Goal: Transaction & Acquisition: Download file/media

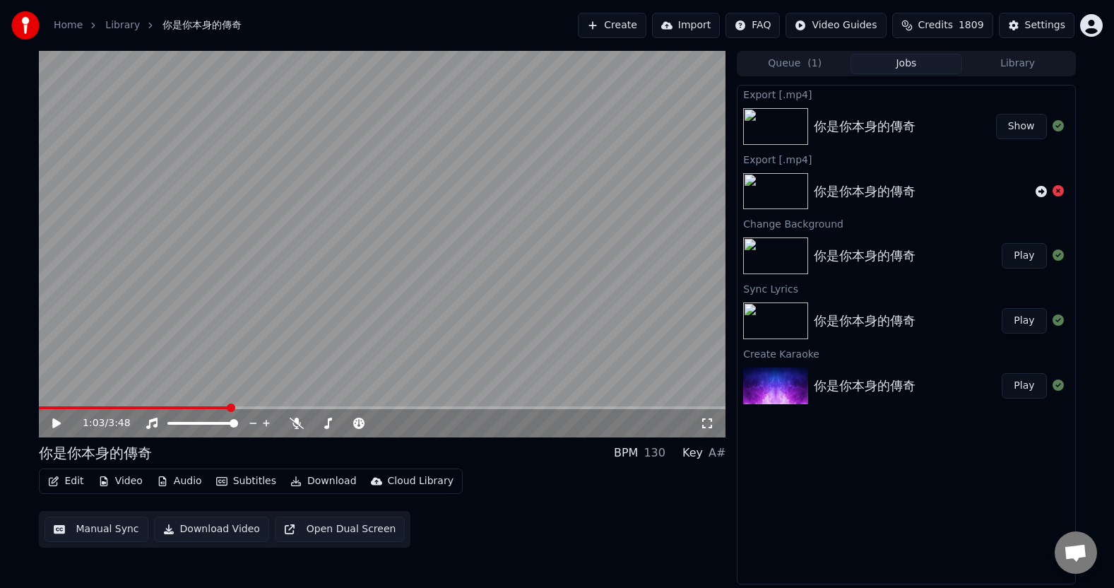
click at [634, 27] on button "Create" at bounding box center [612, 25] width 69 height 25
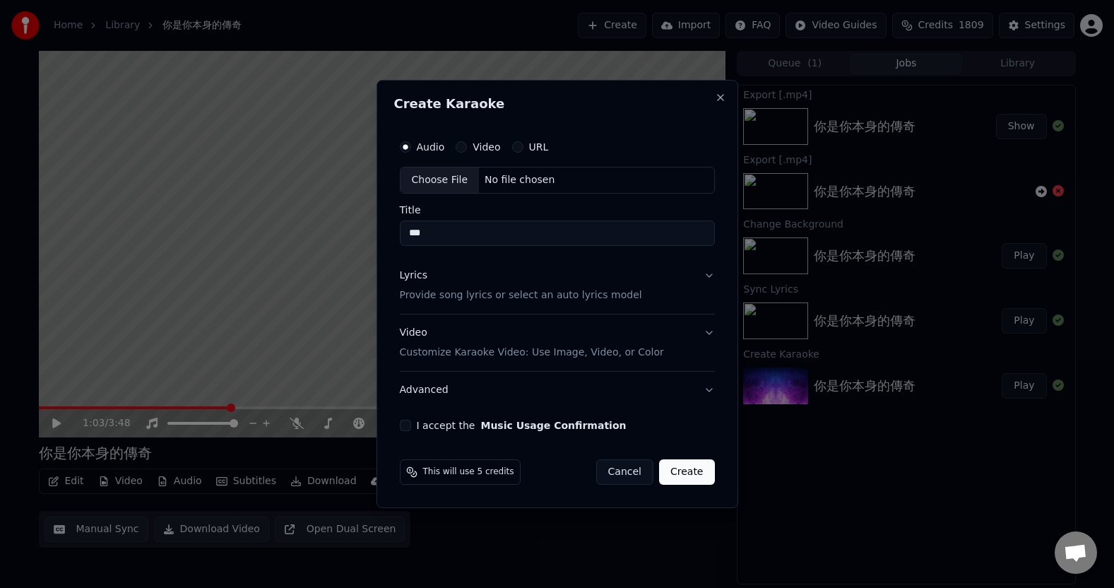
type input "***"
click at [441, 298] on p "Provide song lyrics or select an auto lyrics model" at bounding box center [521, 295] width 242 height 14
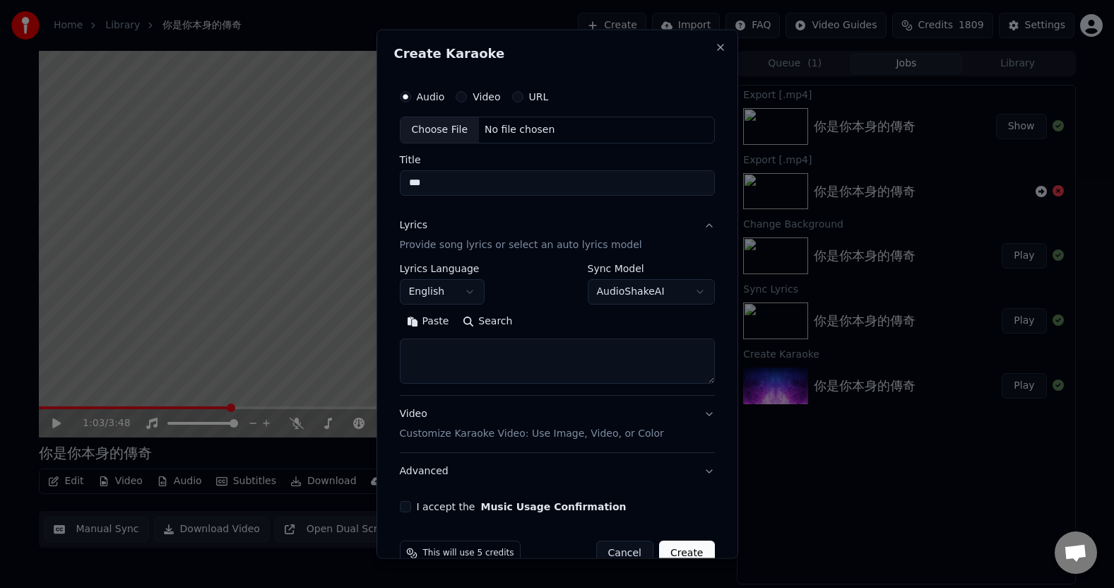
click at [465, 291] on body "**********" at bounding box center [557, 294] width 1114 height 588
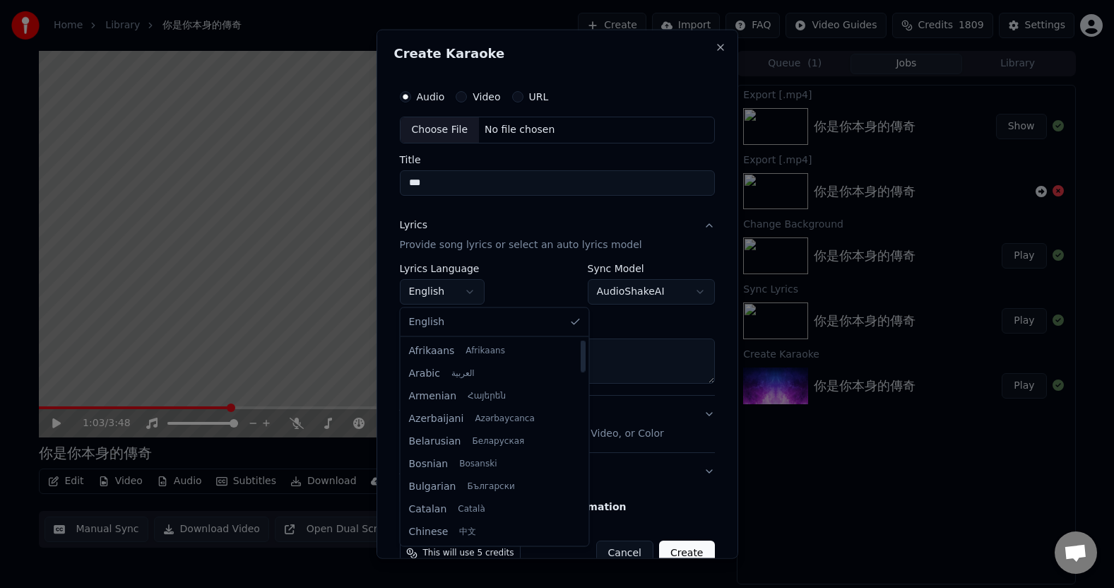
select select "**"
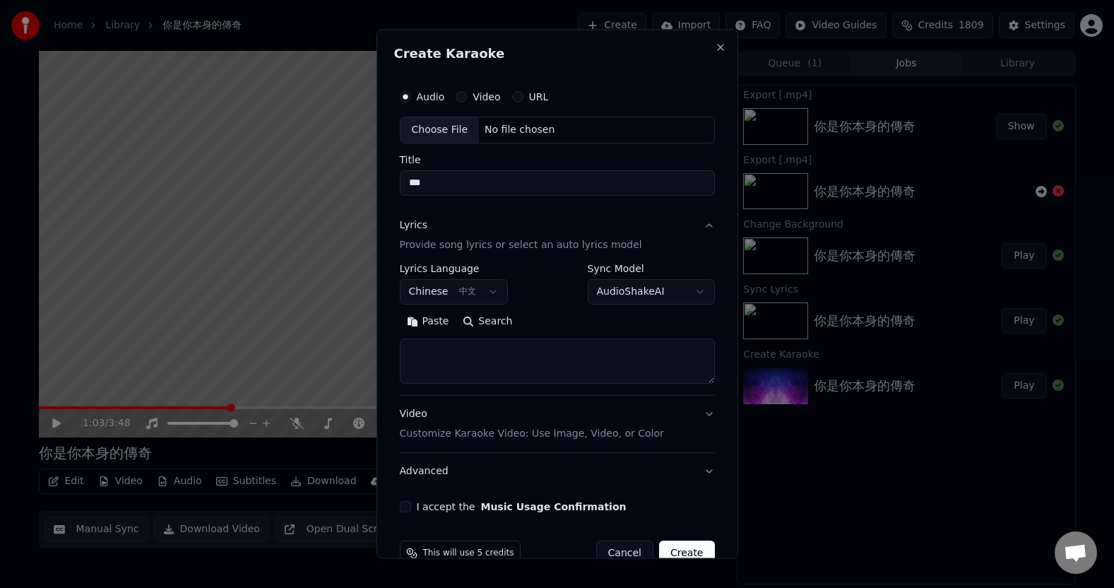
click at [446, 364] on textarea at bounding box center [557, 360] width 315 height 45
paste textarea "**********"
click at [531, 376] on textarea "**********" at bounding box center [551, 360] width 303 height 45
type textarea "**********"
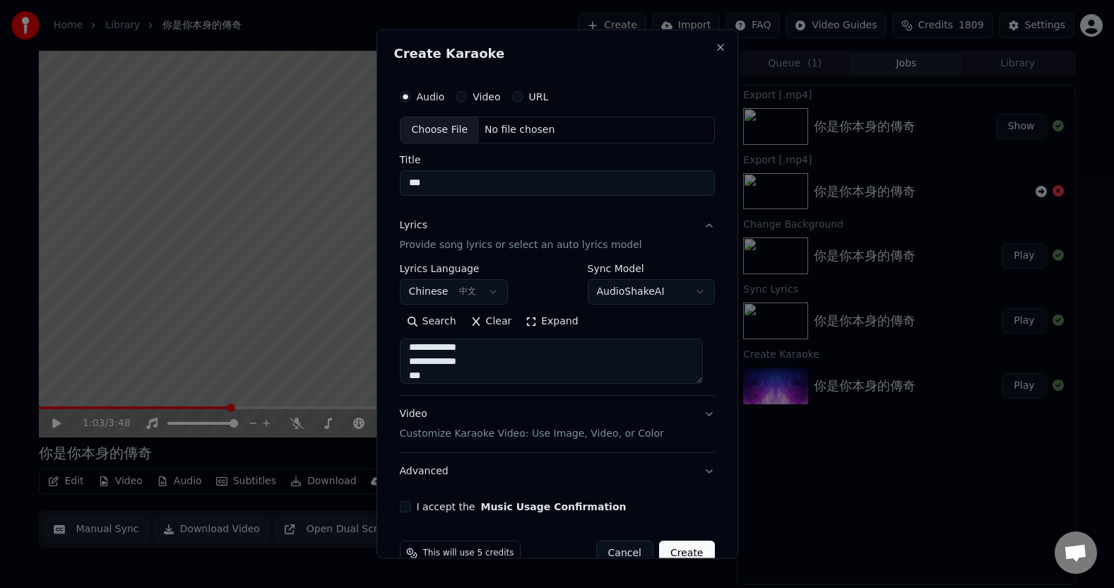
click at [523, 275] on div "**********" at bounding box center [557, 283] width 315 height 41
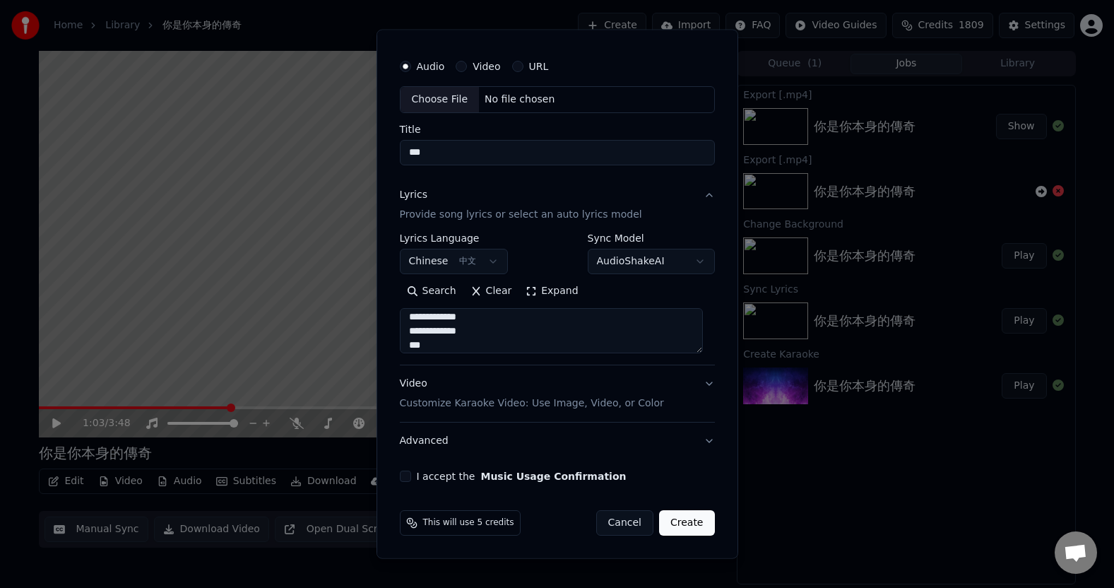
click at [407, 477] on button "I accept the Music Usage Confirmation" at bounding box center [405, 475] width 11 height 11
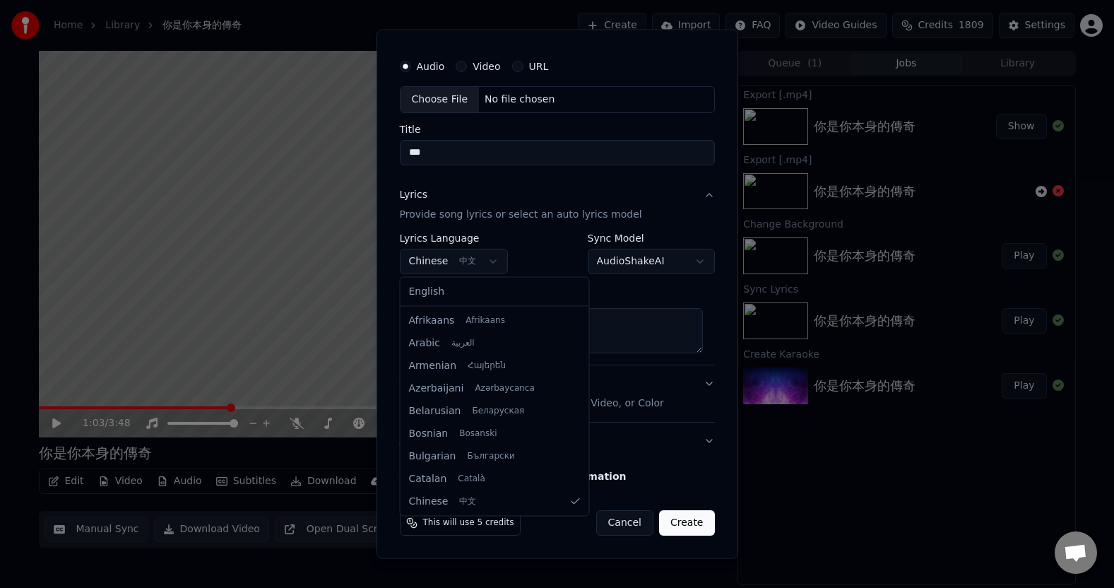
click at [487, 258] on body "**********" at bounding box center [557, 294] width 1114 height 588
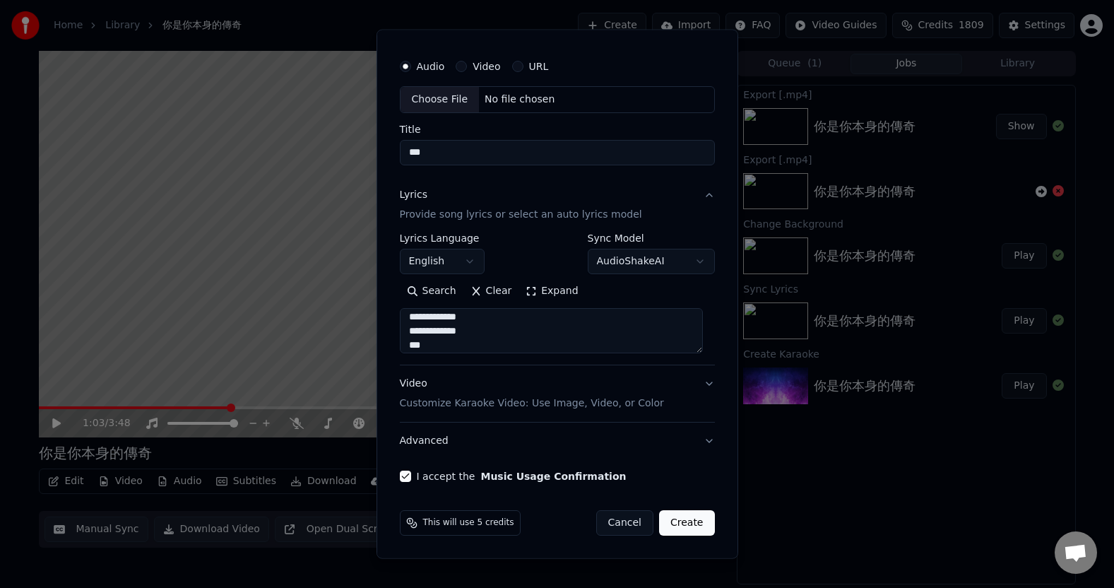
click at [641, 480] on div "I accept the Music Usage Confirmation" at bounding box center [557, 475] width 315 height 11
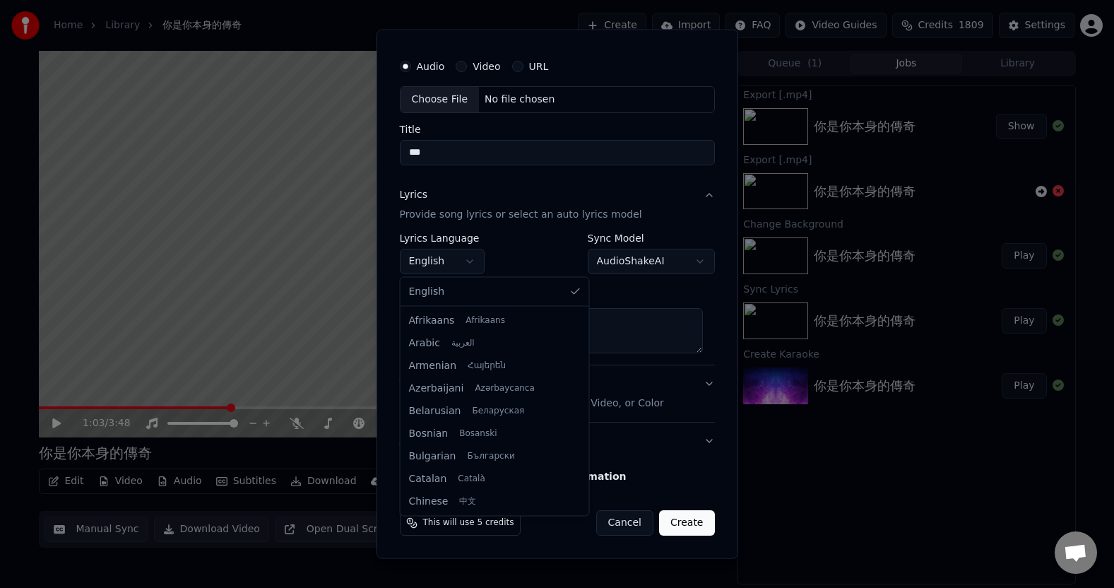
click at [468, 263] on body "**********" at bounding box center [557, 294] width 1114 height 588
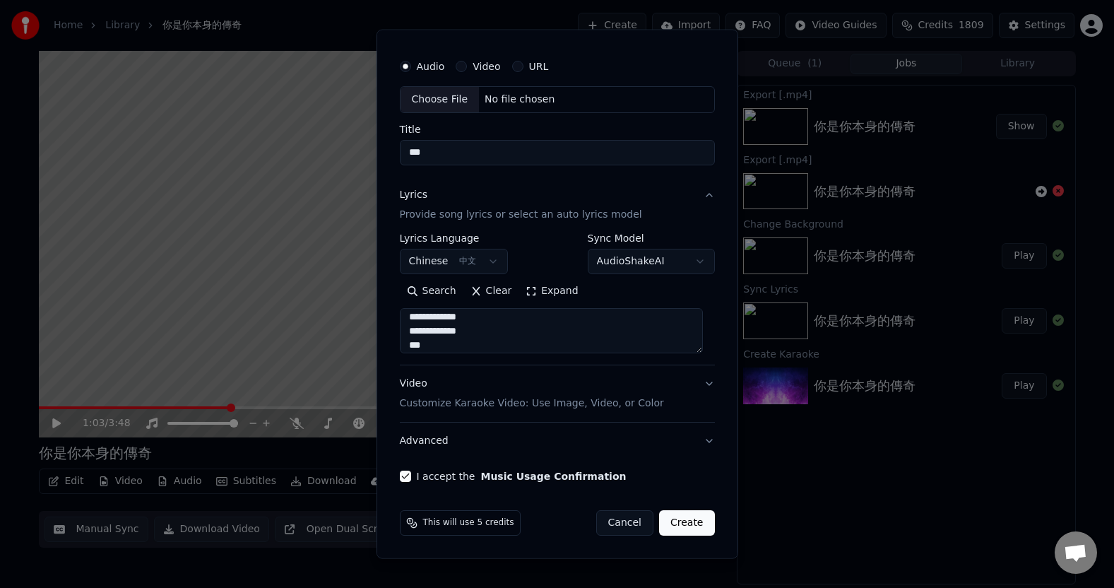
click at [667, 476] on div "I accept the Music Usage Confirmation" at bounding box center [557, 475] width 315 height 11
click at [674, 523] on button "Create" at bounding box center [687, 522] width 56 height 25
select select "**"
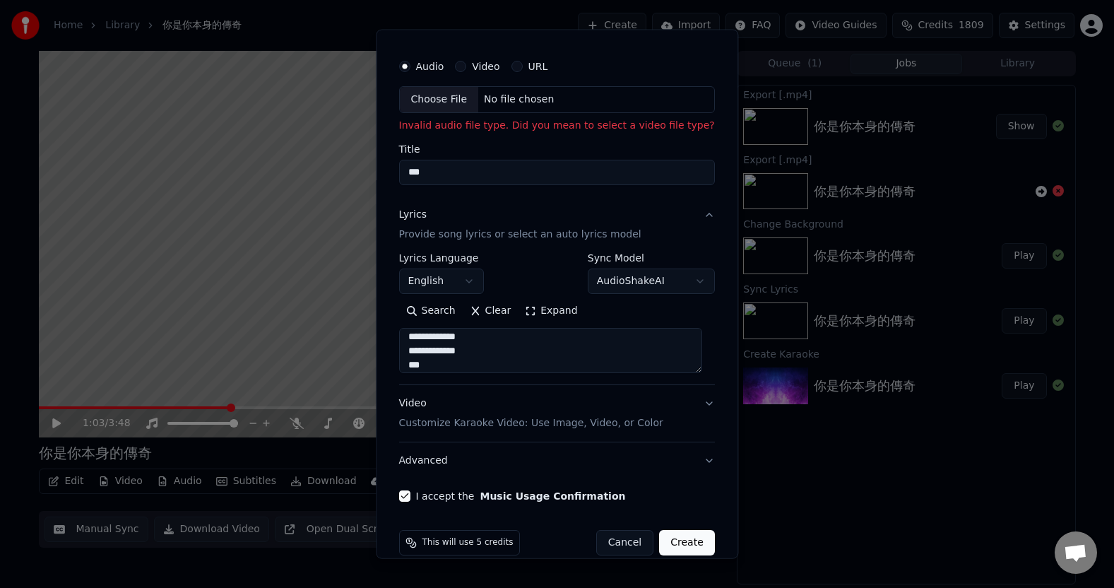
click at [434, 102] on div "Choose File" at bounding box center [439, 99] width 79 height 25
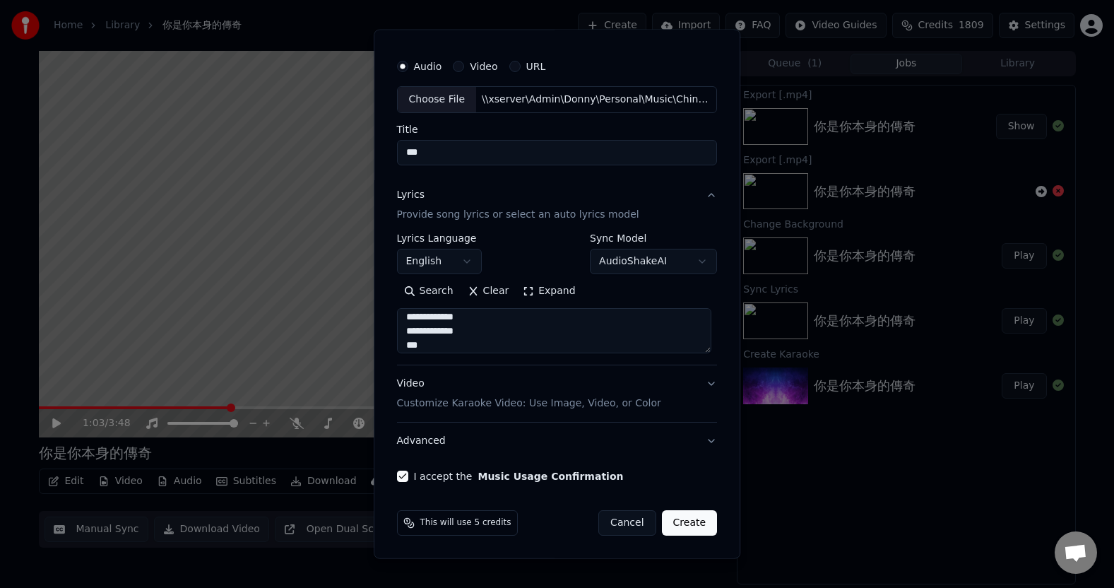
click at [679, 529] on button "Create" at bounding box center [690, 522] width 56 height 25
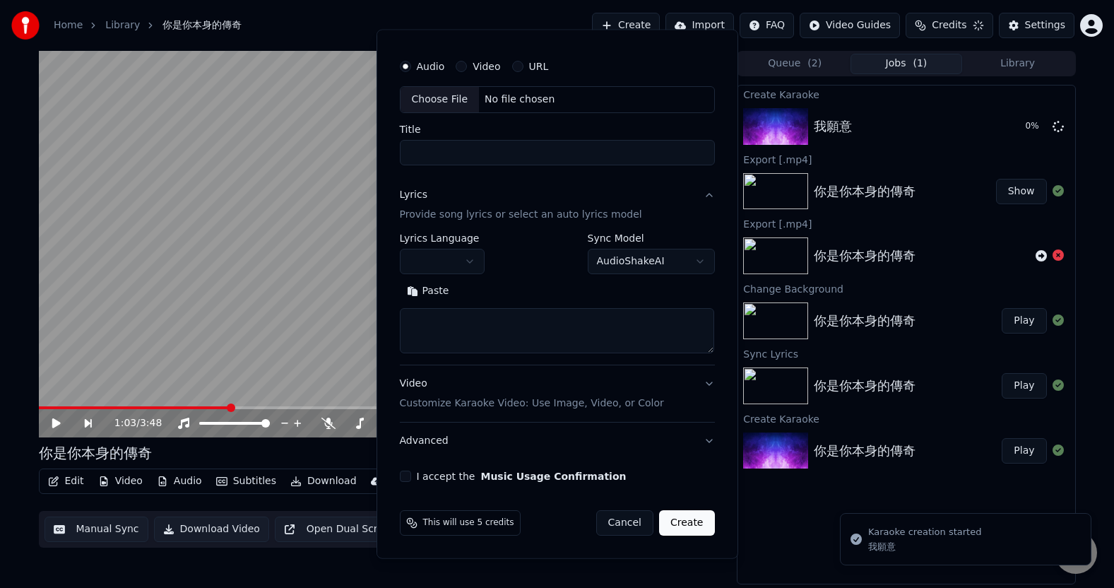
scroll to position [0, 0]
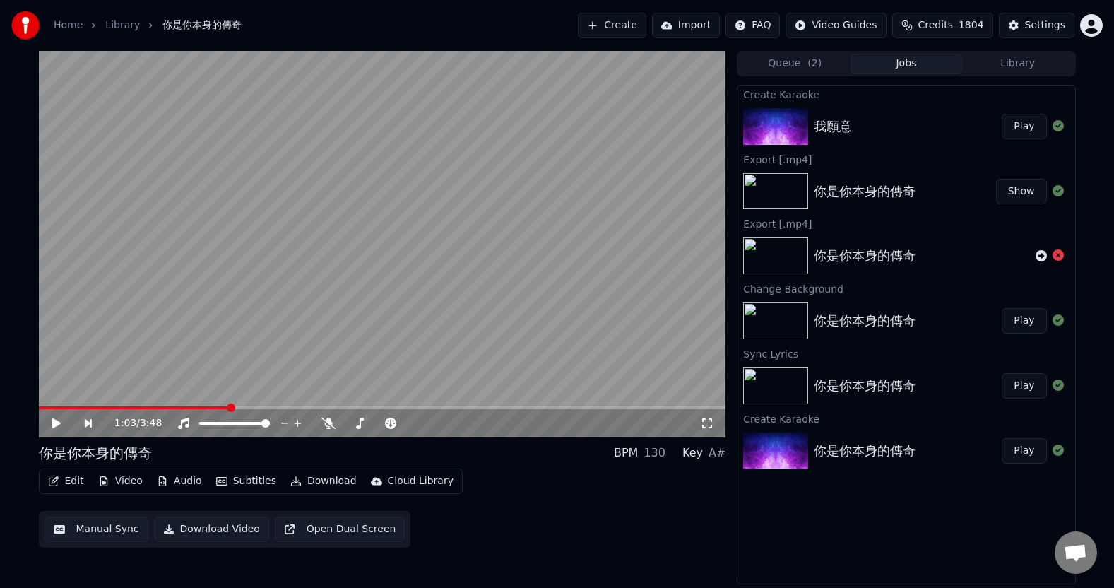
click at [821, 127] on div "我願意" at bounding box center [833, 127] width 38 height 20
click at [835, 121] on div "我願意" at bounding box center [833, 127] width 38 height 20
click at [820, 115] on div "我願意 Play" at bounding box center [905, 126] width 337 height 48
click at [1030, 131] on button "Play" at bounding box center [1023, 126] width 44 height 25
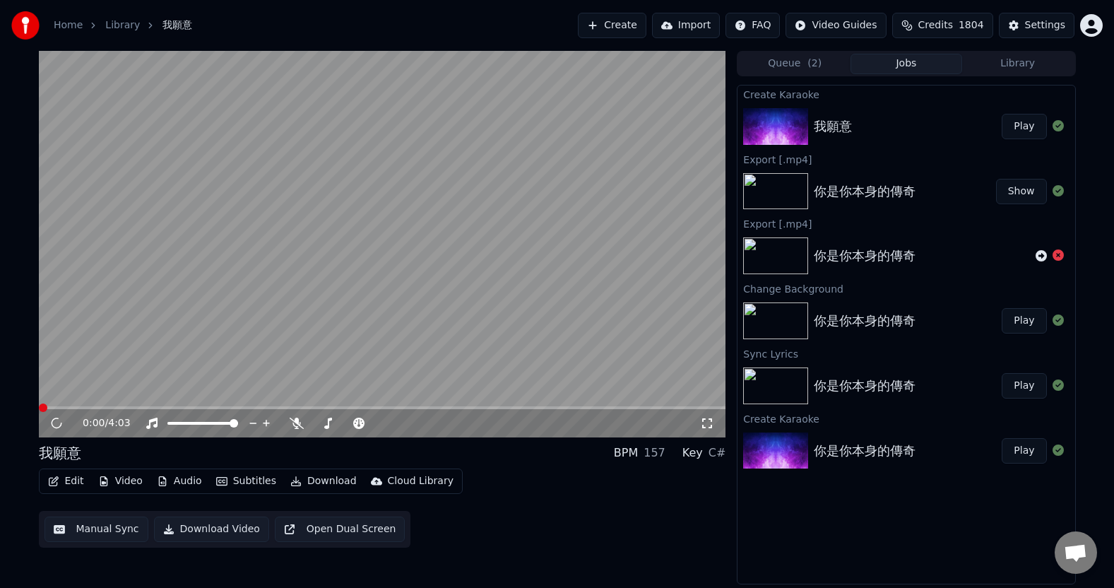
click at [1033, 128] on button "Play" at bounding box center [1023, 126] width 44 height 25
click at [59, 421] on icon at bounding box center [66, 422] width 33 height 11
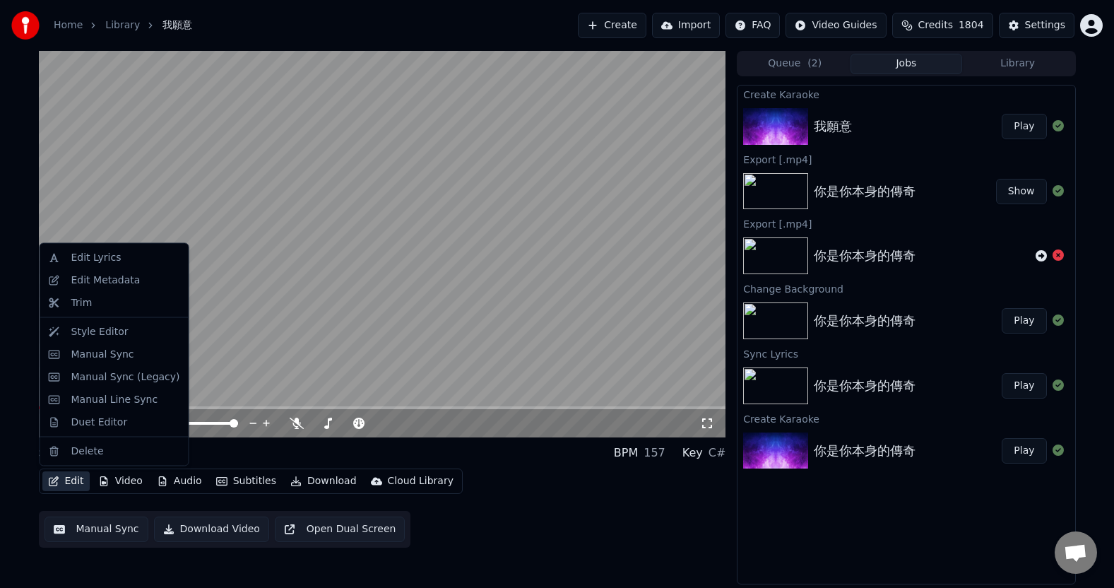
click at [79, 484] on button "Edit" at bounding box center [65, 481] width 47 height 20
click at [112, 258] on div "Edit Lyrics" at bounding box center [96, 258] width 50 height 14
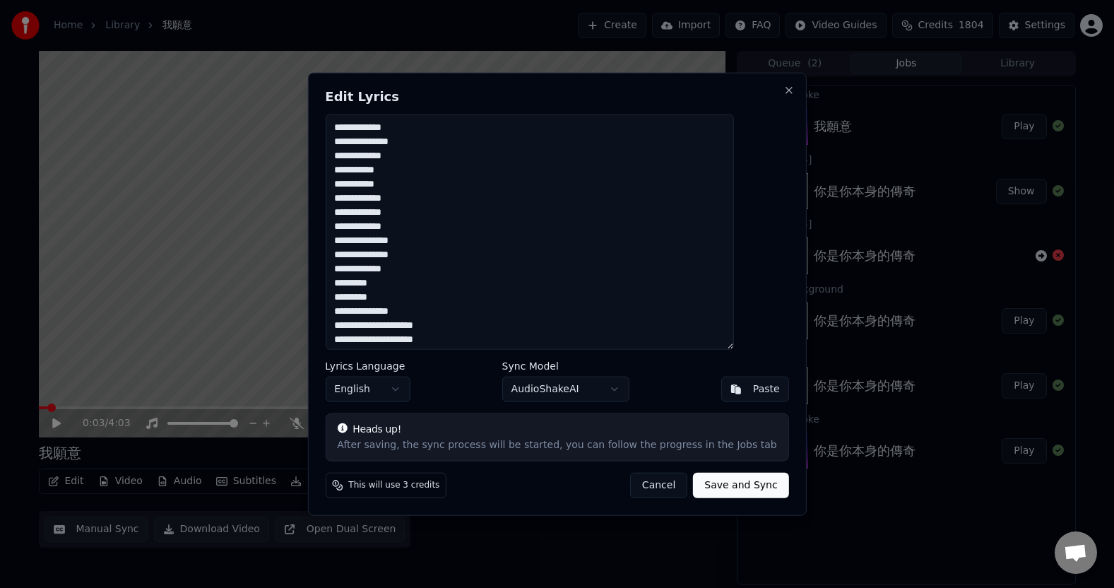
click at [424, 392] on body "**********" at bounding box center [557, 294] width 1114 height 588
click at [713, 490] on button "Save and Sync" at bounding box center [740, 484] width 95 height 25
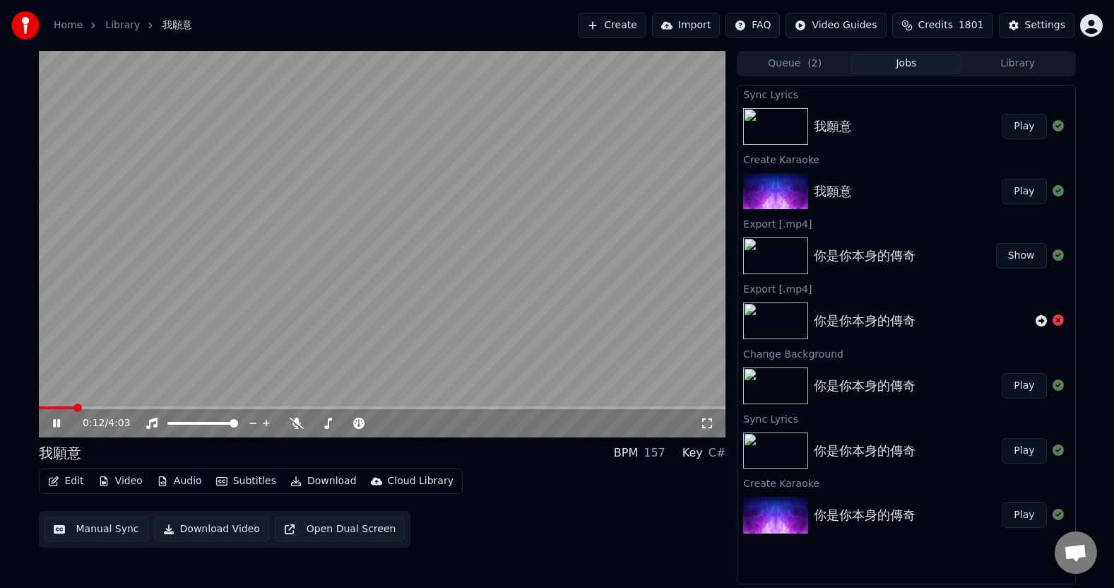
click at [56, 419] on icon at bounding box center [66, 422] width 33 height 11
click at [53, 484] on icon "button" at bounding box center [53, 481] width 11 height 10
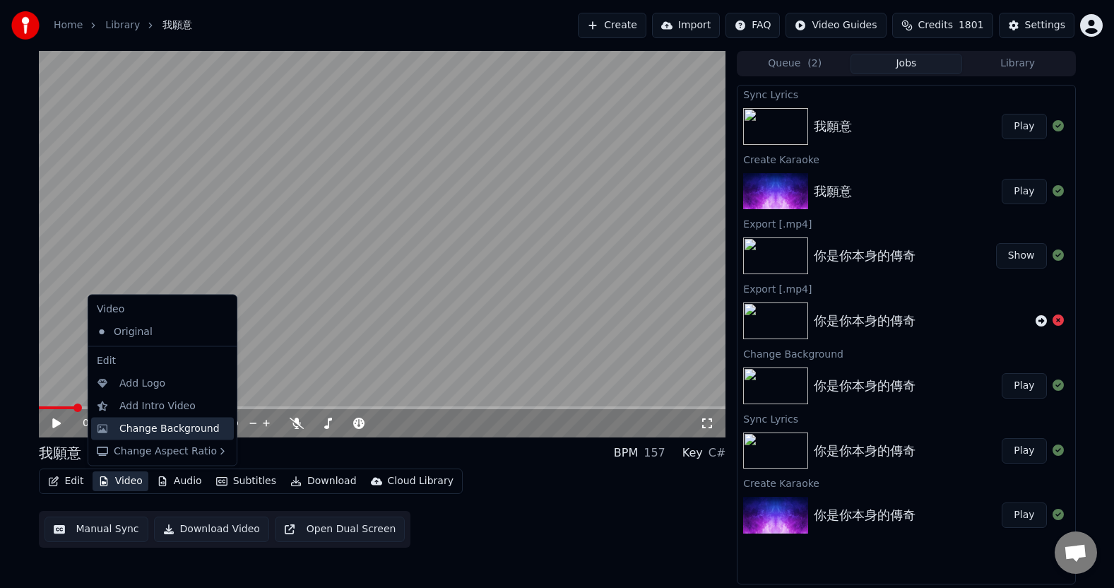
click at [145, 429] on div "Change Background" at bounding box center [169, 428] width 100 height 14
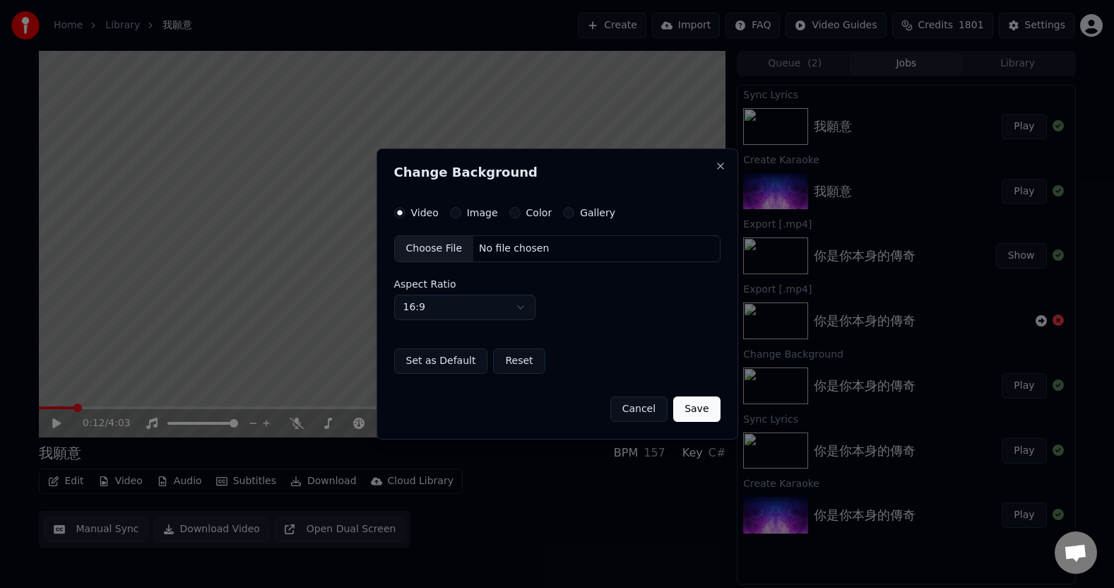
click at [511, 213] on button "Color" at bounding box center [514, 212] width 11 height 11
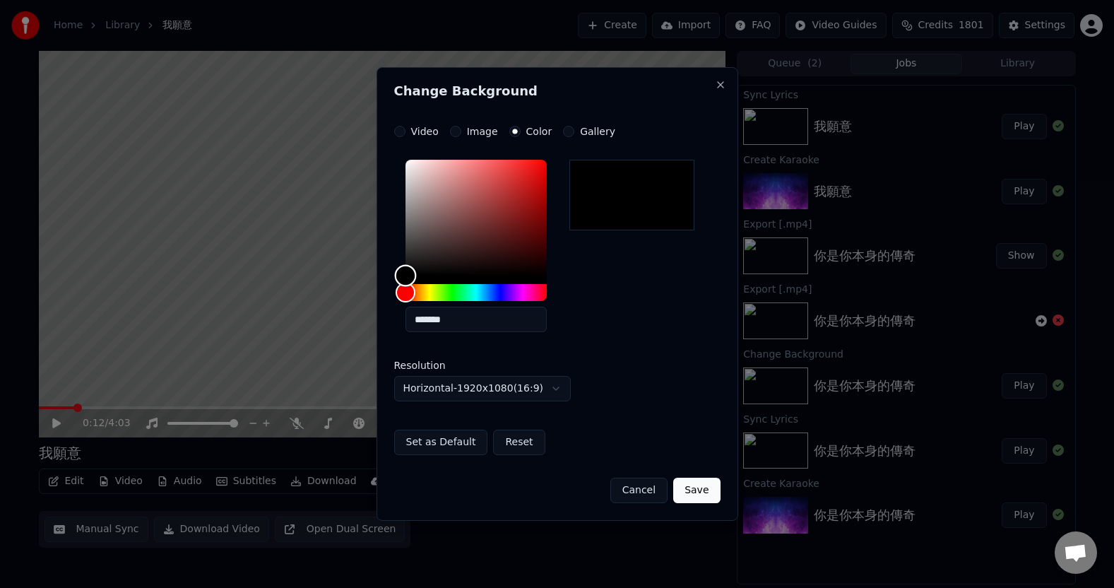
click at [407, 277] on div "Color" at bounding box center [405, 276] width 22 height 22
click at [698, 490] on button "Save" at bounding box center [696, 489] width 47 height 25
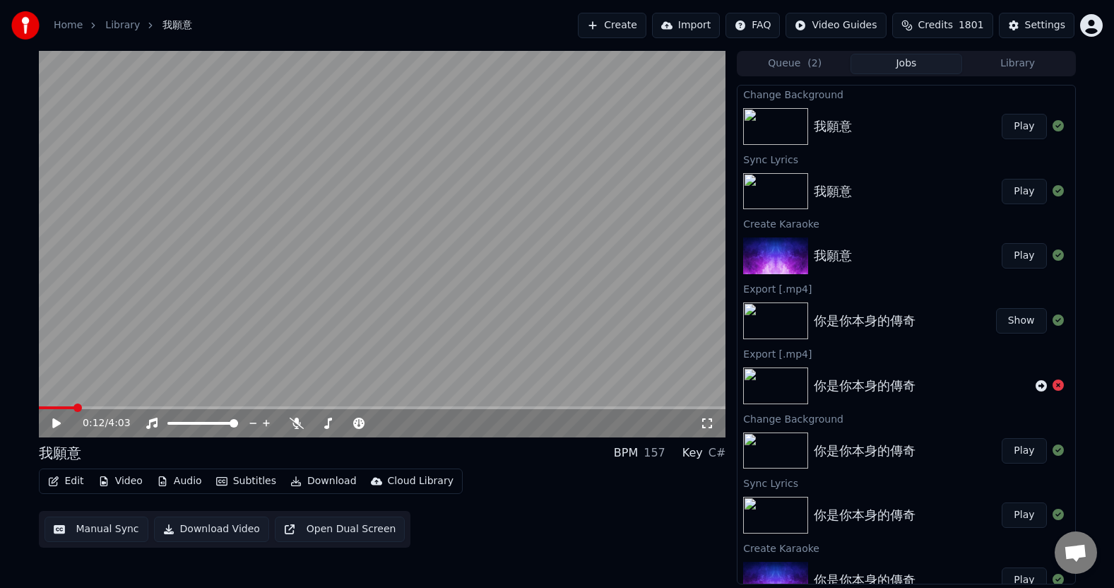
click at [60, 421] on icon at bounding box center [66, 422] width 33 height 11
click at [56, 424] on icon at bounding box center [66, 422] width 33 height 11
click at [1023, 131] on button "Play" at bounding box center [1023, 126] width 44 height 25
click at [105, 405] on video at bounding box center [382, 244] width 687 height 386
click at [103, 408] on span at bounding box center [382, 407] width 687 height 3
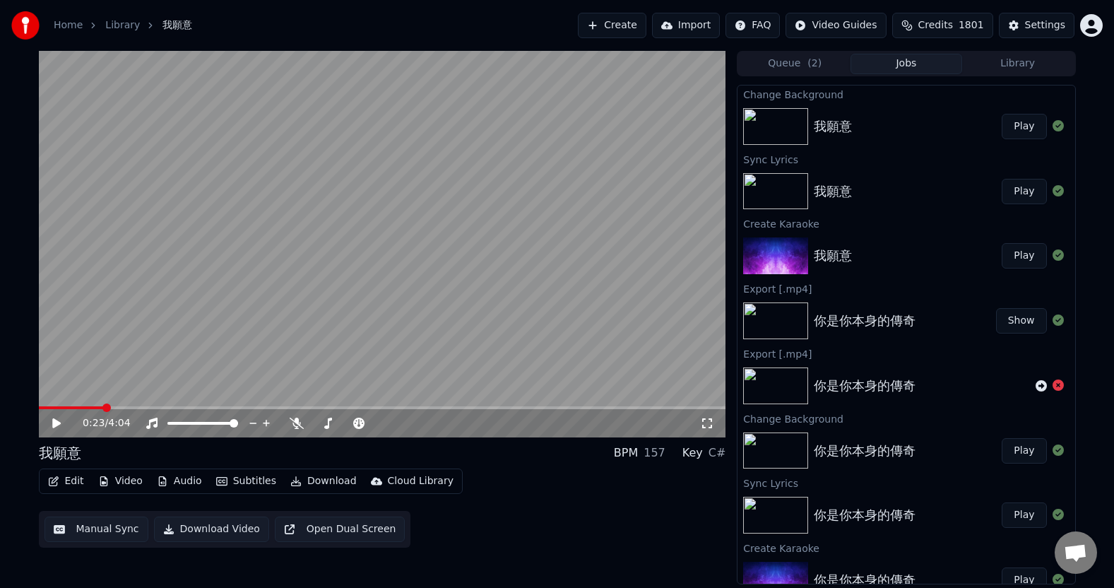
click at [55, 423] on icon at bounding box center [56, 423] width 8 height 10
click at [496, 200] on video at bounding box center [382, 244] width 687 height 386
click at [70, 481] on button "Edit" at bounding box center [65, 481] width 47 height 20
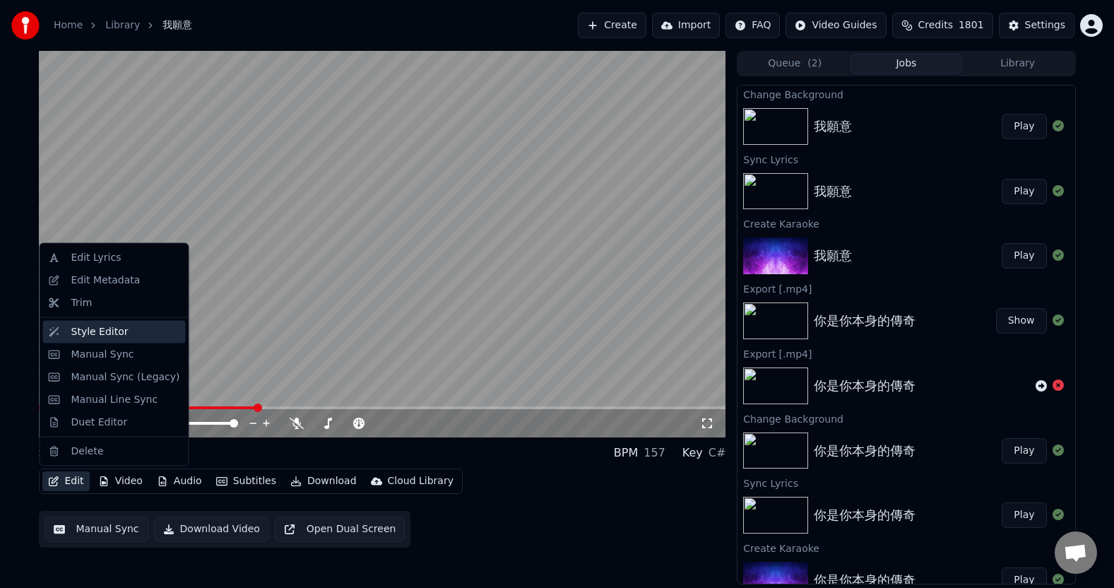
click at [94, 335] on div "Style Editor" at bounding box center [99, 331] width 57 height 14
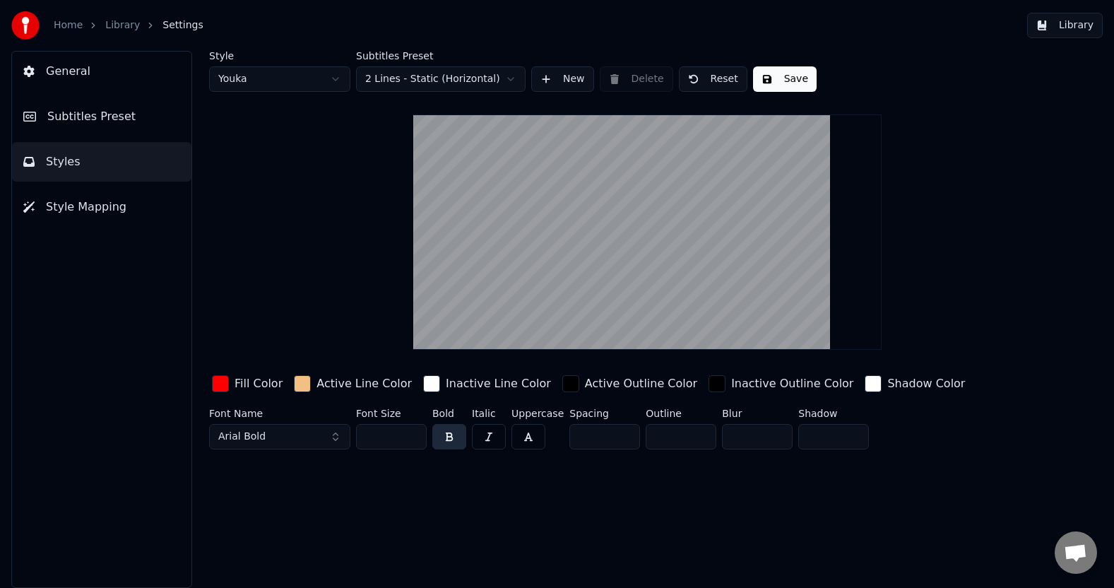
click at [805, 439] on input "*" at bounding box center [833, 436] width 71 height 25
drag, startPoint x: 816, startPoint y: 436, endPoint x: 792, endPoint y: 436, distance: 24.0
click at [792, 436] on div "Font Name Arial Bold Font Size ** Bold Italic Uppercase Spacing * Outline * Blu…" at bounding box center [599, 431] width 780 height 47
type input "**"
drag, startPoint x: 689, startPoint y: 439, endPoint x: 648, endPoint y: 433, distance: 41.5
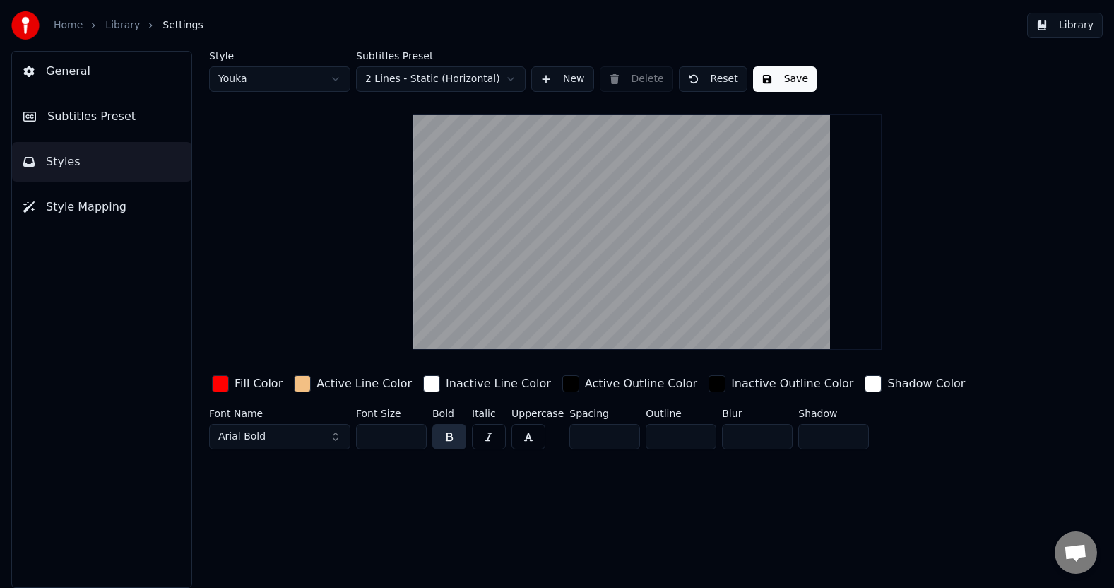
click at [648, 433] on input "*" at bounding box center [680, 436] width 71 height 25
type input "**"
drag, startPoint x: 825, startPoint y: 436, endPoint x: 803, endPoint y: 436, distance: 21.9
click at [803, 436] on input "**" at bounding box center [833, 436] width 71 height 25
type input "*"
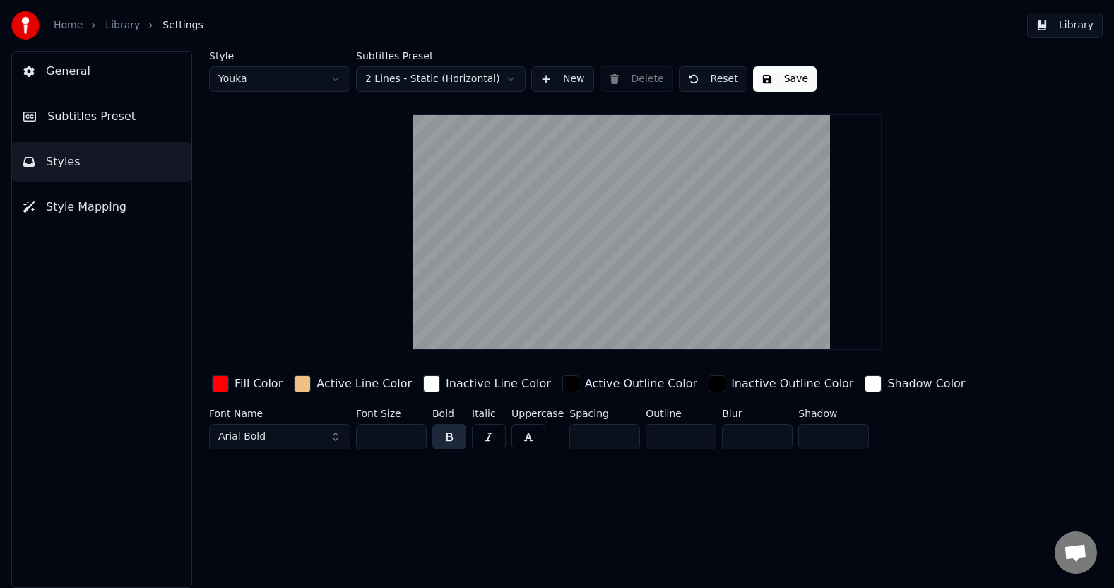
drag, startPoint x: 679, startPoint y: 438, endPoint x: 595, endPoint y: 437, distance: 84.7
click at [595, 437] on div "Font Name Arial Bold Font Size ** Bold Italic Uppercase Spacing * Outline ** Bl…" at bounding box center [599, 431] width 780 height 47
drag, startPoint x: 674, startPoint y: 432, endPoint x: 619, endPoint y: 431, distance: 55.1
click at [619, 431] on div "Font Name Arial Bold Font Size ** Bold Italic Uppercase Spacing * Outline *** B…" at bounding box center [599, 431] width 780 height 47
type input "**"
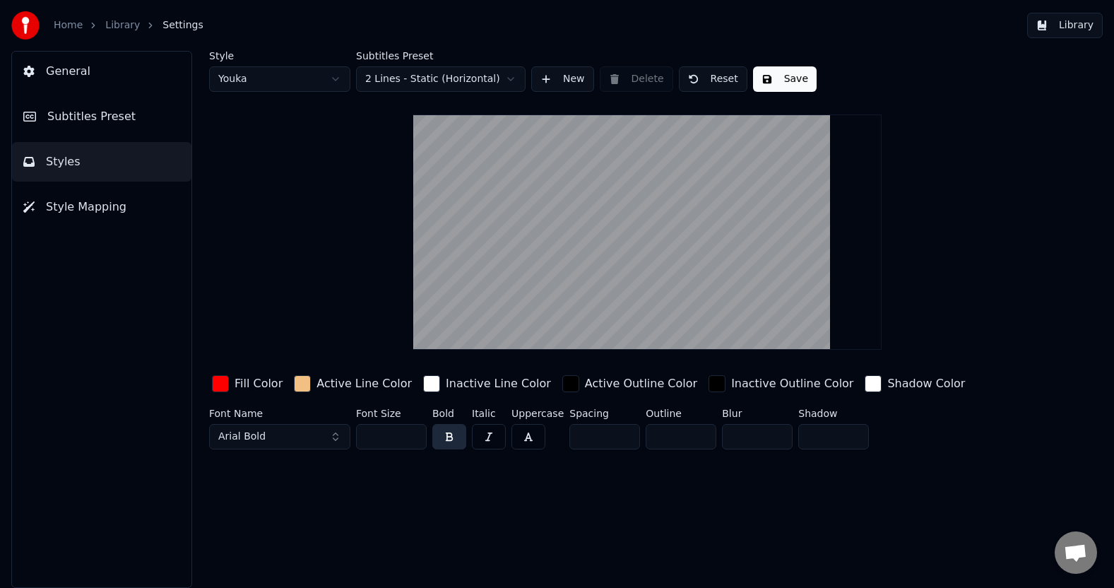
drag, startPoint x: 740, startPoint y: 436, endPoint x: 689, endPoint y: 436, distance: 50.8
click at [689, 436] on div "Font Name Arial Bold Font Size ** Bold Italic Uppercase Spacing * Outline ** Bl…" at bounding box center [599, 431] width 780 height 47
drag, startPoint x: 748, startPoint y: 437, endPoint x: 713, endPoint y: 437, distance: 35.3
click at [713, 437] on div "Font Name Arial Bold Font Size ** Bold Italic Uppercase Spacing * Outline ** Bl…" at bounding box center [599, 431] width 780 height 47
type input "*"
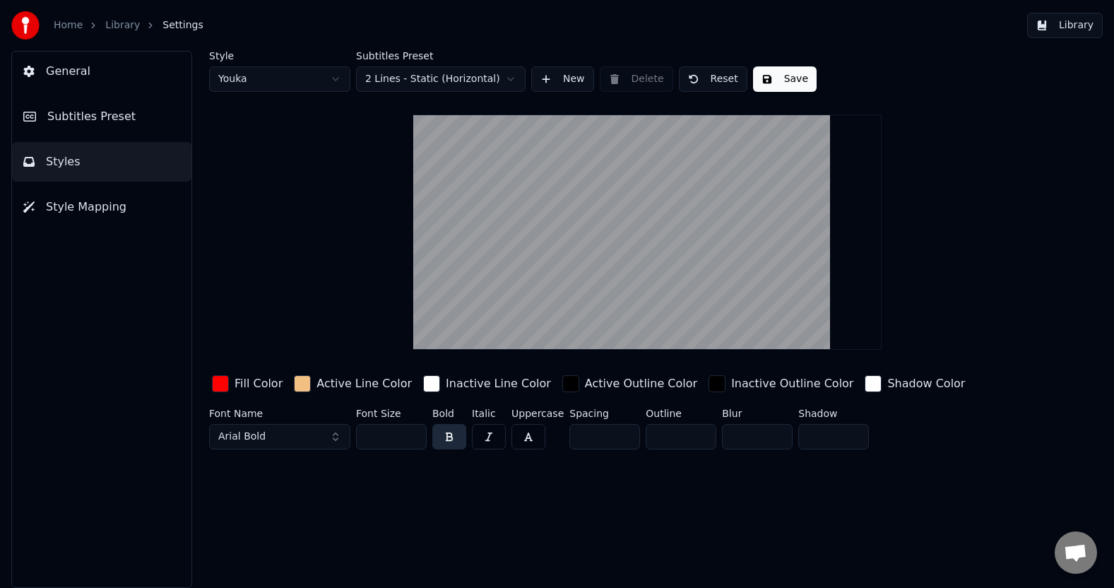
click at [297, 386] on div "button" at bounding box center [302, 383] width 17 height 17
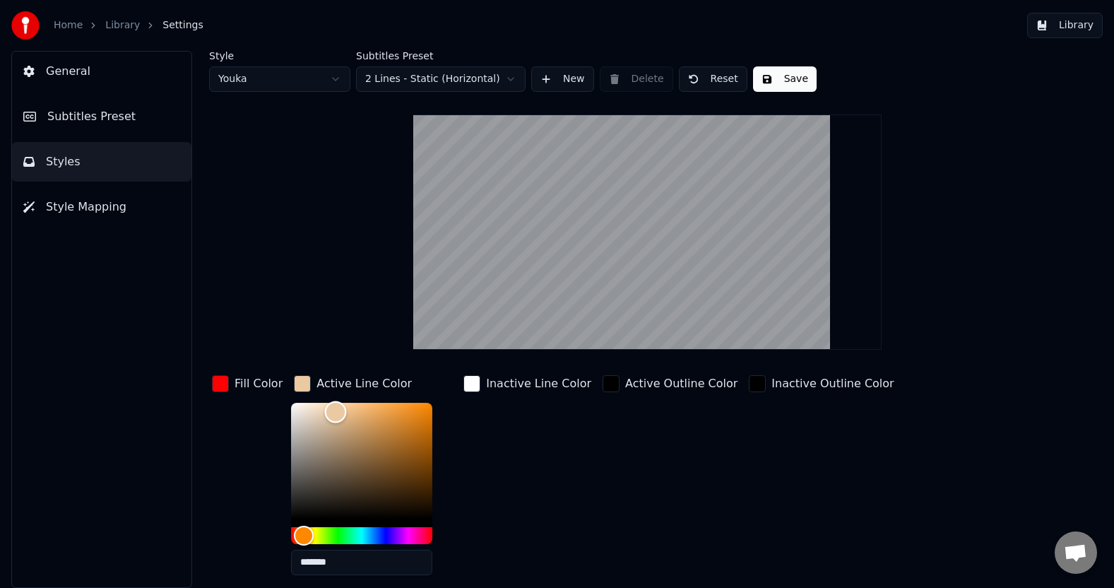
drag, startPoint x: 350, startPoint y: 411, endPoint x: 331, endPoint y: 410, distance: 18.4
click at [331, 410] on div "Color" at bounding box center [336, 411] width 22 height 22
type input "*******"
click at [328, 411] on div "Color" at bounding box center [332, 412] width 22 height 22
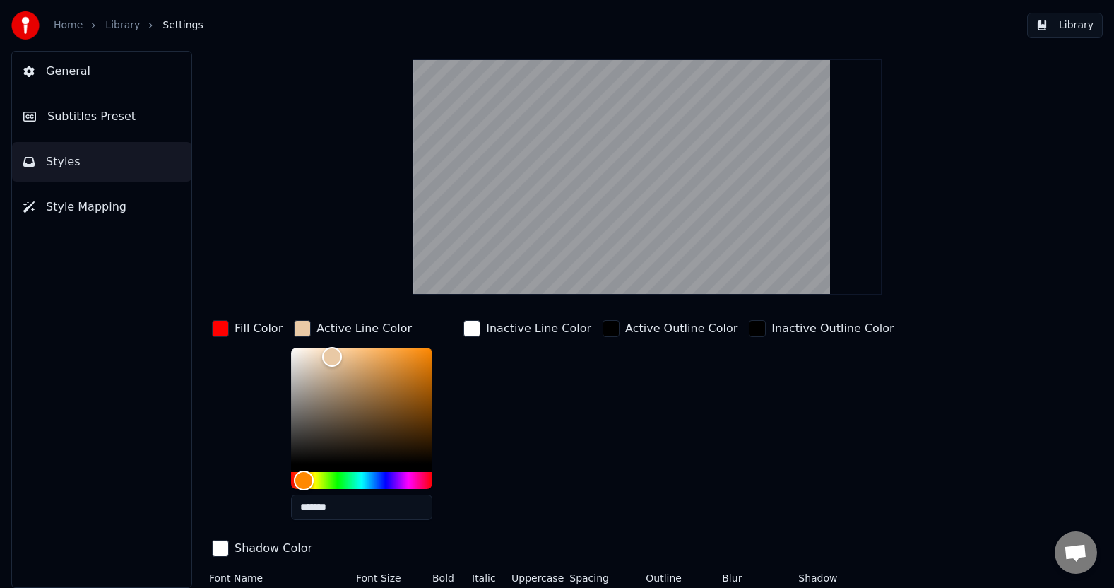
drag, startPoint x: 827, startPoint y: 566, endPoint x: 785, endPoint y: 568, distance: 42.4
click at [785, 573] on div "Font Name Arial Bold Font Size ** Bold Italic Uppercase Spacing * Outline ** Bl…" at bounding box center [599, 596] width 780 height 47
type input "**"
drag, startPoint x: 674, startPoint y: 569, endPoint x: 629, endPoint y: 569, distance: 44.5
click at [629, 573] on div "Font Name Arial Bold Font Size ** Bold Italic Uppercase Spacing * Outline ** Bl…" at bounding box center [599, 596] width 780 height 47
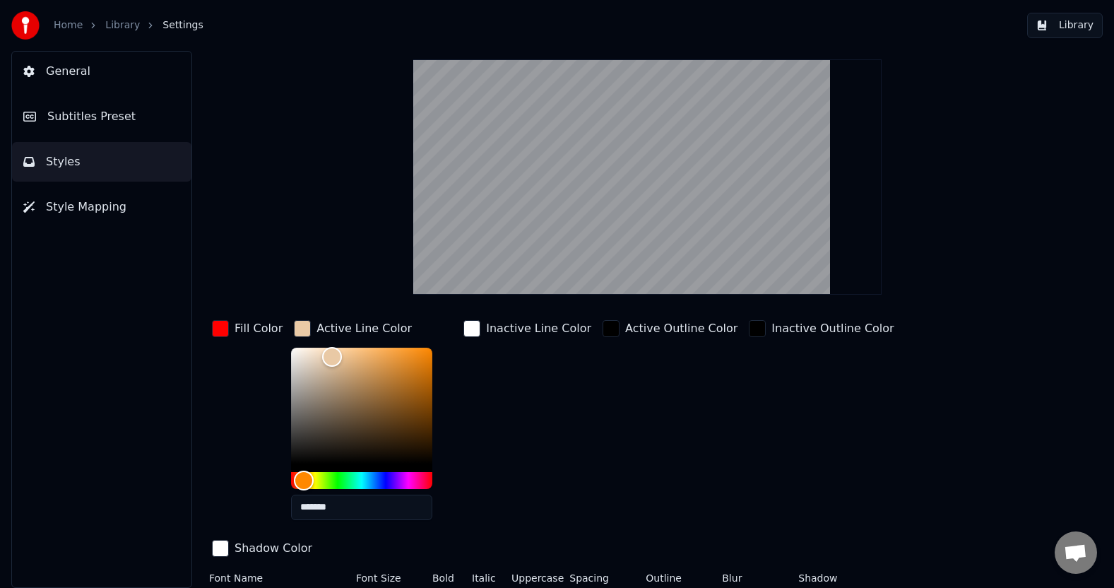
drag, startPoint x: 667, startPoint y: 574, endPoint x: 621, endPoint y: 571, distance: 46.7
click at [621, 573] on div "Font Name Arial Bold Font Size ** Bold Italic Uppercase Spacing * Outline * Blu…" at bounding box center [599, 596] width 780 height 47
type input "**"
drag, startPoint x: 817, startPoint y: 571, endPoint x: 801, endPoint y: 571, distance: 16.2
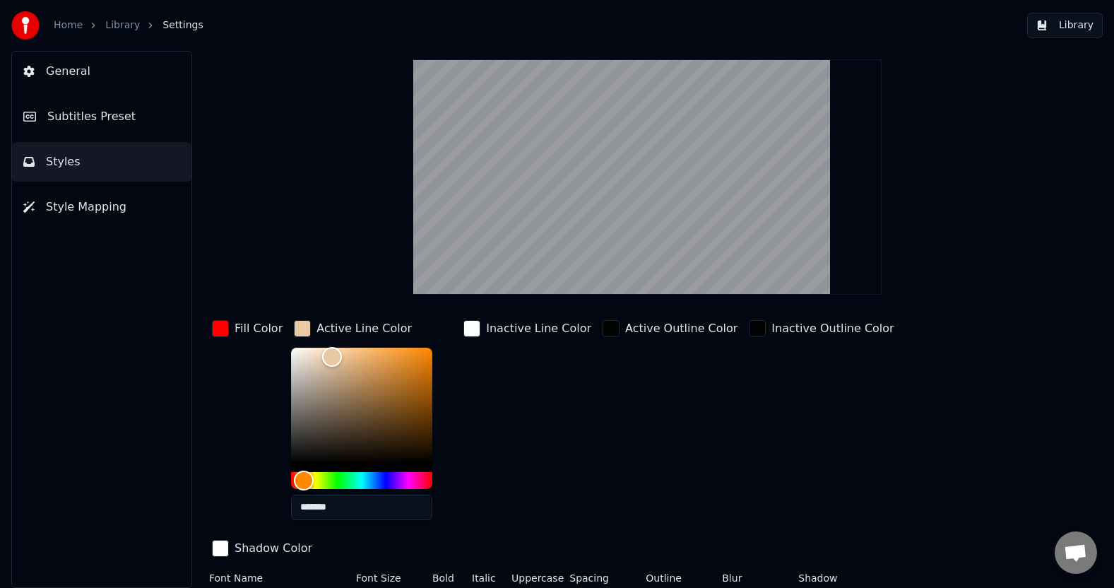
type input "*"
click at [602, 330] on div "button" at bounding box center [610, 328] width 17 height 17
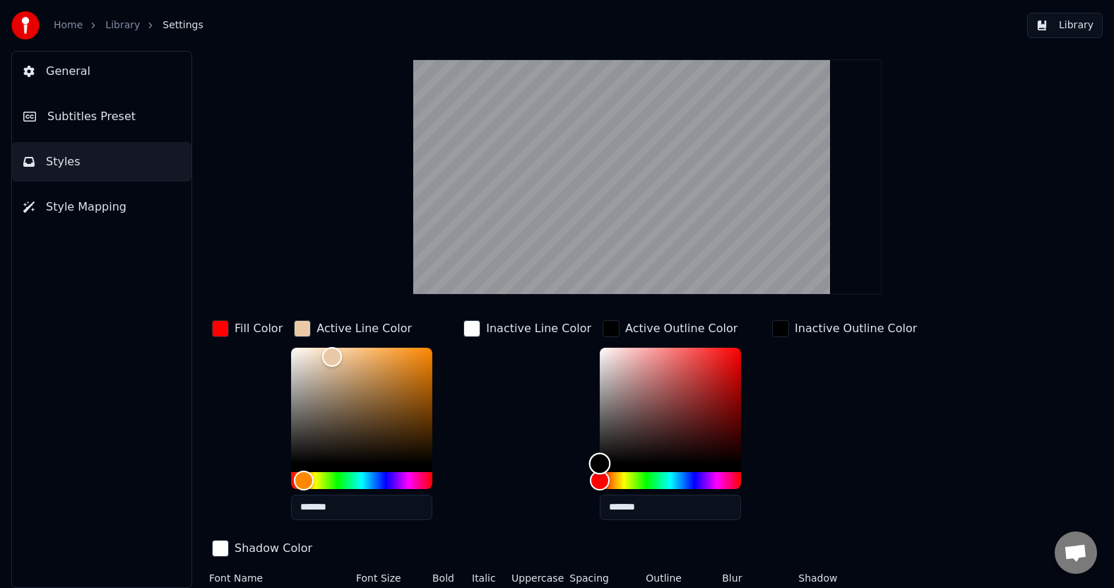
click at [706, 359] on div "Color" at bounding box center [670, 405] width 141 height 116
click at [684, 418] on div "Color" at bounding box center [670, 405] width 141 height 116
drag, startPoint x: 682, startPoint y: 419, endPoint x: 650, endPoint y: 412, distance: 33.1
click at [657, 412] on div "Color" at bounding box center [668, 414] width 22 height 22
drag, startPoint x: 650, startPoint y: 412, endPoint x: 569, endPoint y: 347, distance: 103.5
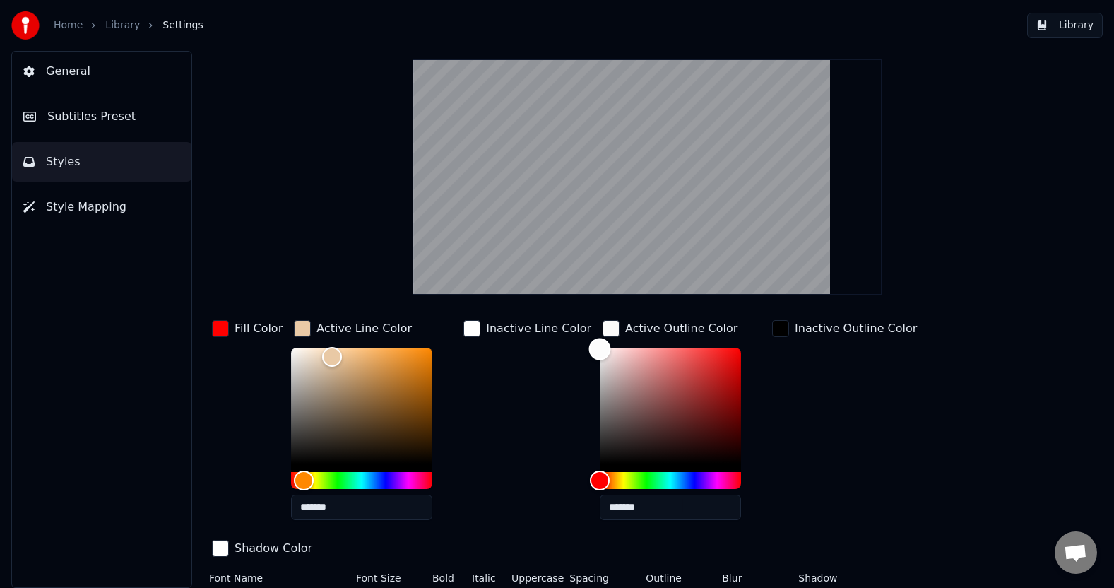
click at [569, 347] on div "Fill Color Active Line Color ******* Inactive Line Color Active Outline Color *…" at bounding box center [599, 439] width 780 height 244
type input "*******"
drag, startPoint x: 582, startPoint y: 349, endPoint x: 631, endPoint y: 347, distance: 48.8
click at [638, 347] on div "Color" at bounding box center [649, 349] width 22 height 22
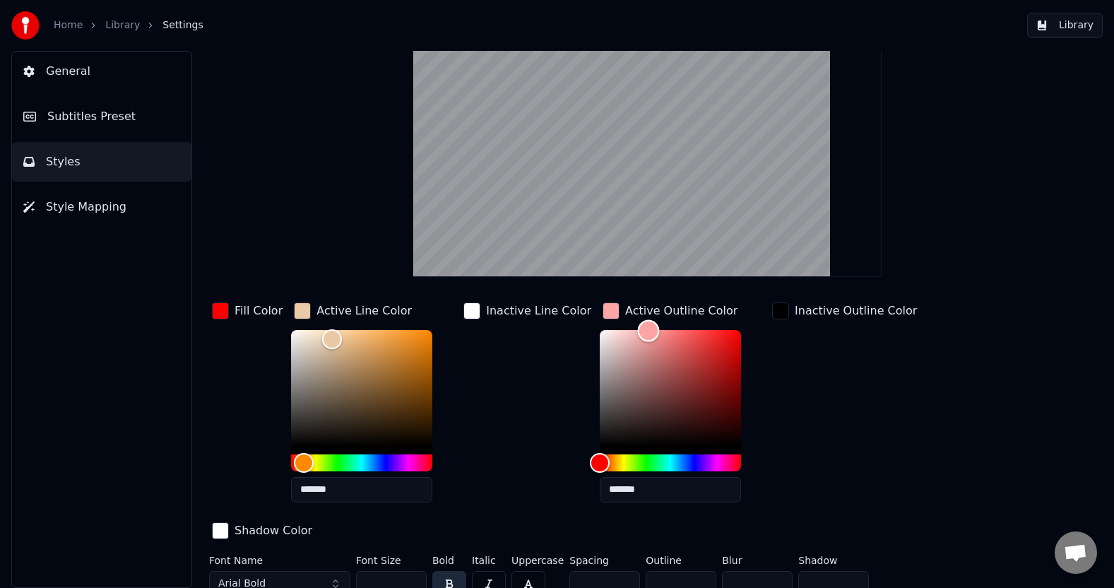
scroll to position [85, 0]
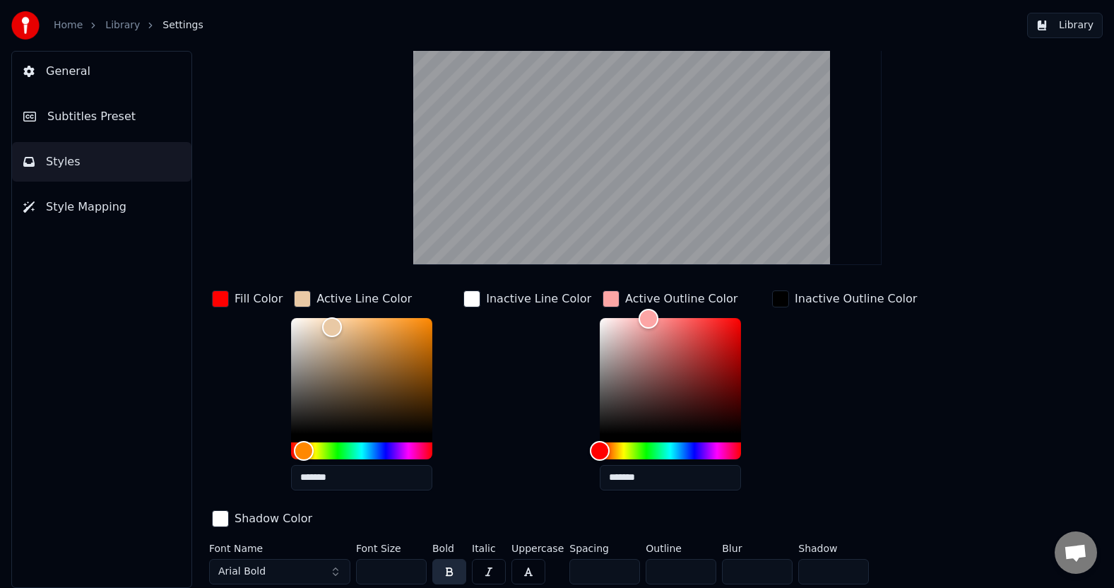
click at [672, 571] on input "**" at bounding box center [680, 571] width 71 height 25
drag, startPoint x: 674, startPoint y: 569, endPoint x: 638, endPoint y: 564, distance: 36.5
click at [638, 564] on div "Font Name Arial Bold Font Size ** Bold Italic Uppercase Spacing * Outline ** Bl…" at bounding box center [599, 566] width 780 height 47
drag, startPoint x: 666, startPoint y: 572, endPoint x: 639, endPoint y: 554, distance: 32.1
click at [634, 573] on div "Font Name Arial Bold Font Size ** Bold Italic Uppercase Spacing * Outline * Blu…" at bounding box center [599, 566] width 780 height 47
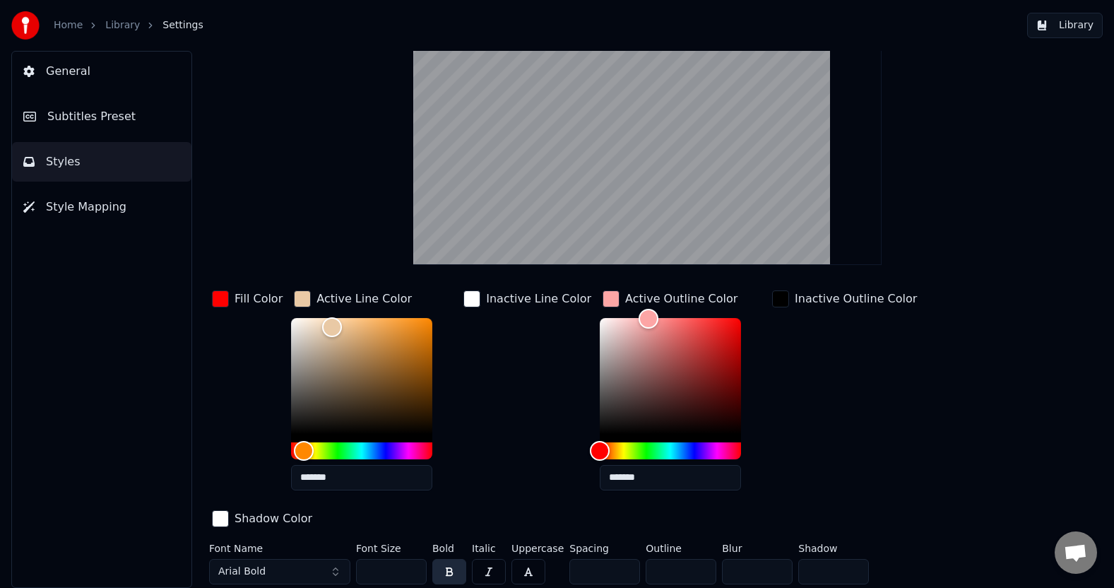
drag, startPoint x: 666, startPoint y: 567, endPoint x: 653, endPoint y: 554, distance: 19.0
click at [645, 571] on input "*" at bounding box center [680, 571] width 71 height 25
drag, startPoint x: 674, startPoint y: 570, endPoint x: 632, endPoint y: 571, distance: 41.7
click at [632, 571] on div "Font Name Arial Bold Font Size ** Bold Italic Uppercase Spacing * Outline * Blu…" at bounding box center [599, 566] width 780 height 47
drag, startPoint x: 660, startPoint y: 573, endPoint x: 652, endPoint y: 573, distance: 8.5
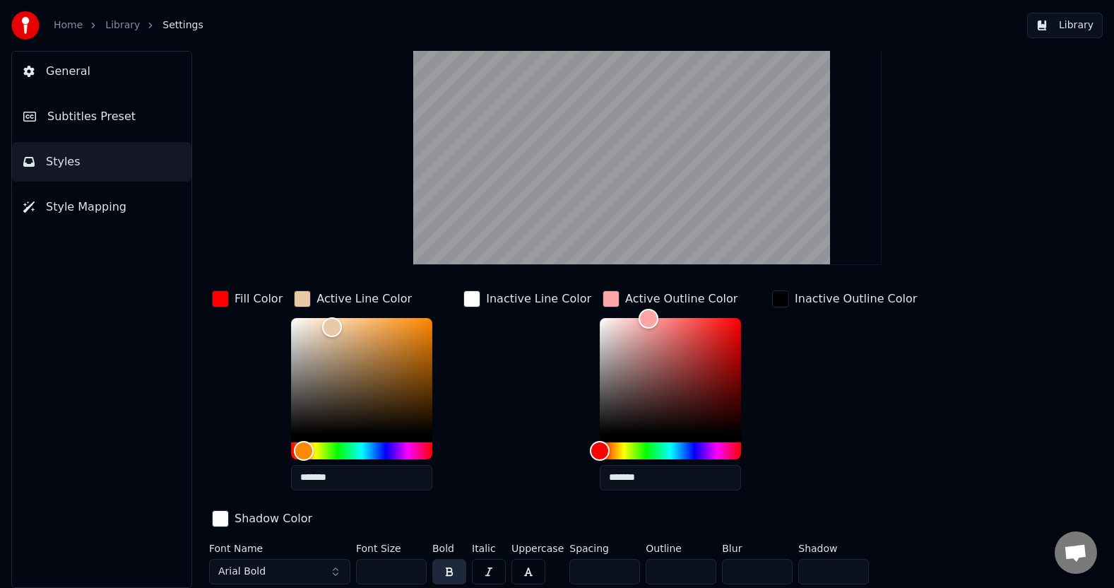
click at [652, 573] on input "*" at bounding box center [680, 571] width 71 height 25
drag, startPoint x: 674, startPoint y: 566, endPoint x: 591, endPoint y: 564, distance: 82.6
click at [591, 564] on div "Font Name Arial Bold Font Size ** Bold Italic Uppercase Spacing * Outline * Blu…" at bounding box center [599, 566] width 780 height 47
type input "*"
click at [772, 299] on div "button" at bounding box center [780, 298] width 17 height 17
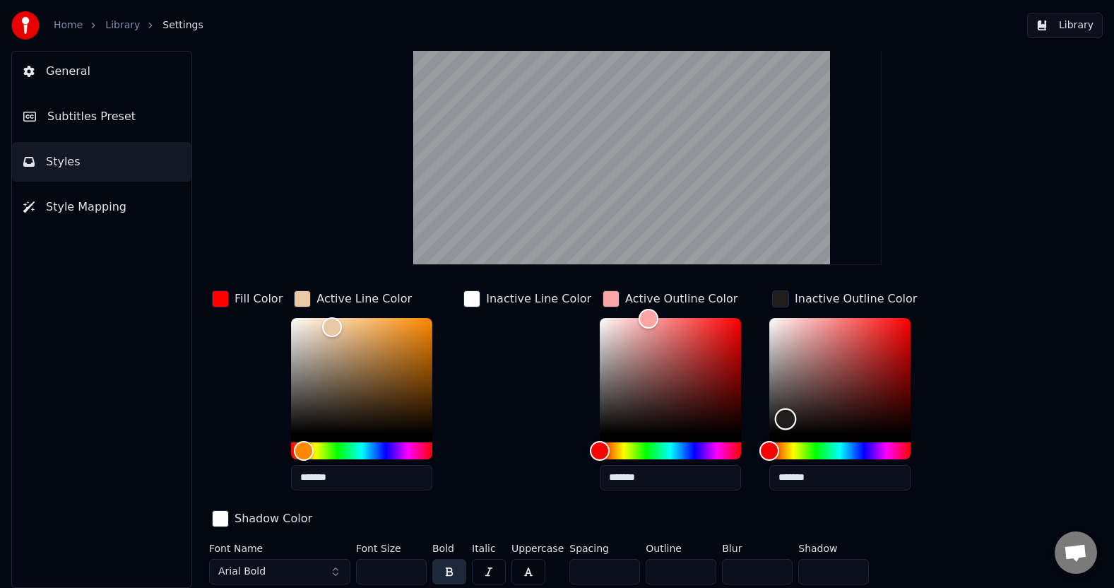
drag, startPoint x: 758, startPoint y: 423, endPoint x: 768, endPoint y: 417, distance: 10.8
click at [775, 417] on div "Color" at bounding box center [786, 418] width 22 height 22
click at [779, 410] on div "Color" at bounding box center [790, 411] width 22 height 22
type input "*******"
drag, startPoint x: 772, startPoint y: 409, endPoint x: 752, endPoint y: 388, distance: 28.5
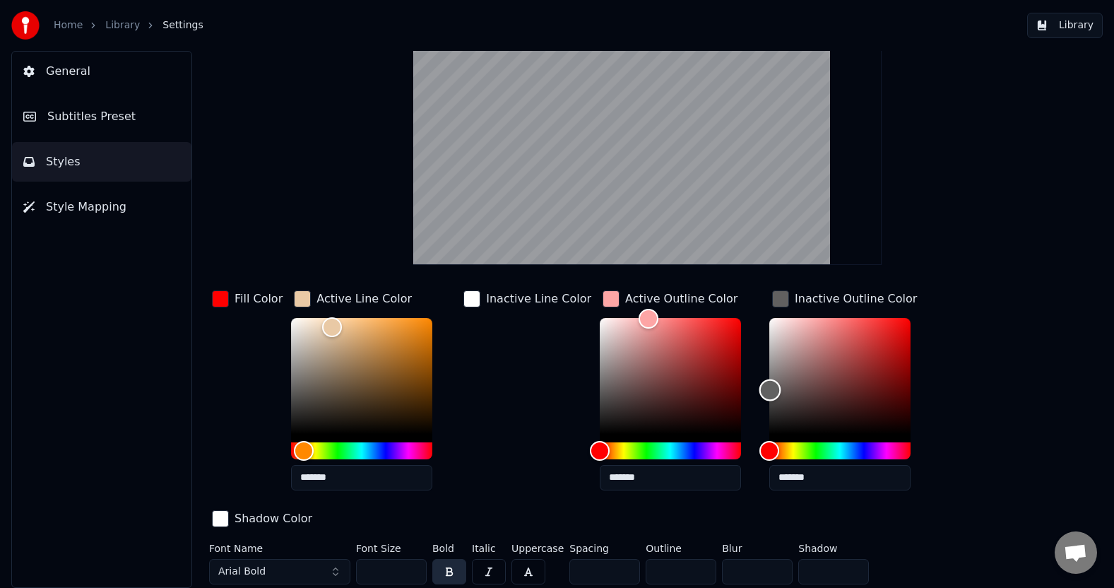
click at [759, 388] on div "Color" at bounding box center [770, 390] width 22 height 22
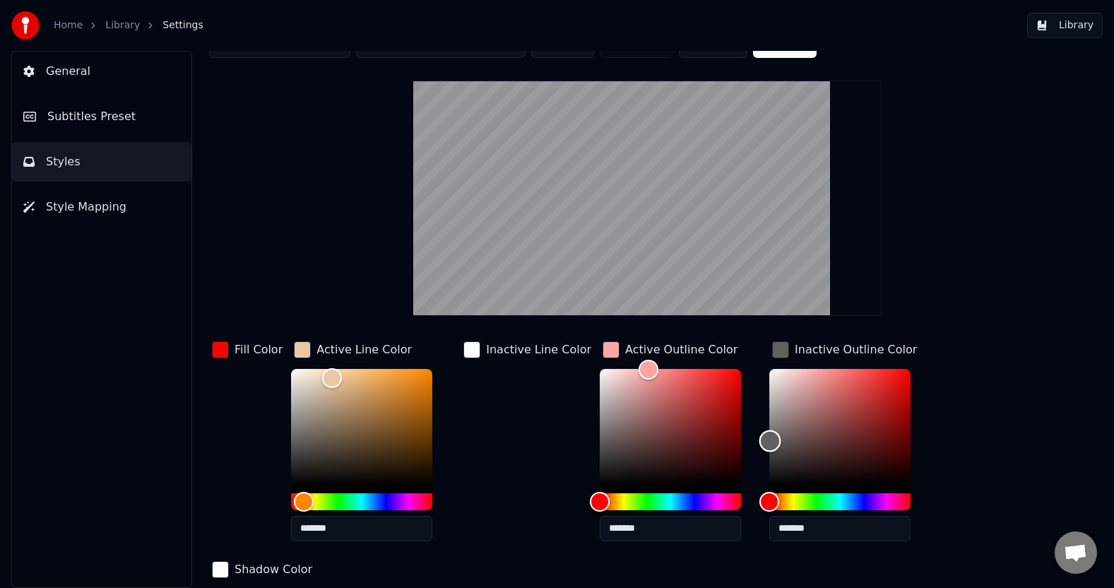
scroll to position [14, 0]
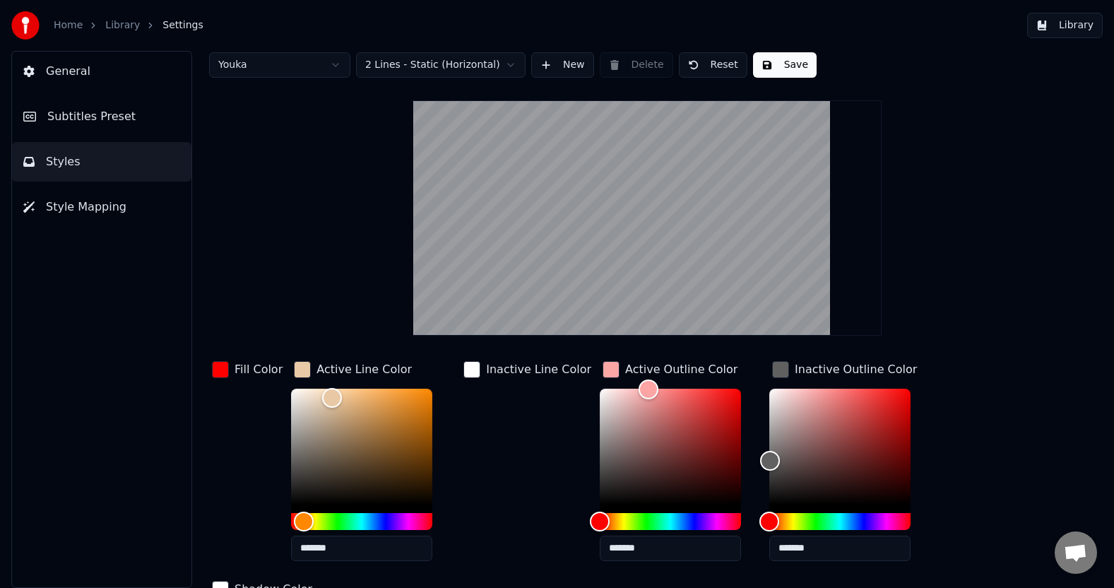
click at [792, 61] on button "Save" at bounding box center [785, 64] width 64 height 25
click at [792, 64] on button "Save" at bounding box center [785, 64] width 64 height 25
click at [60, 71] on span "General" at bounding box center [68, 71] width 44 height 17
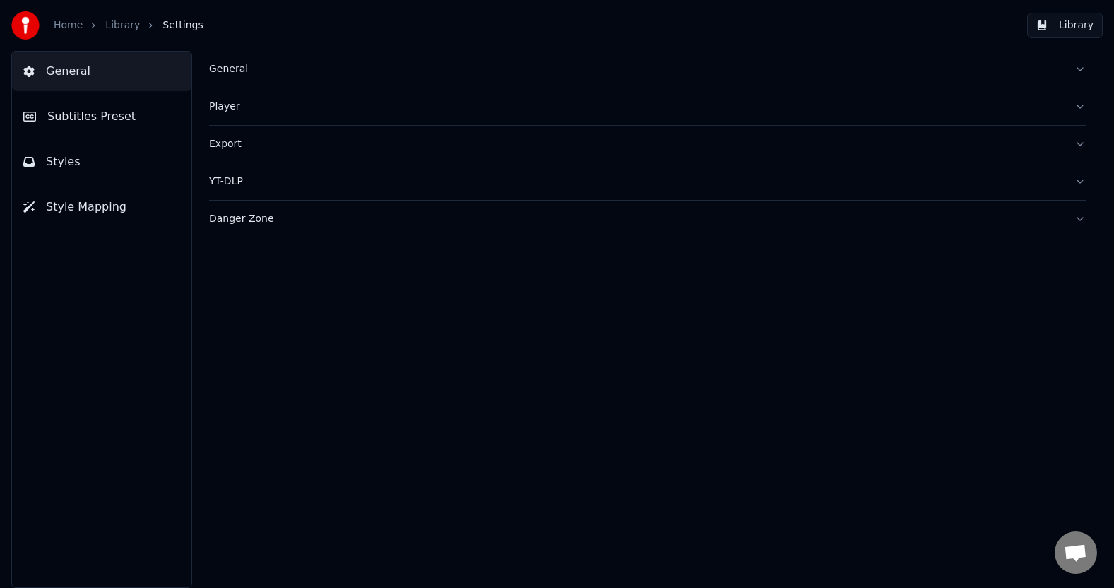
click at [1061, 25] on button "Library" at bounding box center [1065, 25] width 76 height 25
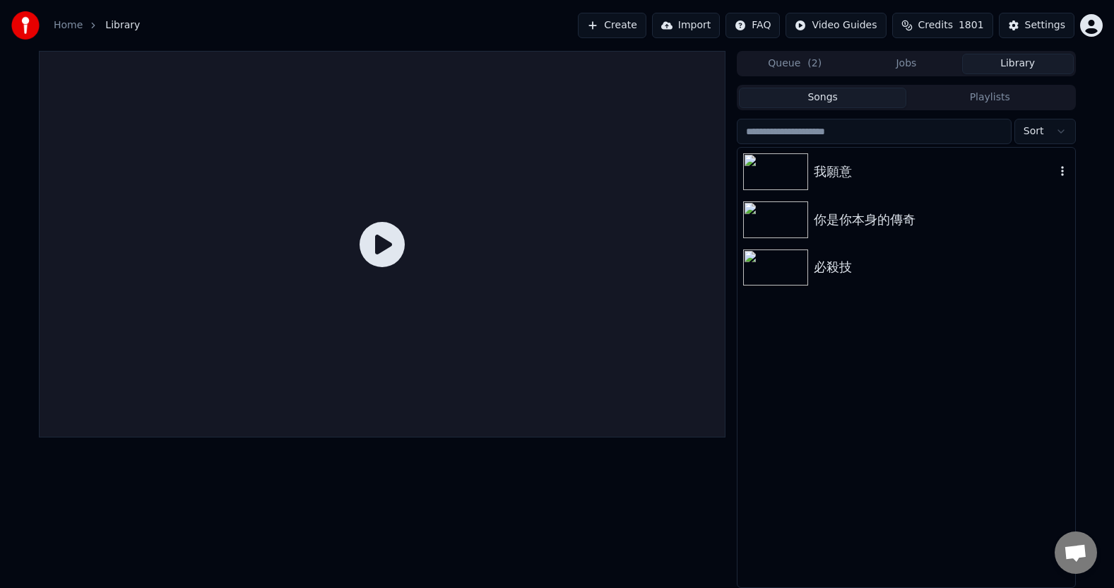
click at [877, 170] on div "我願意" at bounding box center [934, 172] width 241 height 20
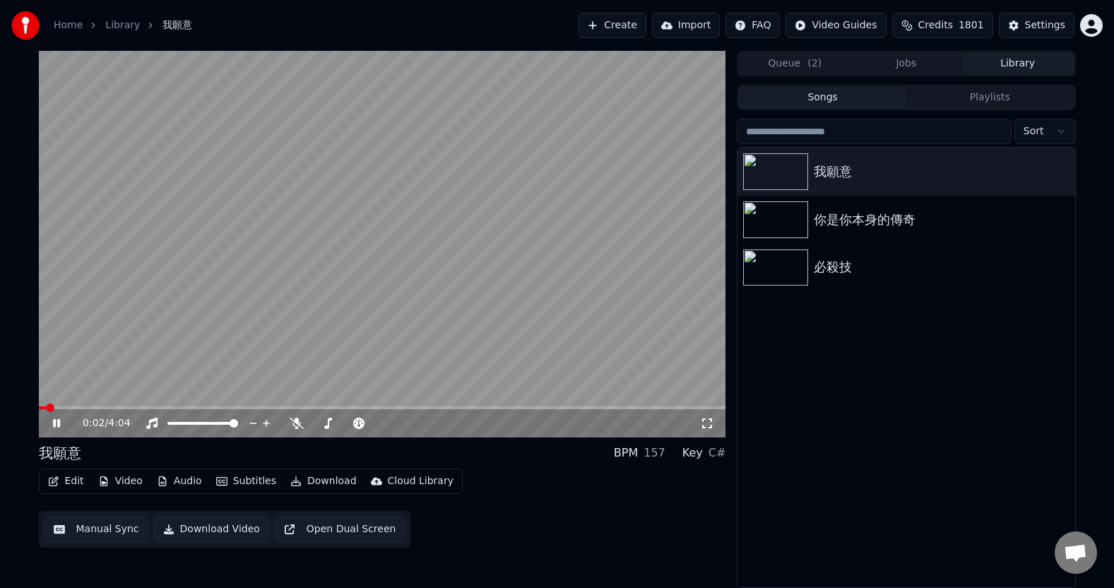
click at [81, 406] on span at bounding box center [382, 407] width 687 height 3
click at [59, 422] on icon at bounding box center [56, 423] width 7 height 8
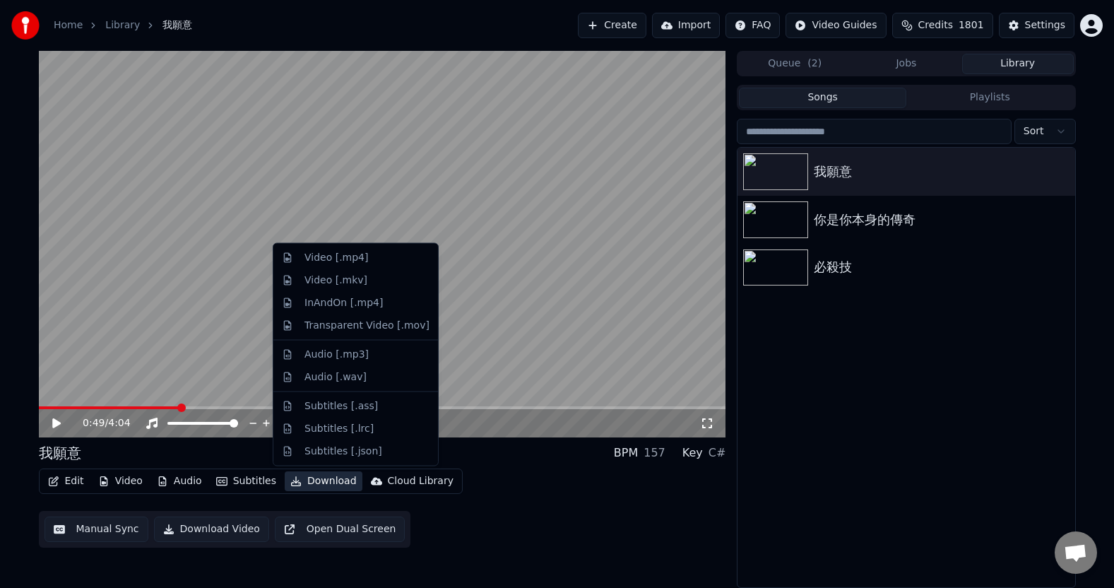
click at [310, 486] on button "Download" at bounding box center [324, 481] width 78 height 20
click at [360, 265] on div "Video [.mp4]" at bounding box center [355, 257] width 159 height 23
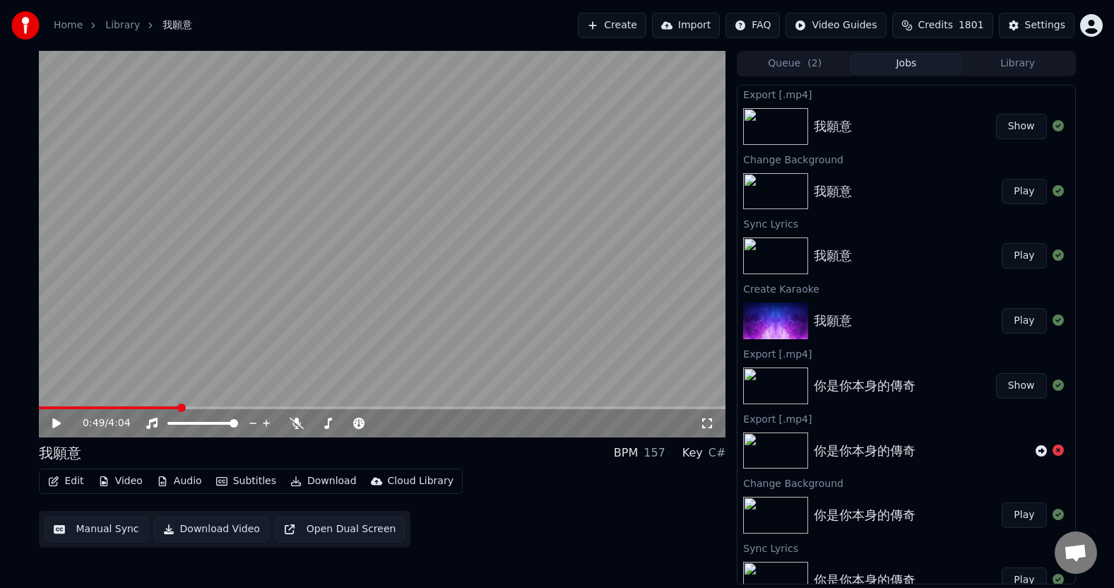
click at [518, 564] on div "0:49 / 4:04 我願意 BPM 157 Key C# Edit Video Audio Subtitles Download Cloud Librar…" at bounding box center [382, 317] width 687 height 533
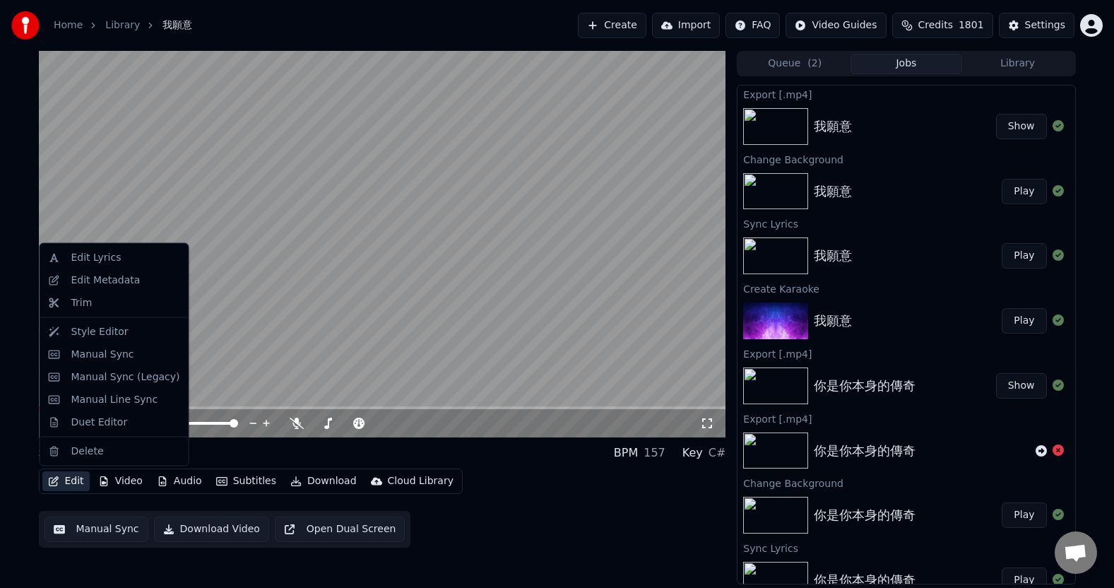
click at [79, 480] on button "Edit" at bounding box center [65, 481] width 47 height 20
click at [113, 254] on div "Edit Lyrics" at bounding box center [96, 258] width 50 height 14
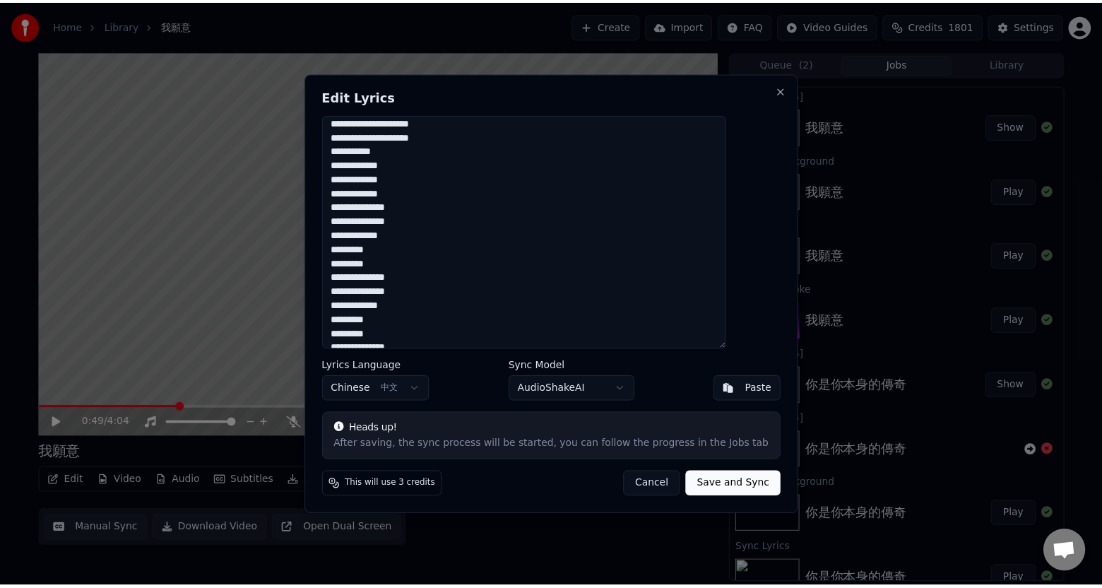
scroll to position [212, 0]
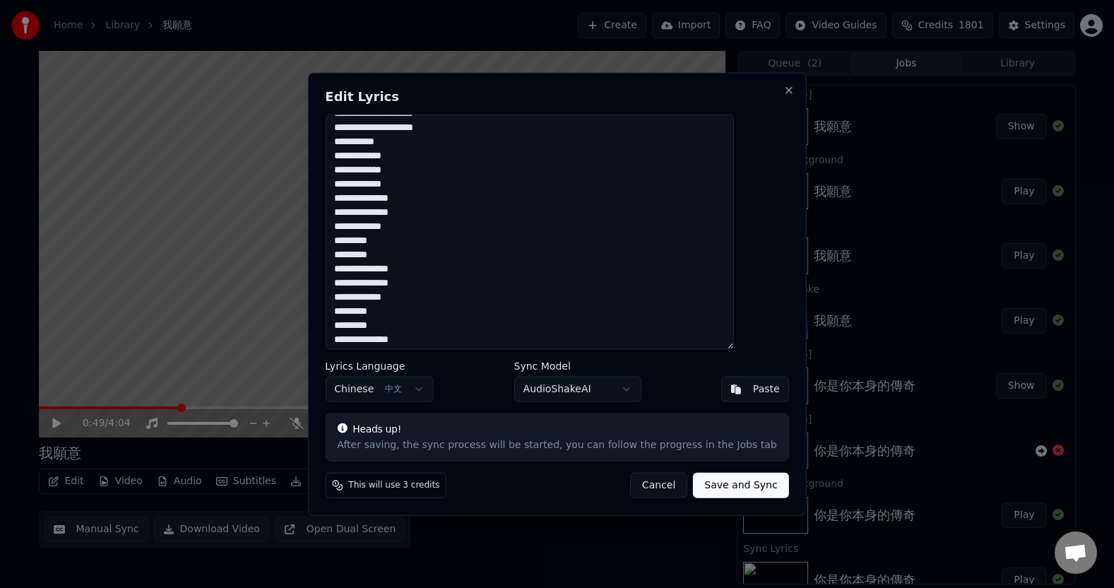
click at [453, 156] on textarea "**********" at bounding box center [529, 231] width 408 height 235
click at [440, 157] on textarea "**********" at bounding box center [529, 231] width 408 height 235
click at [454, 161] on textarea "**********" at bounding box center [529, 231] width 408 height 235
click at [447, 196] on textarea "**********" at bounding box center [529, 231] width 408 height 235
click at [453, 198] on textarea "**********" at bounding box center [529, 231] width 408 height 235
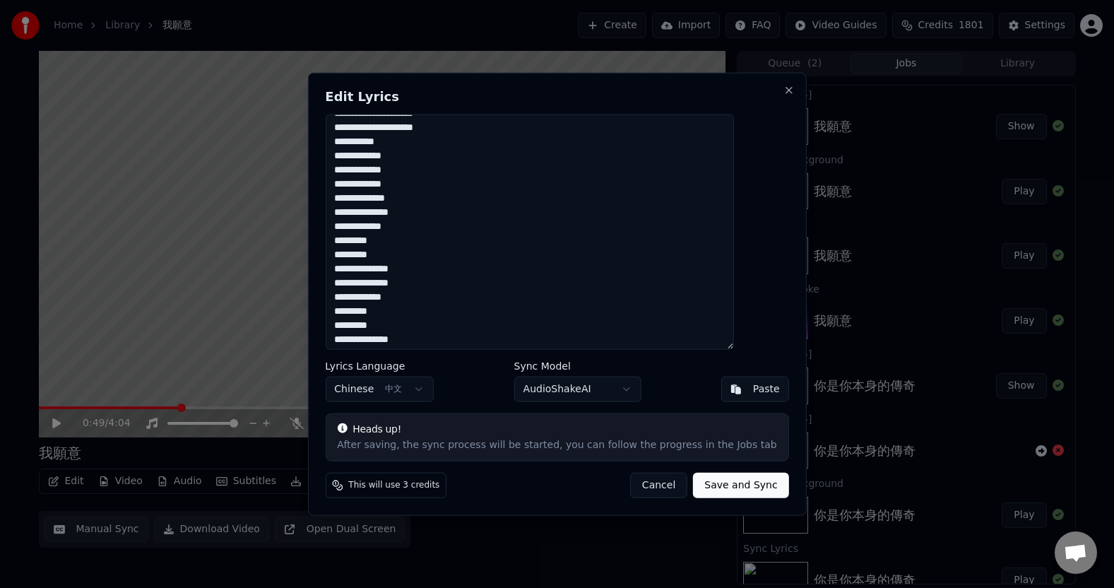
click at [438, 158] on textarea "**********" at bounding box center [529, 231] width 408 height 235
click at [446, 157] on textarea "**********" at bounding box center [529, 231] width 408 height 235
click at [424, 157] on textarea "**********" at bounding box center [529, 231] width 408 height 235
click at [439, 198] on textarea "**********" at bounding box center [529, 231] width 408 height 235
click at [425, 199] on textarea "**********" at bounding box center [529, 231] width 408 height 235
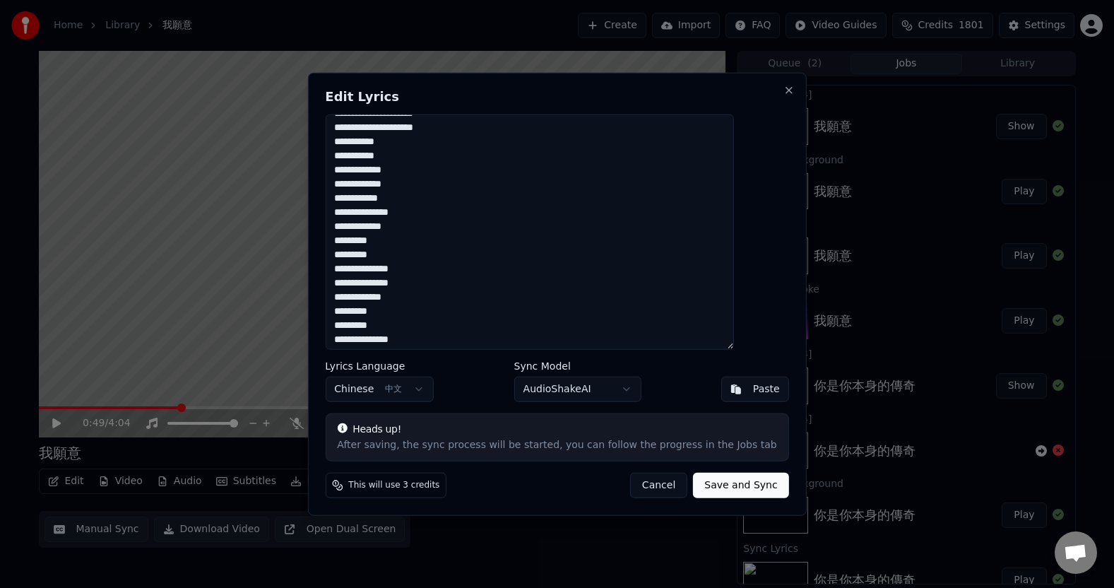
click at [413, 157] on textarea "**********" at bounding box center [529, 231] width 408 height 235
type textarea "**********"
click at [709, 482] on button "Save and Sync" at bounding box center [740, 484] width 95 height 25
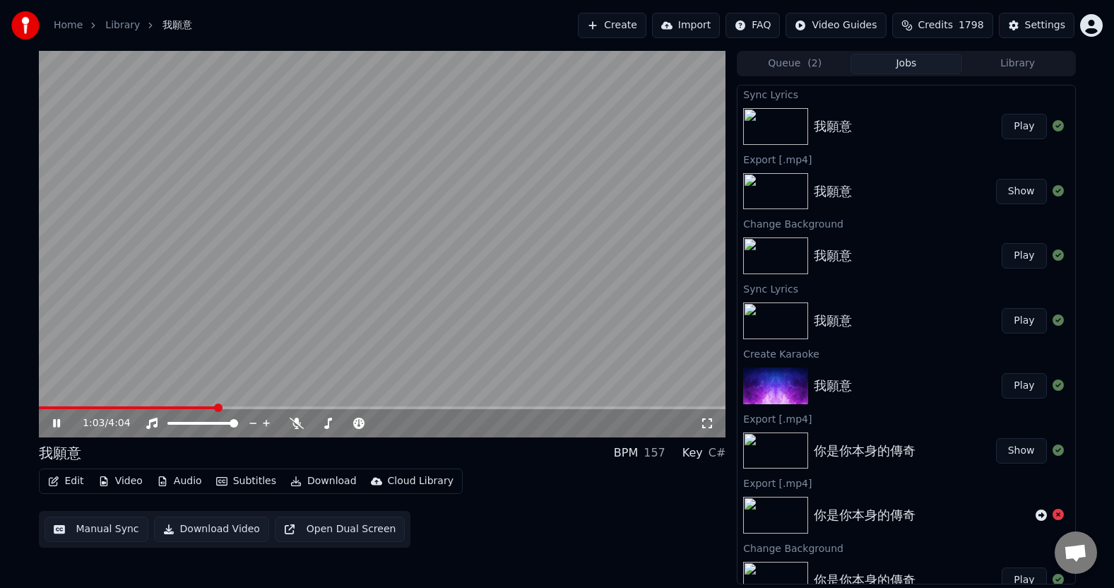
click at [352, 405] on video at bounding box center [382, 244] width 687 height 386
click at [357, 408] on span at bounding box center [382, 407] width 687 height 3
click at [392, 407] on span at bounding box center [382, 407] width 687 height 3
click at [413, 406] on span at bounding box center [382, 407] width 687 height 3
click at [398, 405] on video at bounding box center [382, 244] width 687 height 386
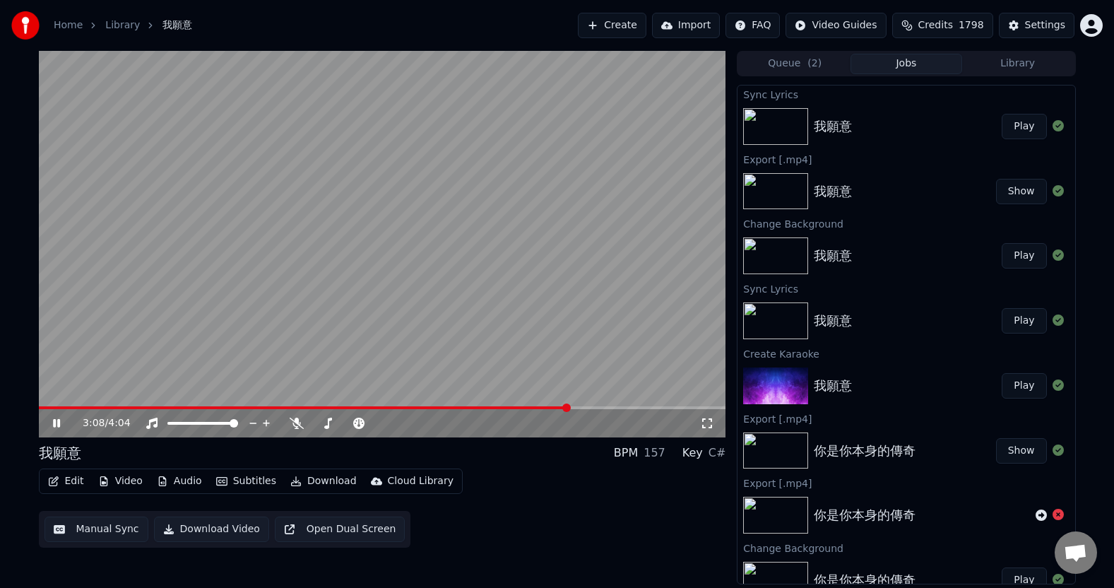
click at [509, 391] on video at bounding box center [382, 244] width 687 height 386
click at [375, 405] on video at bounding box center [382, 244] width 687 height 386
click at [379, 407] on span at bounding box center [306, 407] width 534 height 3
click at [410, 405] on video at bounding box center [382, 244] width 687 height 386
click at [409, 407] on span at bounding box center [382, 407] width 687 height 3
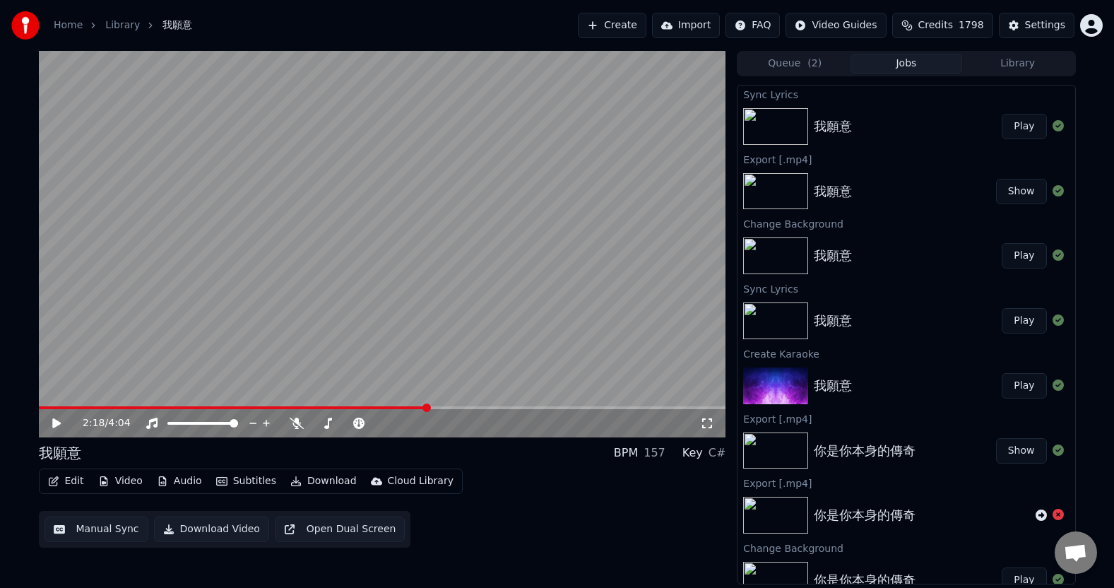
click at [98, 529] on button "Manual Sync" at bounding box center [96, 528] width 104 height 25
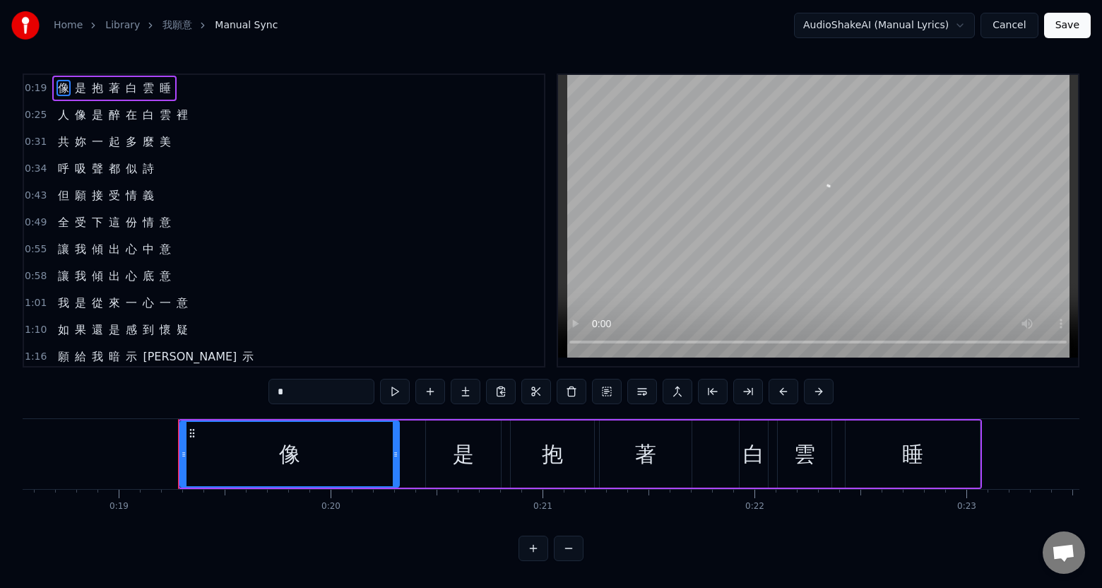
scroll to position [0, 4014]
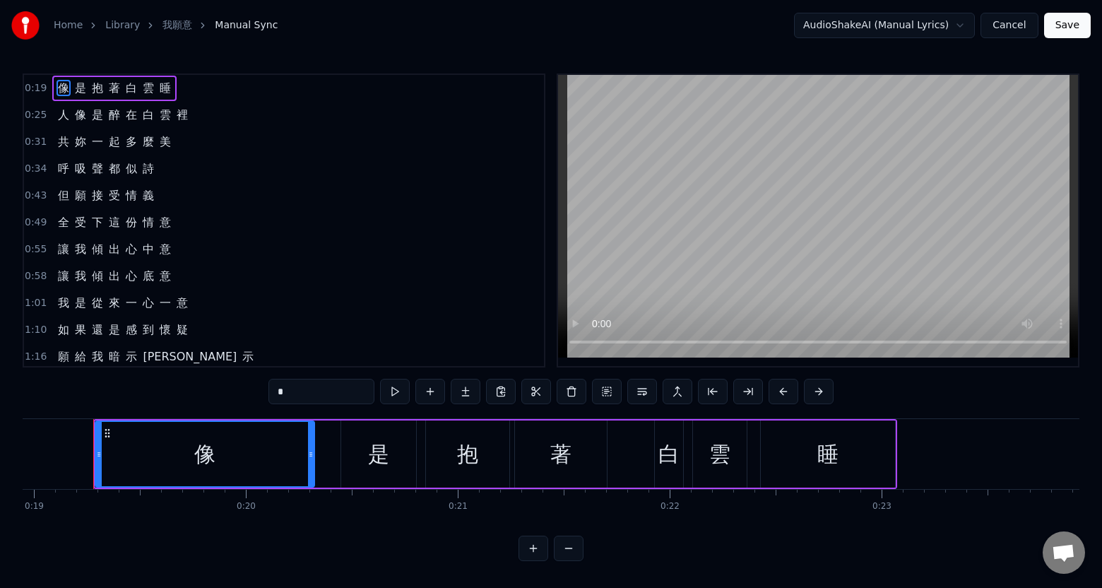
click at [73, 282] on span "我" at bounding box center [80, 276] width 14 height 16
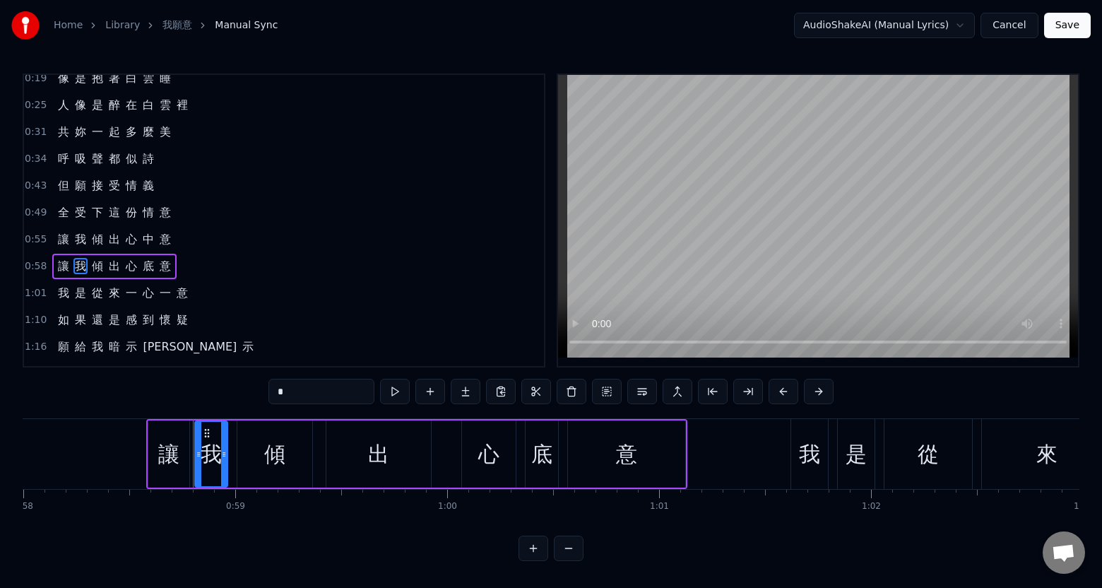
scroll to position [0, 12386]
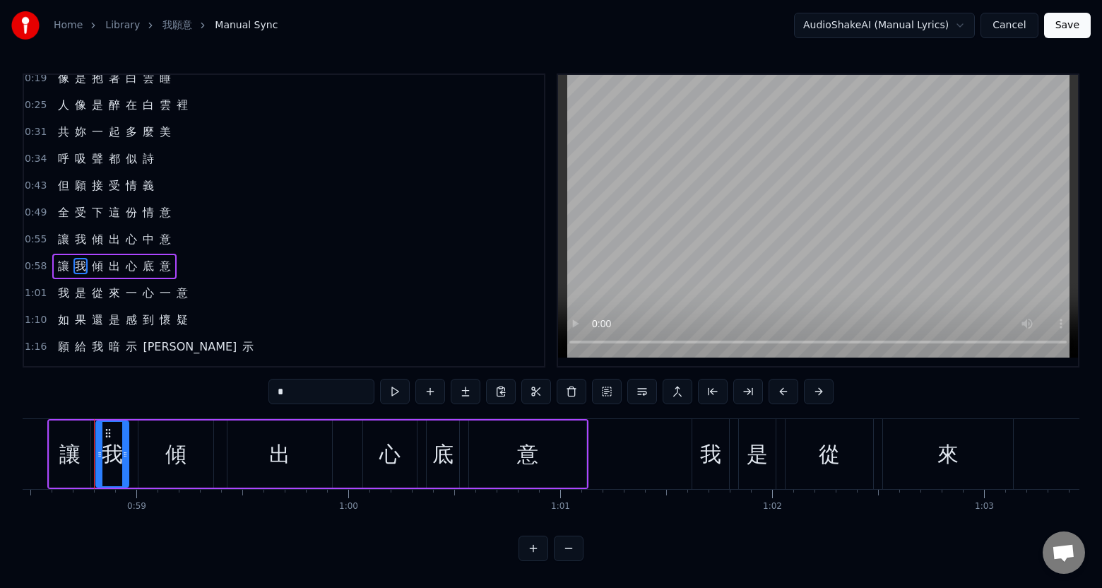
click at [74, 294] on span "是" at bounding box center [80, 293] width 14 height 16
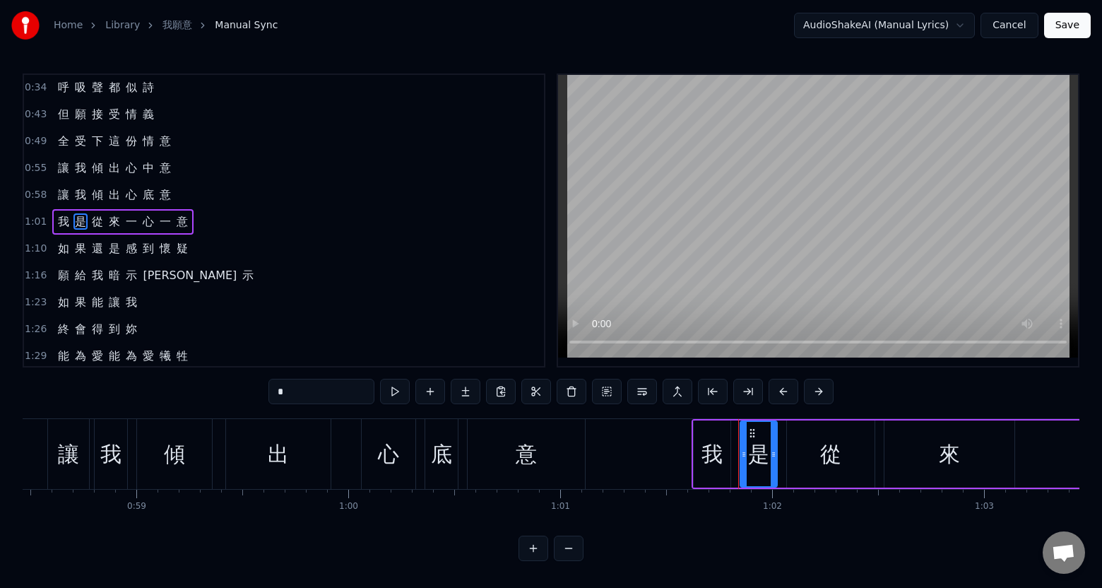
scroll to position [83, 0]
click at [124, 251] on span "感" at bounding box center [131, 247] width 14 height 16
type input "*"
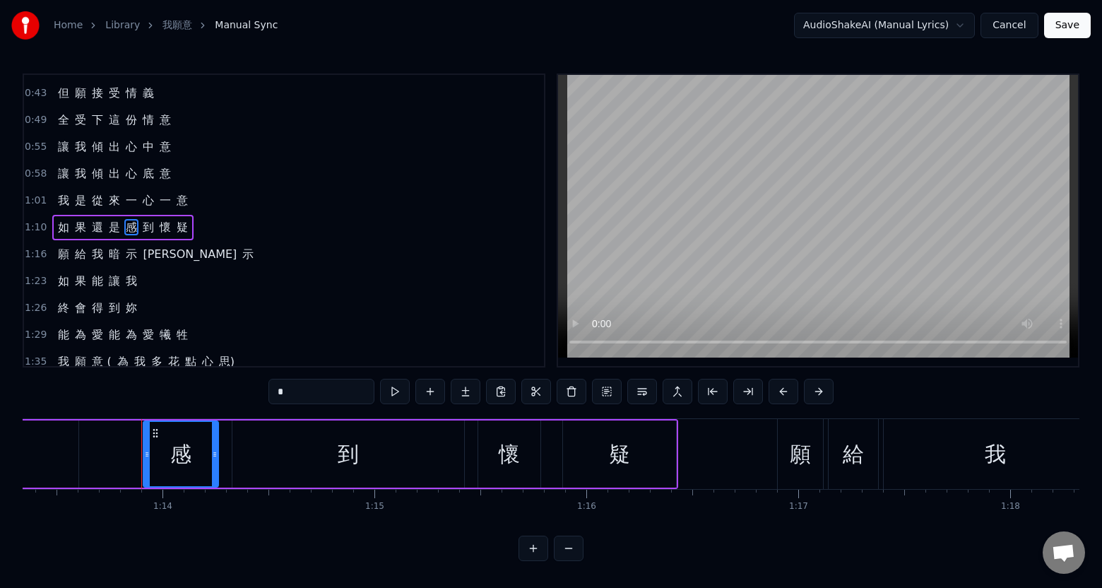
scroll to position [0, 15586]
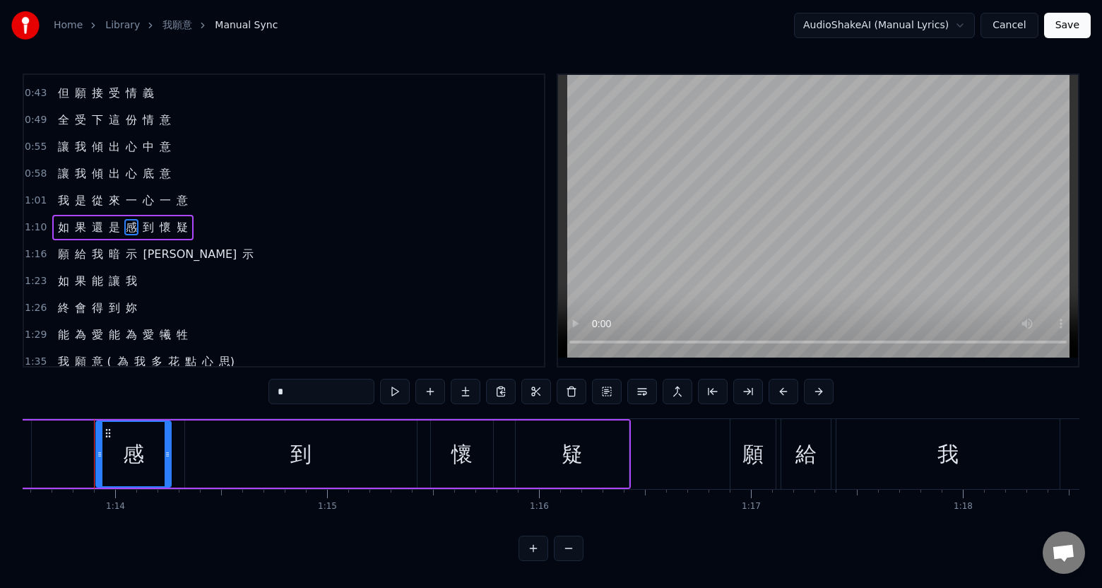
click at [107, 264] on div "願 給 我 暗 示 明 示" at bounding box center [155, 254] width 207 height 25
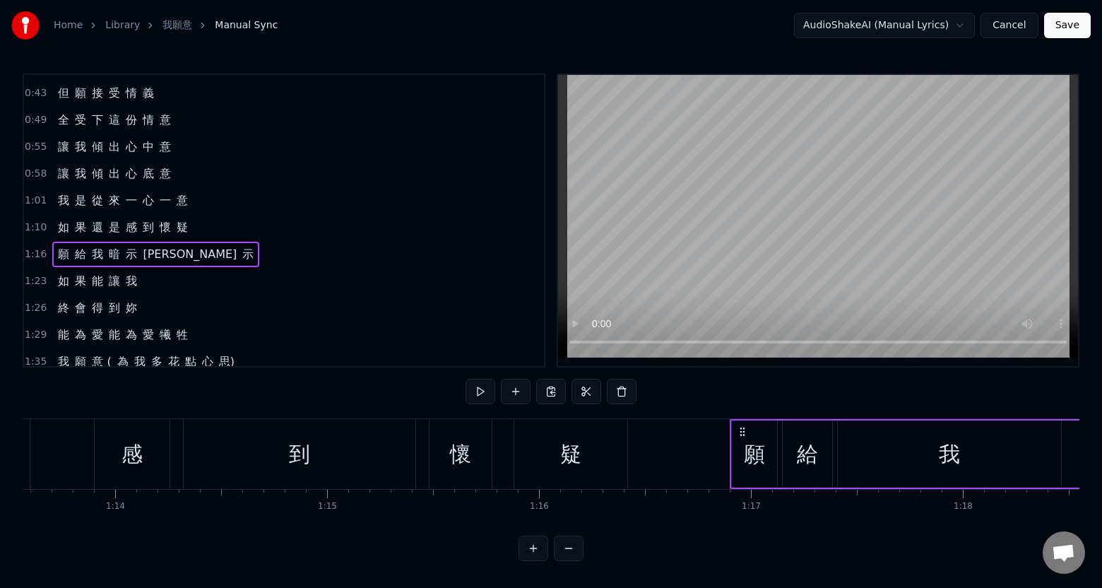
click at [83, 283] on span "果" at bounding box center [80, 281] width 14 height 16
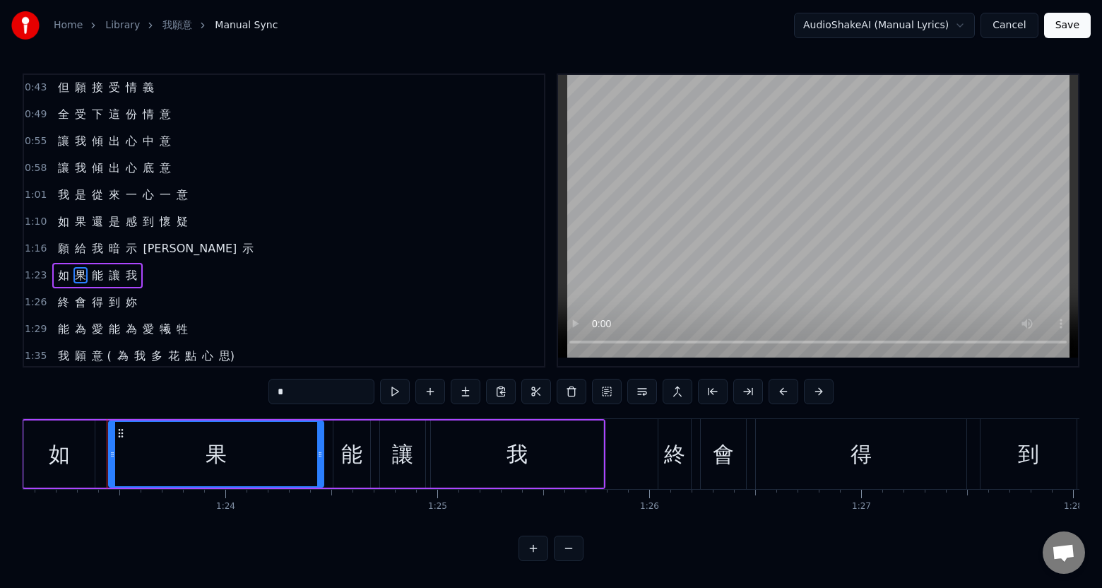
scroll to position [0, 17607]
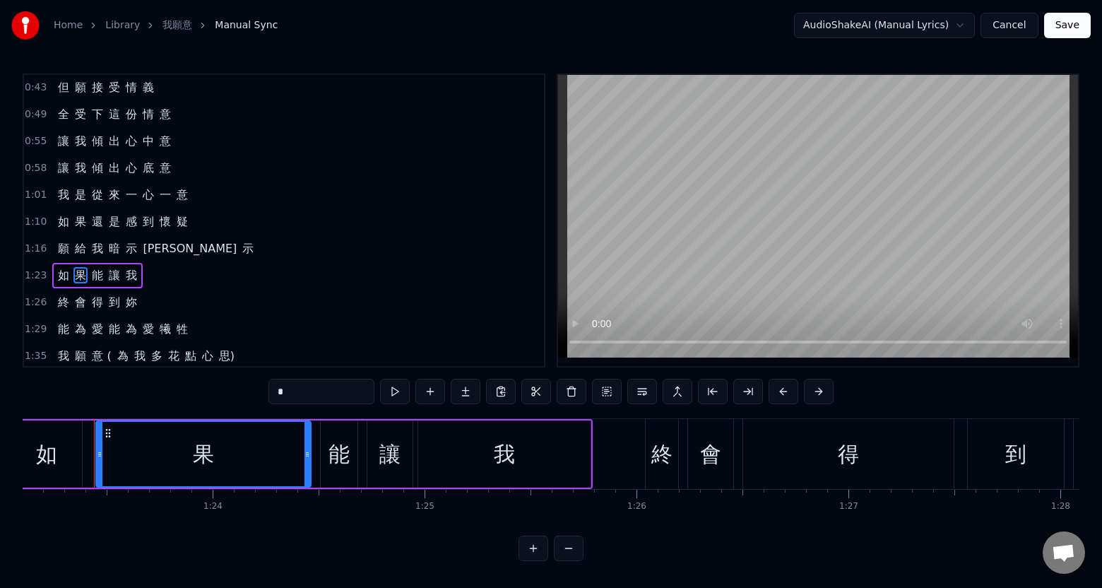
click at [81, 302] on span "會" at bounding box center [80, 302] width 14 height 16
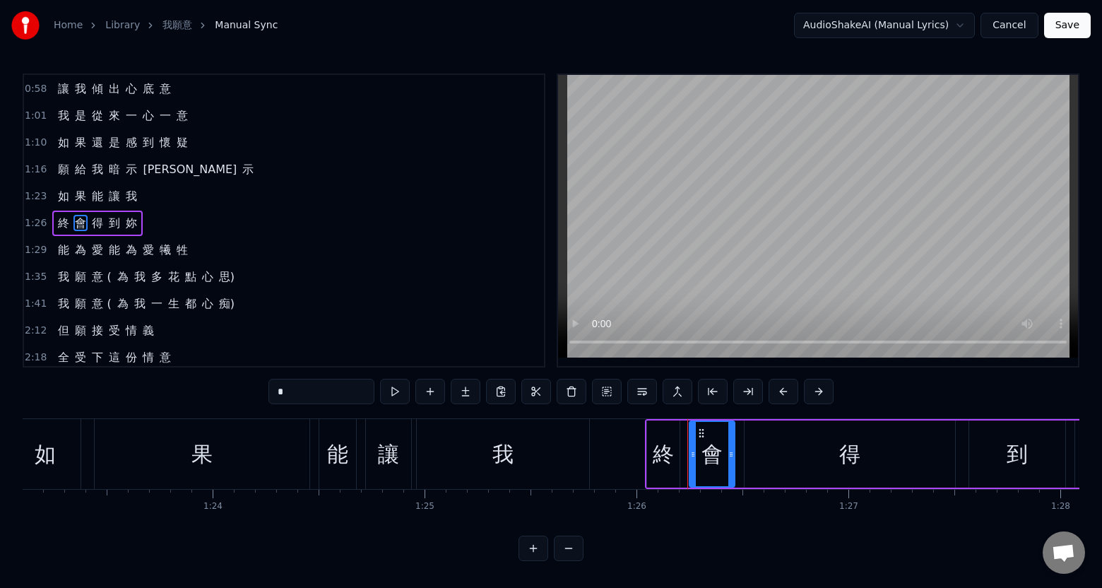
scroll to position [190, 0]
click at [101, 278] on span "意 (" at bounding box center [101, 274] width 22 height 16
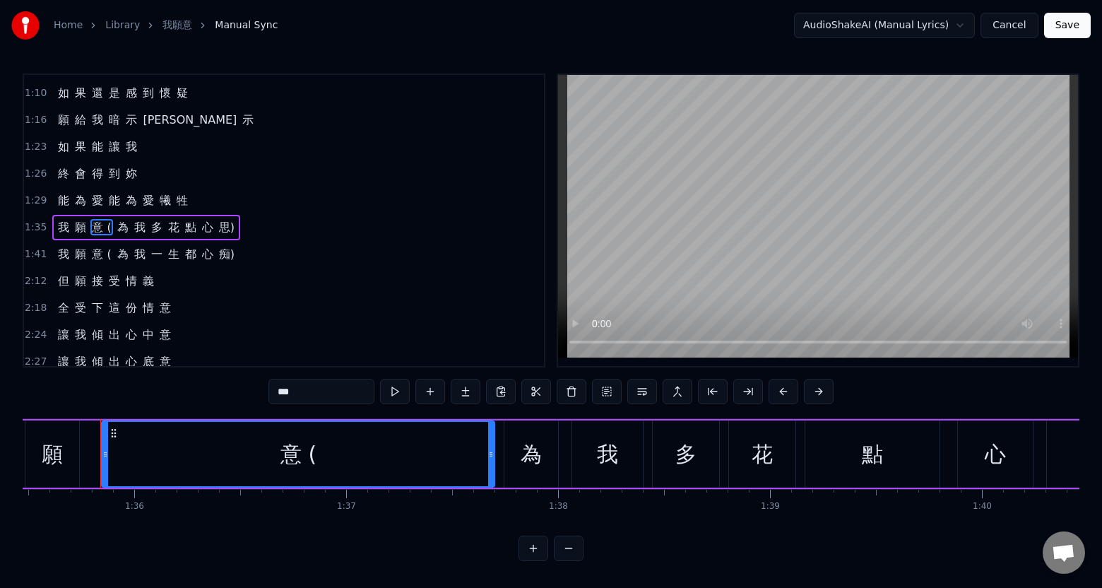
scroll to position [0, 20234]
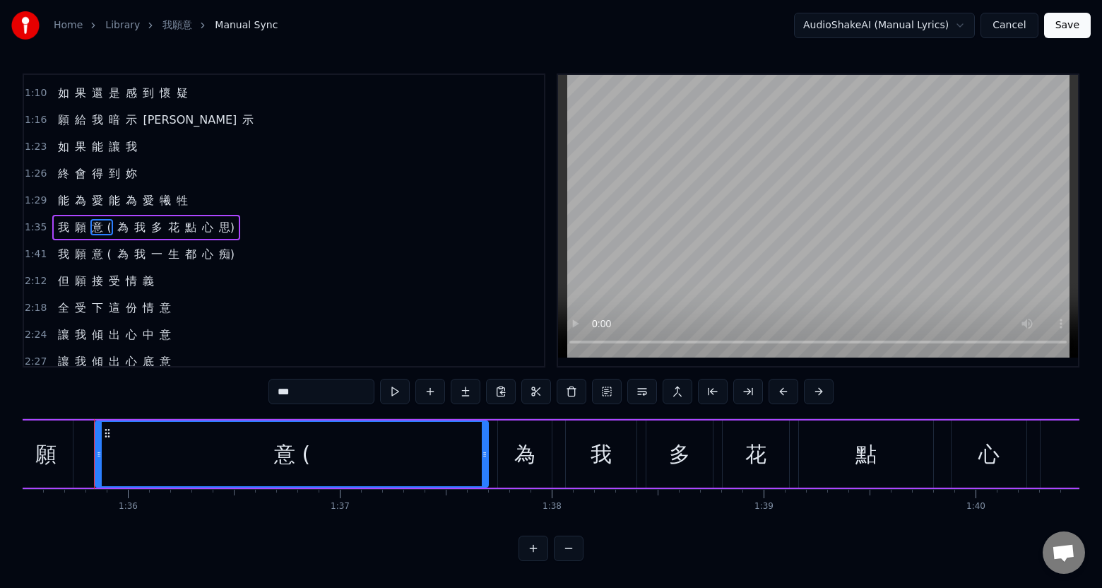
click at [90, 288] on span "接" at bounding box center [97, 281] width 14 height 16
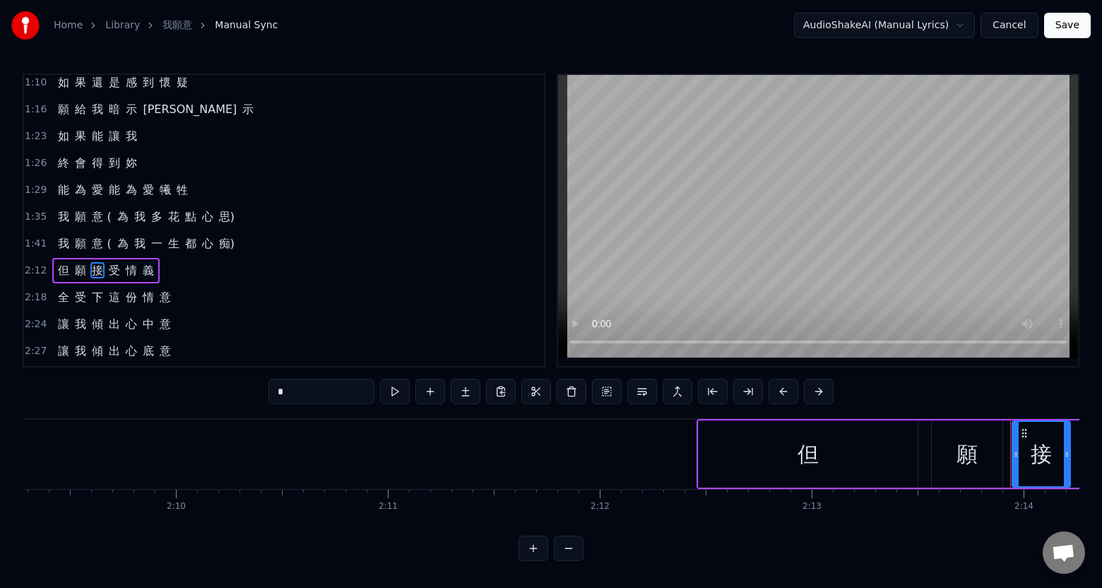
scroll to position [0, 28306]
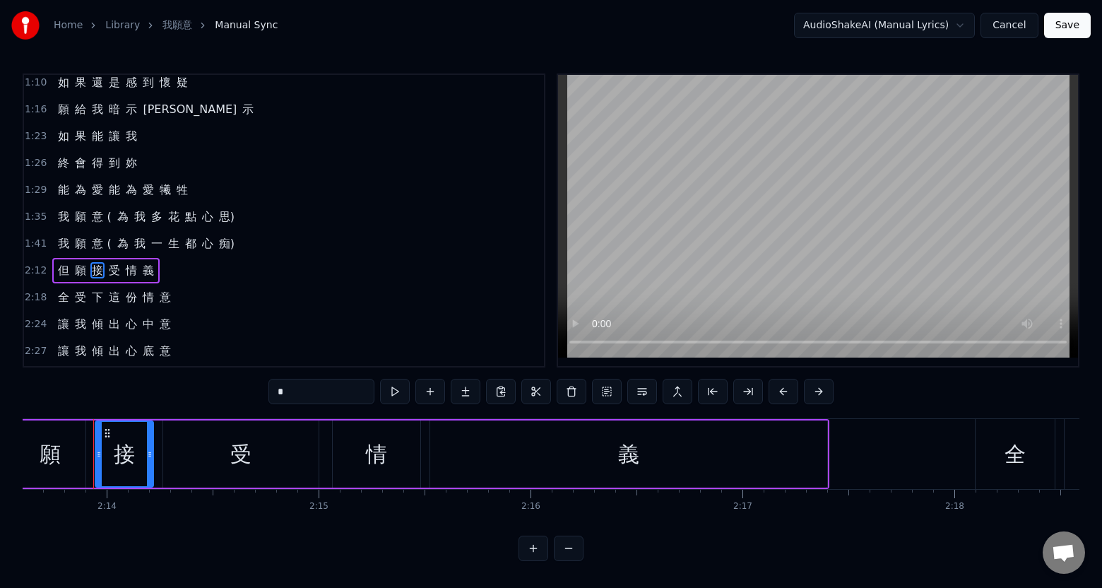
click at [64, 296] on span "全" at bounding box center [63, 297] width 14 height 16
type input "*"
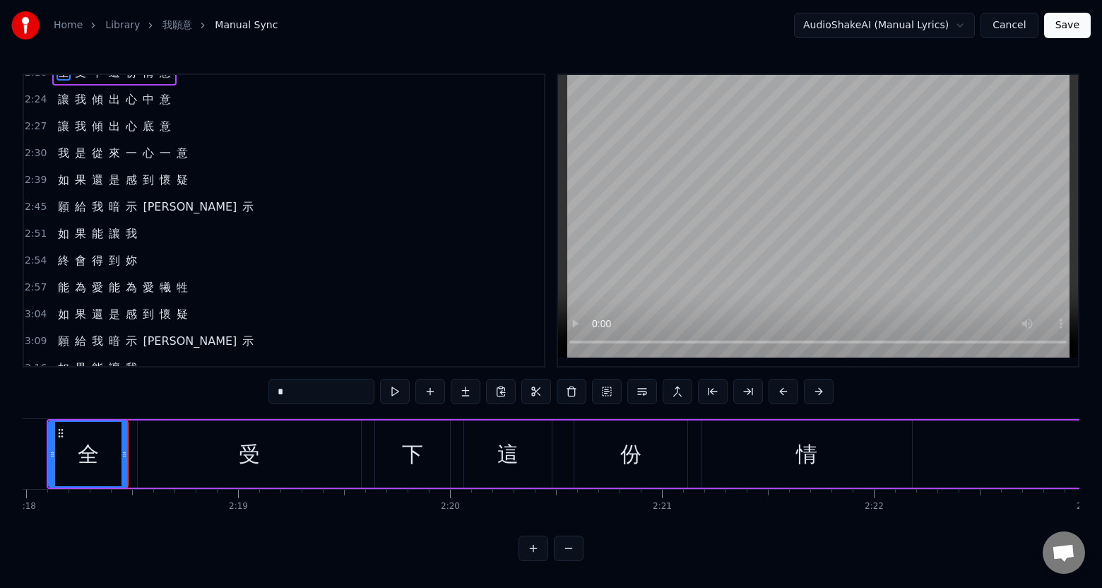
scroll to position [367, 0]
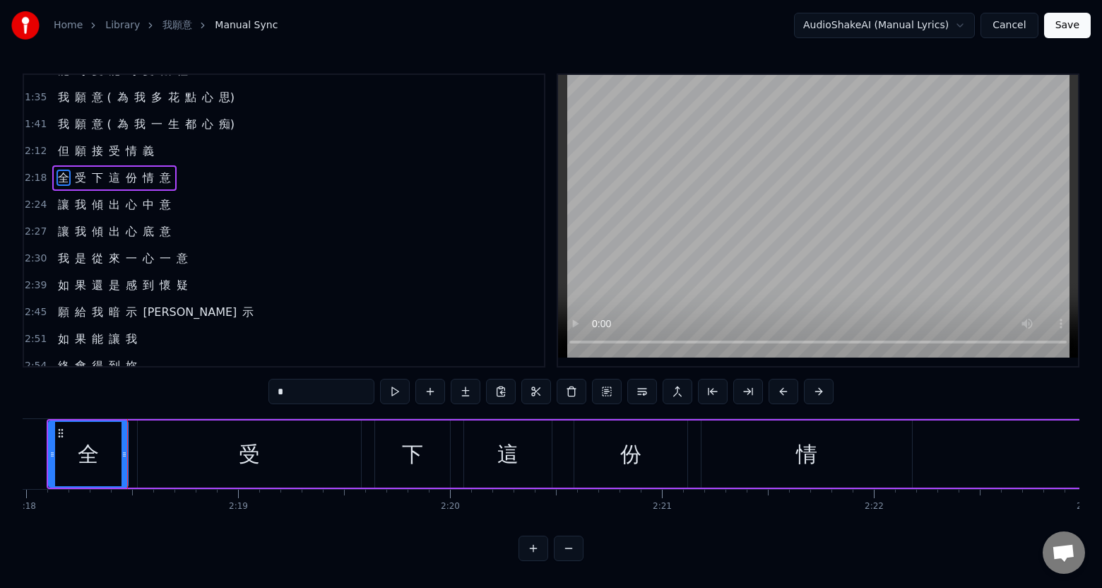
click at [101, 182] on div "全 受 下 這 份 情 意" at bounding box center [114, 177] width 124 height 25
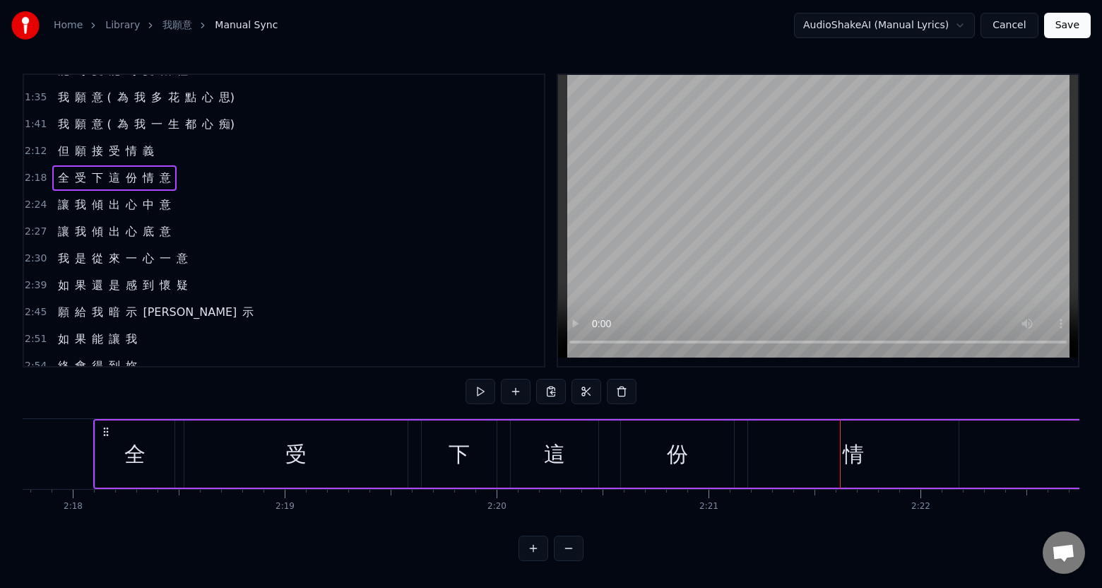
drag, startPoint x: 162, startPoint y: 172, endPoint x: 1005, endPoint y: 455, distance: 888.8
click at [1007, 456] on div "0:19 像 是 抱 著 白 雲 睡 0:25 人 像 是 醉 在 白 雲 裡 0:31 共 妳 一 起 多 麼 美 0:34 呼 吸 聲 都 似 詩 0:4…" at bounding box center [551, 316] width 1057 height 487
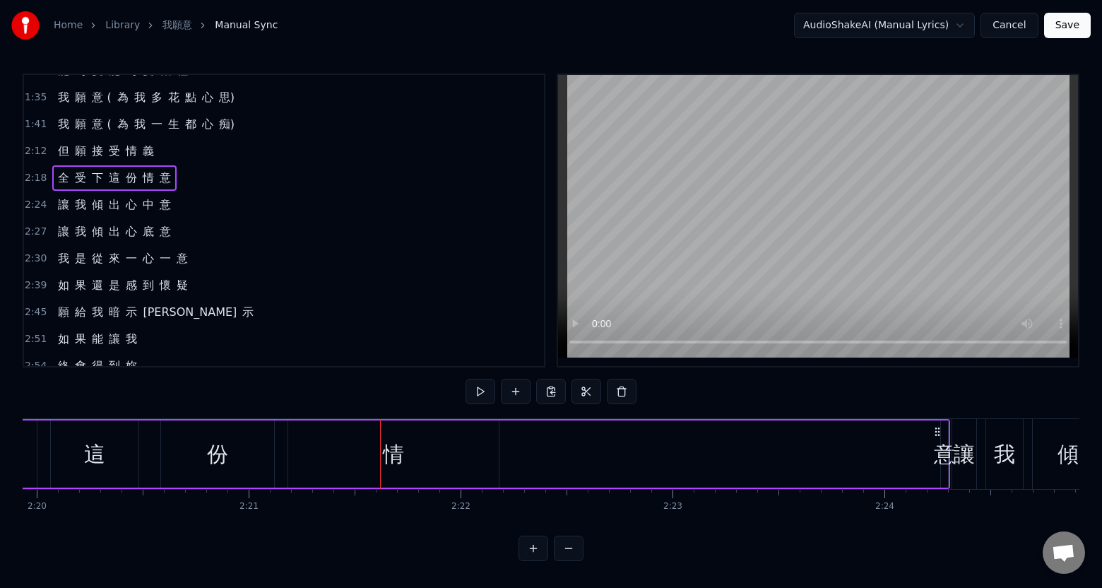
scroll to position [0, 29683]
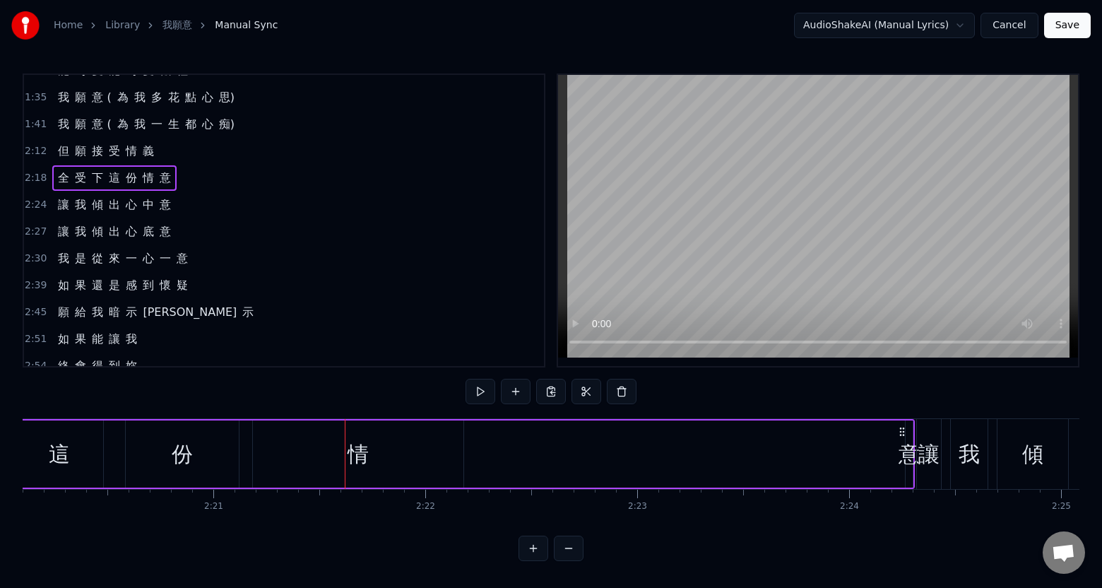
drag, startPoint x: 905, startPoint y: 451, endPoint x: 513, endPoint y: 454, distance: 391.3
click at [513, 454] on div "全 受 下 這 份 情 意" at bounding box center [256, 454] width 1316 height 70
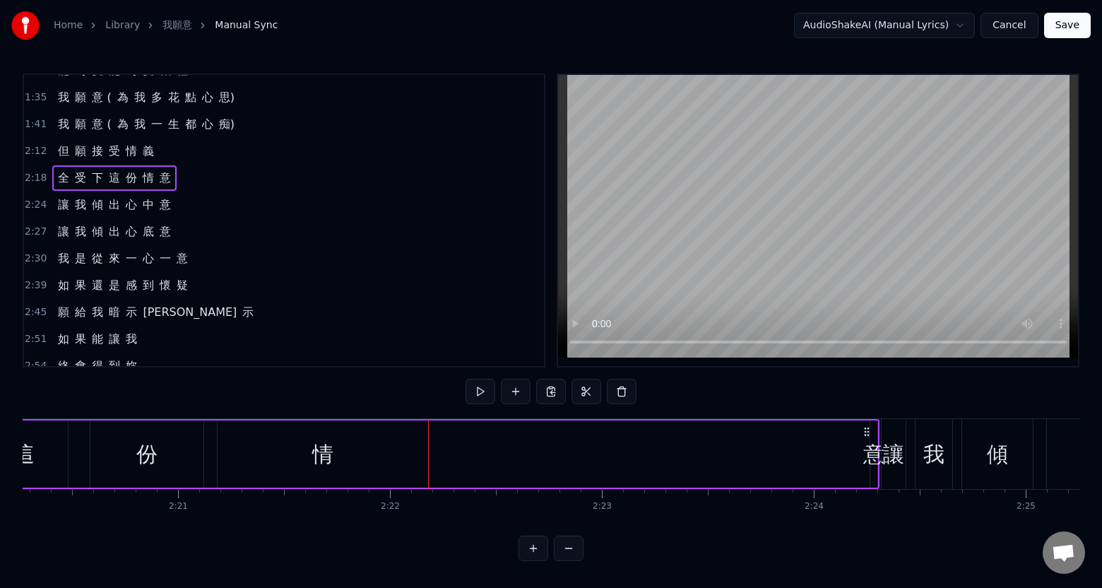
scroll to position [0, 29754]
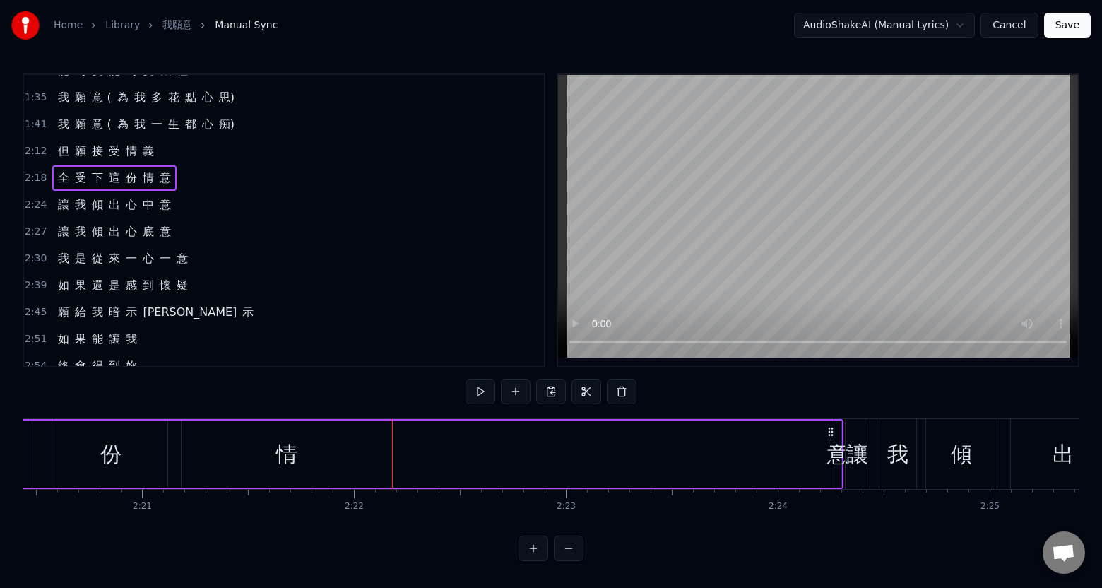
drag, startPoint x: 836, startPoint y: 449, endPoint x: 794, endPoint y: 458, distance: 43.2
click at [833, 453] on div "意" at bounding box center [837, 454] width 21 height 32
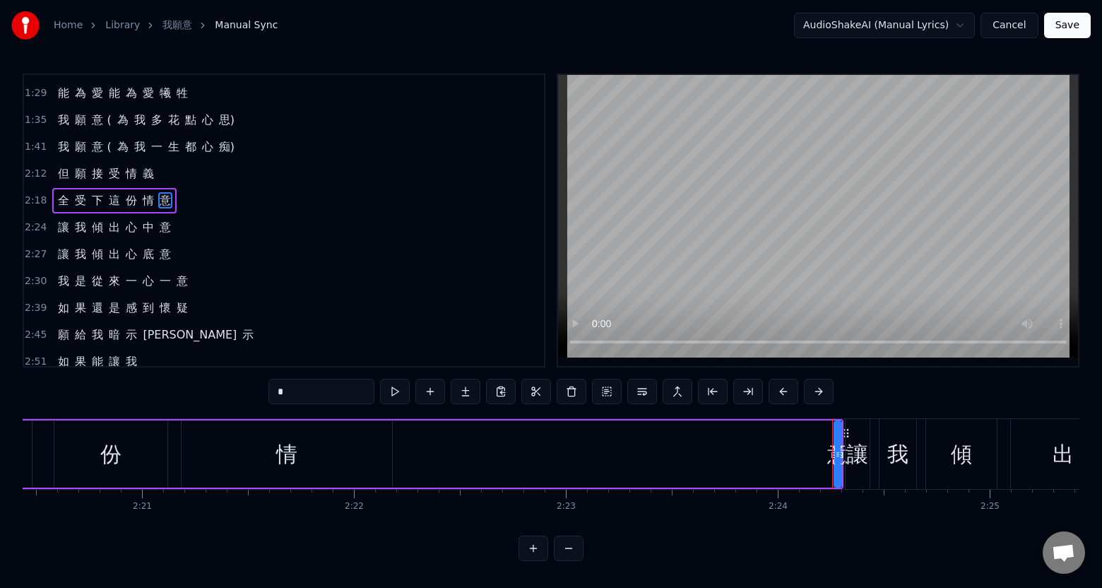
scroll to position [324, 0]
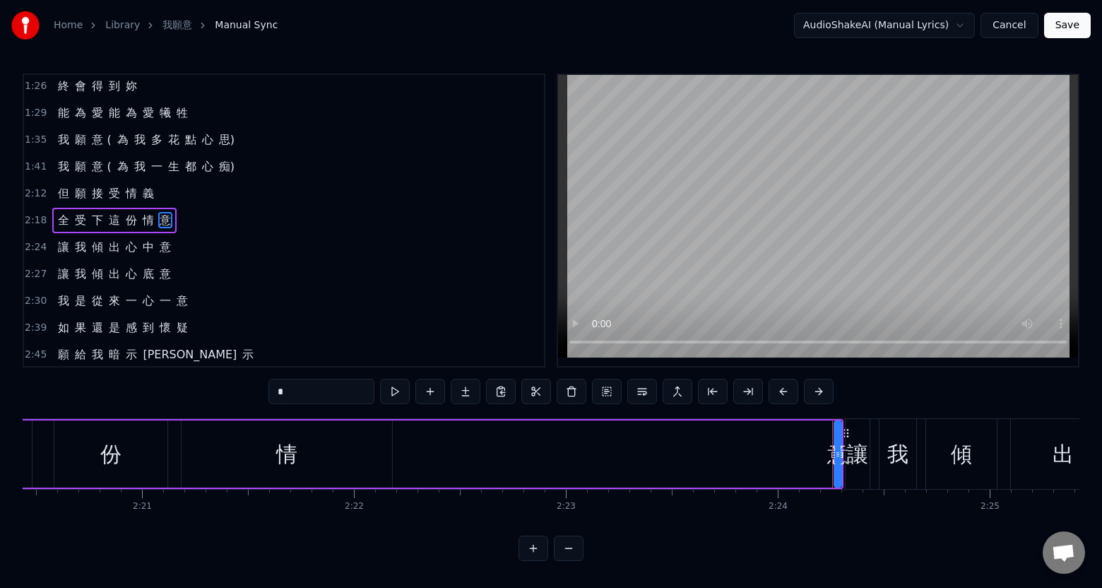
click at [669, 481] on div "全 受 下 這 份 情 意" at bounding box center [185, 454] width 1316 height 70
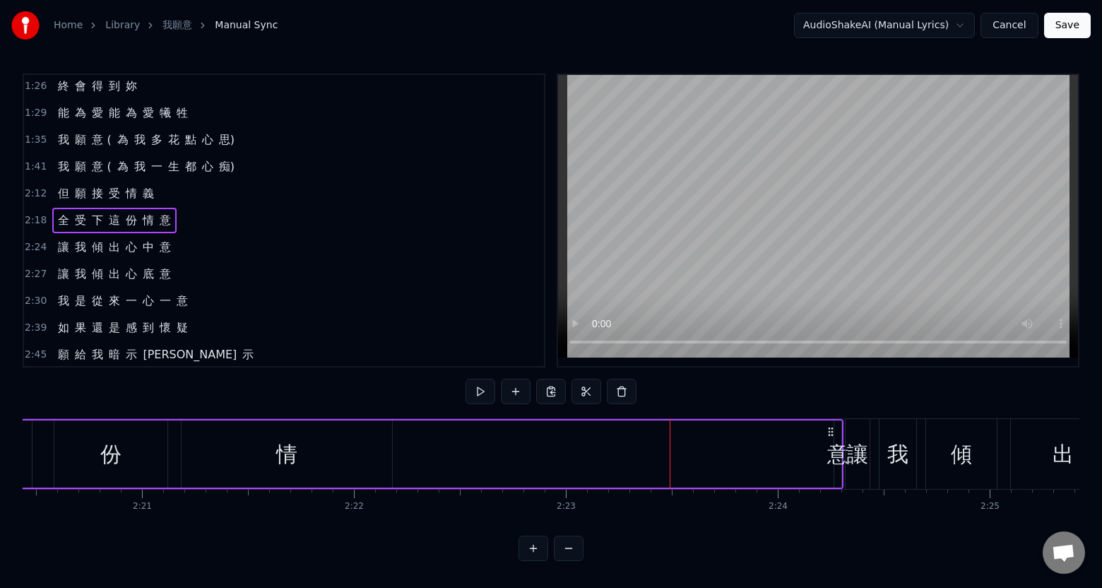
click at [349, 453] on div "情" at bounding box center [286, 453] width 210 height 67
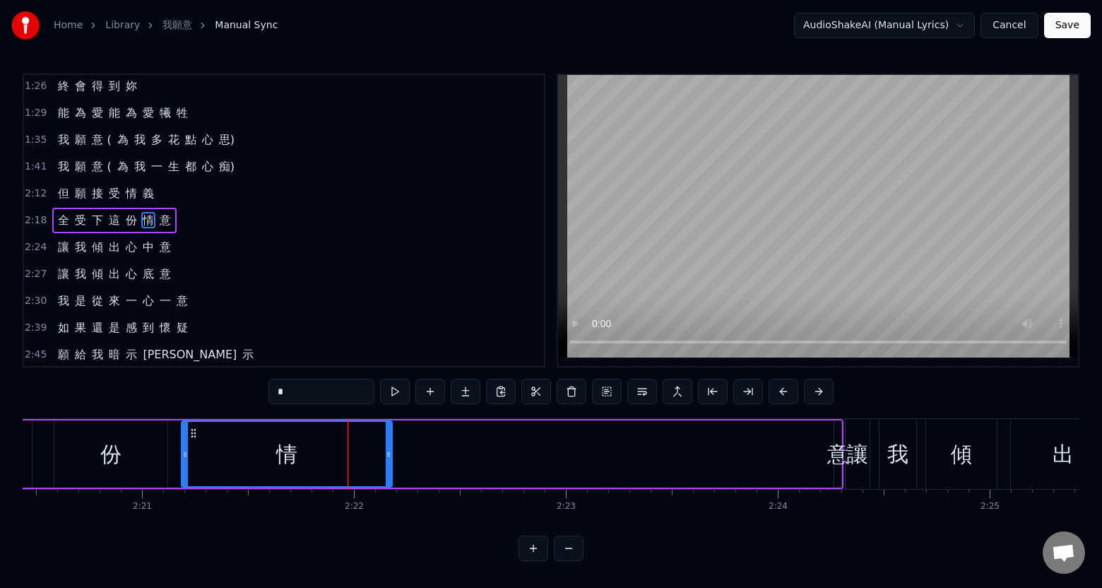
click at [465, 466] on div "全 受 下 這 份 情 意" at bounding box center [185, 454] width 1316 height 70
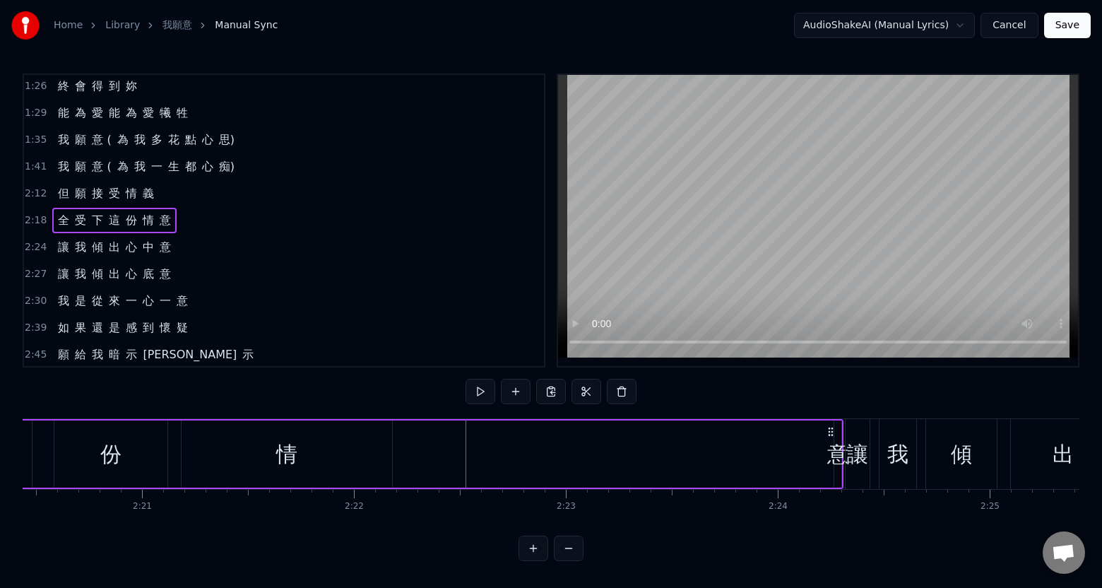
click at [816, 477] on div "全 受 下 這 份 情 意" at bounding box center [185, 454] width 1316 height 70
drag, startPoint x: 838, startPoint y: 471, endPoint x: 821, endPoint y: 449, distance: 27.7
click at [793, 473] on div "全 受 下 這 份 情 意" at bounding box center [185, 454] width 1316 height 70
click at [831, 433] on icon at bounding box center [830, 431] width 11 height 11
click at [839, 447] on div "意" at bounding box center [837, 454] width 21 height 32
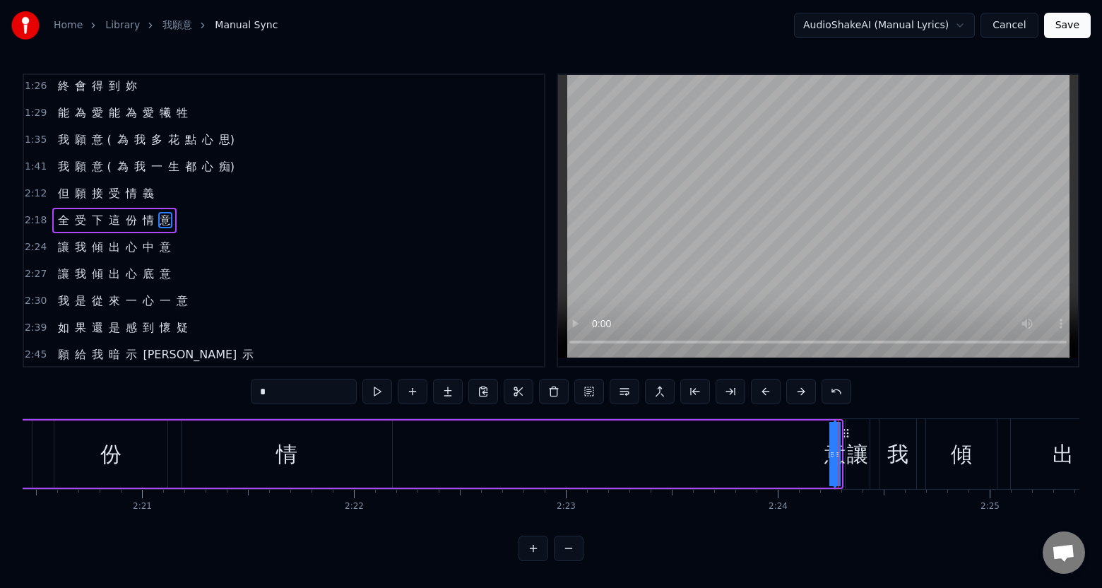
drag, startPoint x: 839, startPoint y: 458, endPoint x: 733, endPoint y: 460, distance: 106.0
click at [733, 460] on div "全 受 下 這 份 情 意" at bounding box center [185, 454] width 1316 height 70
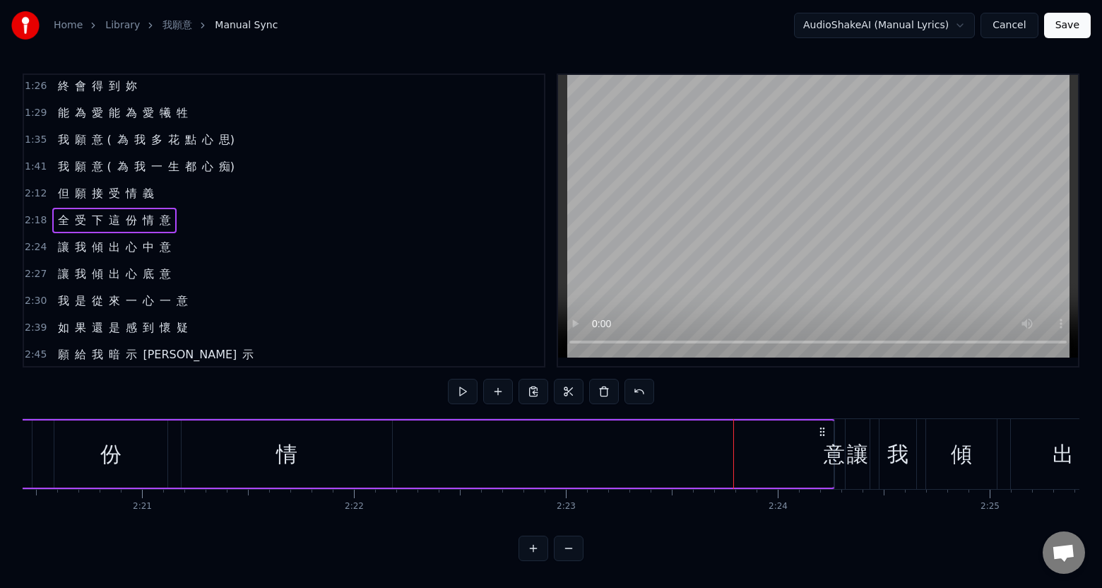
click at [840, 458] on div "意" at bounding box center [833, 454] width 21 height 32
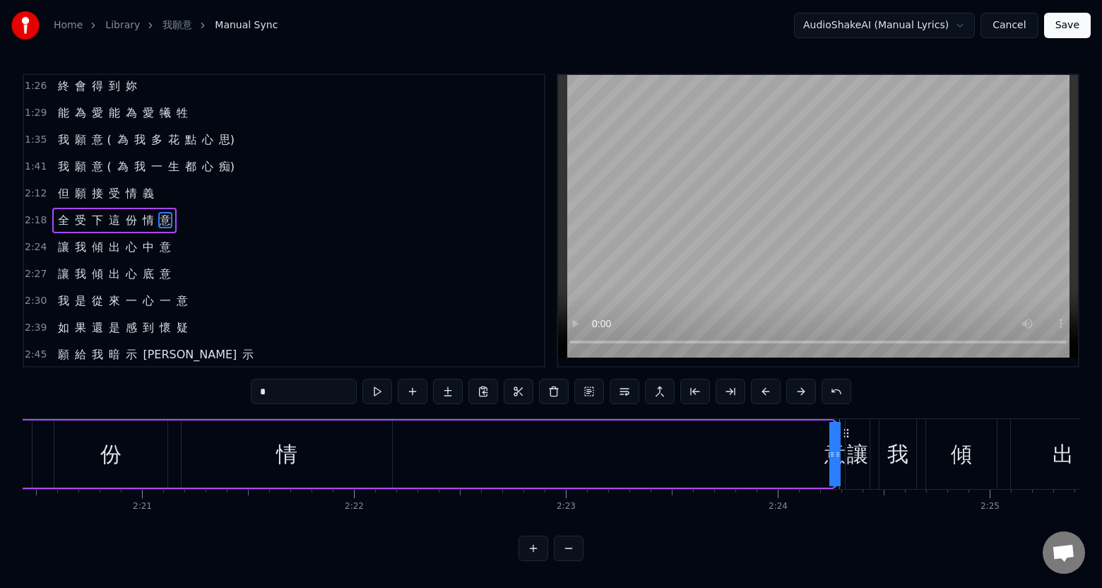
click at [828, 458] on div "意" at bounding box center [834, 454] width 21 height 32
drag, startPoint x: 828, startPoint y: 458, endPoint x: 773, endPoint y: 458, distance: 54.4
click at [773, 458] on div "全 受 下 這 份 情 意" at bounding box center [181, 454] width 1308 height 70
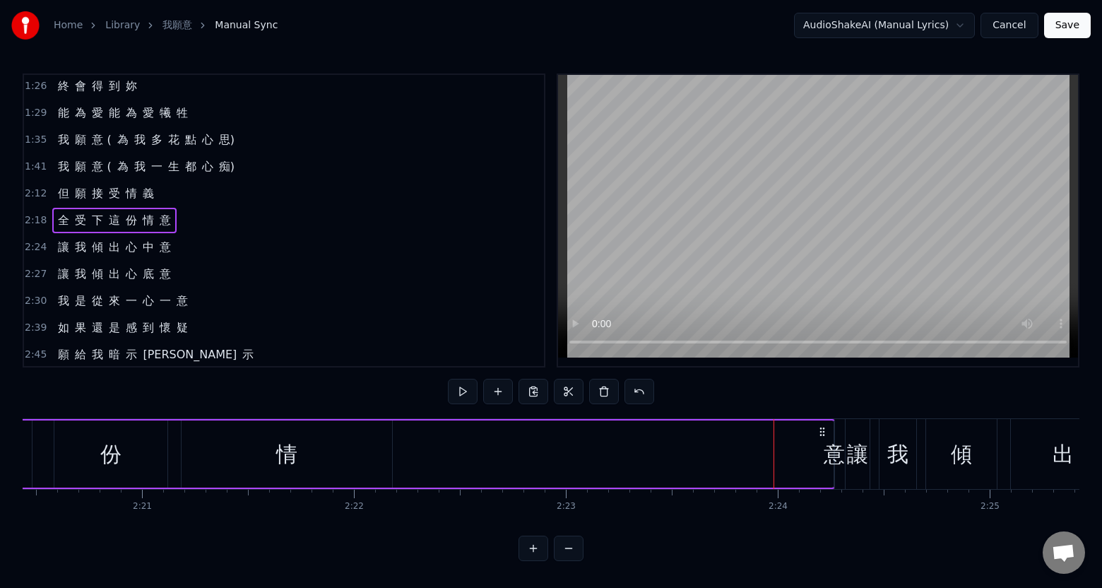
click at [766, 442] on div "全 受 下 這 份 情 意" at bounding box center [181, 454] width 1308 height 70
click at [377, 455] on div "情" at bounding box center [286, 453] width 210 height 67
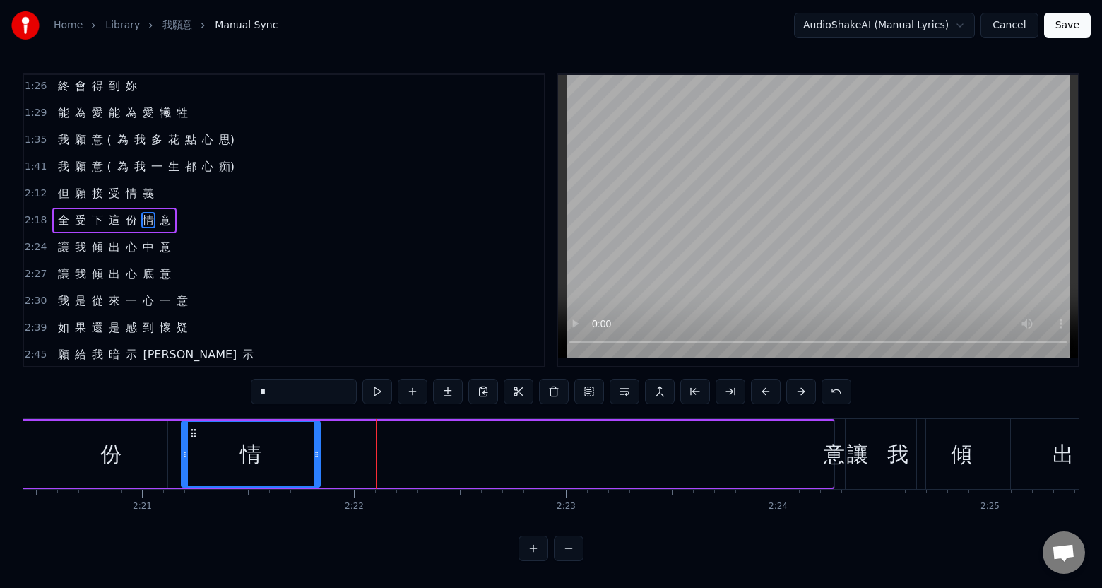
drag, startPoint x: 391, startPoint y: 456, endPoint x: 319, endPoint y: 455, distance: 72.0
click at [319, 455] on icon at bounding box center [317, 453] width 6 height 11
click at [834, 456] on div "意" at bounding box center [833, 454] width 21 height 32
type input "*"
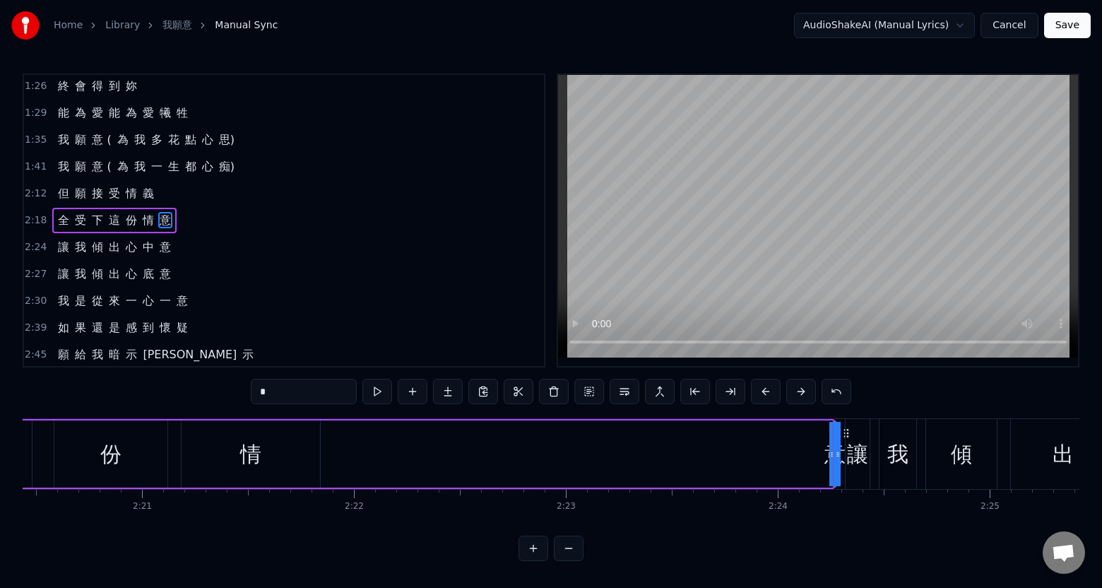
drag, startPoint x: 831, startPoint y: 458, endPoint x: 820, endPoint y: 455, distance: 11.8
click at [780, 460] on div "全 受 下 這 份 情 意" at bounding box center [181, 454] width 1308 height 70
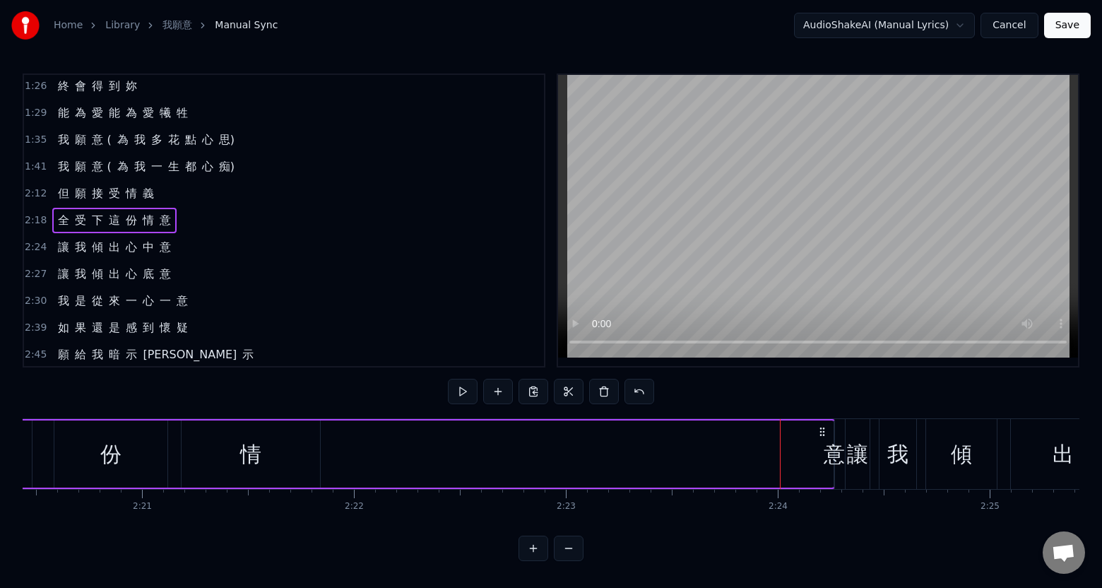
drag, startPoint x: 834, startPoint y: 456, endPoint x: 694, endPoint y: 458, distance: 140.5
click at [694, 458] on div "全 受 下 這 份 情 意" at bounding box center [181, 454] width 1308 height 70
click at [839, 458] on div "意" at bounding box center [833, 454] width 21 height 32
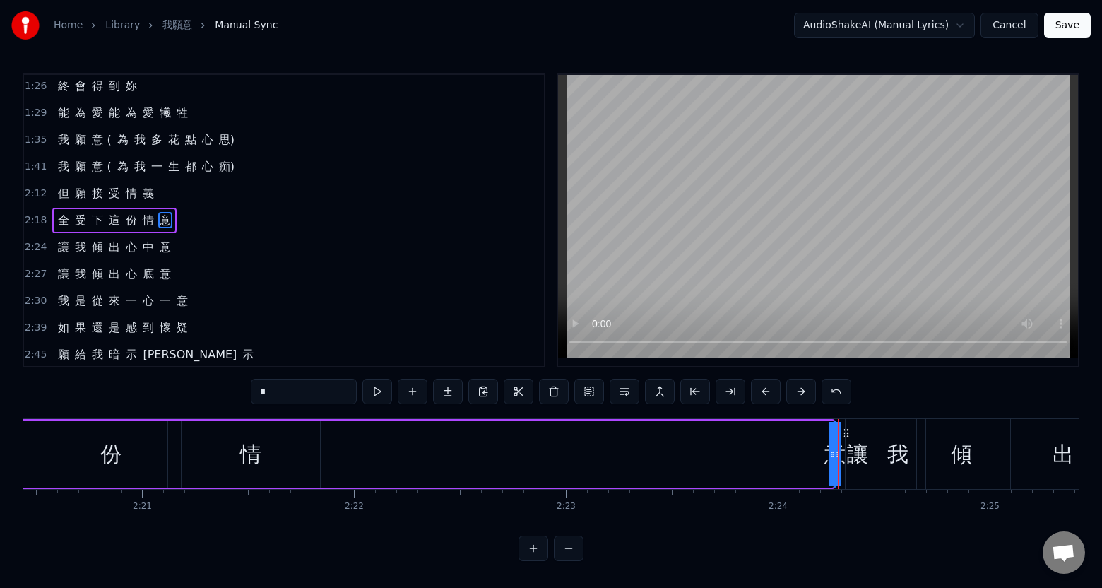
drag, startPoint x: 833, startPoint y: 458, endPoint x: 762, endPoint y: 455, distance: 70.7
click at [762, 455] on div "全 受 下 這 份 情 意" at bounding box center [181, 454] width 1308 height 70
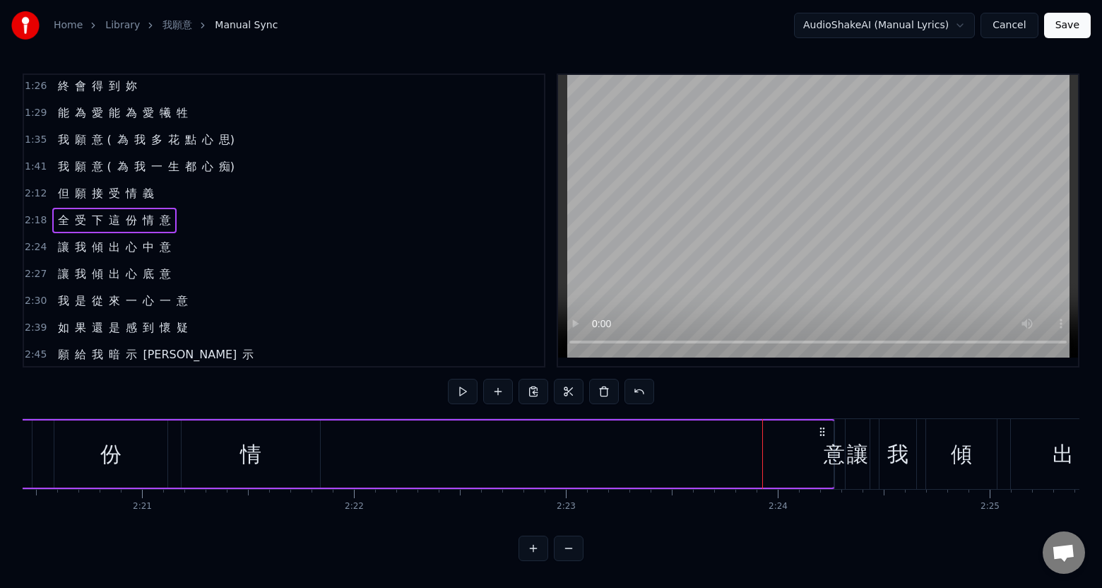
click at [839, 455] on div "意" at bounding box center [833, 454] width 21 height 32
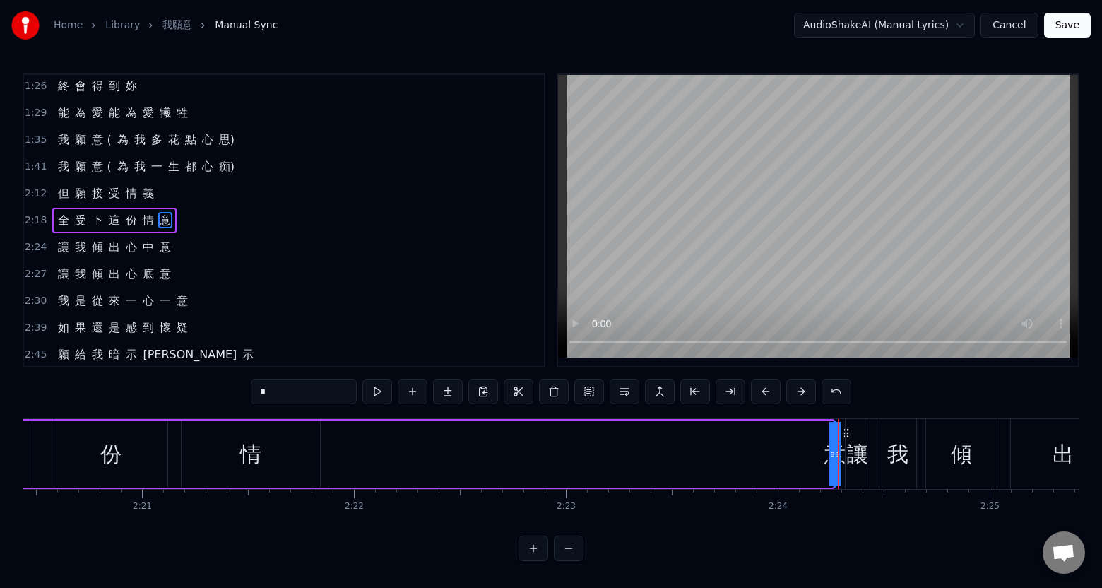
click at [791, 441] on div "全 受 下 這 份 情 意" at bounding box center [181, 454] width 1308 height 70
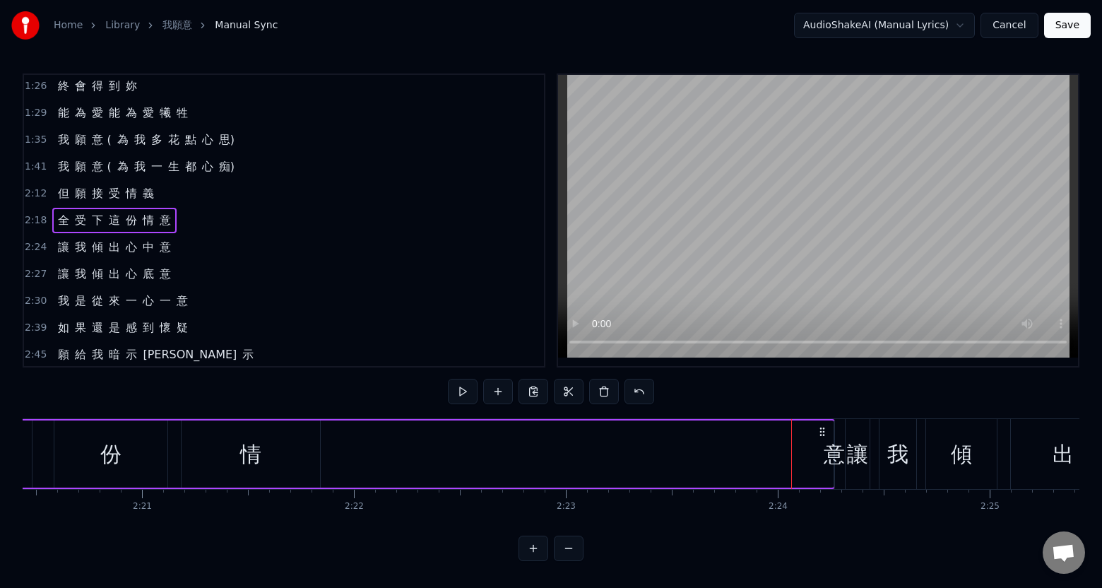
click at [273, 461] on div "情" at bounding box center [250, 453] width 138 height 67
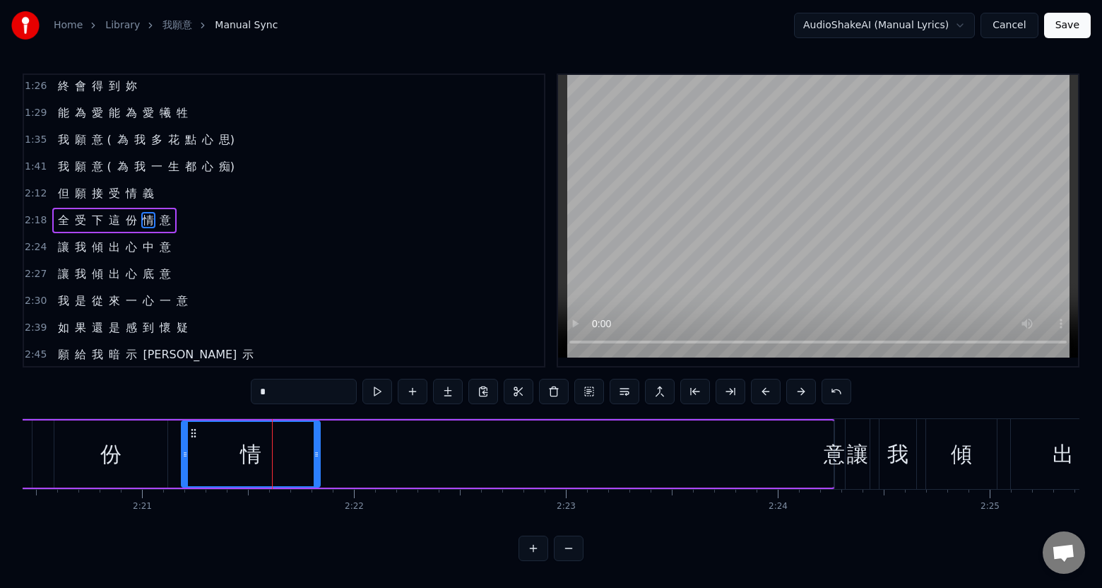
click at [624, 458] on div "全 受 下 這 份 情 意" at bounding box center [181, 454] width 1308 height 70
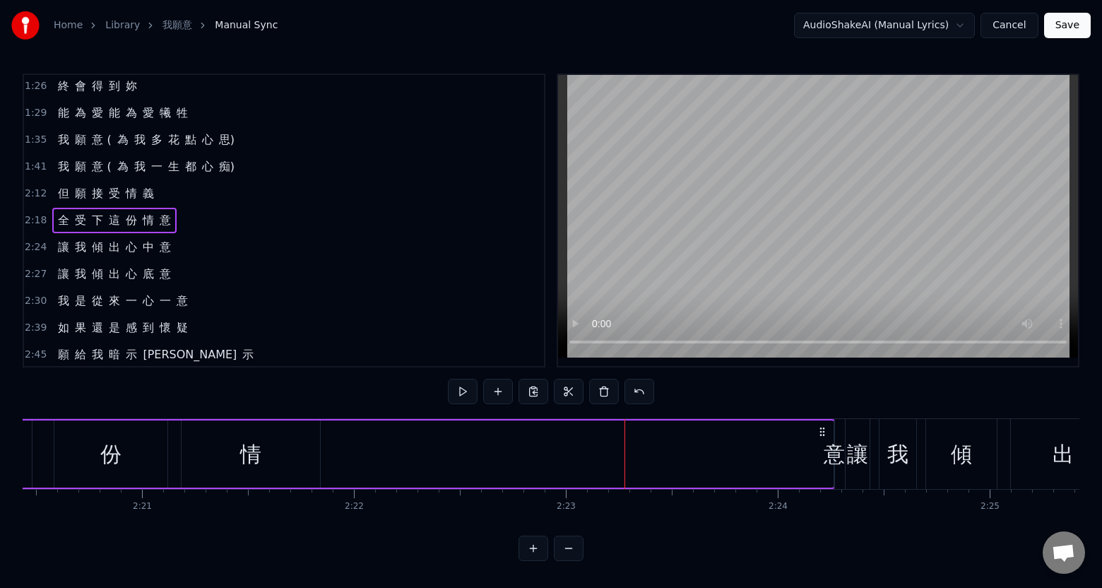
click at [825, 459] on div "意" at bounding box center [833, 454] width 21 height 32
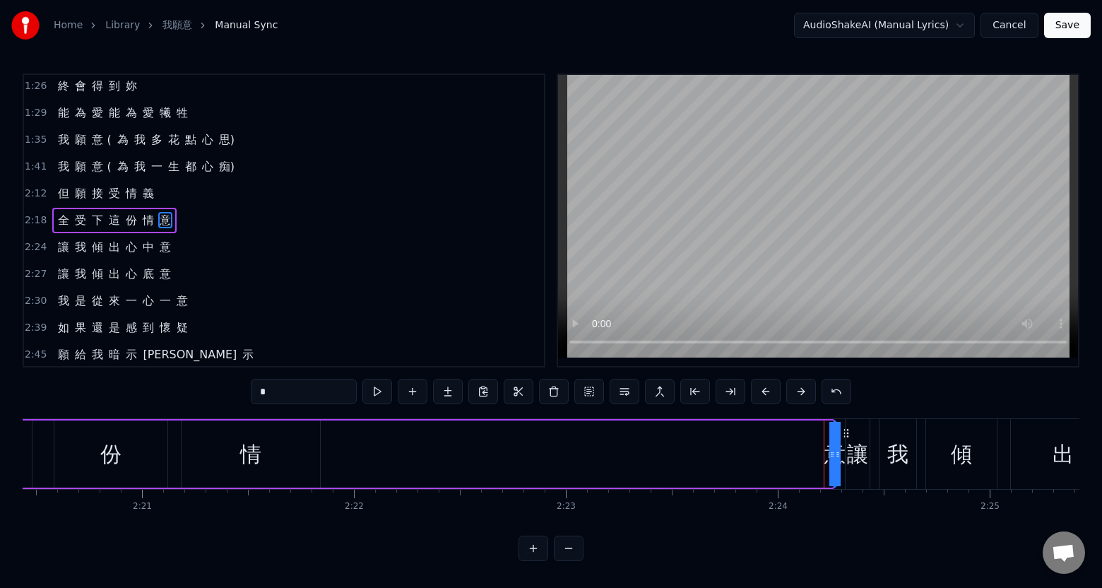
drag, startPoint x: 833, startPoint y: 453, endPoint x: 709, endPoint y: 451, distance: 124.3
click at [709, 451] on div "全 受 下 這 份 情 意" at bounding box center [181, 454] width 1308 height 70
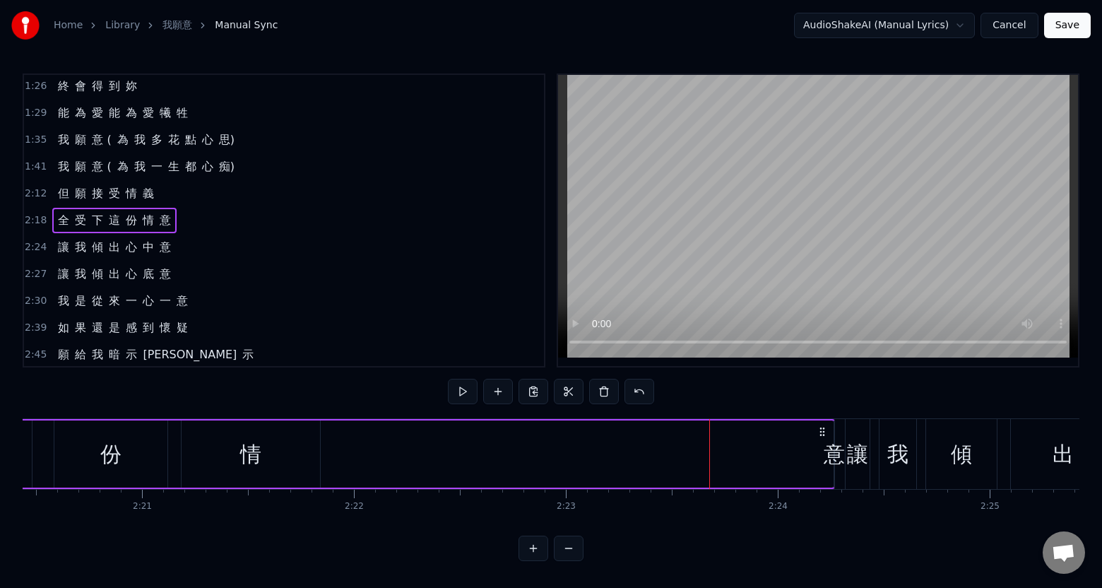
click at [835, 454] on div "意" at bounding box center [833, 454] width 21 height 32
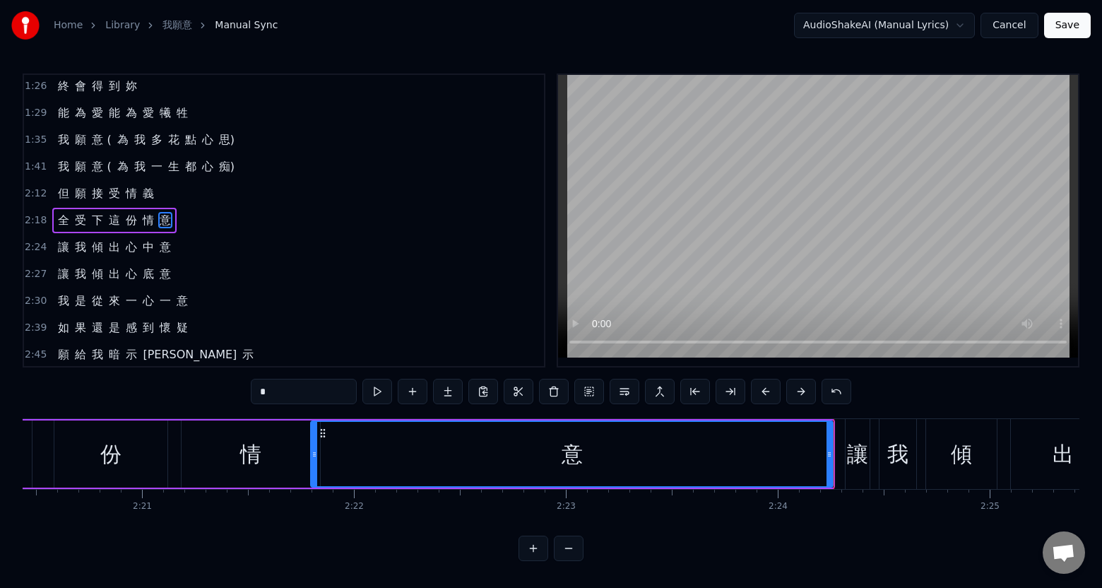
drag, startPoint x: 838, startPoint y: 455, endPoint x: 315, endPoint y: 449, distance: 523.3
click at [315, 449] on icon at bounding box center [314, 453] width 6 height 11
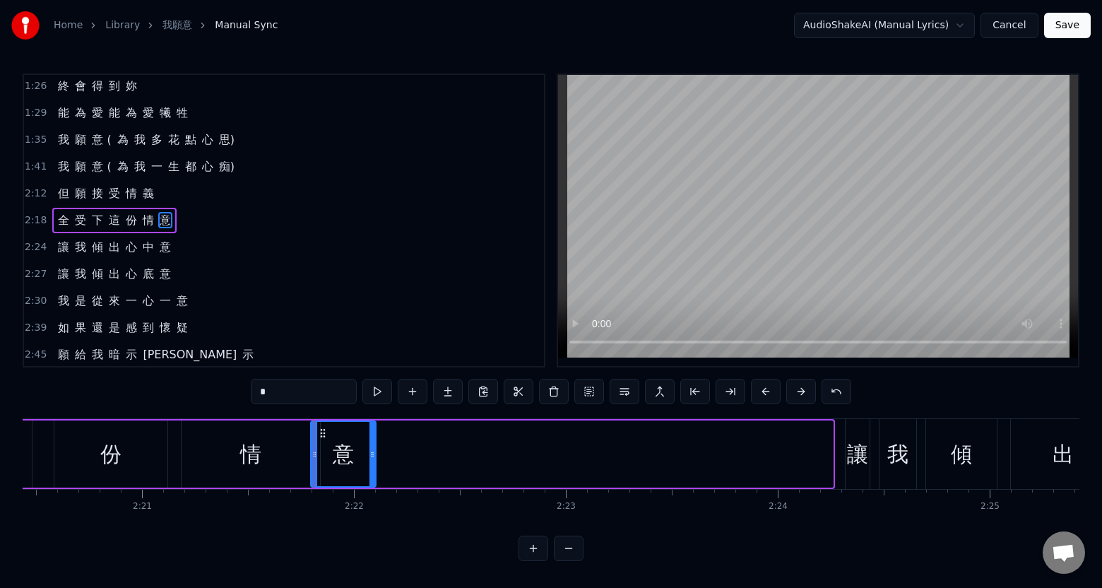
drag, startPoint x: 829, startPoint y: 464, endPoint x: 372, endPoint y: 465, distance: 456.9
click at [372, 465] on div at bounding box center [372, 454] width 6 height 64
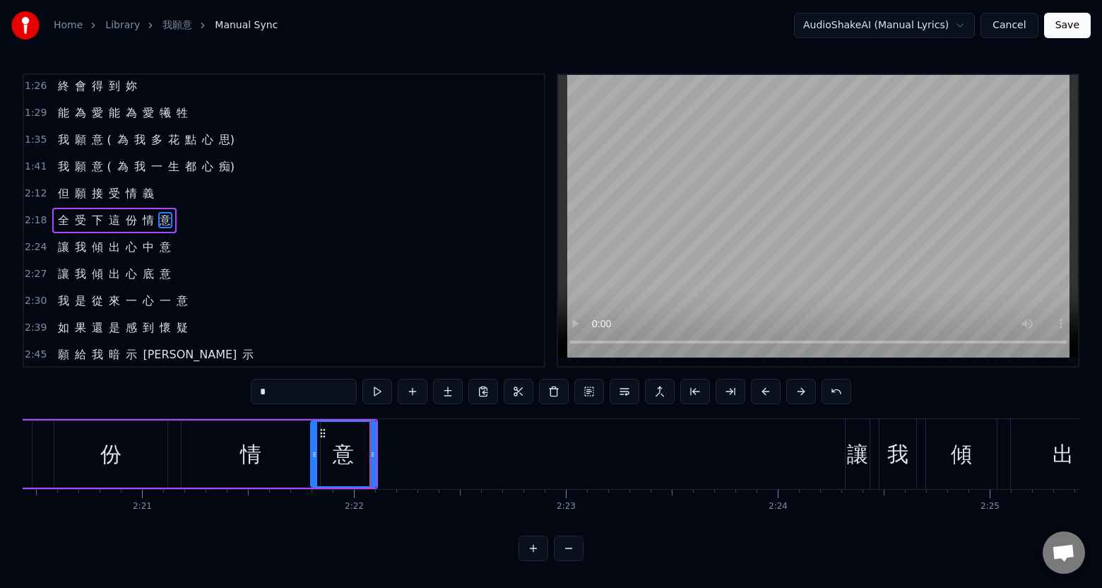
click at [70, 433] on div "份" at bounding box center [110, 453] width 113 height 67
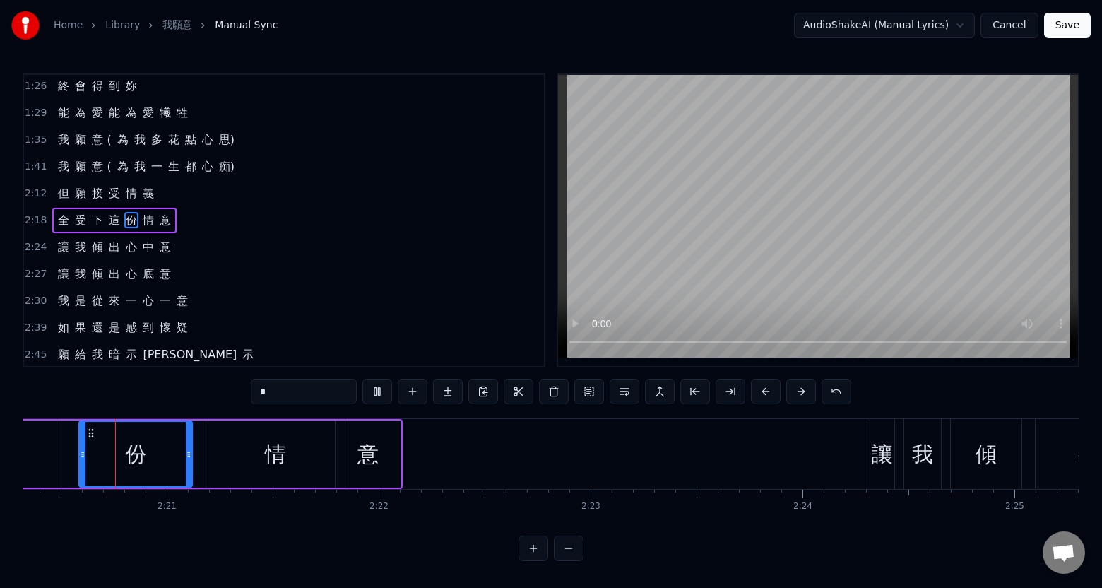
scroll to position [0, 29713]
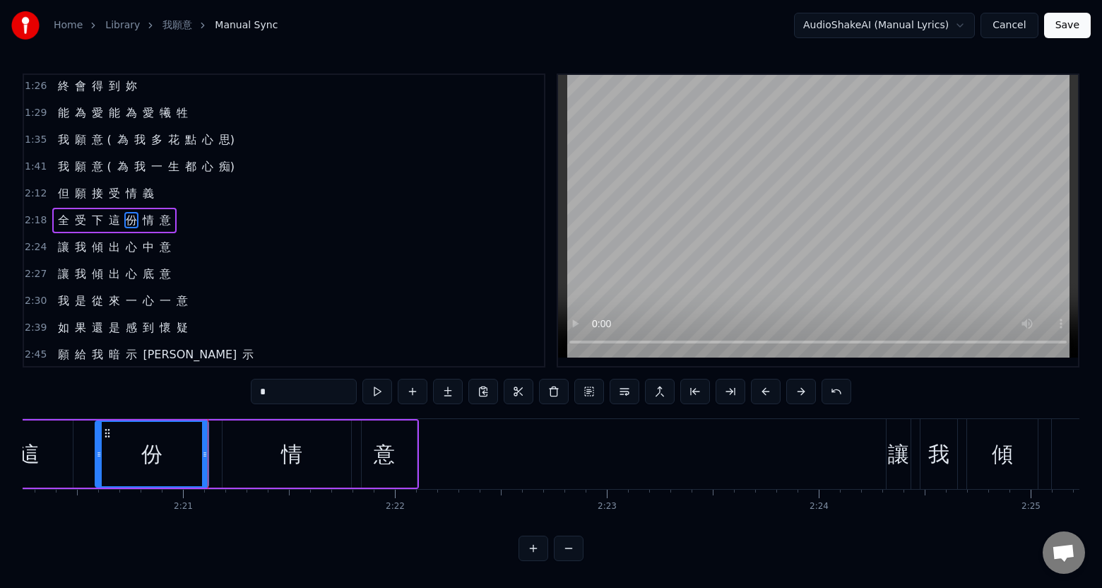
click at [52, 438] on div "這" at bounding box center [29, 453] width 88 height 67
type input "*"
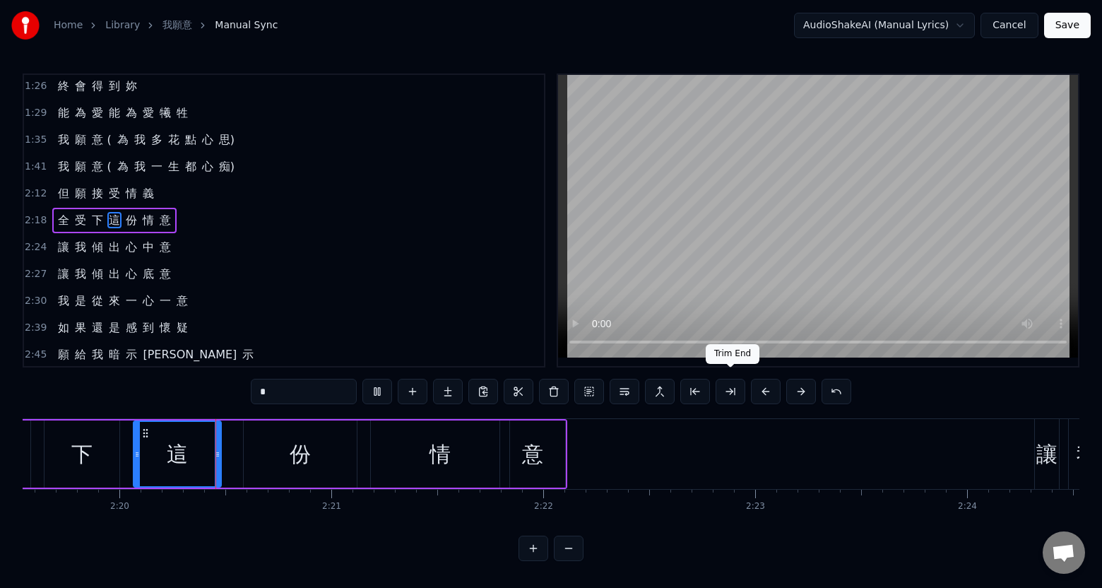
scroll to position [0, 29570]
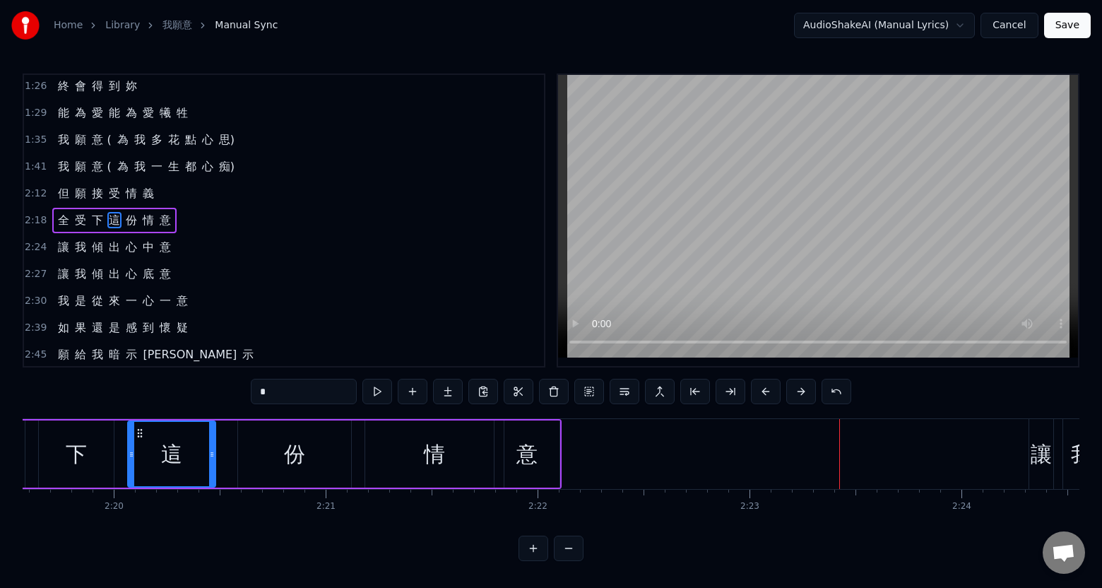
click at [549, 463] on div "意" at bounding box center [526, 453] width 65 height 67
type input "*"
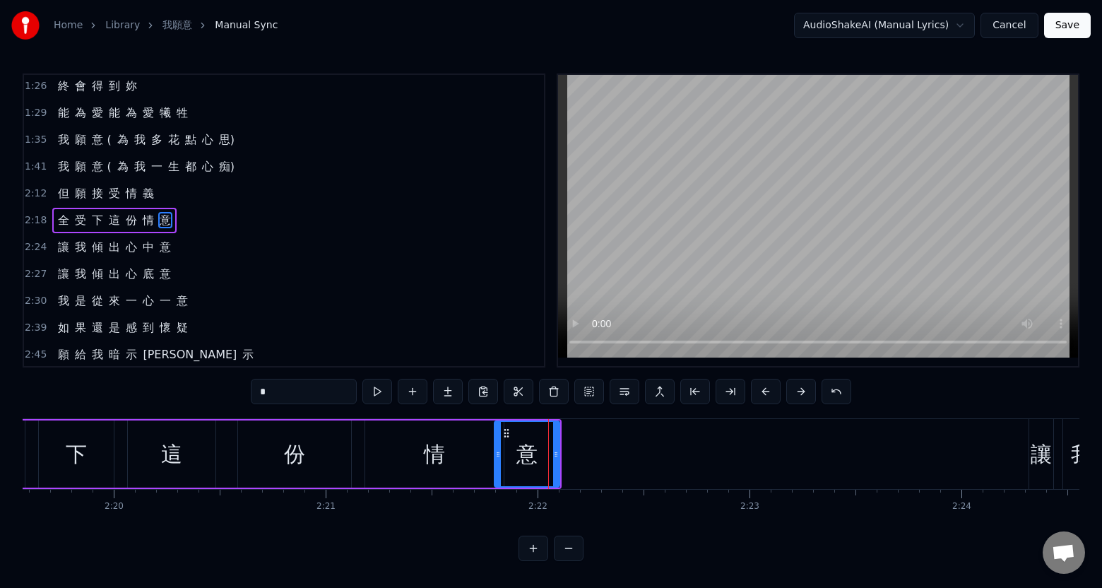
scroll to position [0, 0]
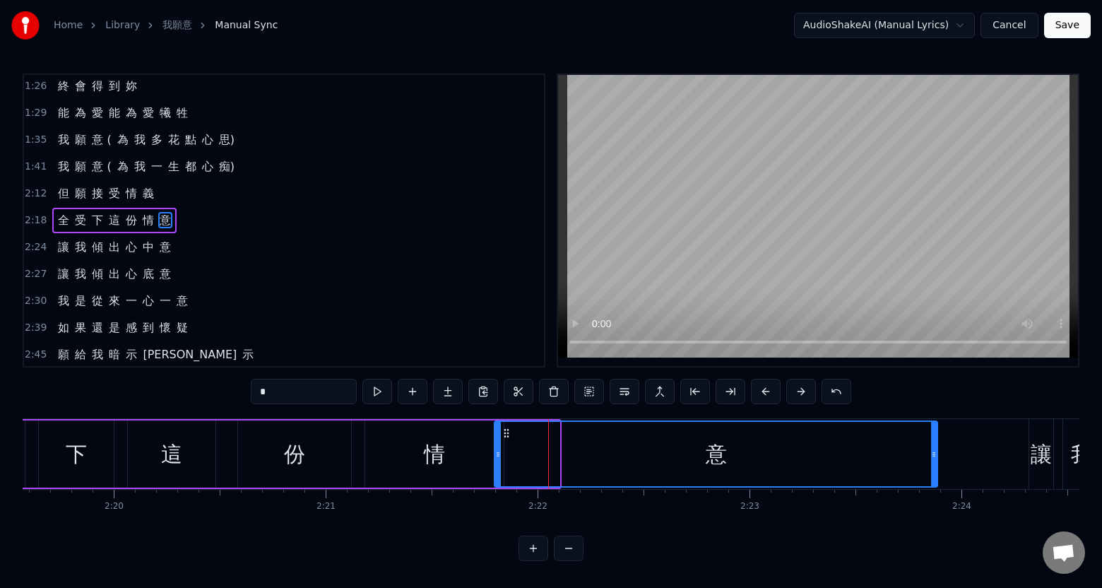
drag, startPoint x: 558, startPoint y: 456, endPoint x: 934, endPoint y: 457, distance: 375.7
click at [934, 457] on icon at bounding box center [934, 453] width 6 height 11
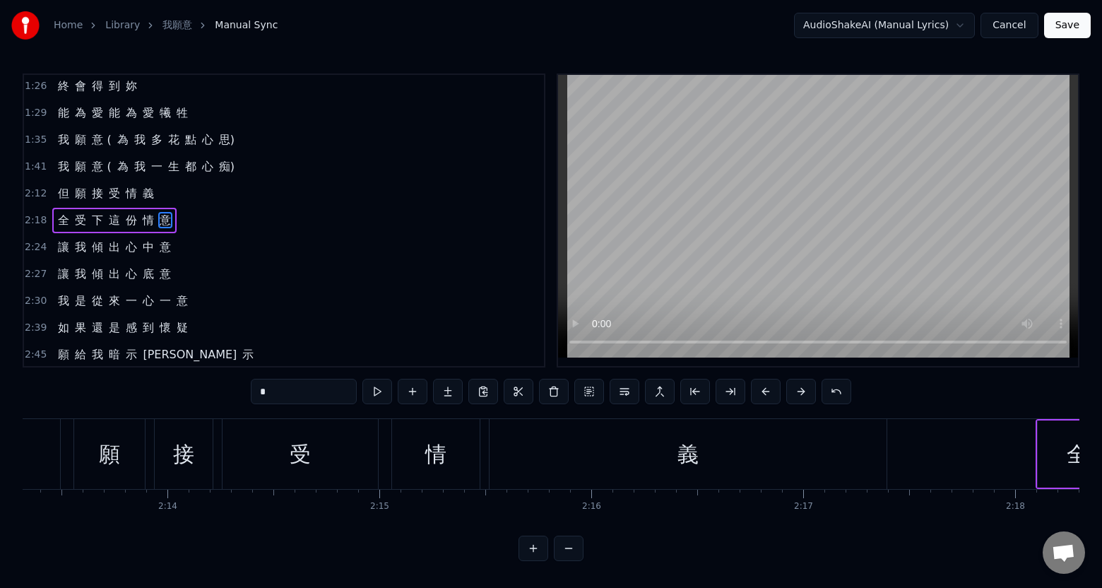
scroll to position [0, 27986]
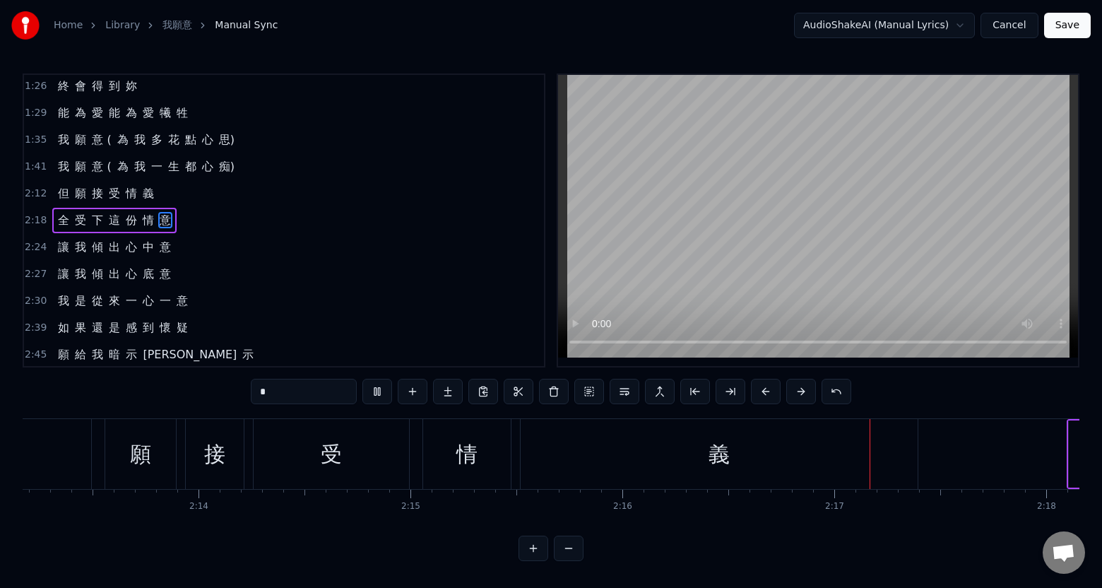
click at [196, 246] on div "2:24 讓 我 傾 出 心 中 意" at bounding box center [284, 247] width 520 height 27
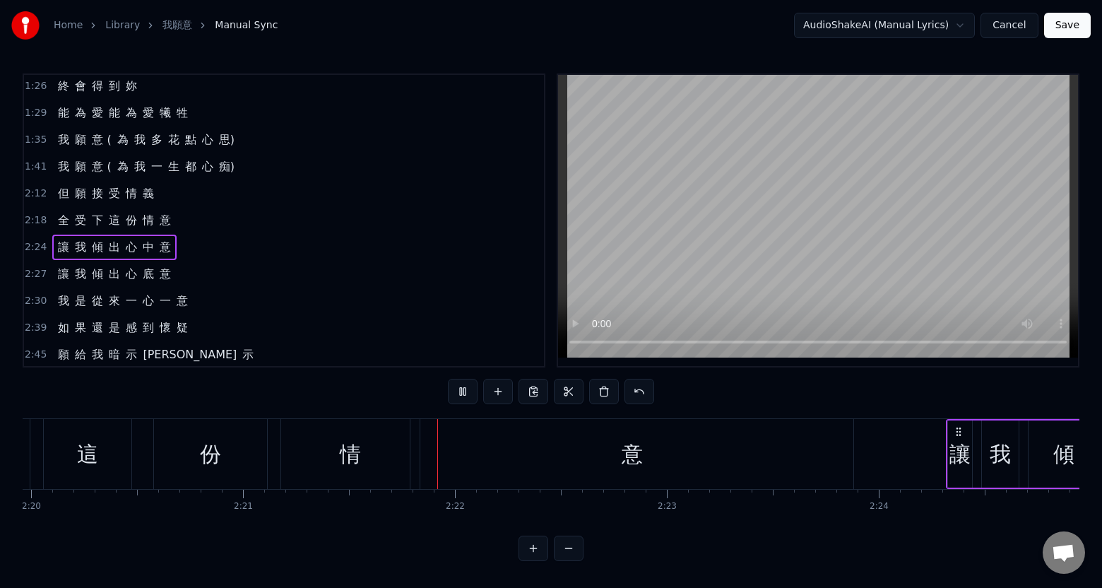
scroll to position [0, 29893]
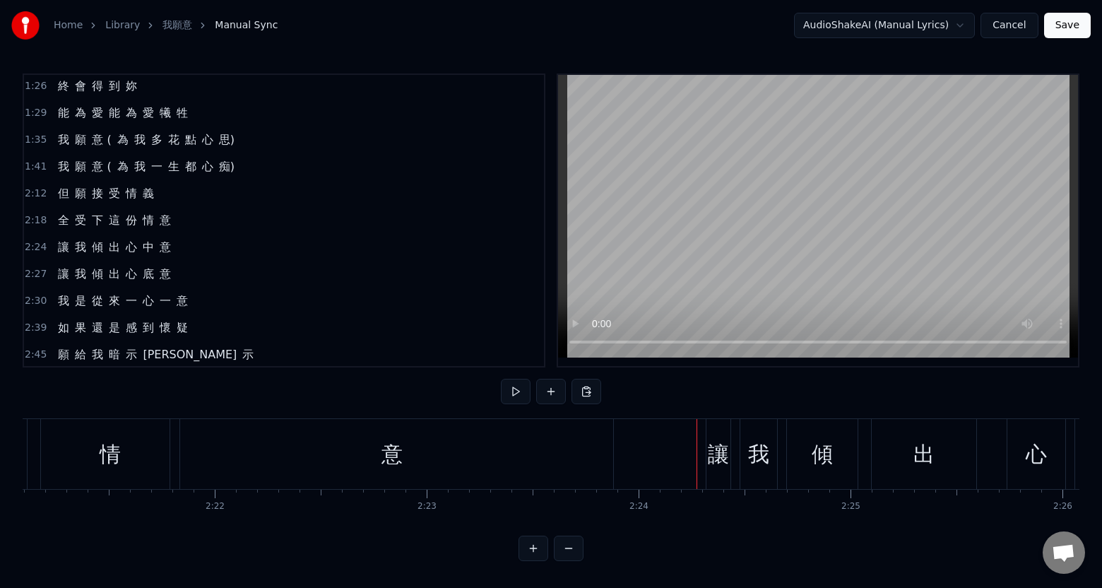
click at [724, 480] on div "讓" at bounding box center [718, 454] width 24 height 70
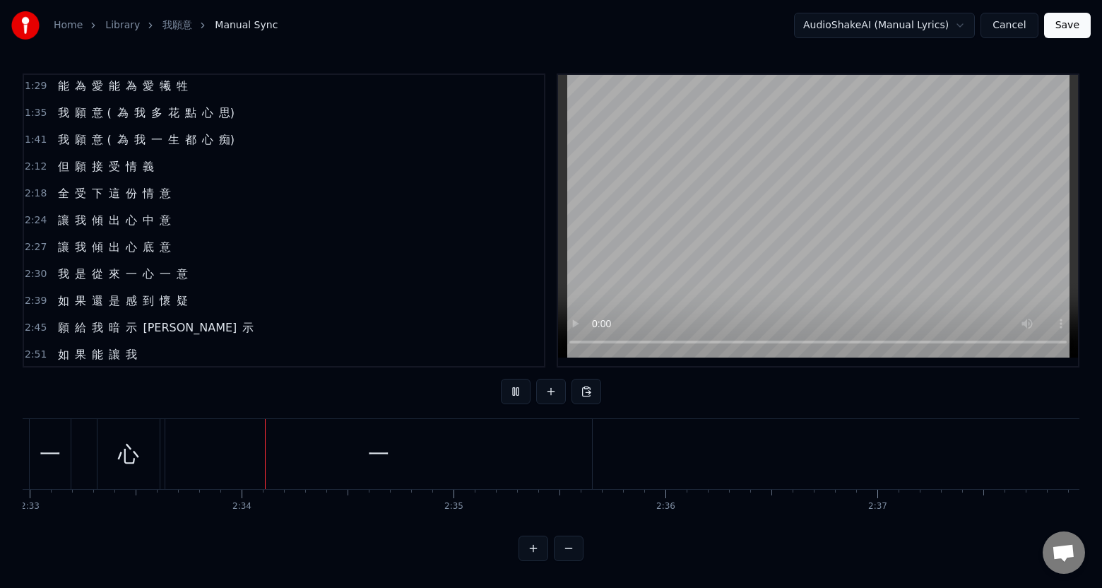
scroll to position [0, 32414]
click at [585, 462] on div "一" at bounding box center [373, 454] width 427 height 70
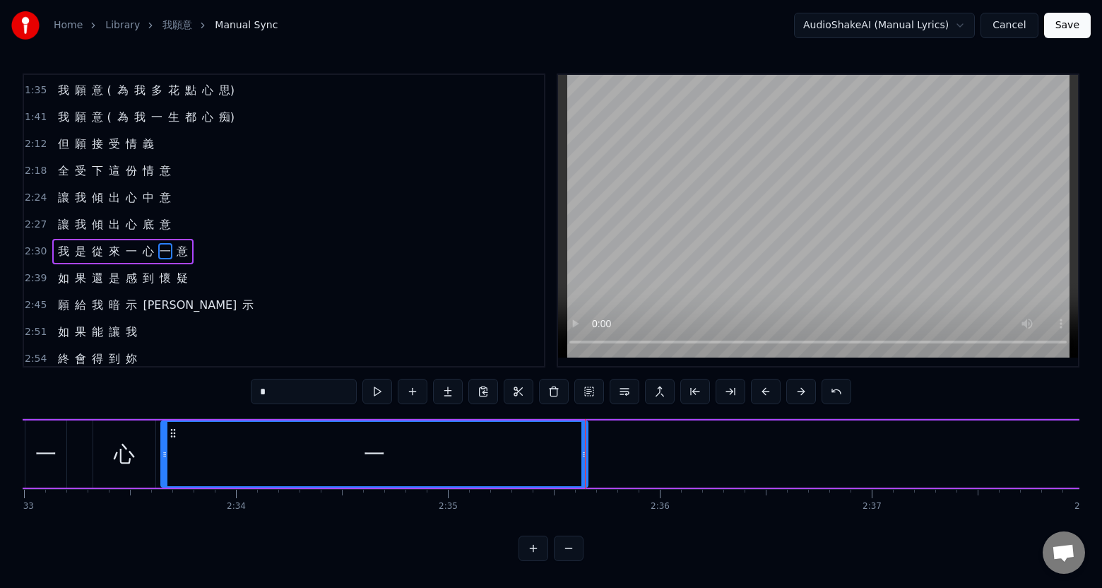
scroll to position [405, 0]
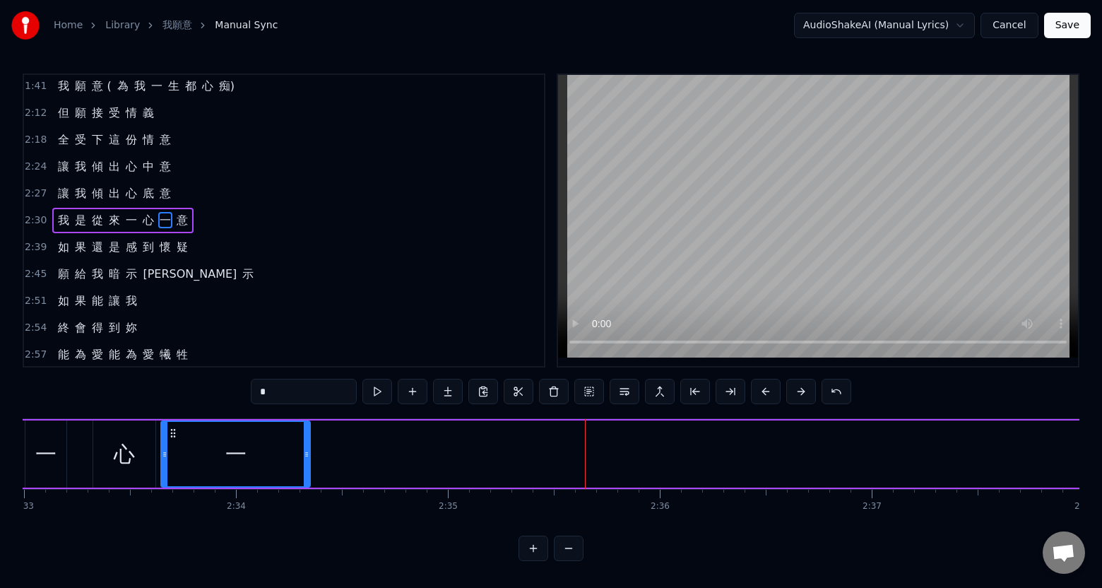
drag, startPoint x: 583, startPoint y: 464, endPoint x: 306, endPoint y: 466, distance: 277.6
click at [306, 466] on div at bounding box center [307, 454] width 6 height 64
click at [181, 222] on span "意" at bounding box center [182, 220] width 14 height 16
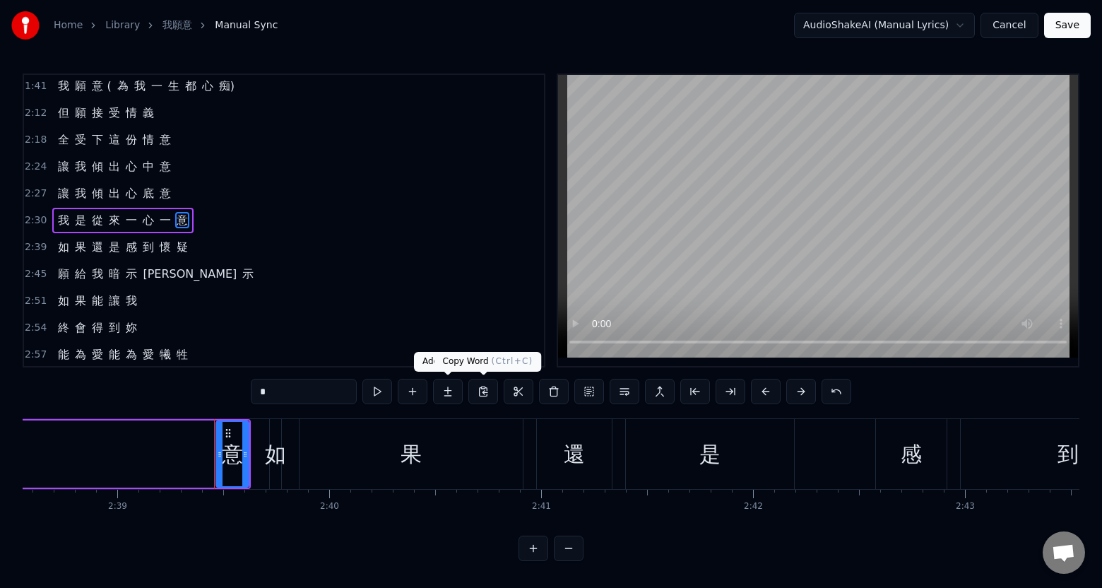
scroll to position [0, 33713]
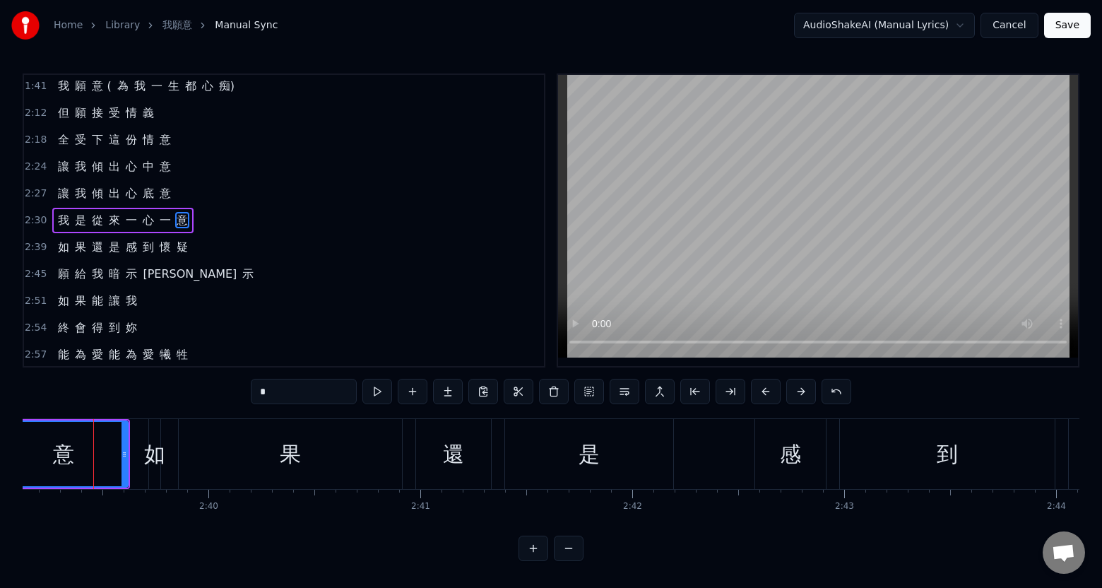
drag, startPoint x: 99, startPoint y: 475, endPoint x: 2, endPoint y: 463, distance: 97.6
click at [2, 463] on div "Home Library 我願意 Manual Sync AudioShakeAI (Manual Lyrics) Cancel Save 0:19 像 是 …" at bounding box center [551, 280] width 1102 height 561
drag, startPoint x: 124, startPoint y: 468, endPoint x: 51, endPoint y: 468, distance: 73.4
click at [51, 468] on div at bounding box center [54, 454] width 6 height 64
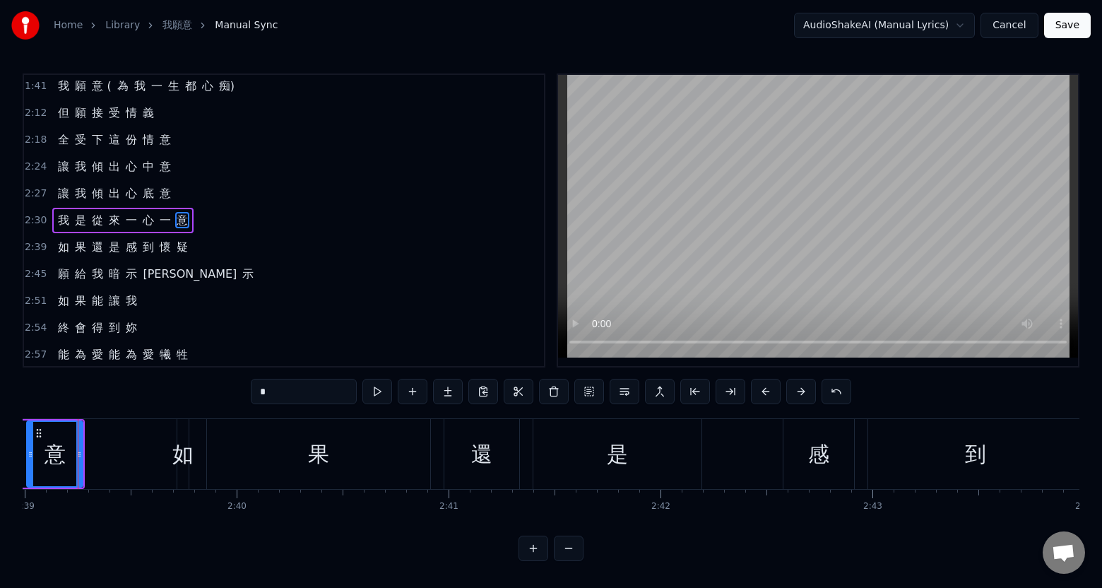
scroll to position [0, 33669]
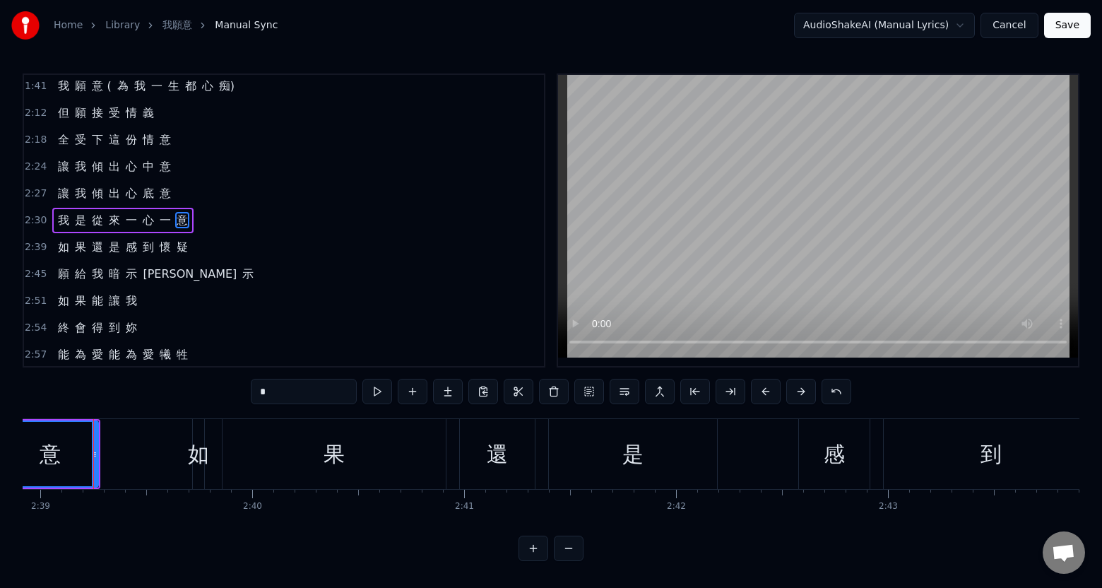
drag, startPoint x: 43, startPoint y: 470, endPoint x: 3, endPoint y: 464, distance: 40.6
click at [3, 464] on div "Home Library 我願意 Manual Sync AudioShakeAI (Manual Lyrics) Cancel Save 0:19 像 是 …" at bounding box center [551, 280] width 1102 height 561
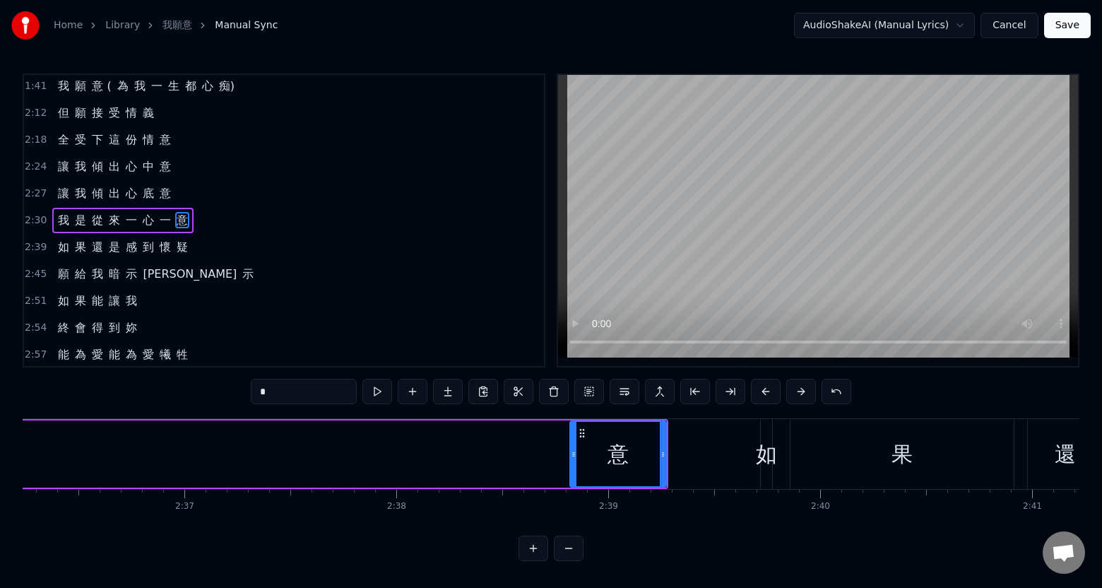
scroll to position [0, 33065]
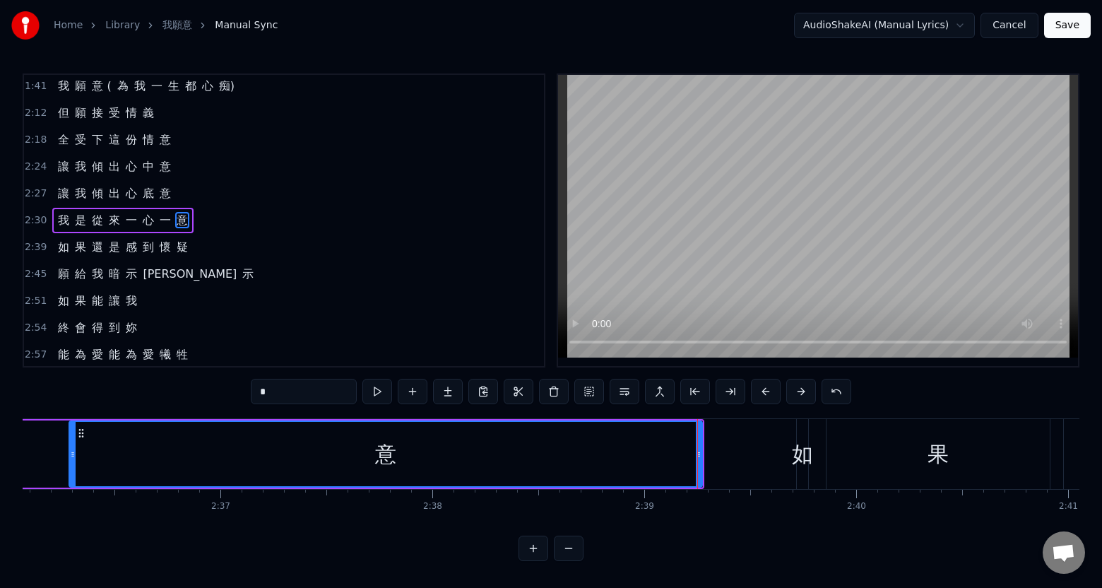
drag, startPoint x: 609, startPoint y: 466, endPoint x: 63, endPoint y: 436, distance: 547.4
click at [70, 436] on div at bounding box center [73, 454] width 6 height 64
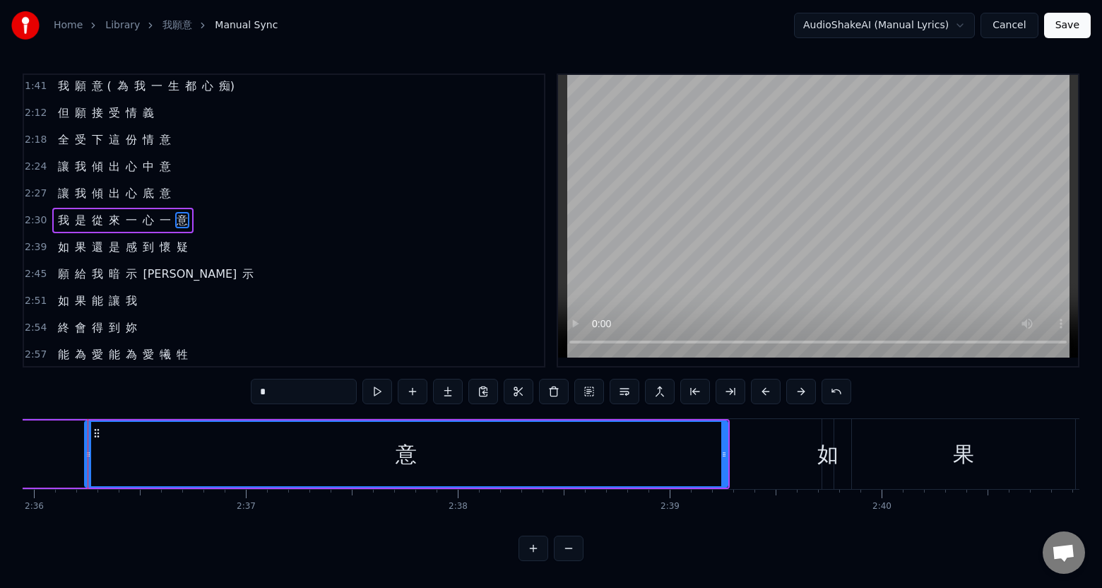
scroll to position [0, 33034]
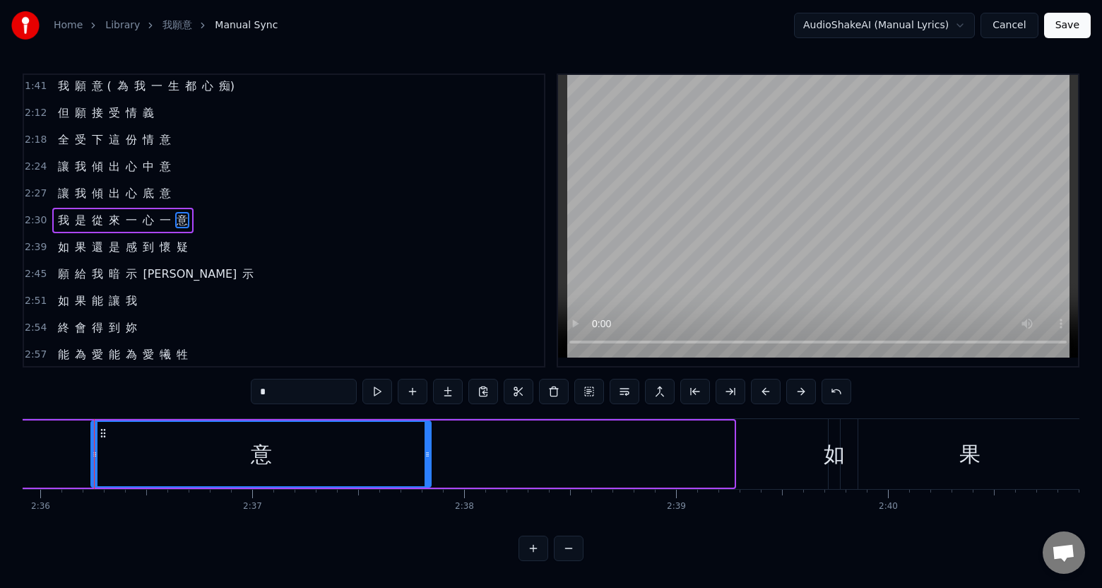
drag, startPoint x: 731, startPoint y: 470, endPoint x: 424, endPoint y: 465, distance: 306.5
click at [430, 460] on div at bounding box center [427, 454] width 6 height 64
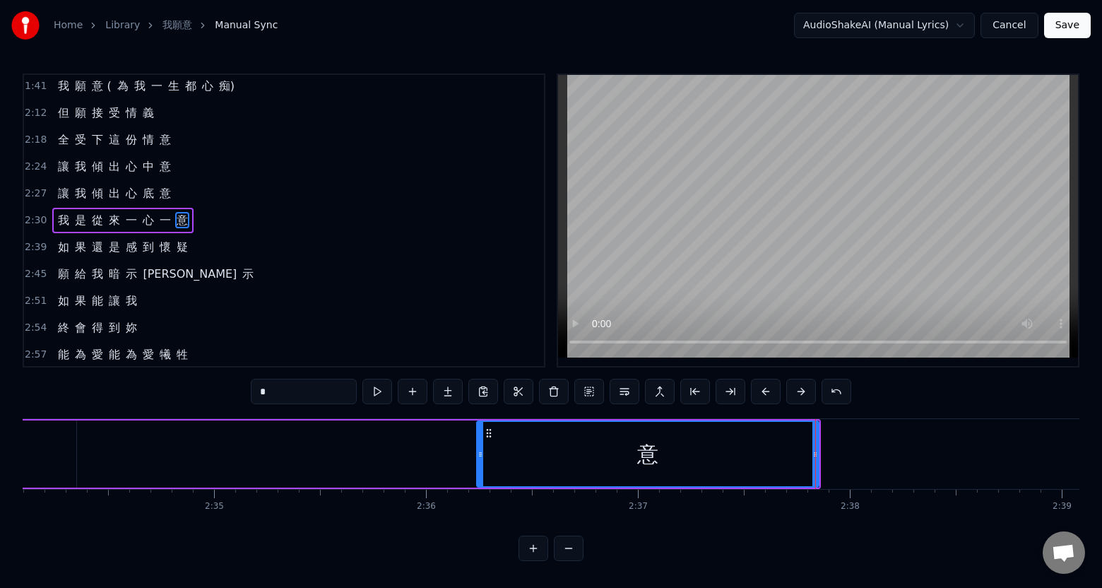
scroll to position [0, 32620]
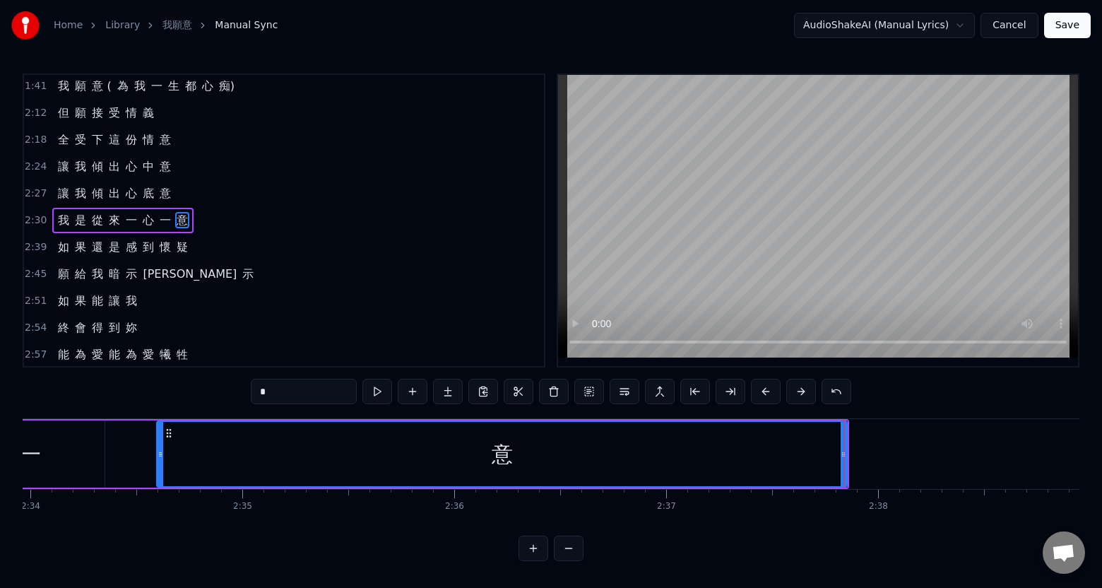
drag, startPoint x: 506, startPoint y: 466, endPoint x: 157, endPoint y: 470, distance: 349.6
click at [157, 470] on div at bounding box center [160, 454] width 6 height 64
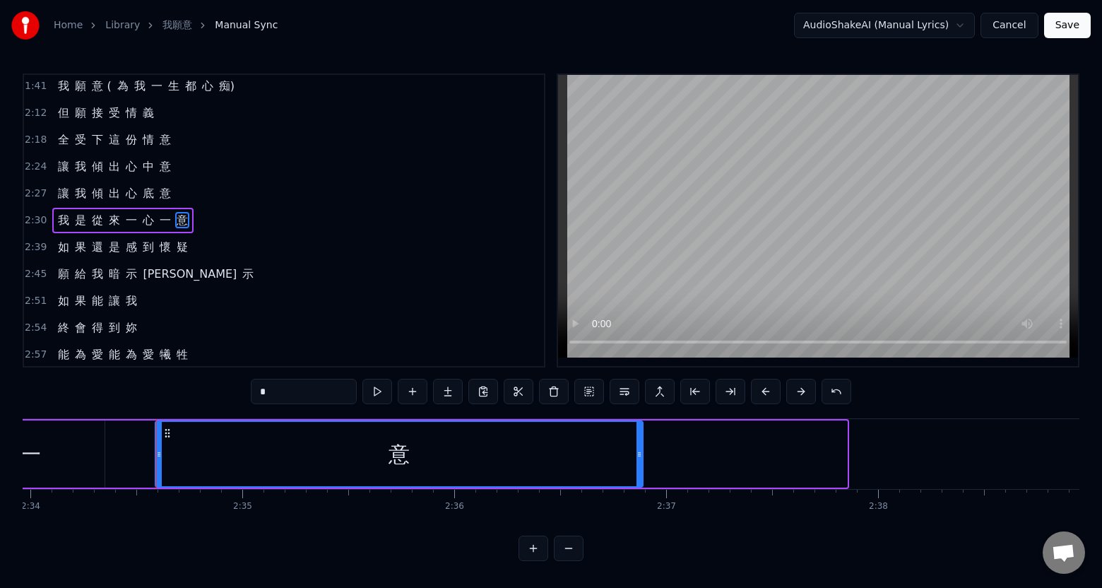
drag, startPoint x: 843, startPoint y: 472, endPoint x: 619, endPoint y: 477, distance: 223.9
click at [638, 480] on div at bounding box center [639, 454] width 6 height 64
click at [165, 222] on span "一" at bounding box center [165, 220] width 14 height 16
type input "*"
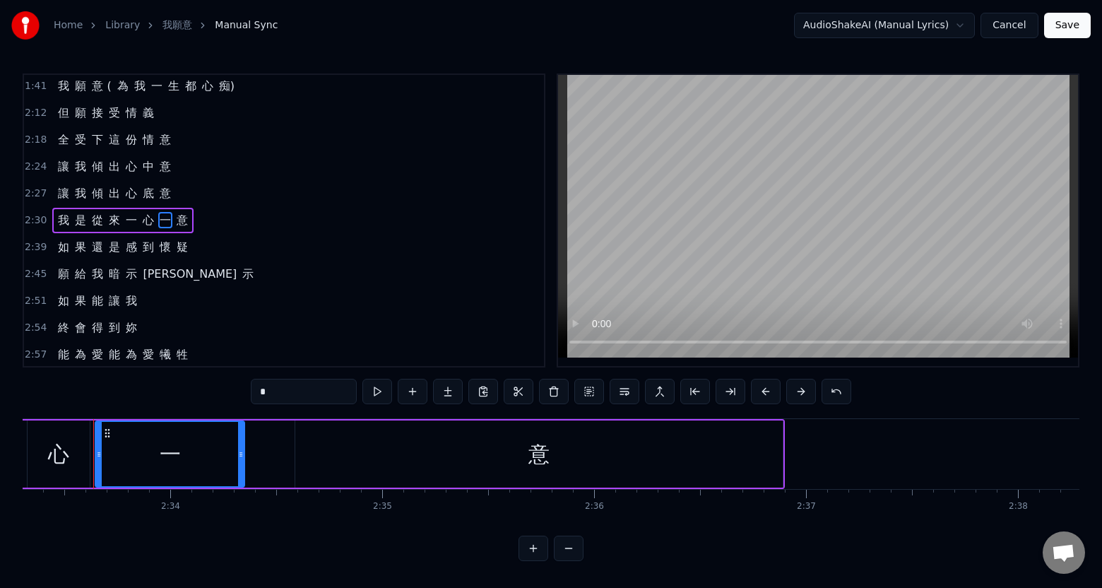
click at [187, 249] on div "如 果 還 是 感 到 懷 疑" at bounding box center [122, 246] width 141 height 25
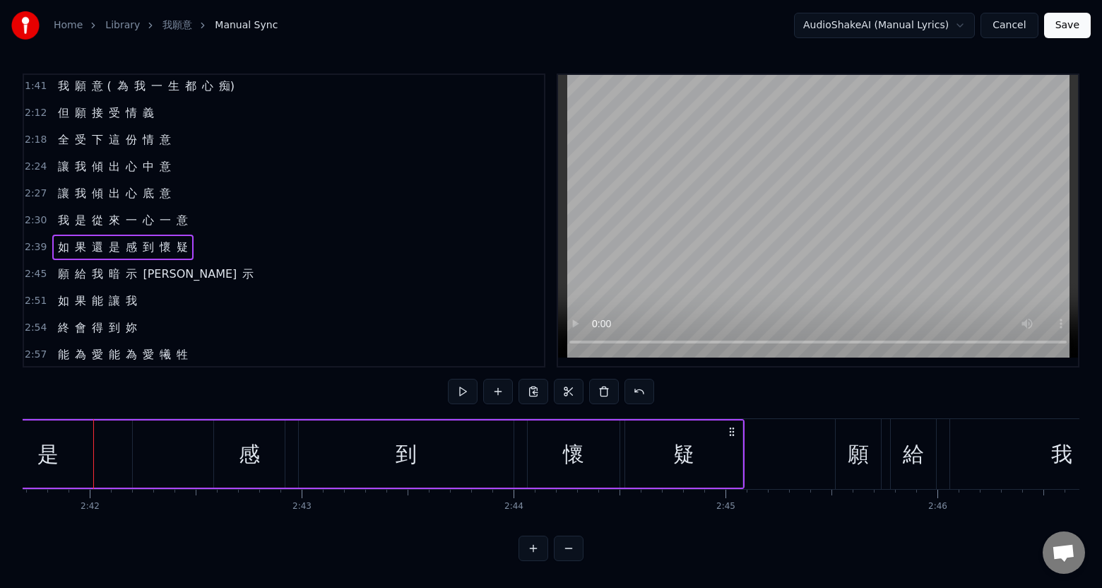
scroll to position [0, 33331]
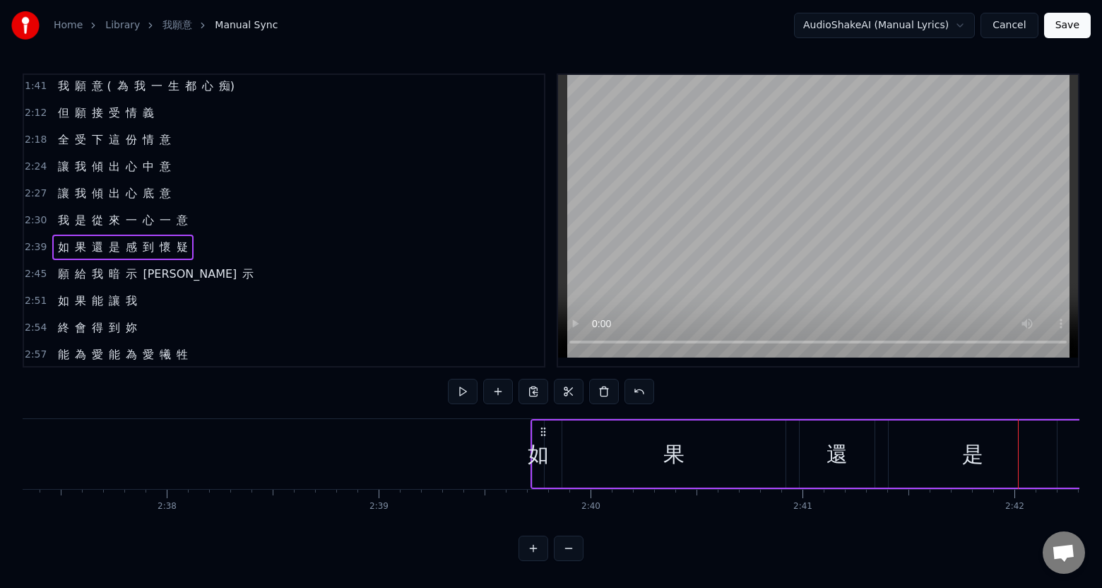
click at [535, 469] on div "如" at bounding box center [537, 453] width 11 height 67
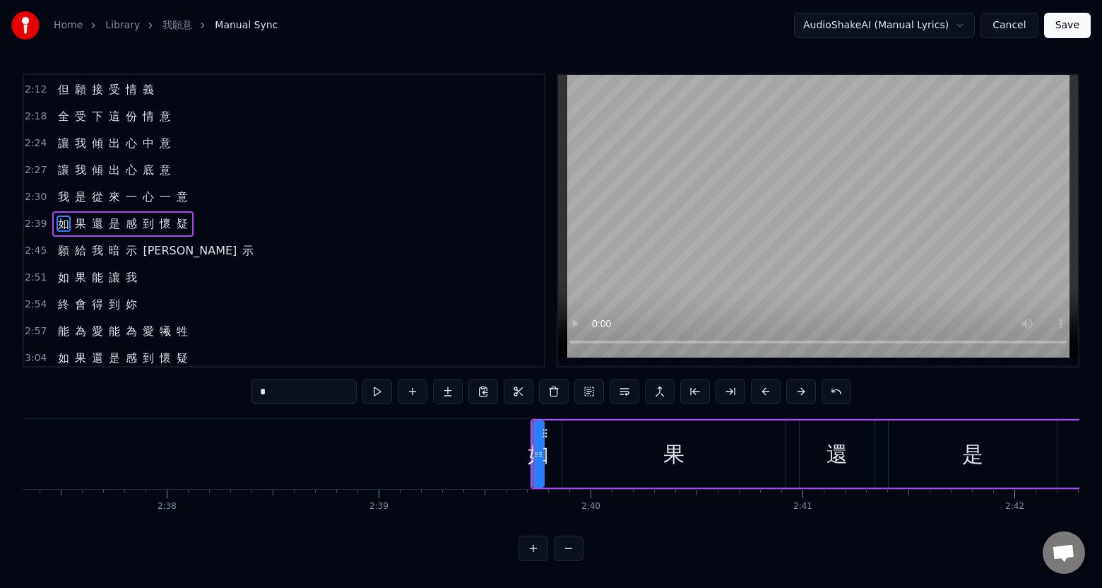
scroll to position [432, 0]
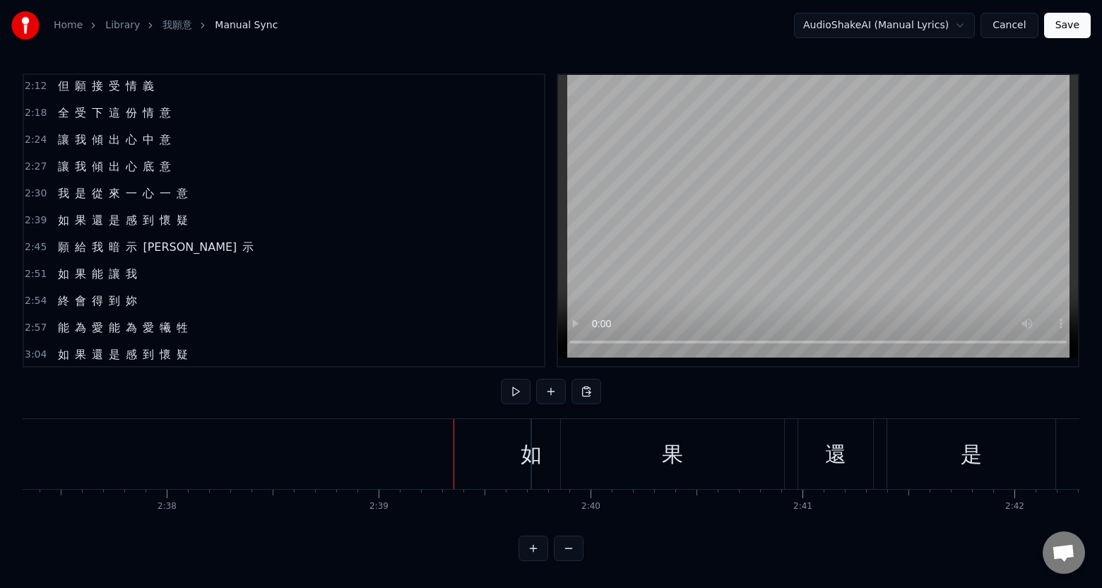
click at [539, 477] on div "如 果 還 是 感 到 懷 疑" at bounding box center [1099, 454] width 1138 height 70
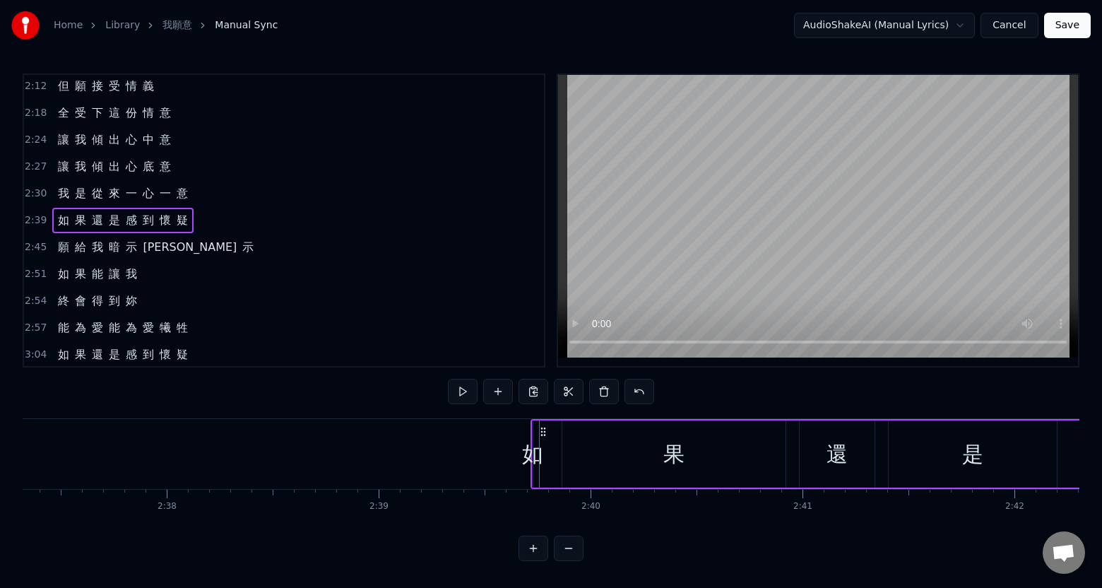
click at [553, 477] on div "如 果 還 是 感 到 懷 疑" at bounding box center [1099, 454] width 1138 height 70
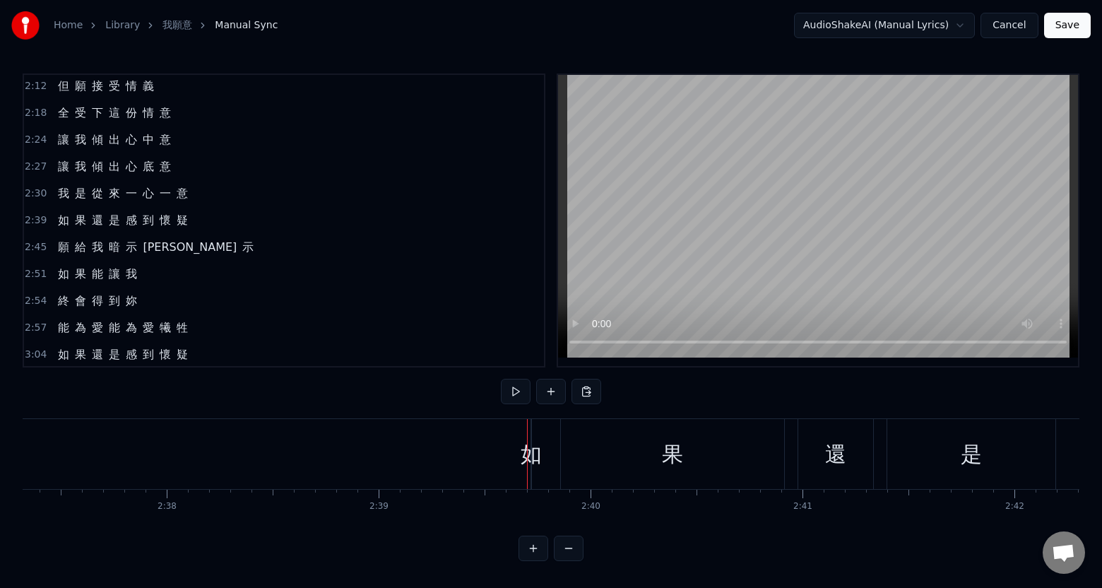
click at [61, 222] on span "如" at bounding box center [63, 220] width 14 height 16
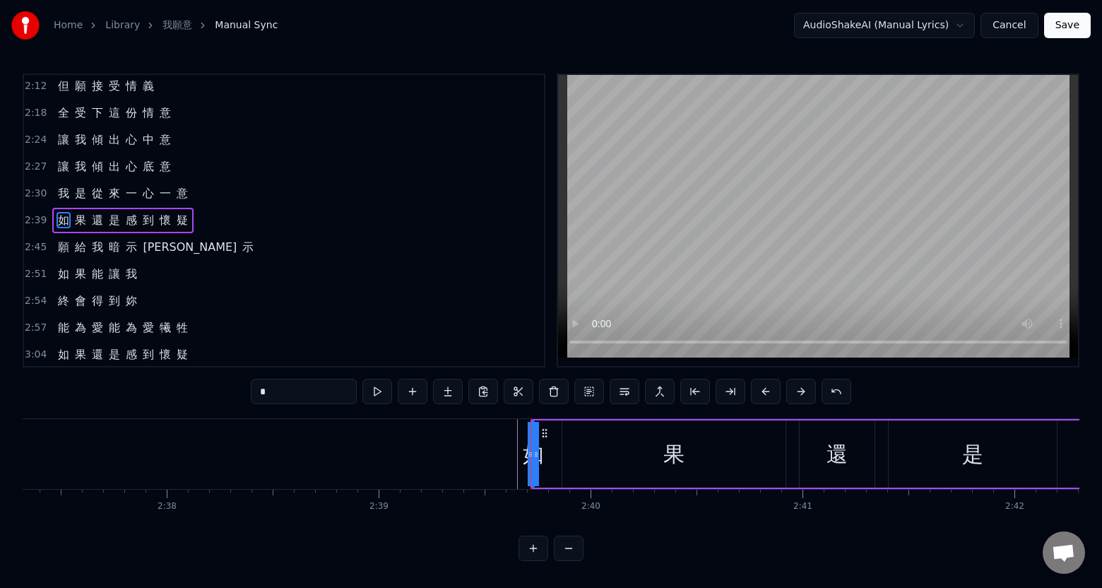
drag, startPoint x: 532, startPoint y: 468, endPoint x: 475, endPoint y: 468, distance: 57.2
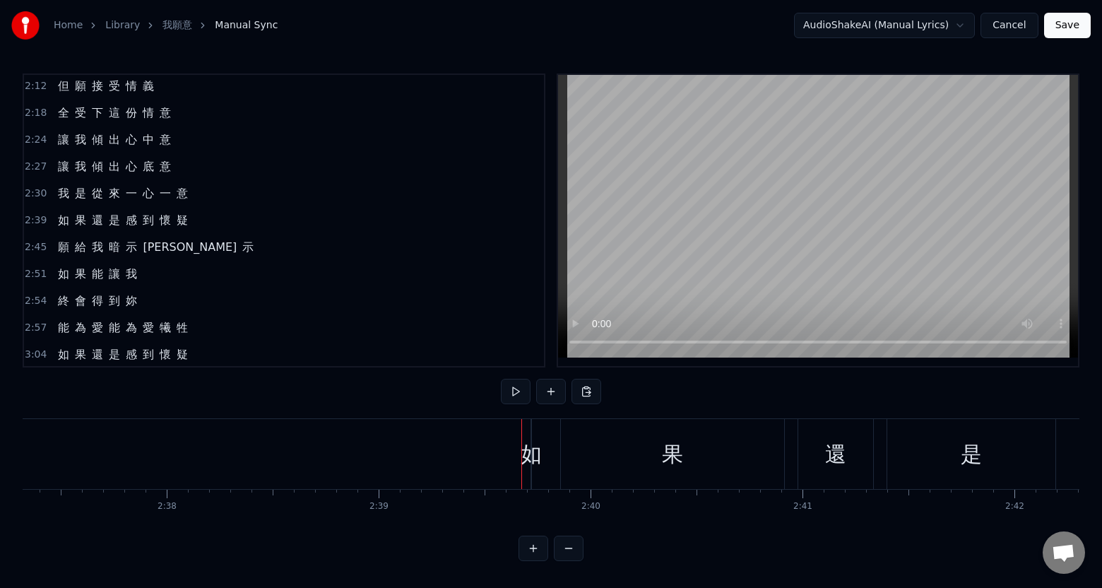
click at [536, 477] on div "如 果 還 是 感 到 懷 疑" at bounding box center [1099, 454] width 1138 height 70
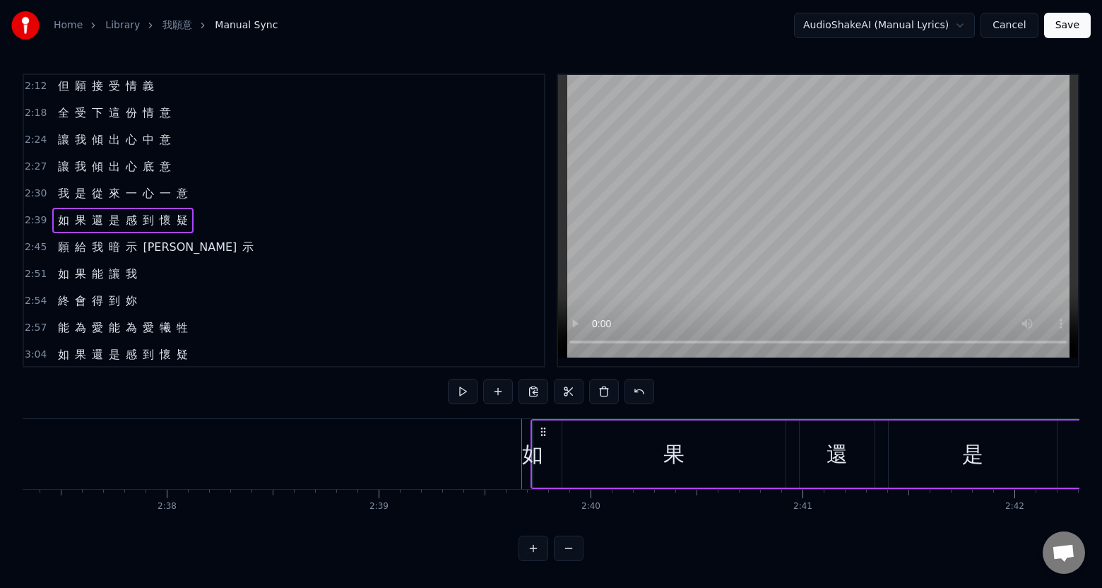
click at [549, 475] on div "如 果 還 是 感 到 懷 疑" at bounding box center [1099, 454] width 1138 height 70
click at [681, 466] on div "果" at bounding box center [673, 454] width 21 height 32
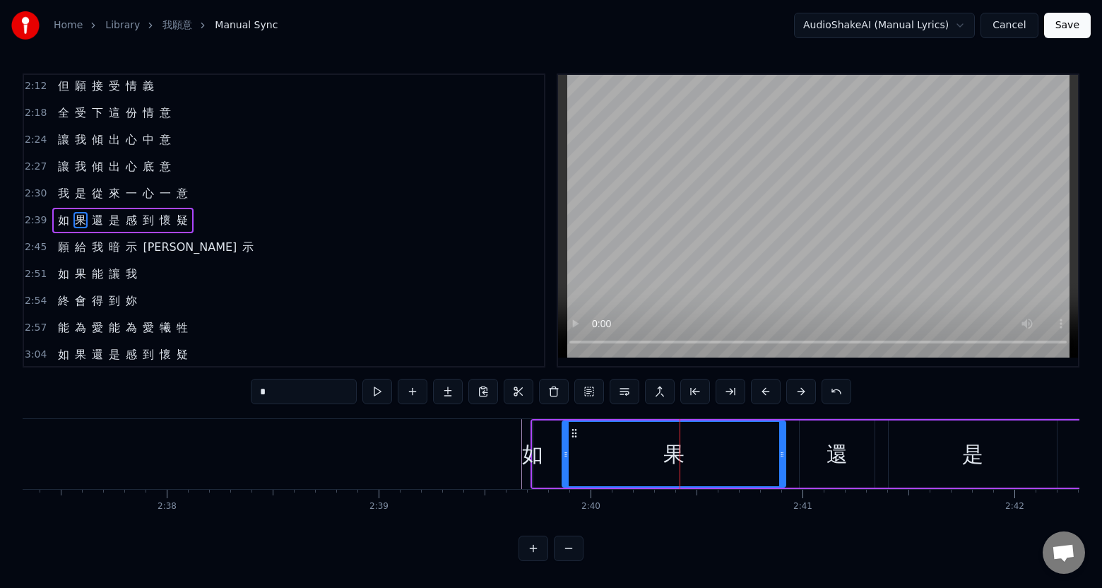
click at [540, 475] on div "如 果 還 是 感 到 懷 疑" at bounding box center [1099, 454] width 1138 height 70
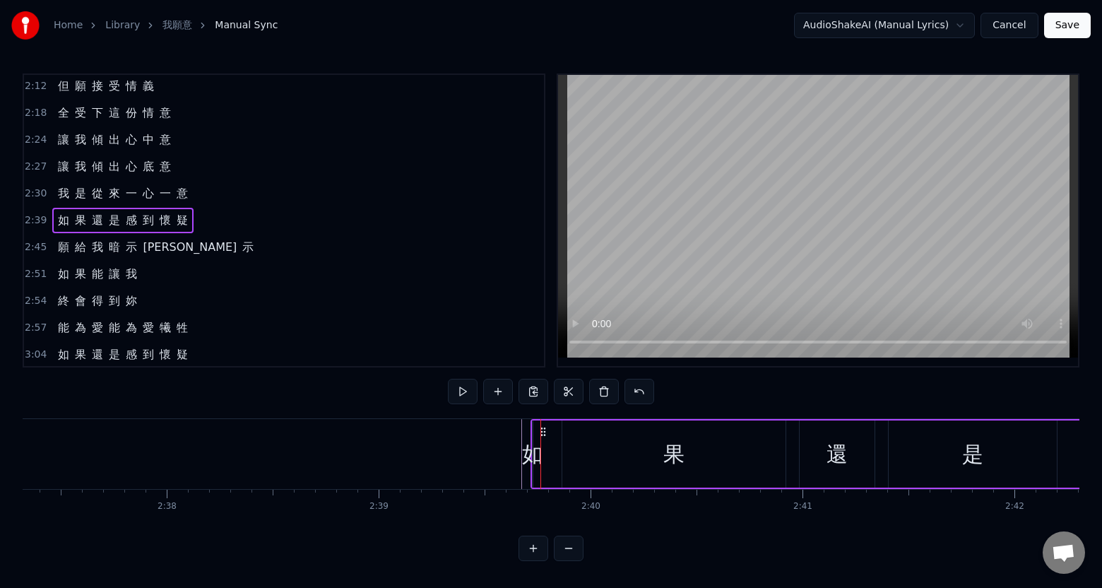
click at [535, 456] on div "如" at bounding box center [532, 454] width 21 height 32
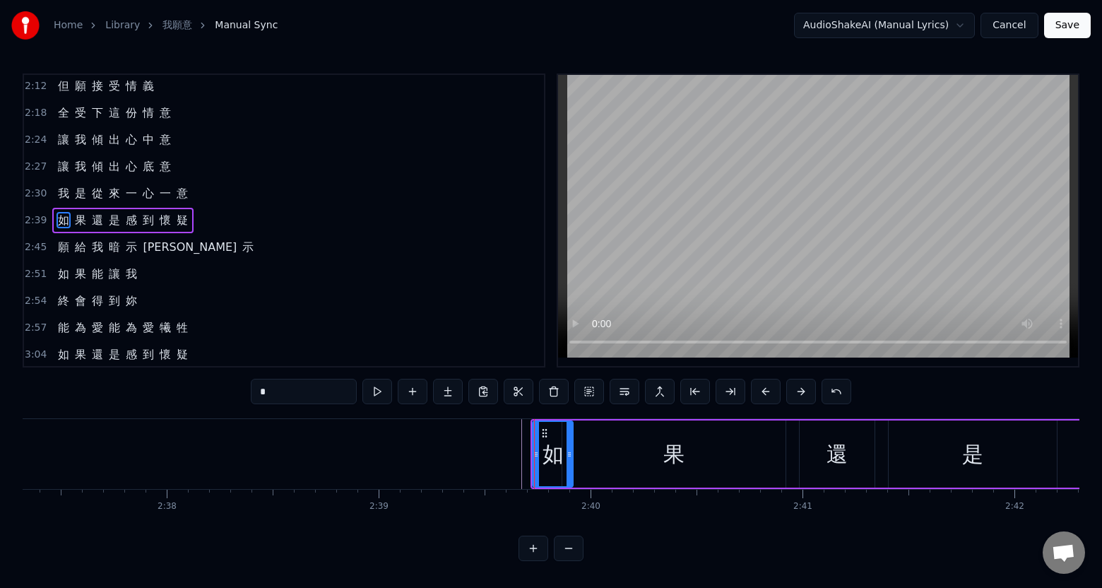
drag, startPoint x: 528, startPoint y: 456, endPoint x: 569, endPoint y: 464, distance: 42.4
click at [569, 464] on div at bounding box center [569, 454] width 6 height 64
drag, startPoint x: 535, startPoint y: 456, endPoint x: 468, endPoint y: 455, distance: 67.8
click at [453, 455] on icon at bounding box center [454, 453] width 6 height 11
drag, startPoint x: 571, startPoint y: 459, endPoint x: 554, endPoint y: 465, distance: 17.2
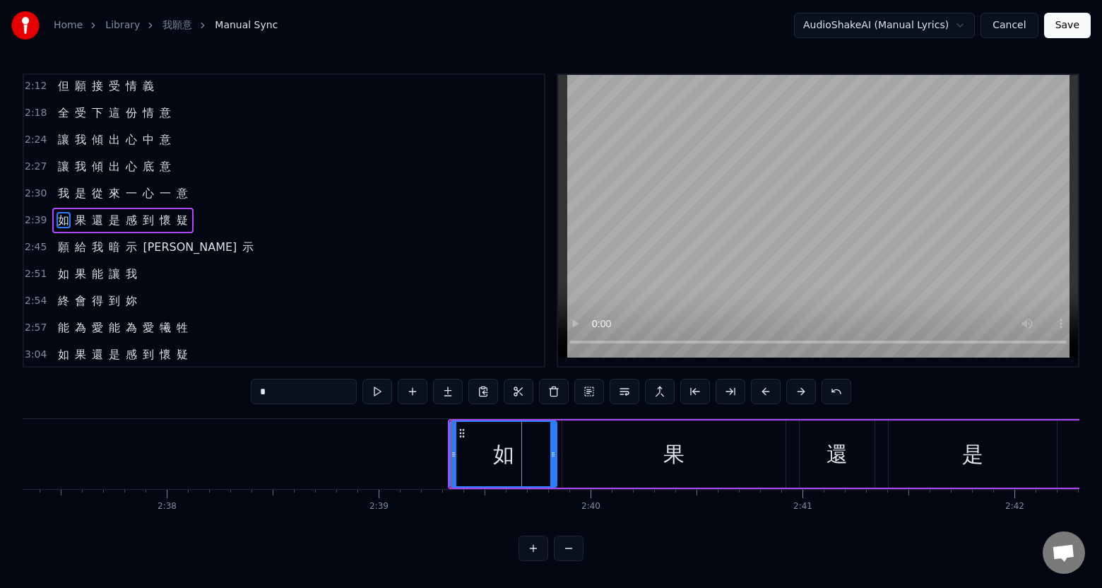
click at [554, 465] on div at bounding box center [553, 454] width 6 height 64
click at [241, 253] on span "示" at bounding box center [248, 247] width 14 height 16
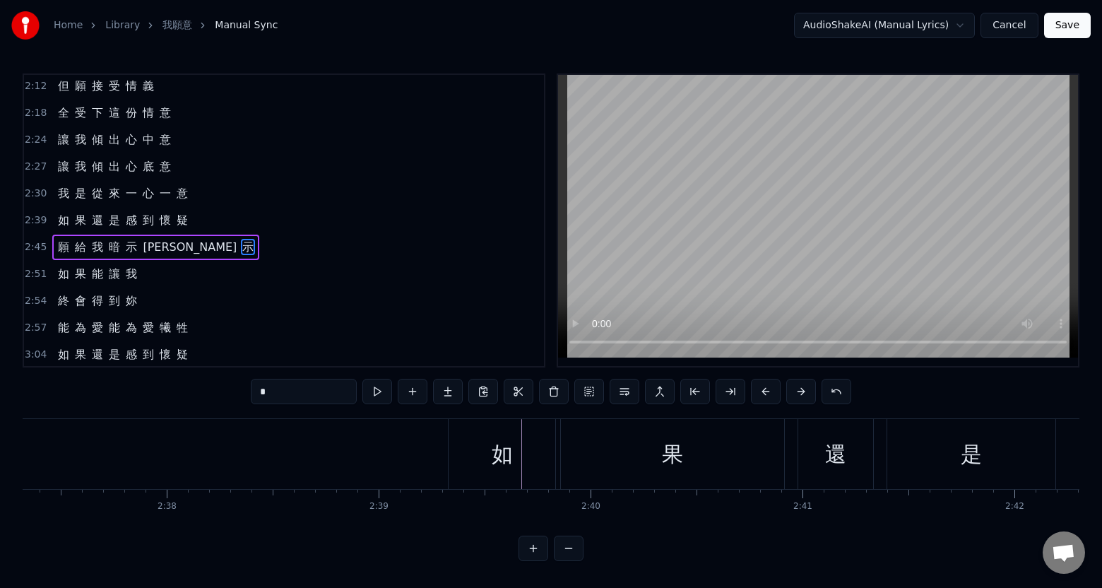
scroll to position [451, 0]
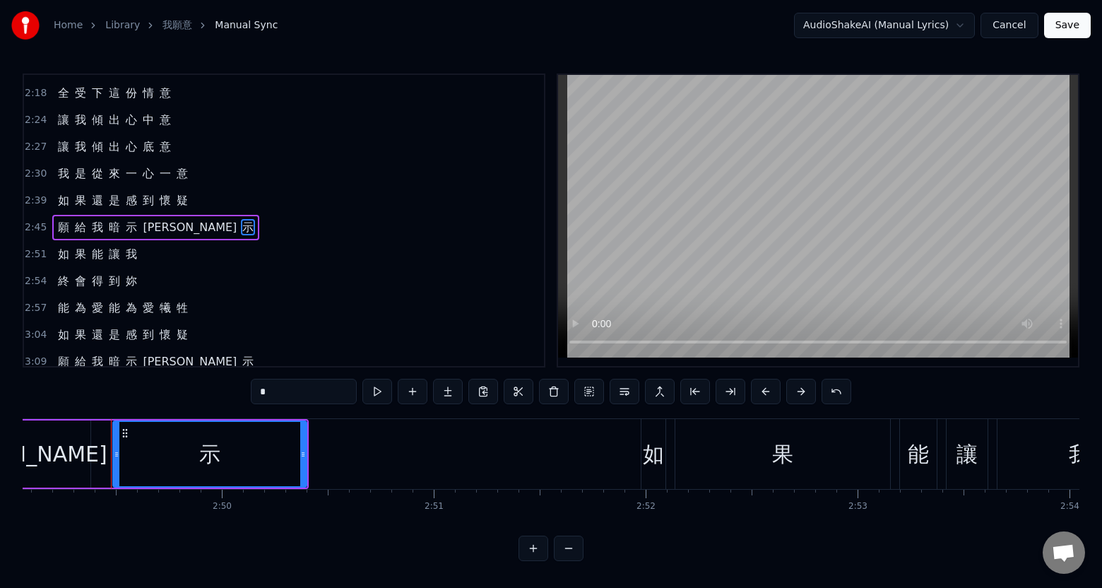
click at [179, 201] on span "疑" at bounding box center [182, 200] width 14 height 16
type input "*"
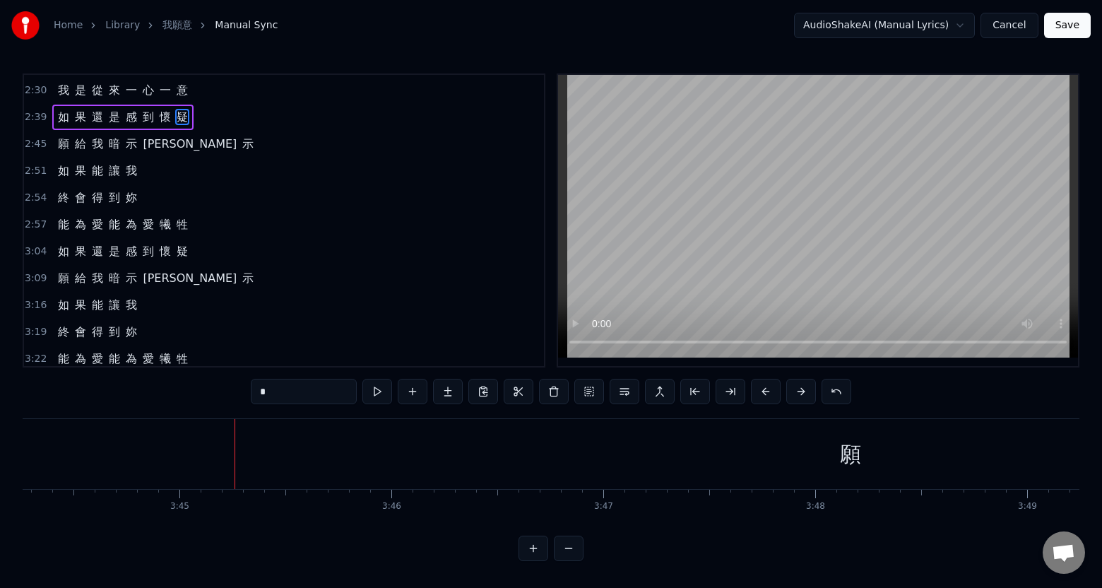
scroll to position [621, 0]
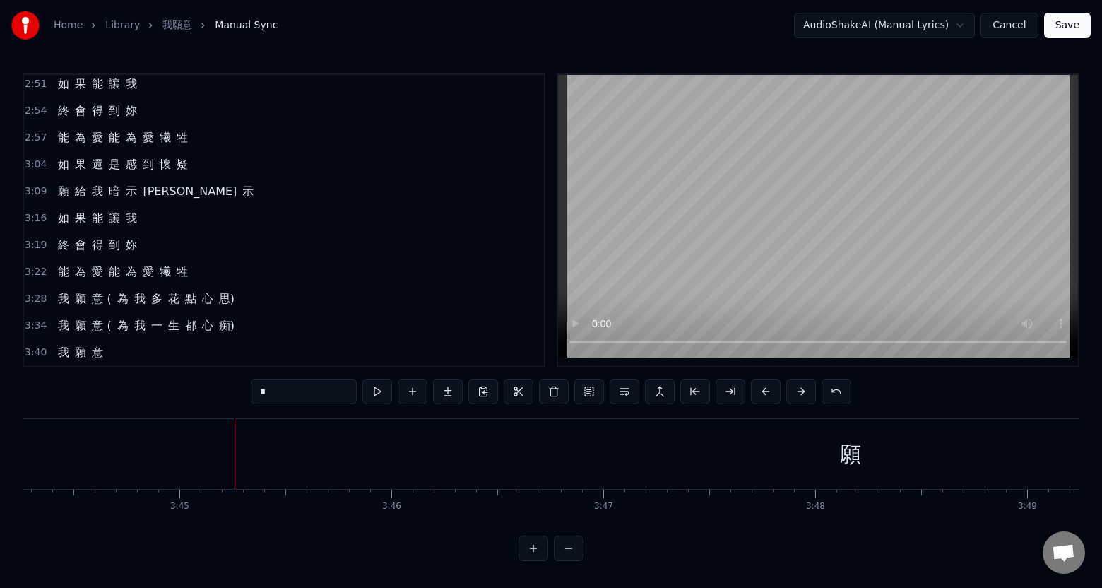
click at [84, 345] on div "我 願 意" at bounding box center [80, 352] width 56 height 25
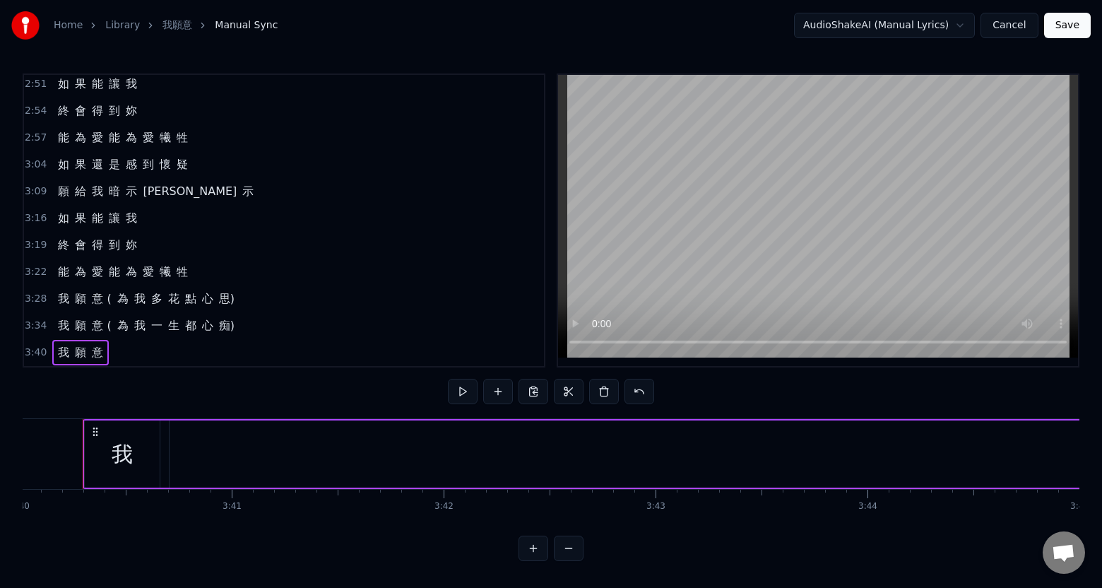
scroll to position [0, 46603]
drag, startPoint x: 127, startPoint y: 344, endPoint x: 117, endPoint y: 346, distance: 10.1
click at [121, 345] on div "3:40 我 願 意" at bounding box center [284, 352] width 520 height 27
click at [112, 345] on div "3:40 我 願 意" at bounding box center [284, 352] width 520 height 27
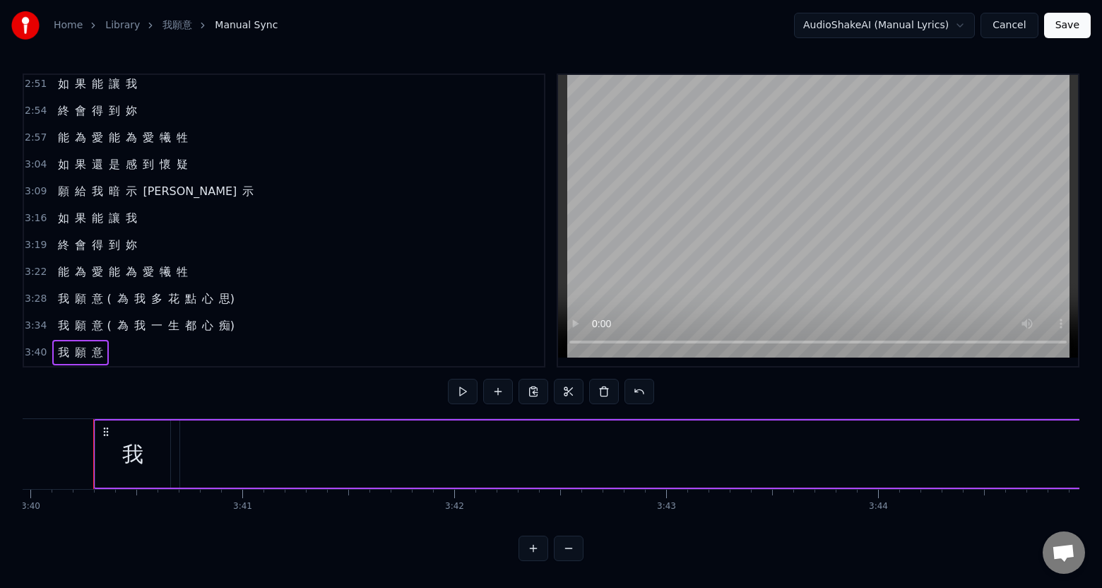
click at [107, 346] on div "3:40 我 願 意" at bounding box center [284, 352] width 520 height 27
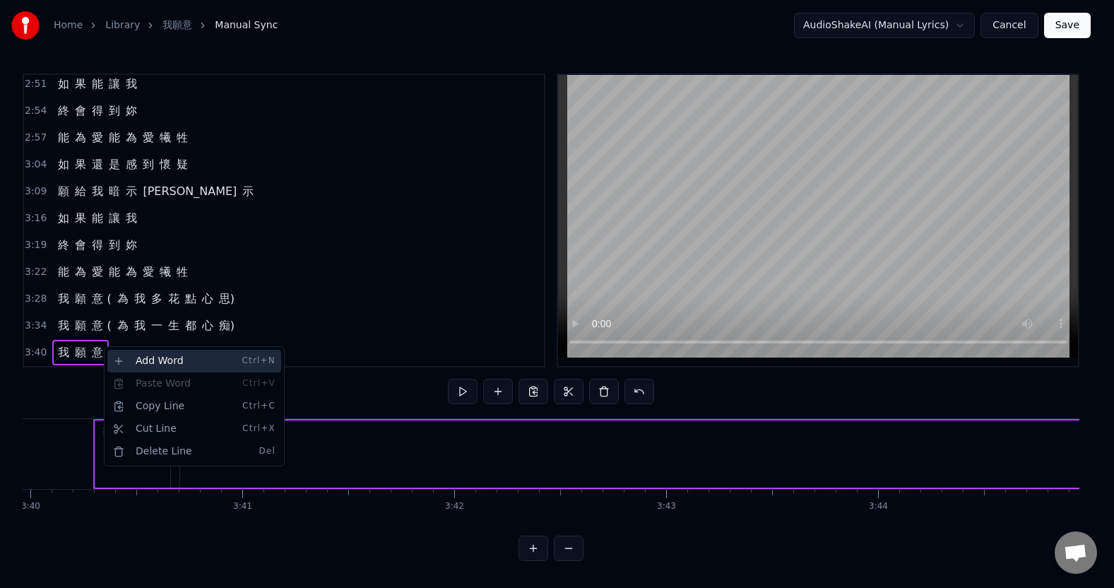
click at [138, 358] on div "Add Word Ctrl+N" at bounding box center [194, 361] width 174 height 23
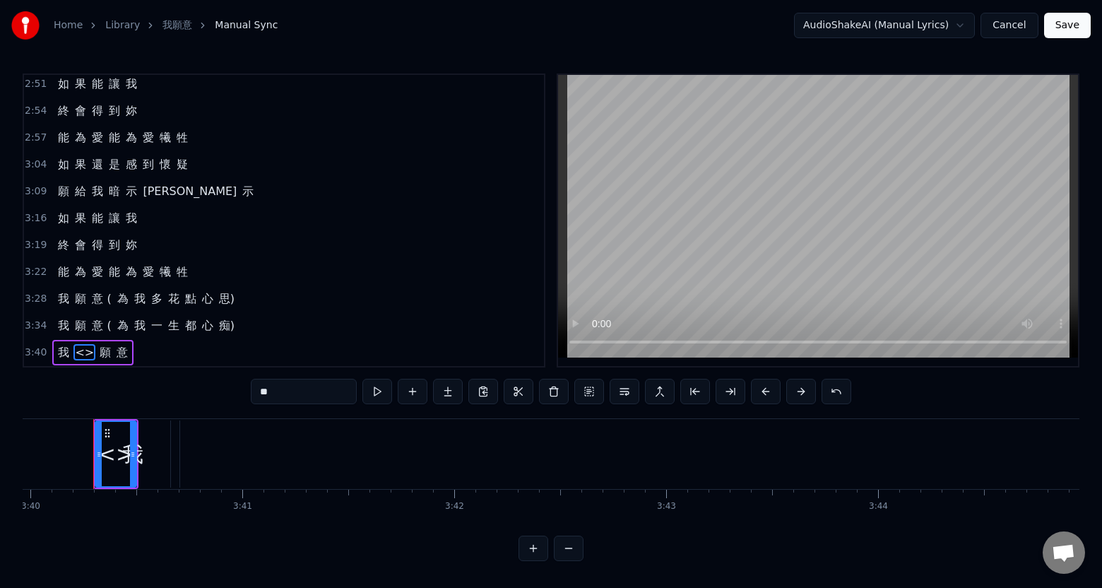
click at [116, 345] on span "意" at bounding box center [122, 352] width 14 height 16
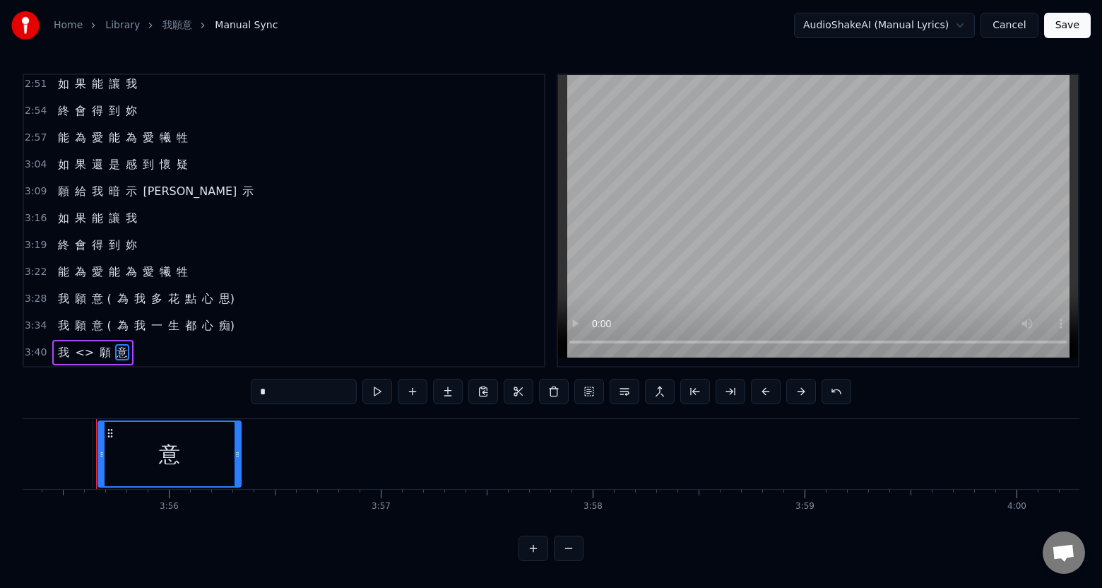
scroll to position [0, 49857]
click at [64, 345] on span "我" at bounding box center [63, 352] width 14 height 16
type input "*"
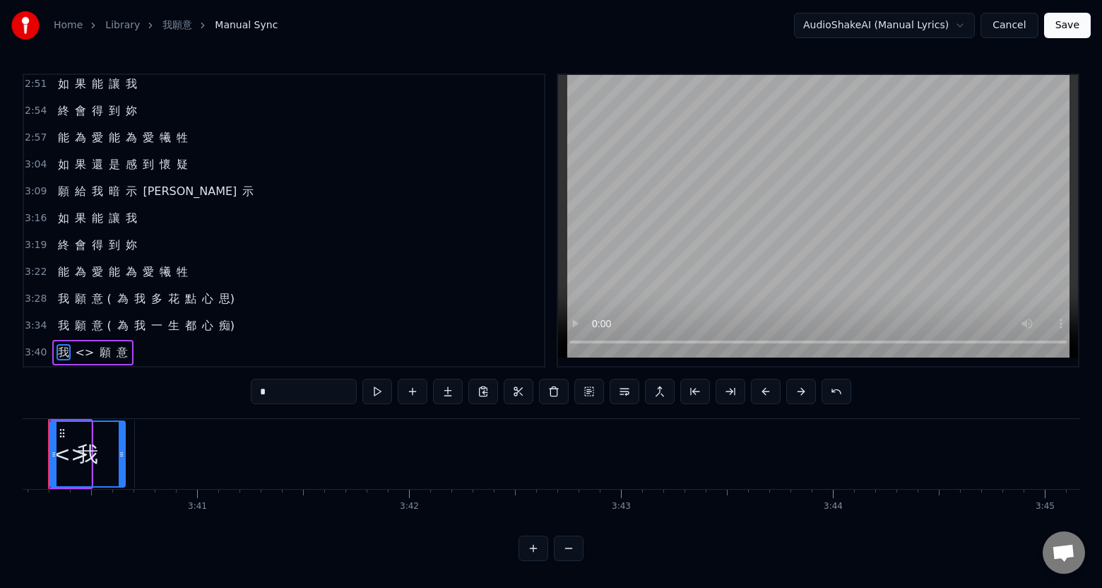
scroll to position [0, 46603]
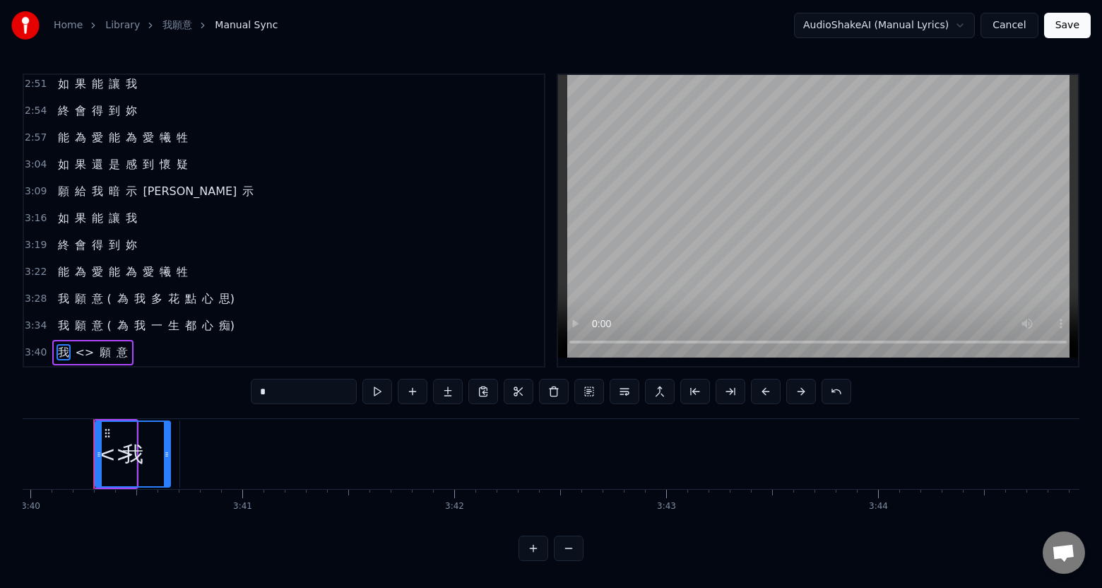
drag, startPoint x: 96, startPoint y: 346, endPoint x: 79, endPoint y: 350, distance: 17.3
click at [79, 350] on div "我 <> 願 意" at bounding box center [92, 352] width 81 height 25
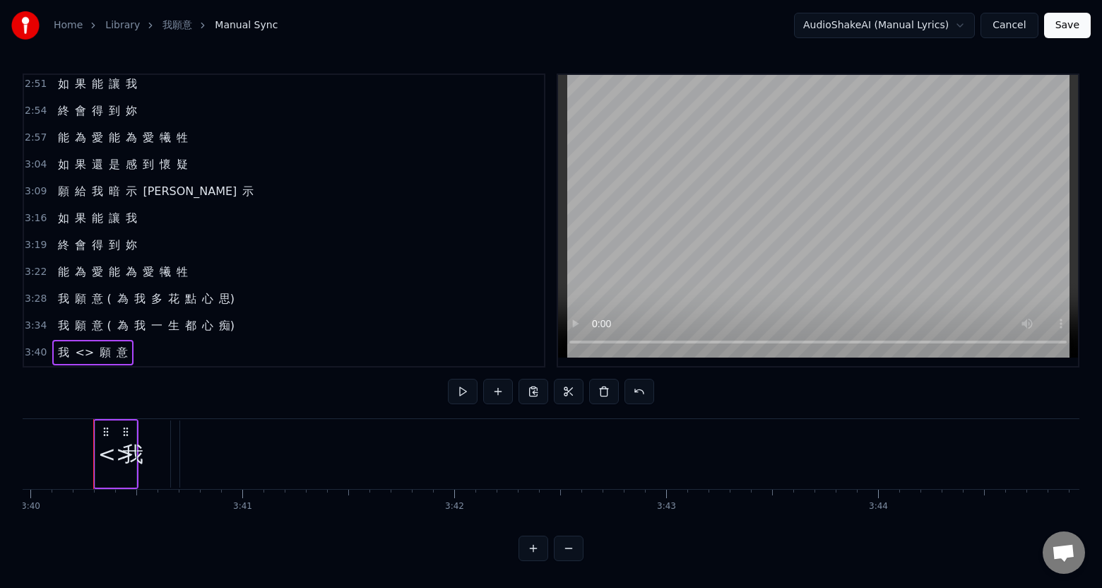
drag, startPoint x: 100, startPoint y: 347, endPoint x: 83, endPoint y: 347, distance: 17.7
click at [83, 347] on div "我 <> 願 意" at bounding box center [92, 352] width 81 height 25
click at [82, 347] on span "<>" at bounding box center [84, 352] width 22 height 16
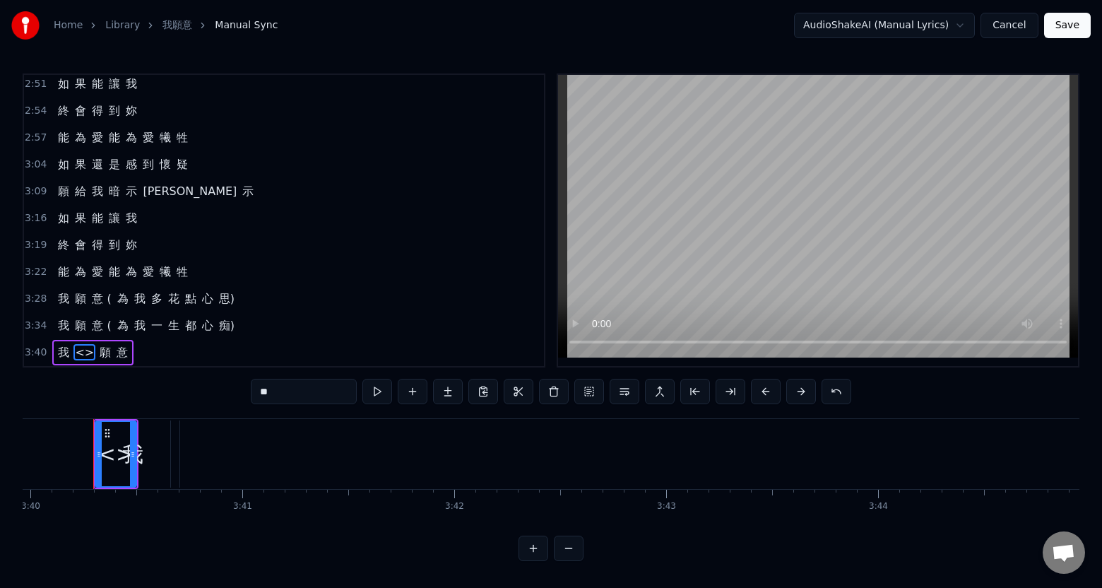
type input "*"
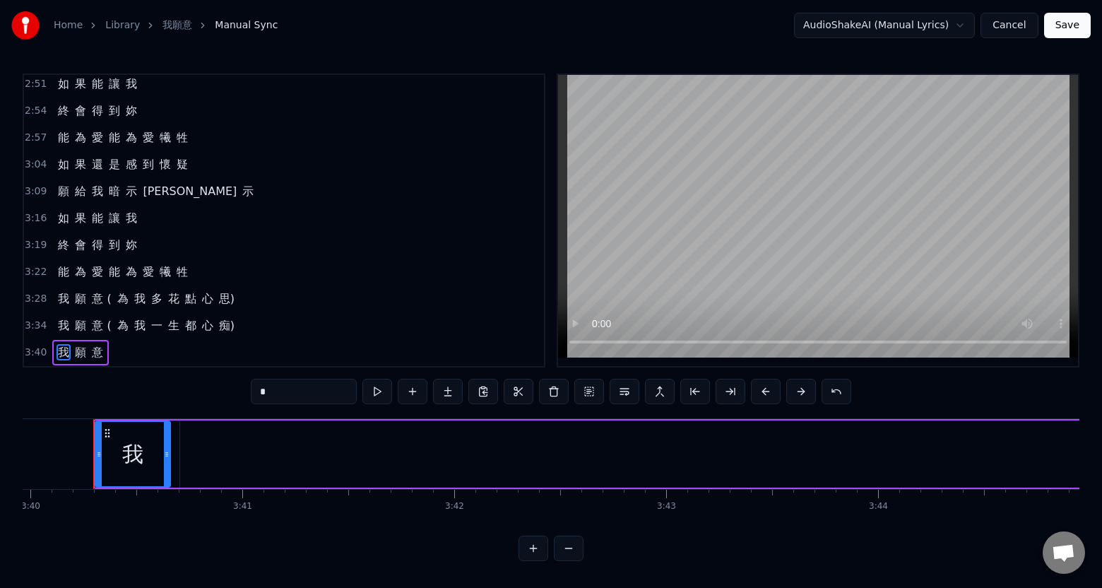
click at [109, 344] on div "3:40 我 願 意" at bounding box center [284, 352] width 520 height 27
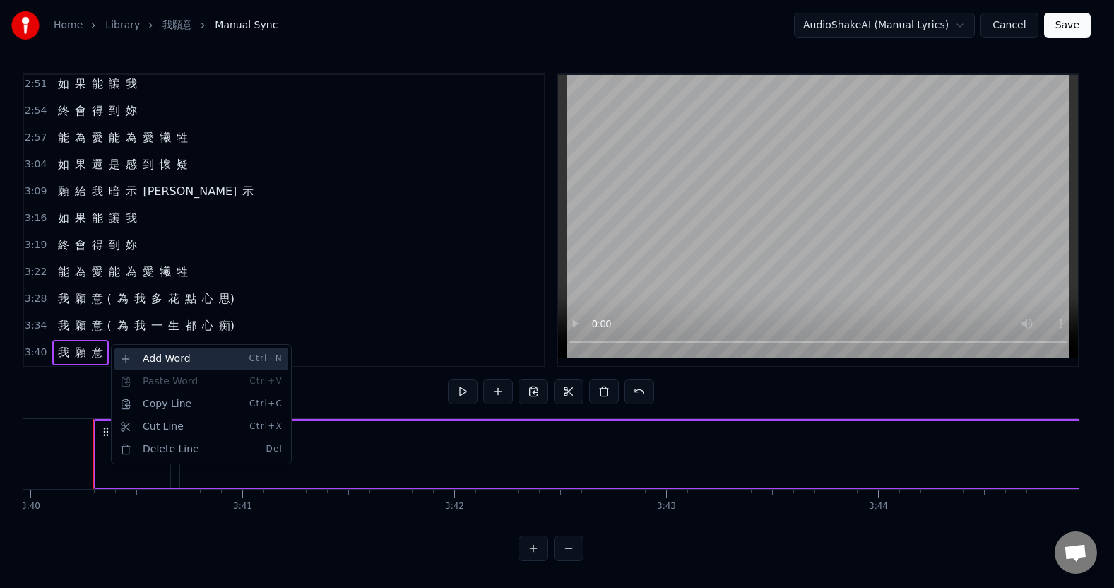
click at [132, 356] on div "Add Word Ctrl+N" at bounding box center [201, 358] width 174 height 23
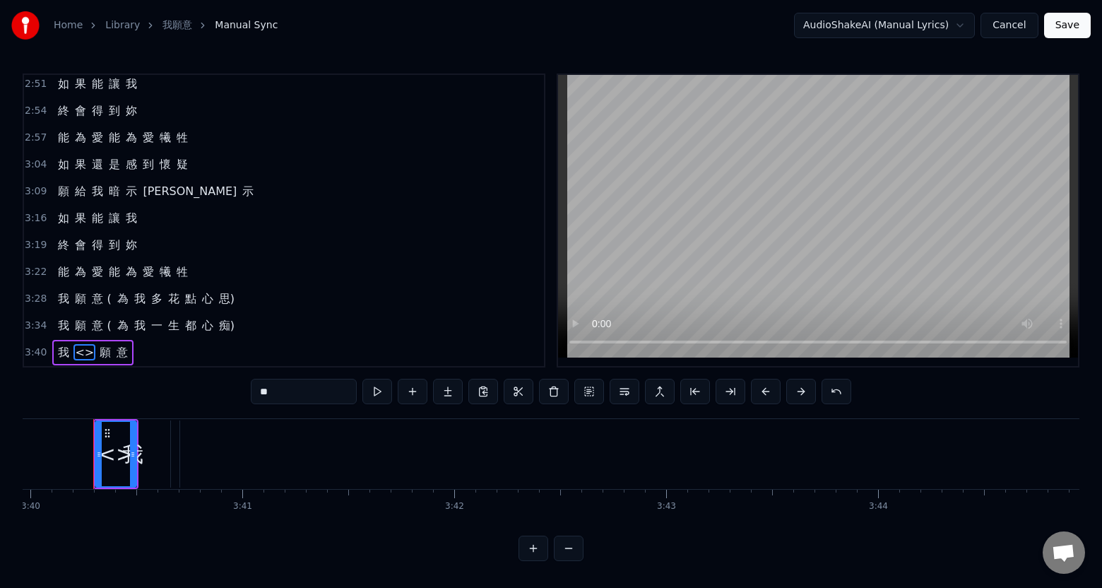
type input "*"
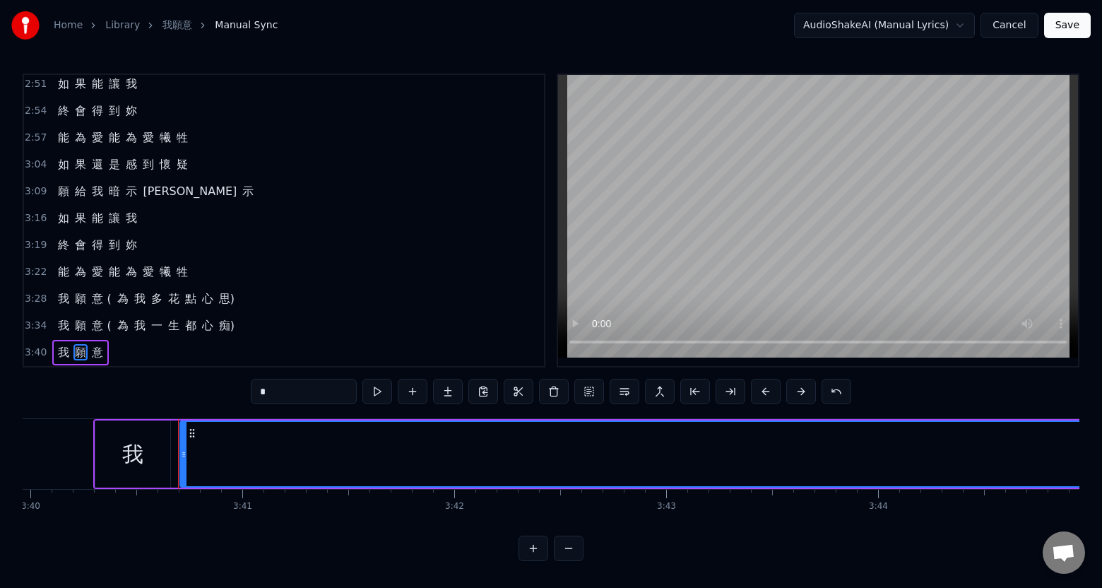
drag, startPoint x: 62, startPoint y: 347, endPoint x: 84, endPoint y: 347, distance: 21.9
click at [86, 347] on div "我 願 意" at bounding box center [80, 352] width 56 height 25
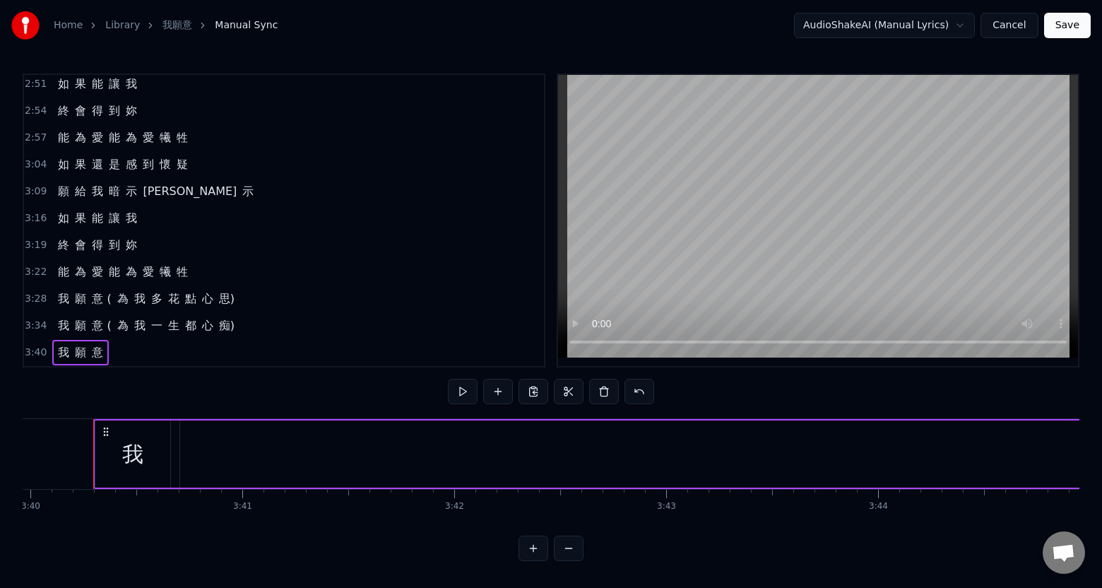
click at [62, 345] on span "我" at bounding box center [63, 352] width 14 height 16
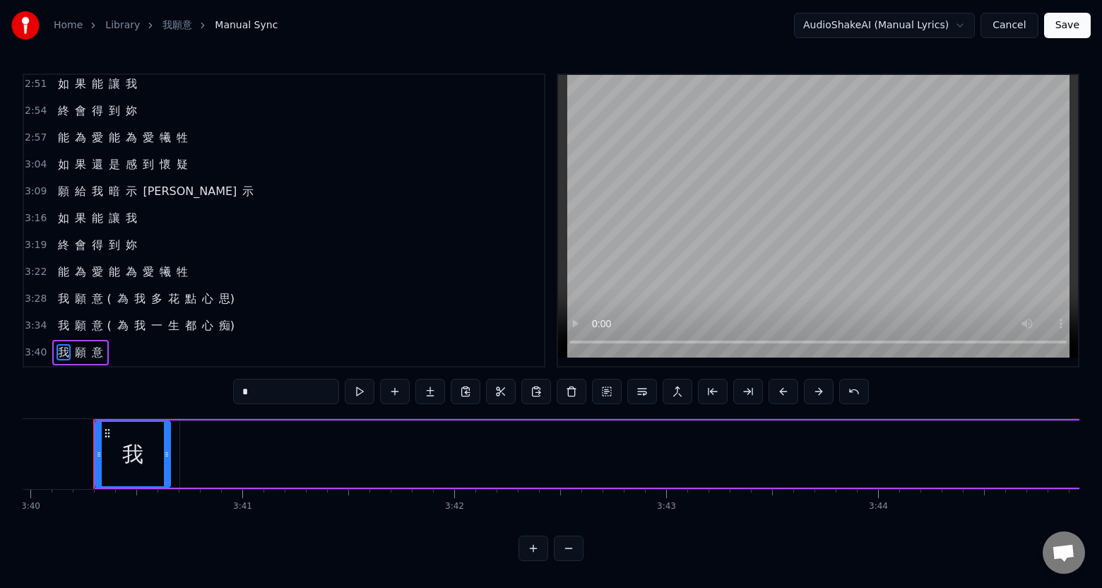
click at [99, 346] on span "意" at bounding box center [97, 352] width 14 height 16
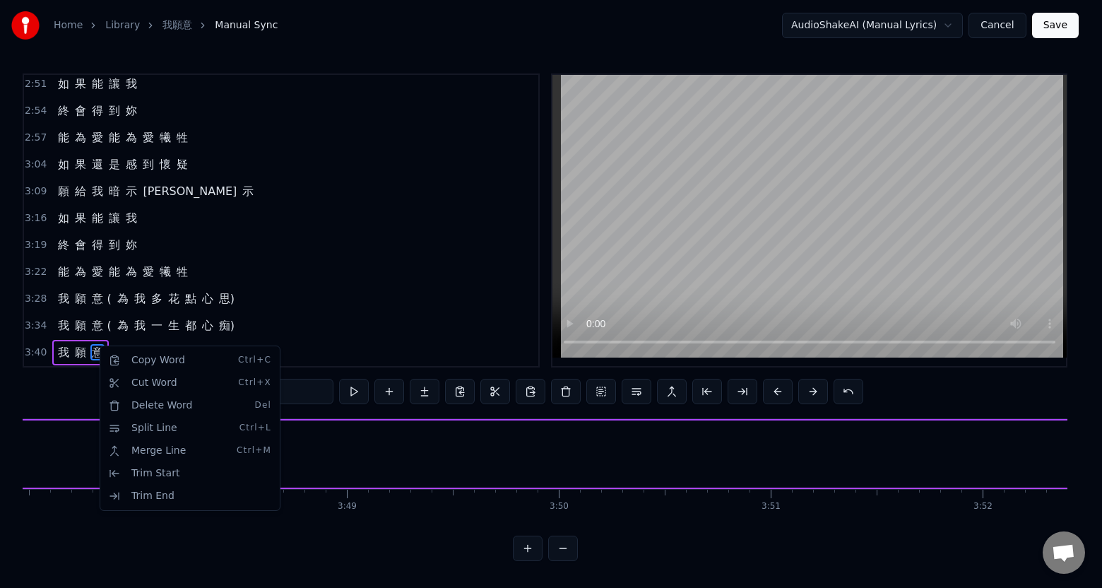
scroll to position [0, 49857]
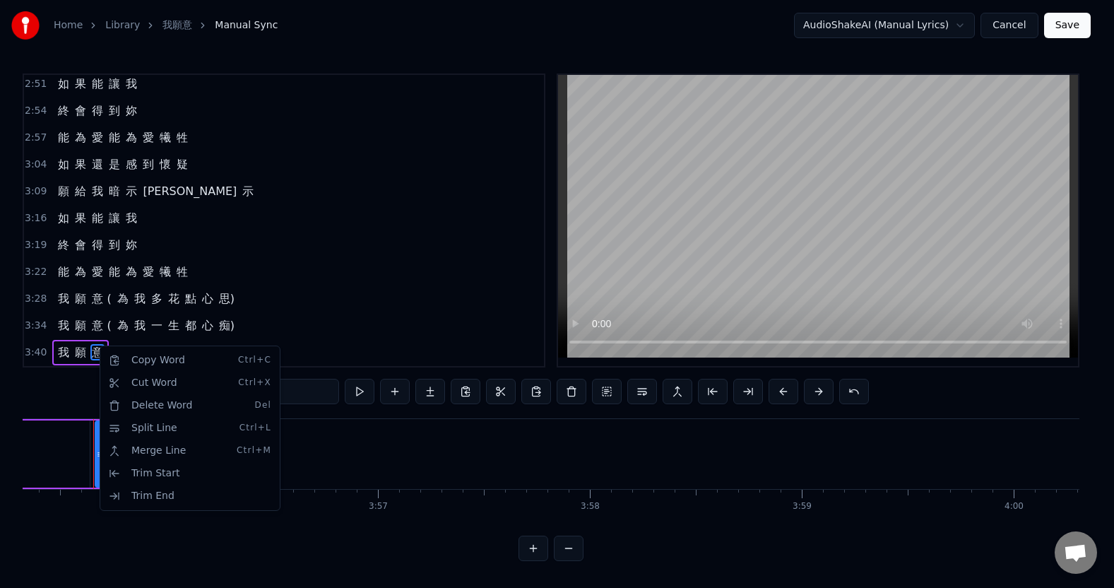
click at [60, 345] on html "Home Library 我願意 Manual Sync AudioShakeAI (Manual Lyrics) Cancel Save 0:19 像 是 …" at bounding box center [557, 291] width 1114 height 583
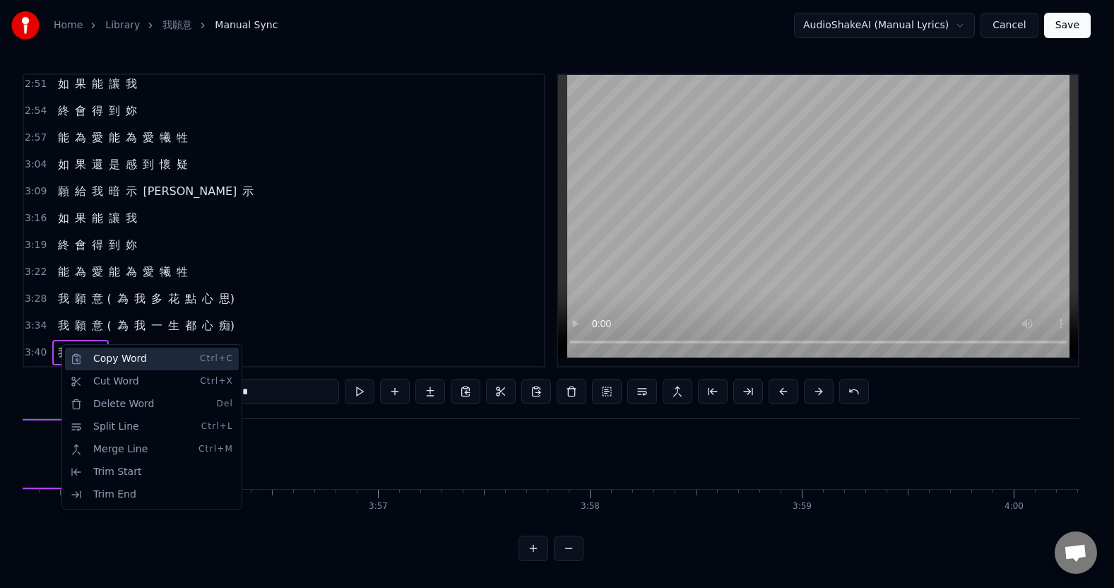
click at [95, 360] on div "Copy Word Ctrl+C" at bounding box center [152, 358] width 174 height 23
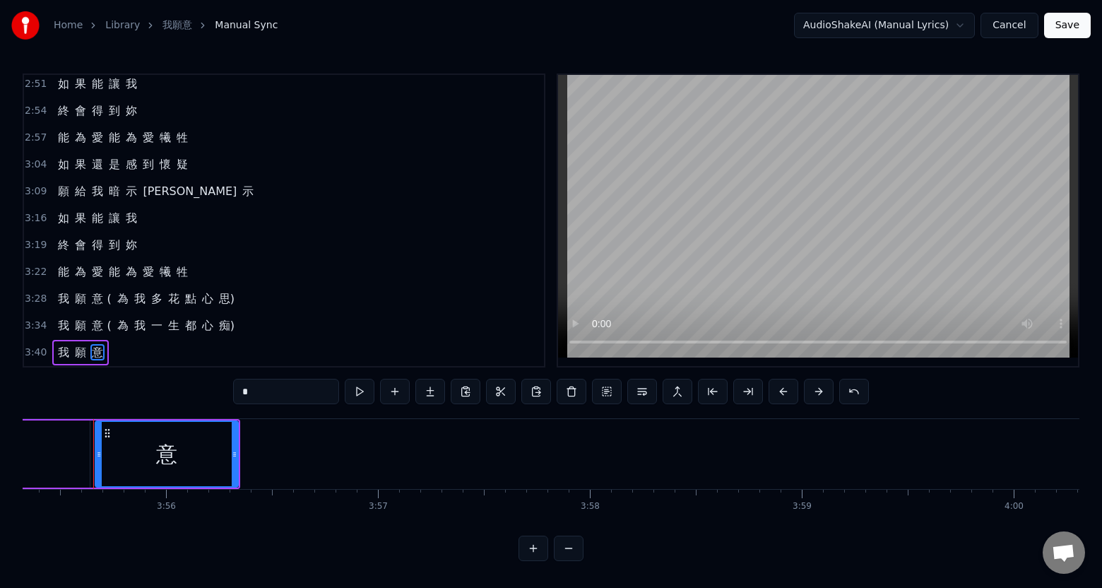
click at [76, 349] on span "願" at bounding box center [80, 352] width 14 height 16
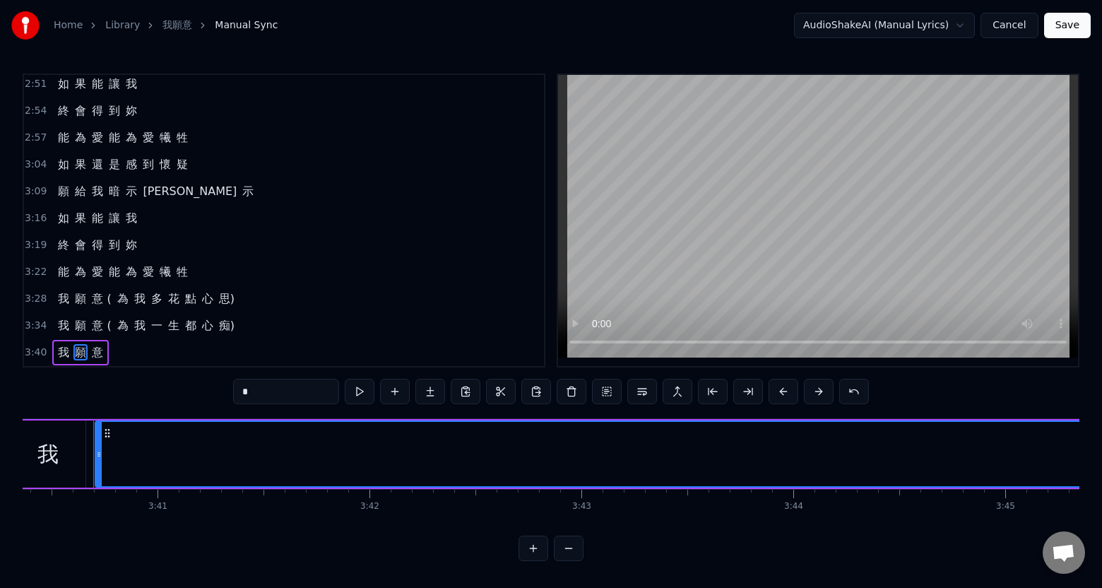
click at [59, 348] on span "我" at bounding box center [63, 352] width 14 height 16
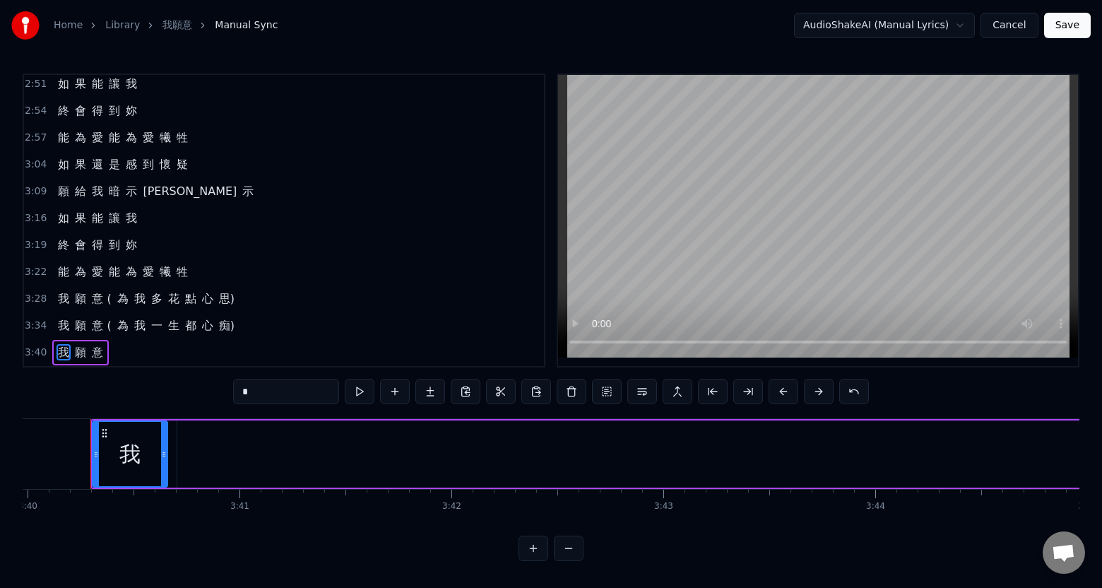
scroll to position [0, 46603]
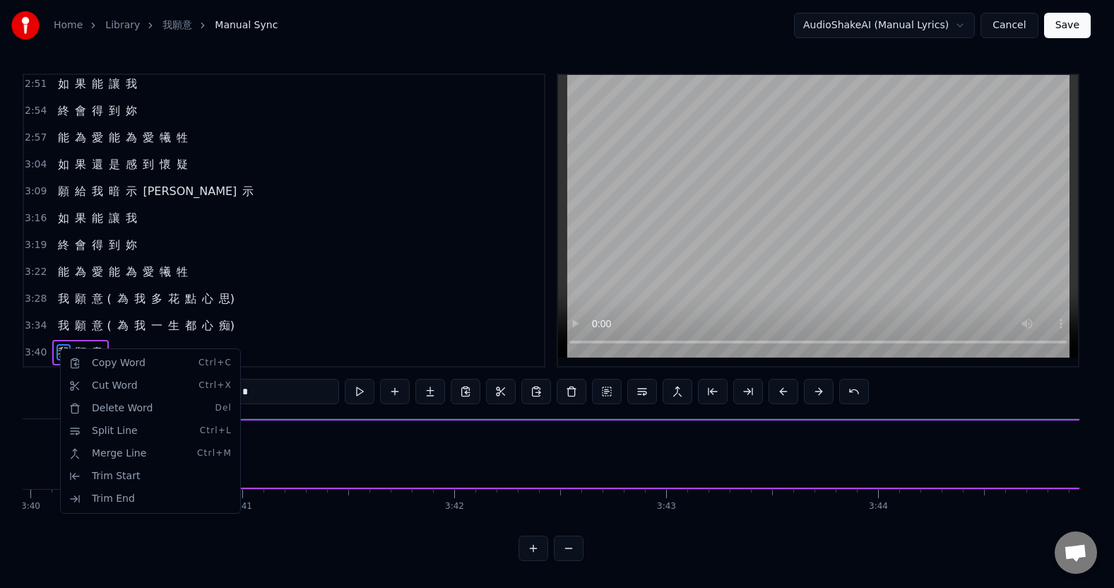
click at [303, 327] on html "Home Library 我願意 Manual Sync AudioShakeAI (Manual Lyrics) Cancel Save 0:19 像 是 …" at bounding box center [557, 291] width 1114 height 583
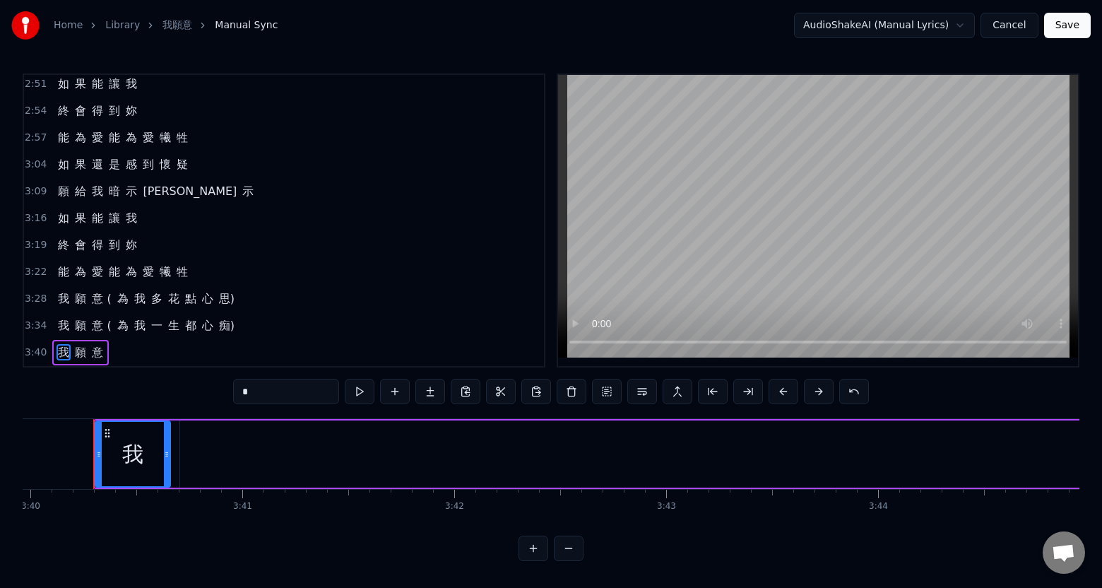
click at [82, 347] on span "願" at bounding box center [80, 352] width 14 height 16
type input "*"
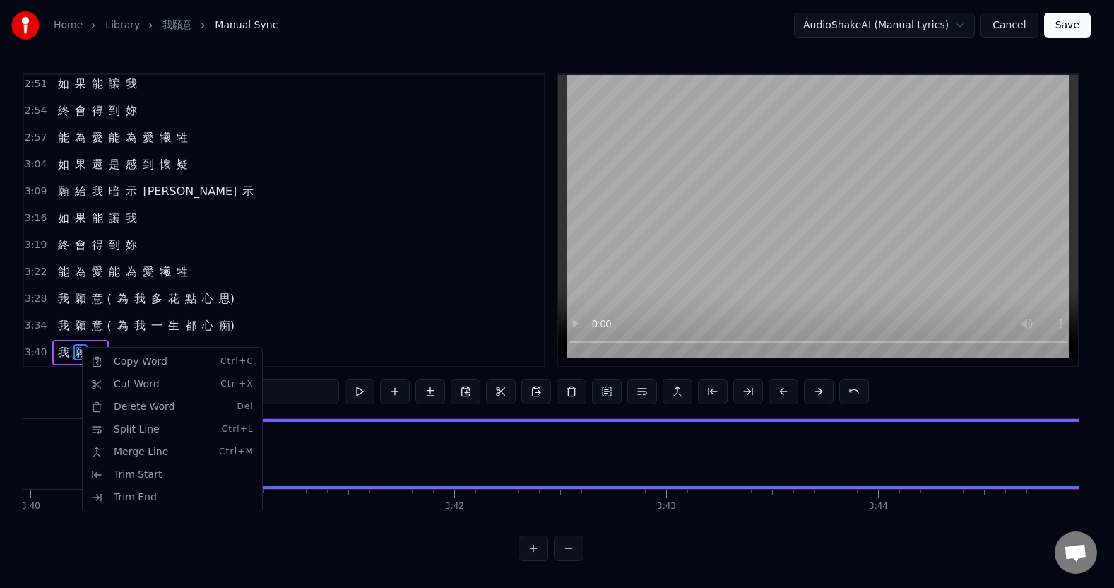
click at [128, 339] on html "Home Library 我願意 Manual Sync AudioShakeAI (Manual Lyrics) Cancel Save 0:19 像 是 …" at bounding box center [557, 291] width 1114 height 583
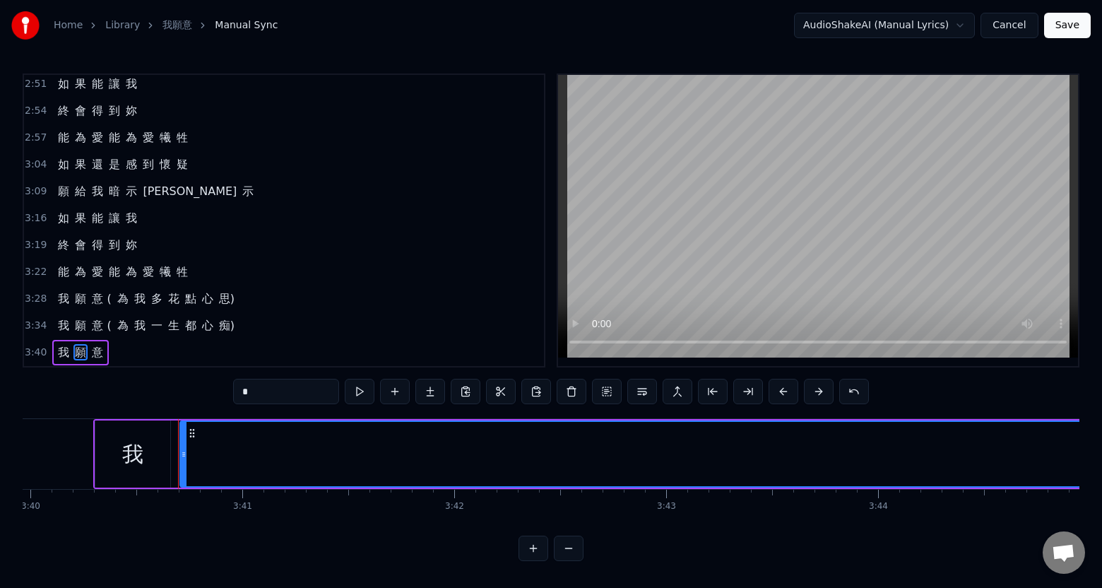
click at [116, 343] on div "3:40 我 願 意" at bounding box center [284, 352] width 520 height 27
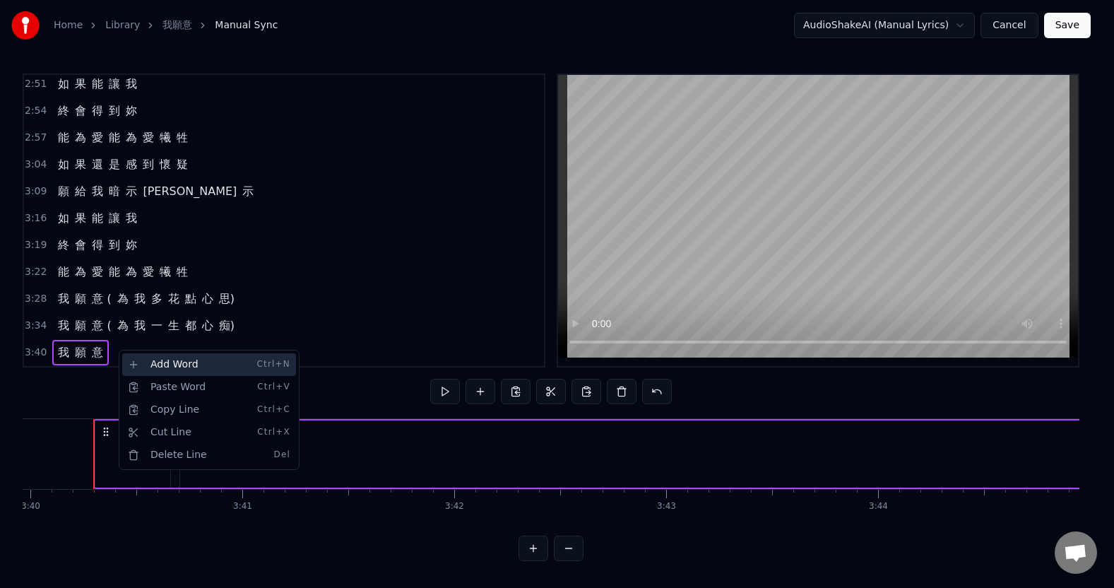
click at [149, 360] on div "Add Word Ctrl+N" at bounding box center [209, 364] width 174 height 23
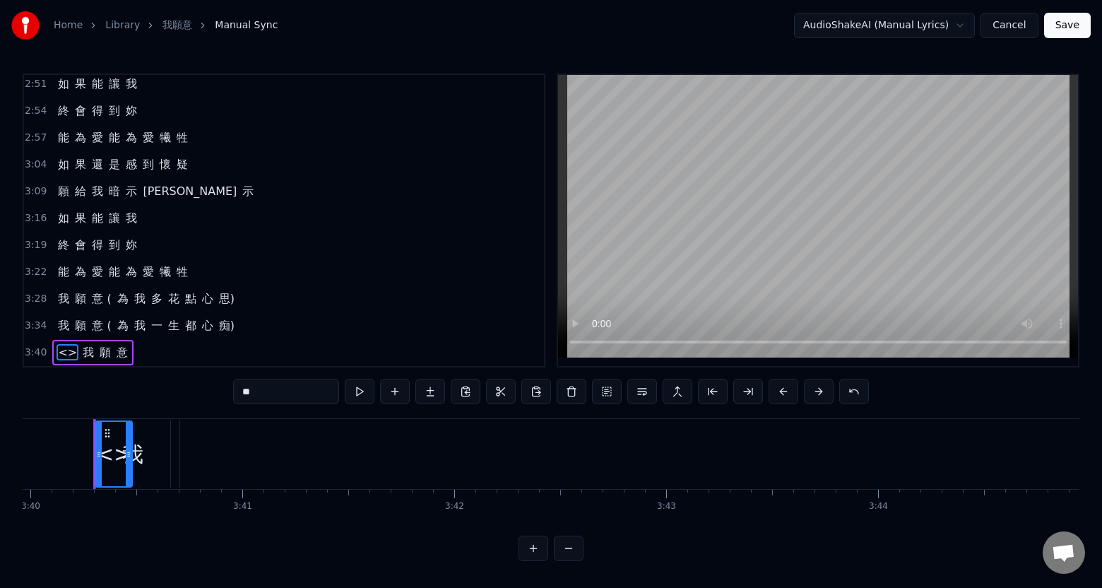
click at [81, 345] on span "我" at bounding box center [88, 352] width 14 height 16
click at [60, 347] on span "<>" at bounding box center [67, 352] width 22 height 16
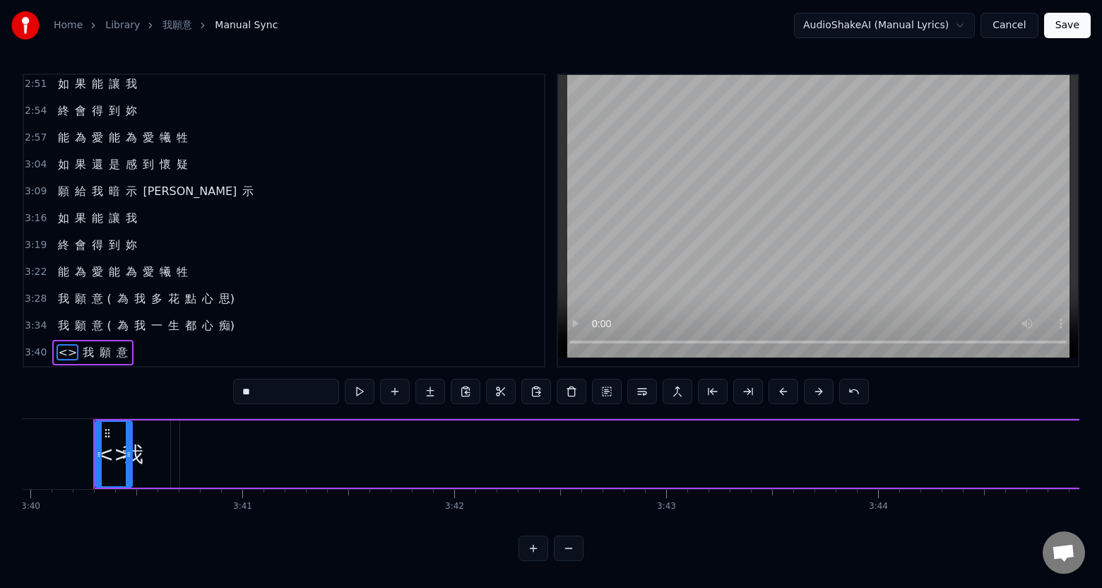
click at [63, 344] on span "<>" at bounding box center [67, 352] width 22 height 16
click at [116, 350] on span "願" at bounding box center [122, 352] width 14 height 16
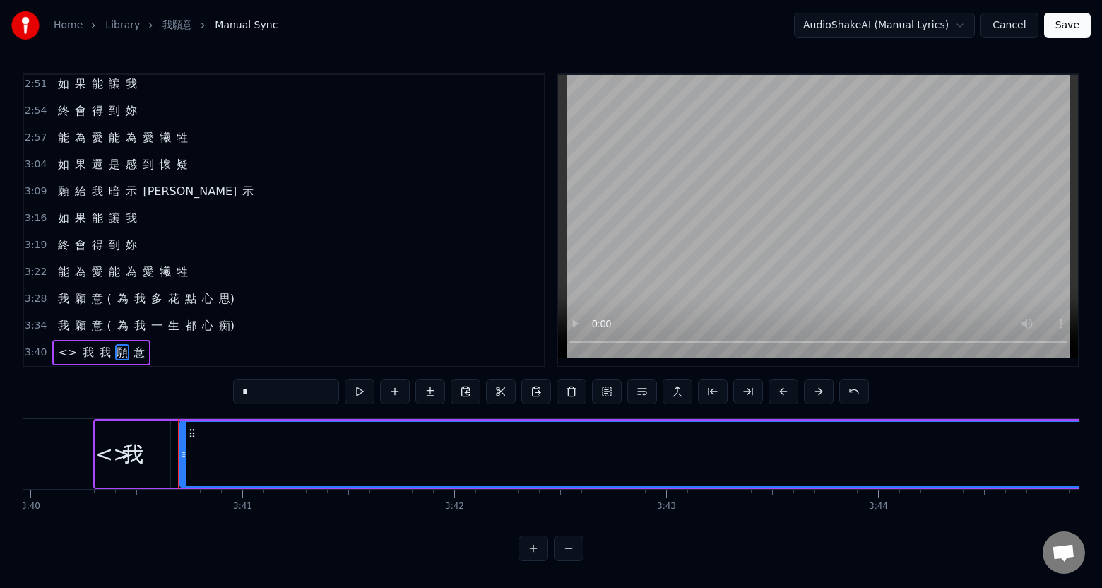
click at [98, 347] on span "我" at bounding box center [105, 352] width 14 height 16
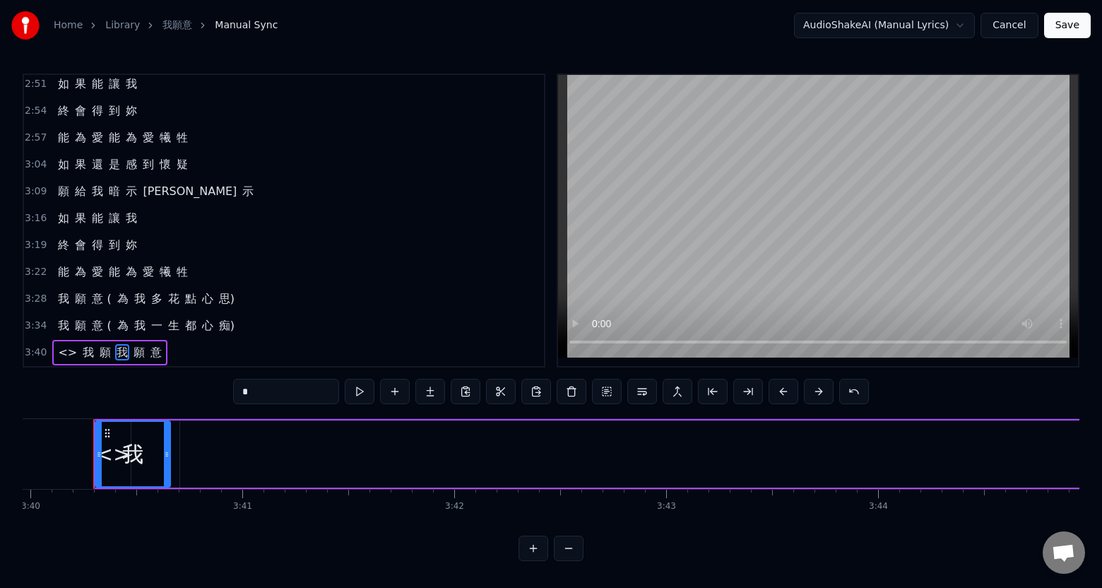
click at [149, 350] on span "意" at bounding box center [156, 352] width 14 height 16
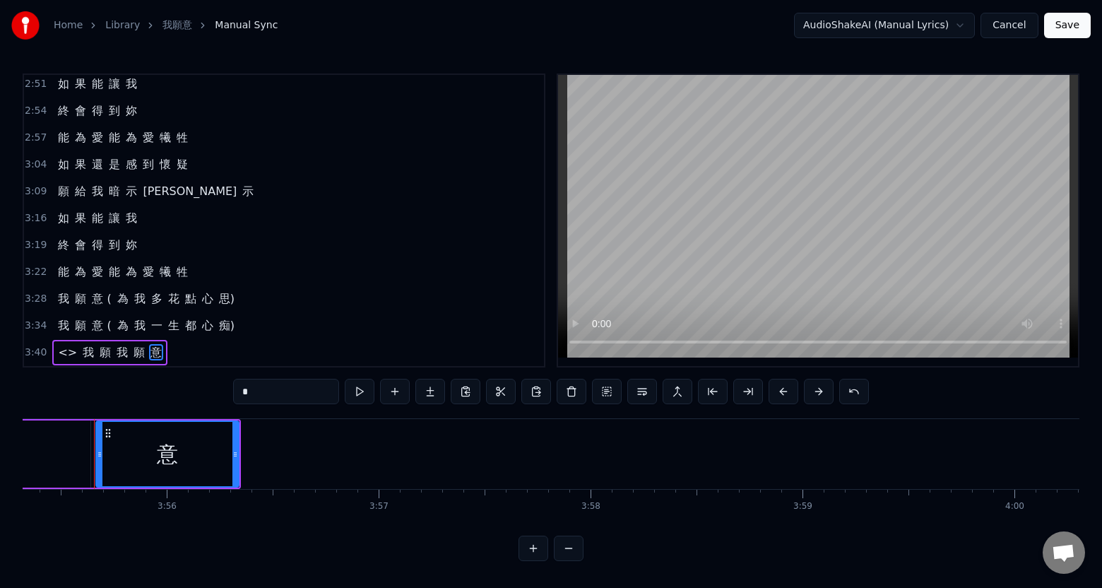
scroll to position [0, 49857]
click at [117, 350] on span "我" at bounding box center [122, 352] width 14 height 16
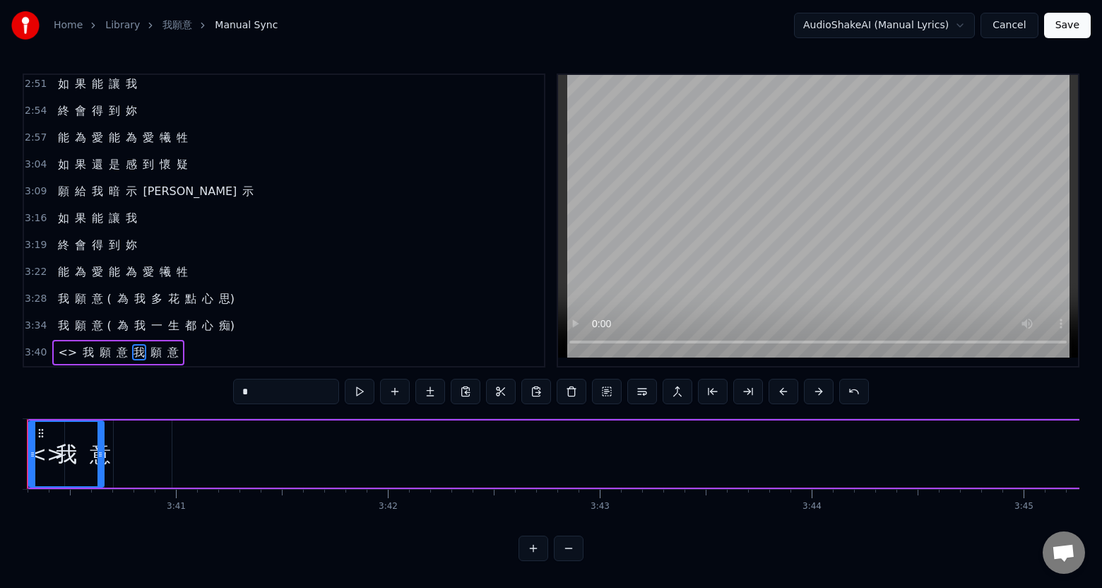
scroll to position [0, 46603]
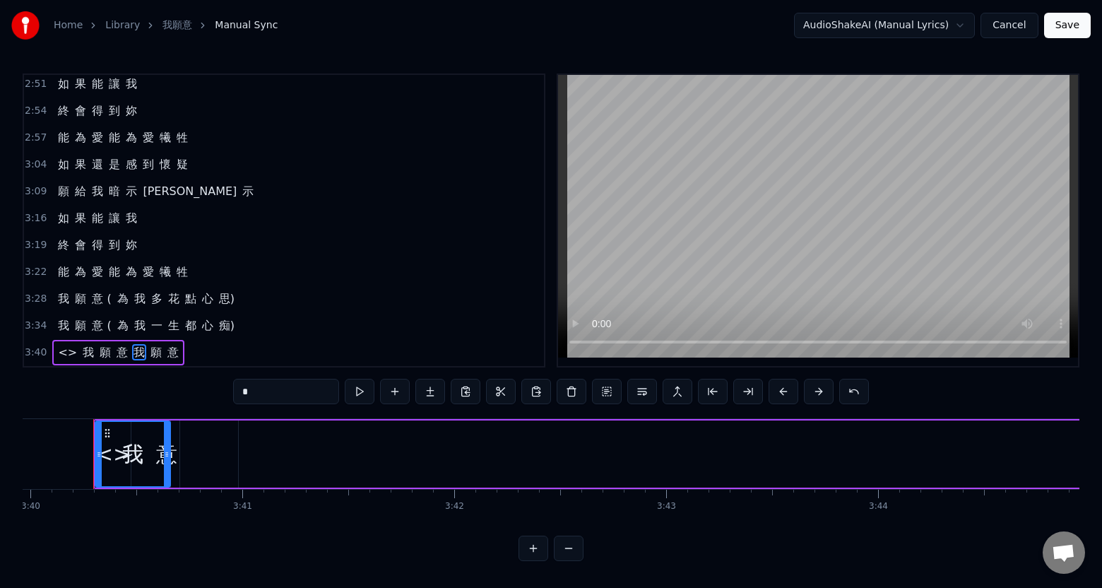
click at [64, 347] on span "<>" at bounding box center [67, 352] width 22 height 16
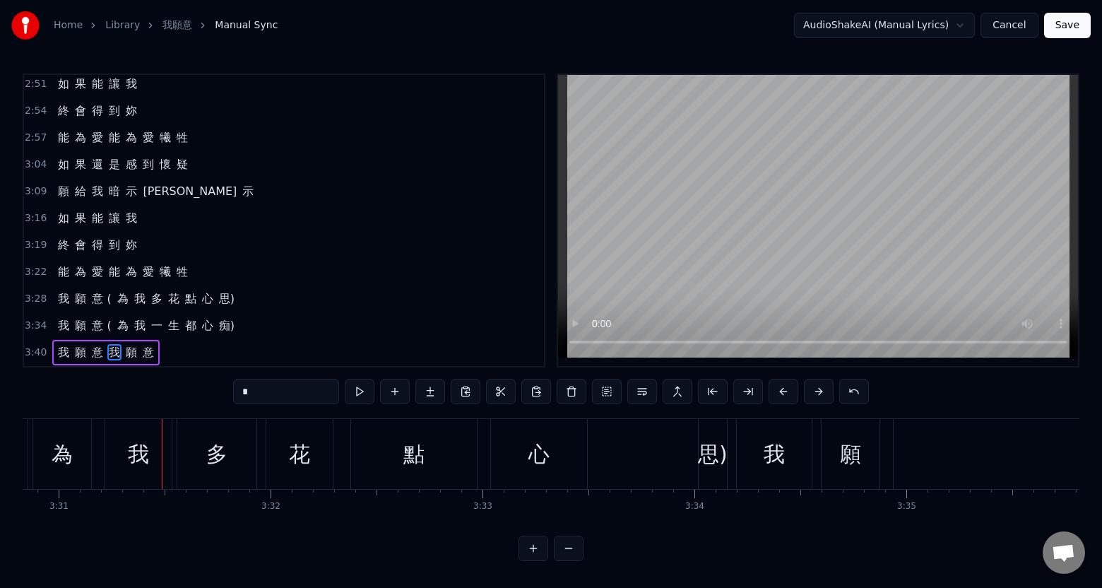
scroll to position [0, 44679]
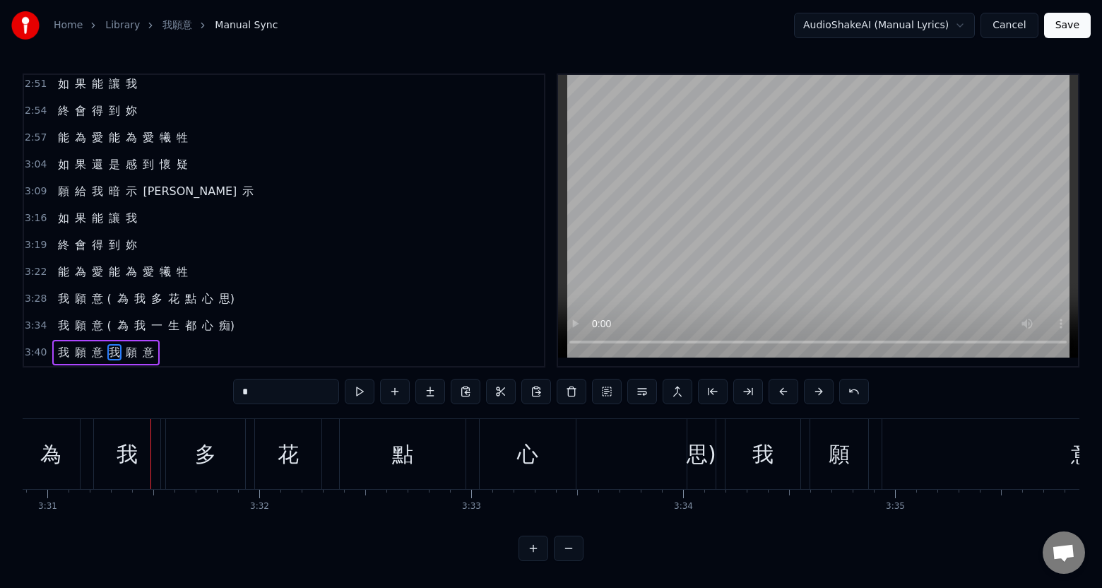
click at [101, 294] on span "意 (" at bounding box center [101, 298] width 22 height 16
type input "***"
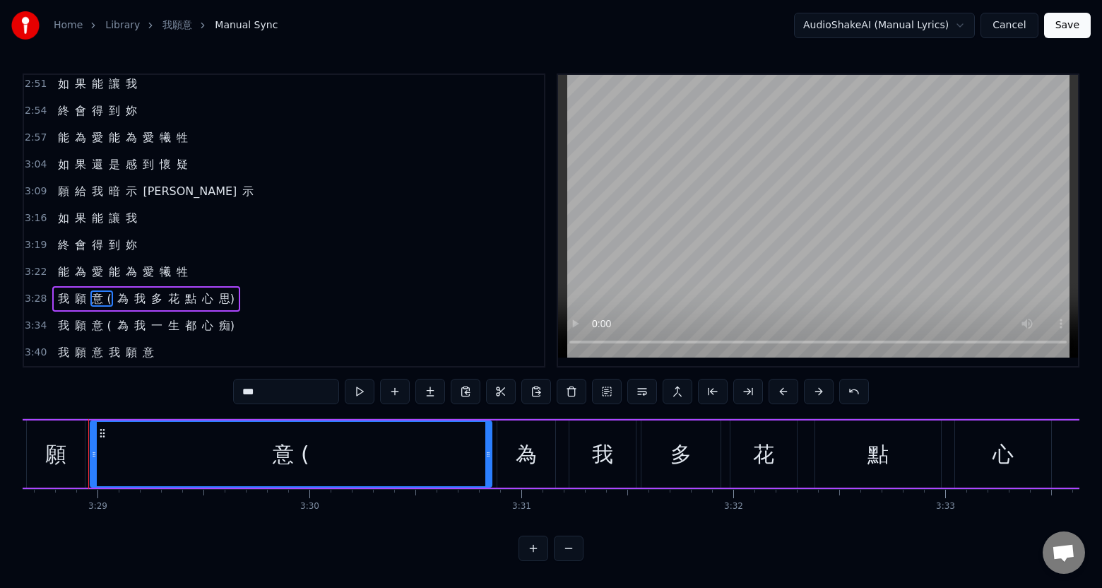
scroll to position [0, 44200]
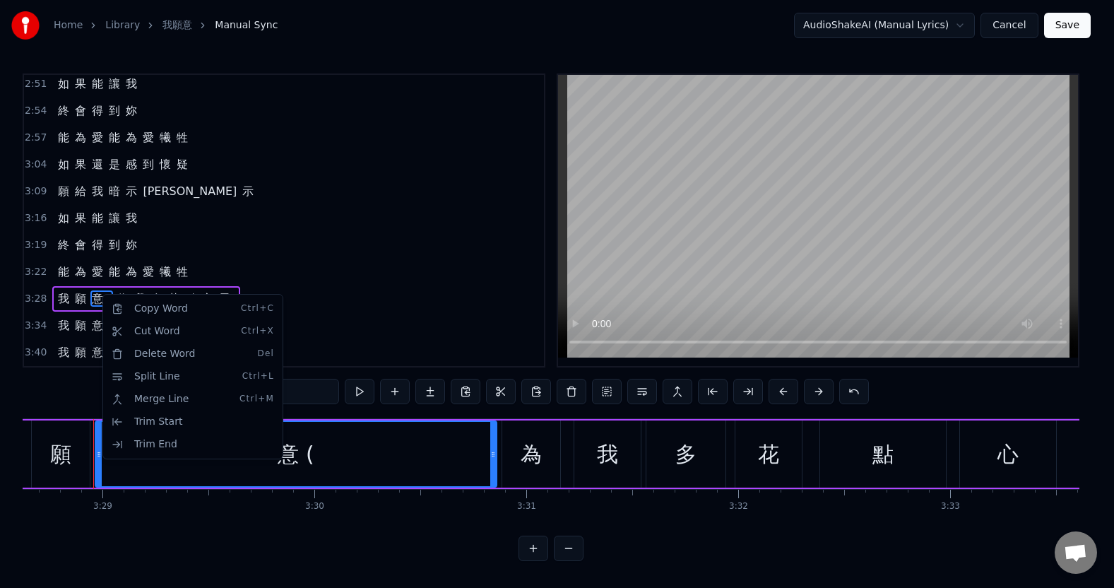
click at [328, 275] on html "Home Library 我願意 Manual Sync AudioShakeAI (Manual Lyrics) Cancel Save 0:19 像 是 …" at bounding box center [557, 291] width 1114 height 583
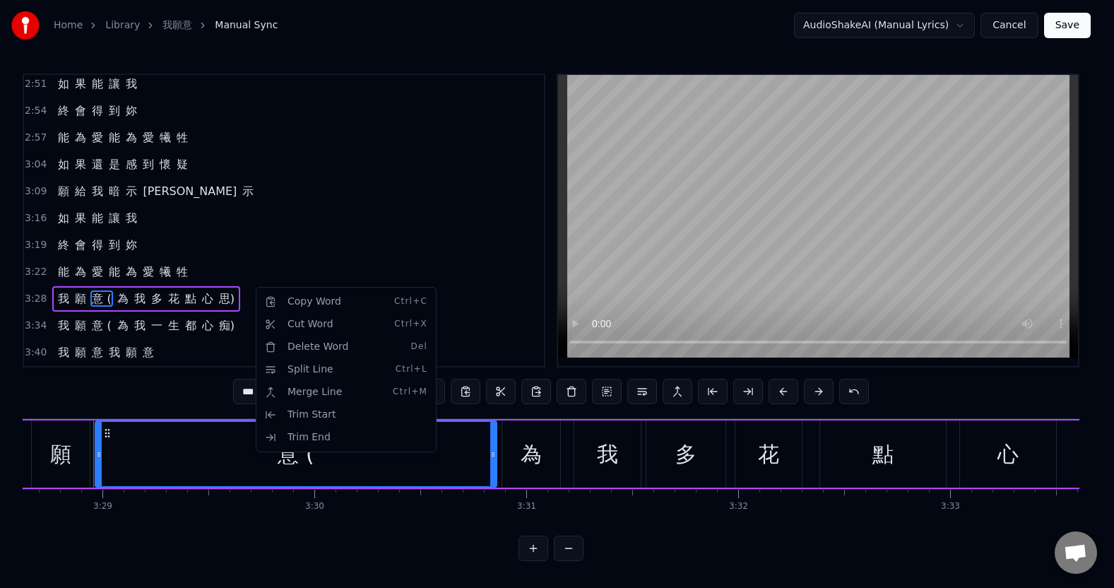
click at [263, 265] on html "Home Library 我願意 Manual Sync AudioShakeAI (Manual Lyrics) Cancel Save 0:19 像 是 …" at bounding box center [557, 291] width 1114 height 583
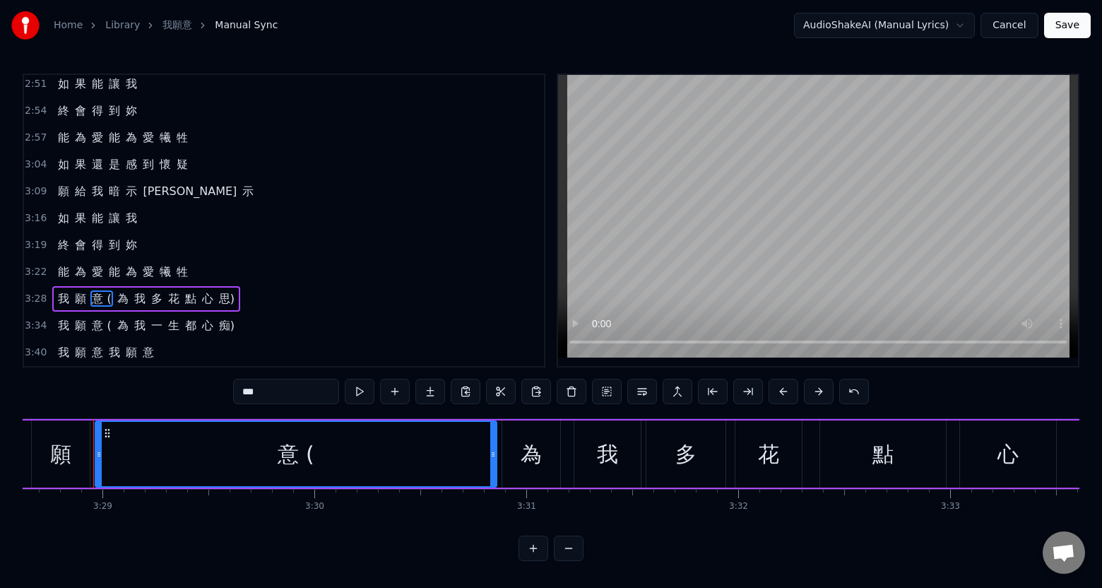
click at [254, 285] on div "3:28 我 願 意 ( 為 我 多 花 點 心 思)" at bounding box center [284, 298] width 520 height 27
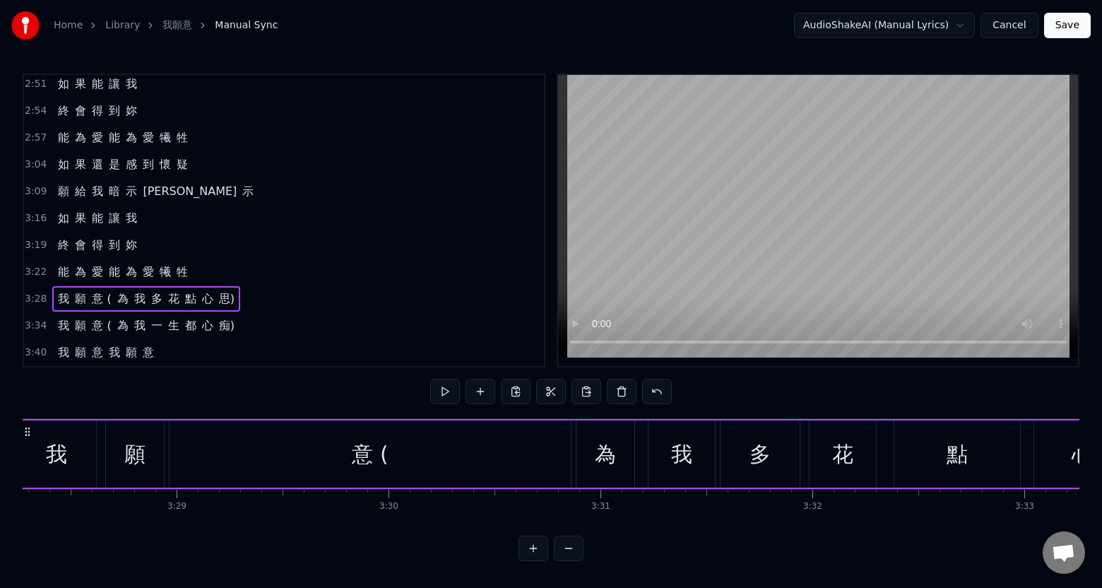
scroll to position [0, 44048]
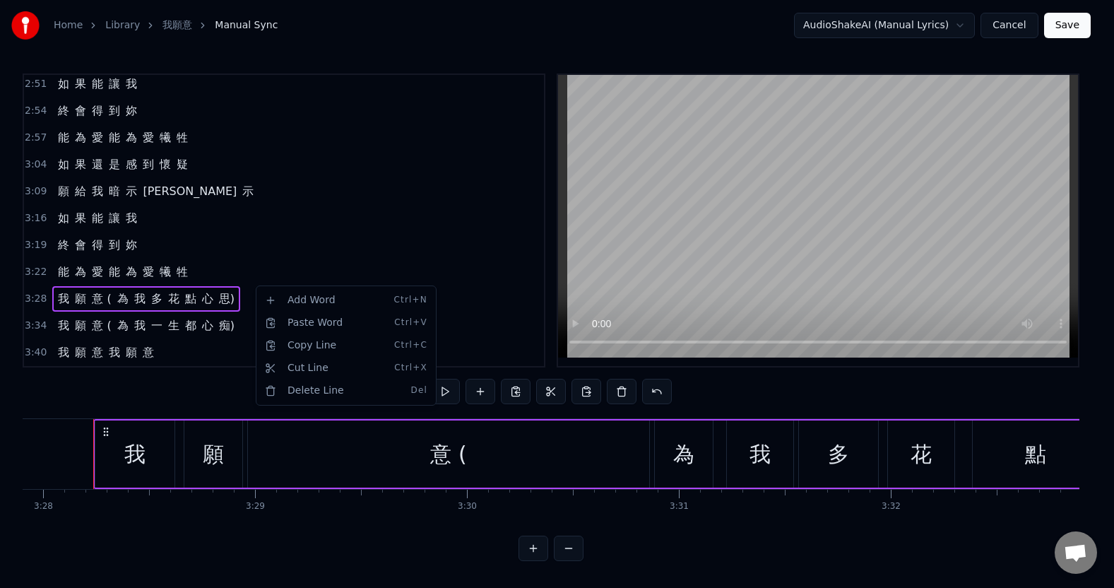
click at [100, 295] on html "Home Library 我願意 Manual Sync AudioShakeAI (Manual Lyrics) Cancel Save 0:19 像 是 …" at bounding box center [557, 291] width 1114 height 583
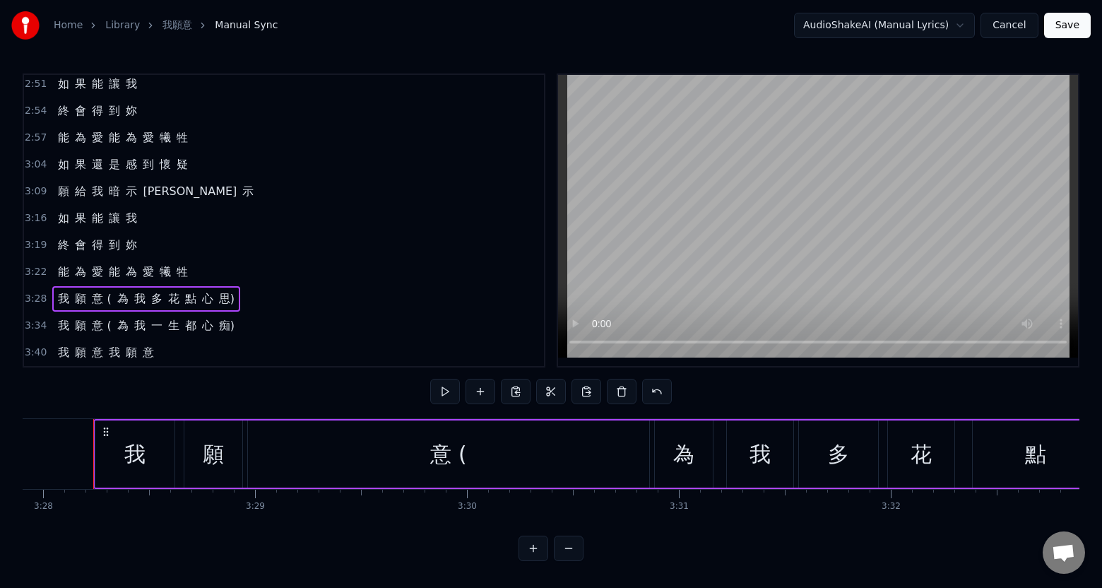
click at [118, 295] on span "為" at bounding box center [123, 298] width 14 height 16
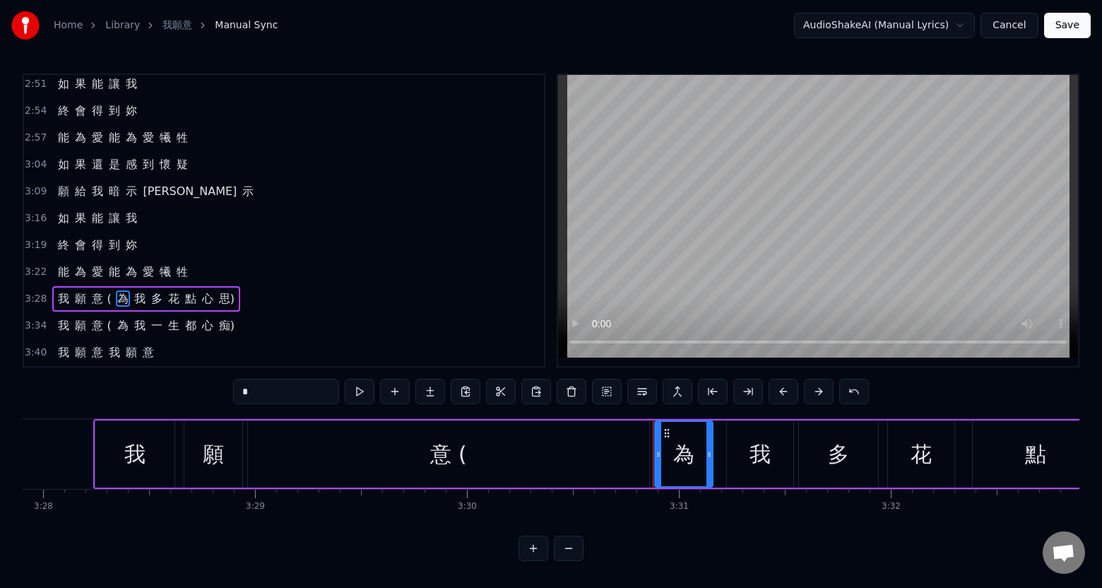
scroll to position [4, 0]
click at [102, 296] on span "意 (" at bounding box center [101, 298] width 22 height 16
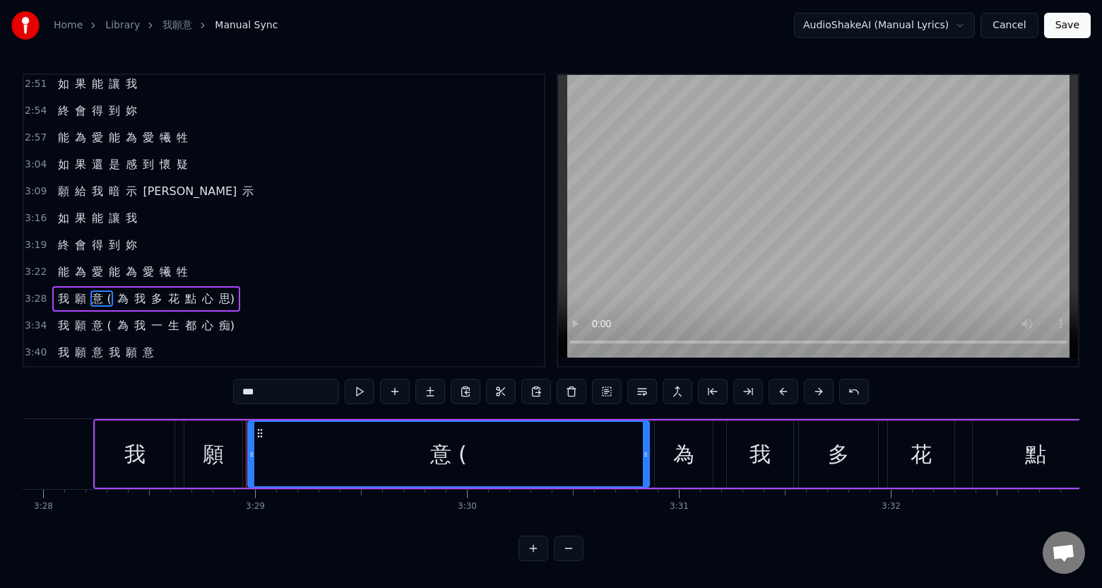
click at [103, 295] on span "意 (" at bounding box center [101, 298] width 22 height 16
click at [101, 294] on span "意 (" at bounding box center [101, 298] width 22 height 16
click at [100, 294] on span "意 (" at bounding box center [101, 298] width 22 height 16
drag, startPoint x: 465, startPoint y: 460, endPoint x: 441, endPoint y: 451, distance: 26.1
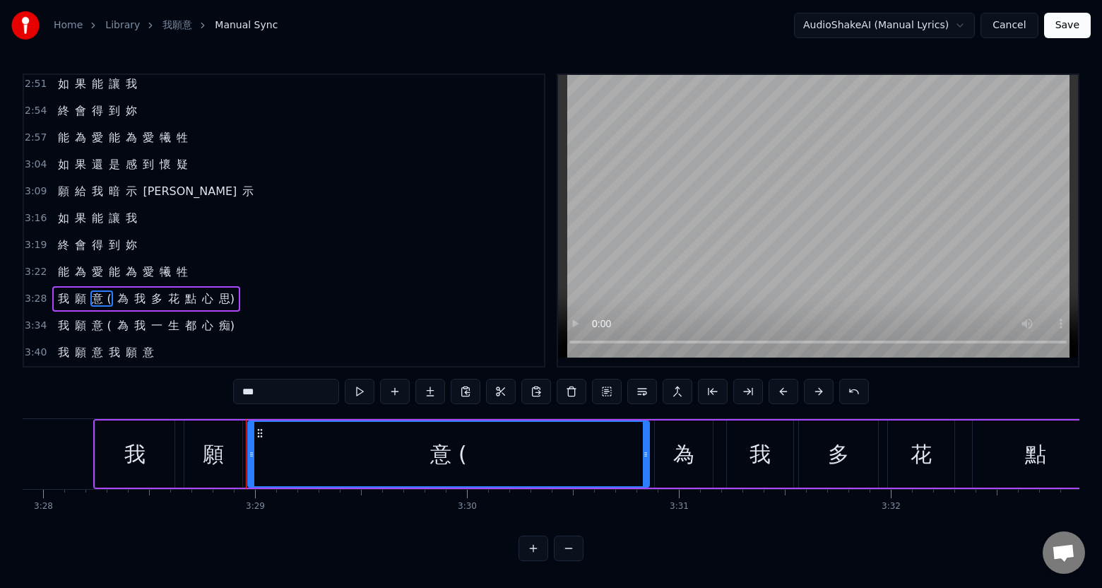
click at [464, 458] on div "意 (" at bounding box center [449, 454] width 400 height 64
click at [105, 296] on span "意 (" at bounding box center [101, 298] width 22 height 16
click at [105, 294] on span "意 (" at bounding box center [101, 298] width 22 height 16
click at [104, 294] on span "意 (" at bounding box center [101, 298] width 22 height 16
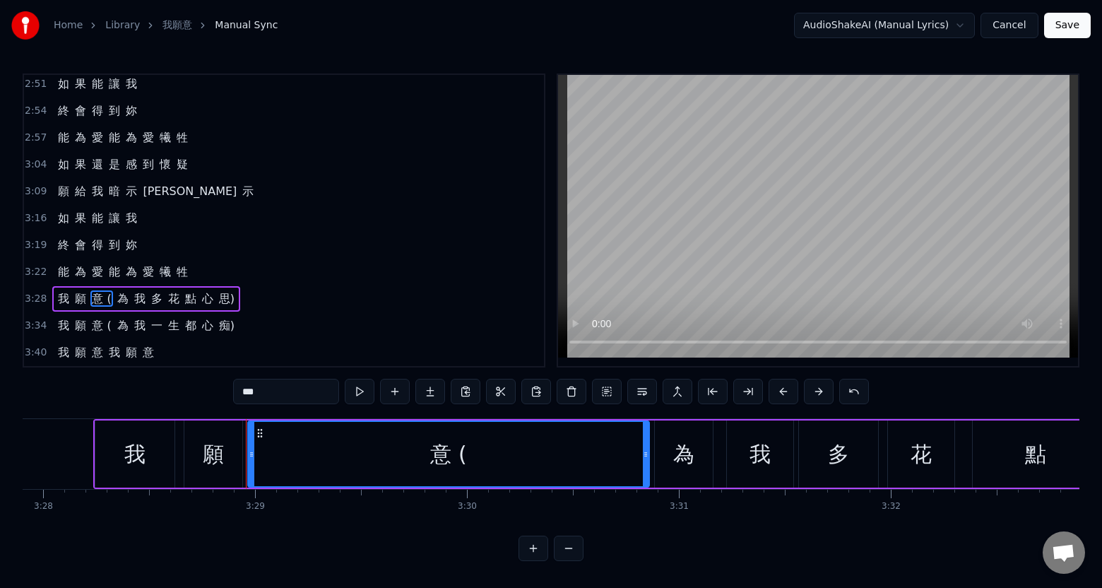
click at [104, 294] on span "意 (" at bounding box center [101, 298] width 22 height 16
click at [119, 292] on span "為" at bounding box center [123, 298] width 14 height 16
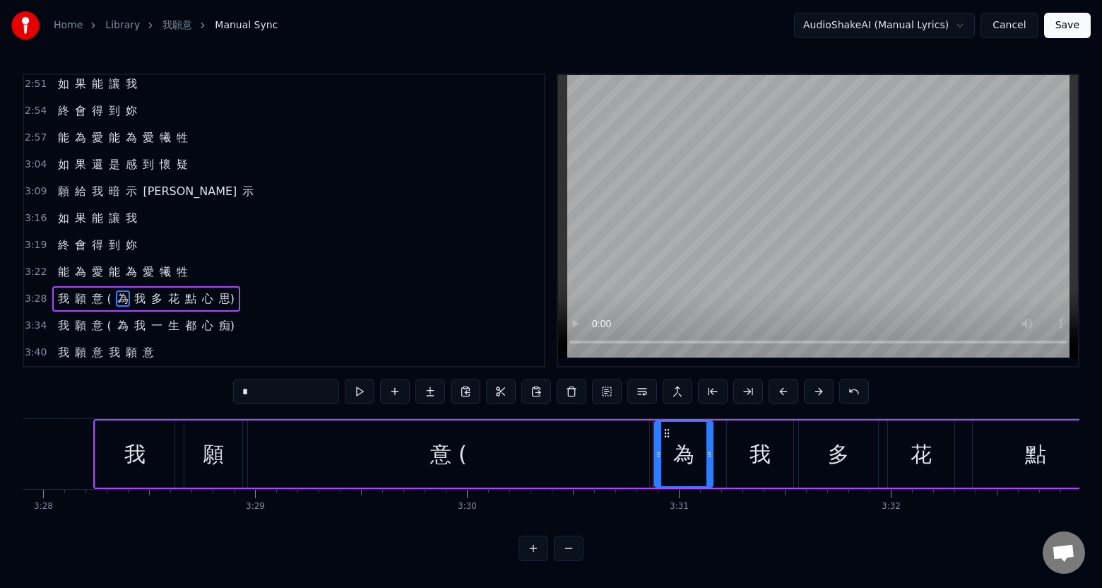
click at [101, 294] on span "意 (" at bounding box center [101, 298] width 22 height 16
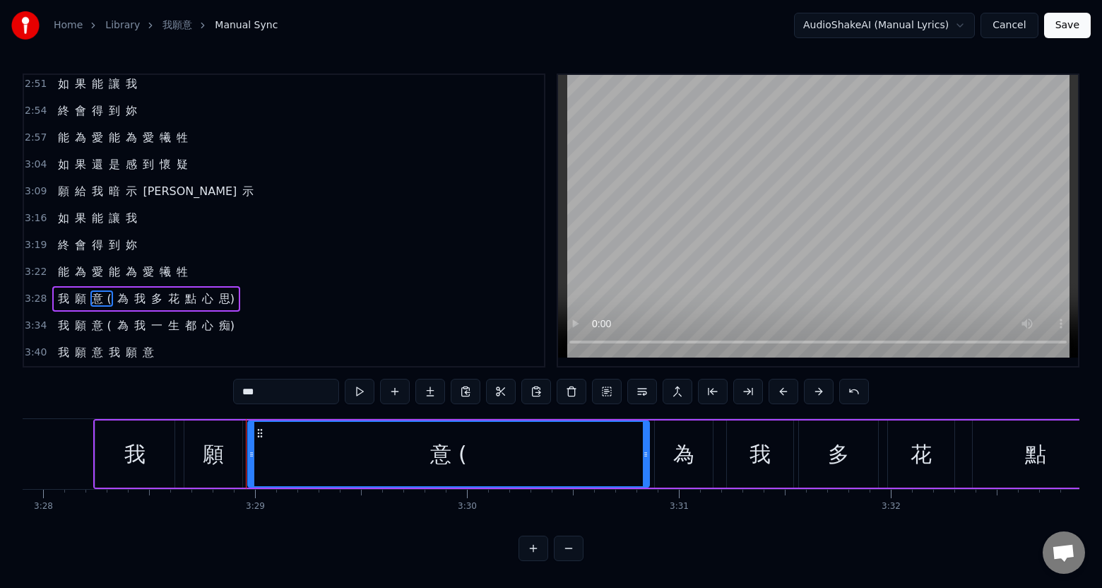
click at [75, 295] on span "願" at bounding box center [80, 298] width 14 height 16
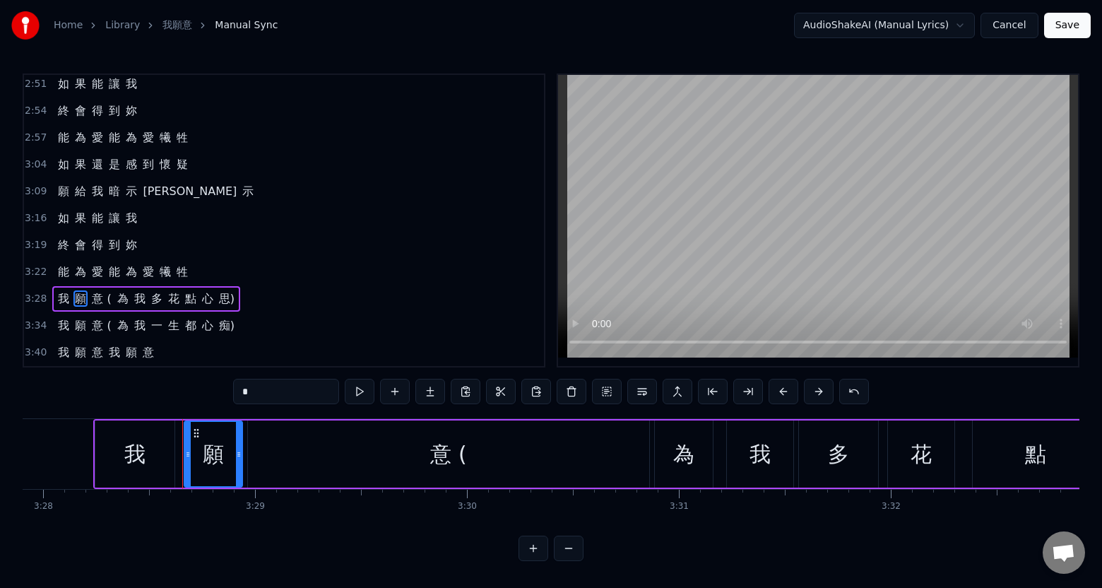
click at [92, 297] on span "意 (" at bounding box center [101, 298] width 22 height 16
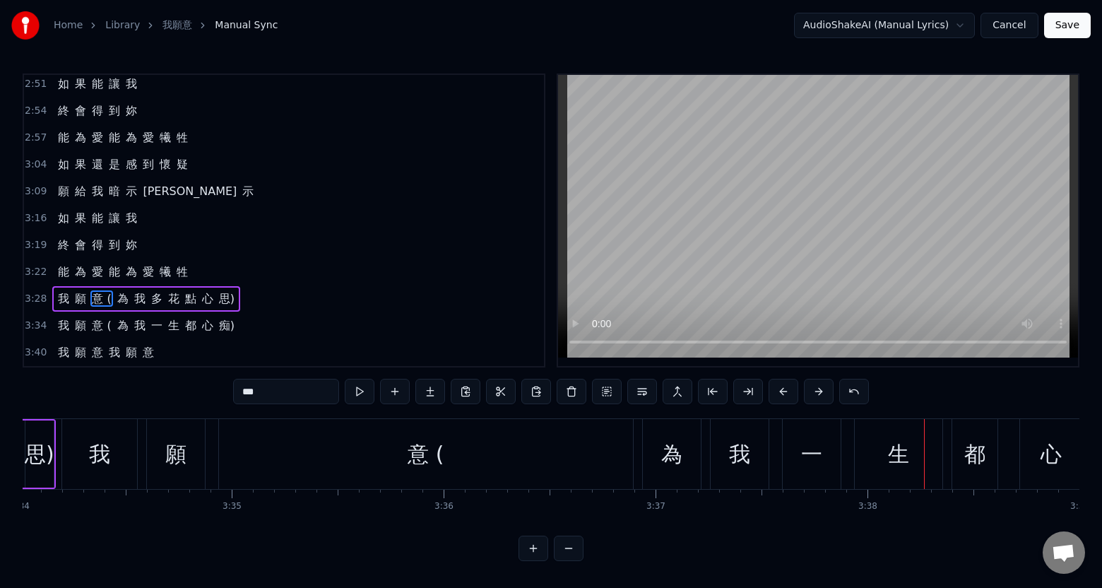
scroll to position [0, 45289]
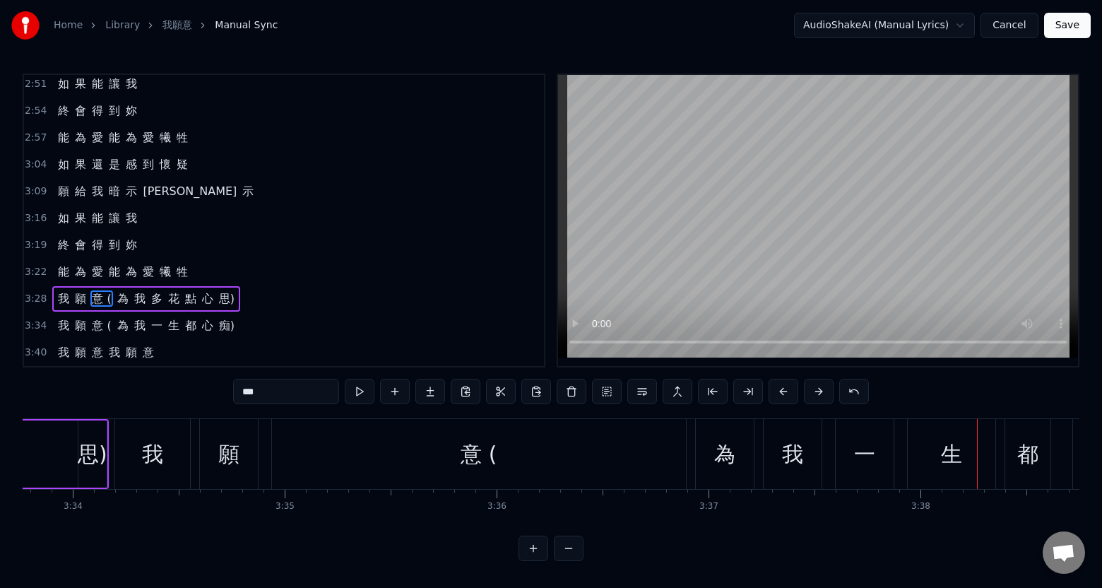
click at [149, 429] on div "我" at bounding box center [152, 454] width 75 height 70
type input "*"
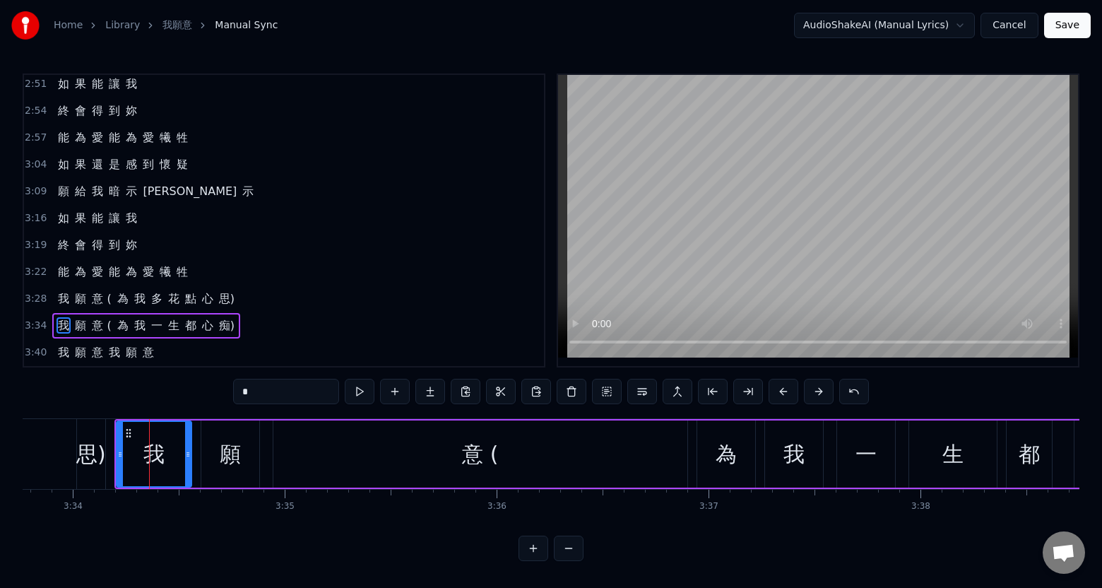
scroll to position [8, 0]
click at [282, 313] on div "3:34 我 願 意 ( 為 我 一 生 都 心 痴)" at bounding box center [284, 325] width 520 height 27
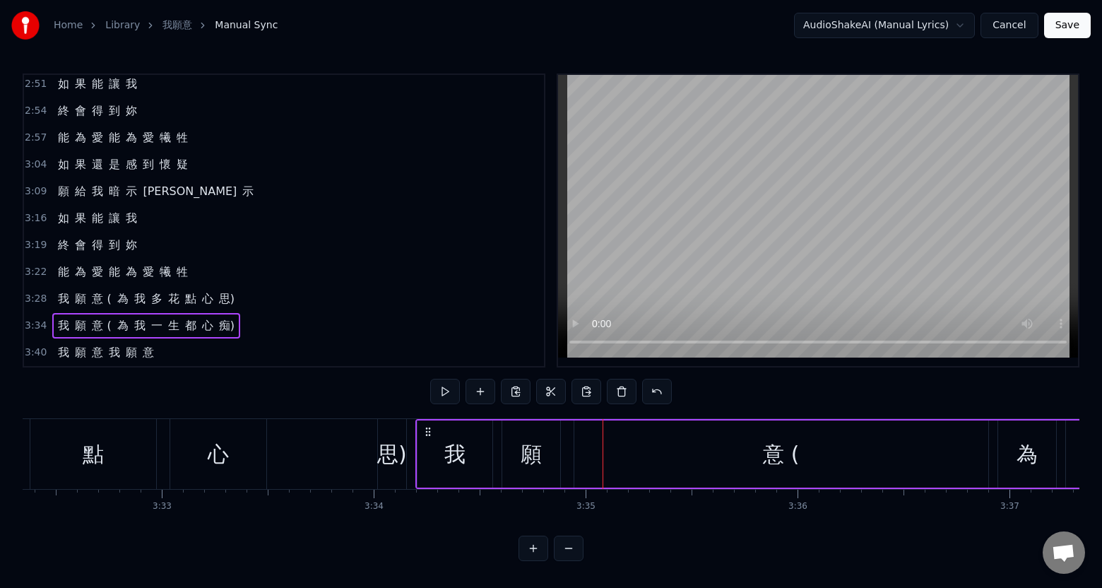
scroll to position [0, 44971]
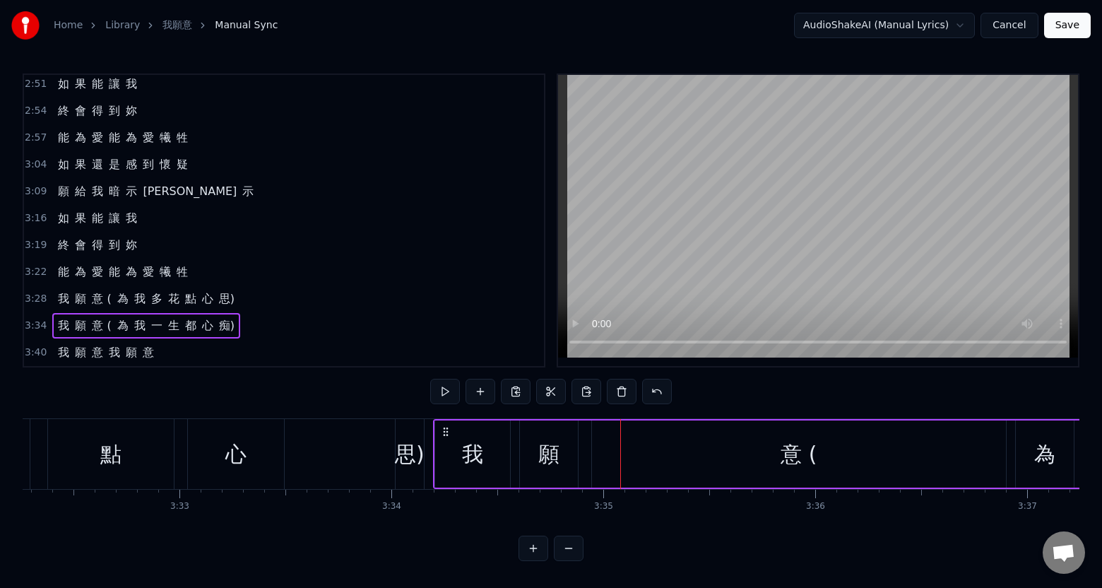
click at [409, 453] on div "思)" at bounding box center [410, 454] width 30 height 32
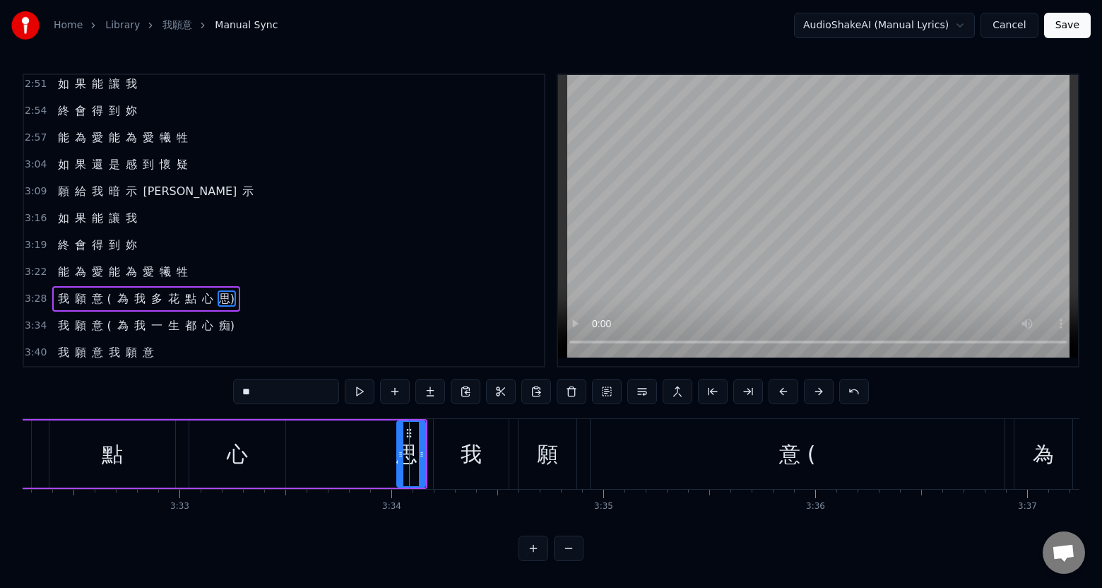
scroll to position [4, 0]
drag, startPoint x: 399, startPoint y: 455, endPoint x: 290, endPoint y: 460, distance: 108.9
click at [288, 461] on div at bounding box center [289, 454] width 6 height 64
drag, startPoint x: 422, startPoint y: 463, endPoint x: 393, endPoint y: 468, distance: 29.5
click at [393, 468] on div at bounding box center [393, 454] width 6 height 64
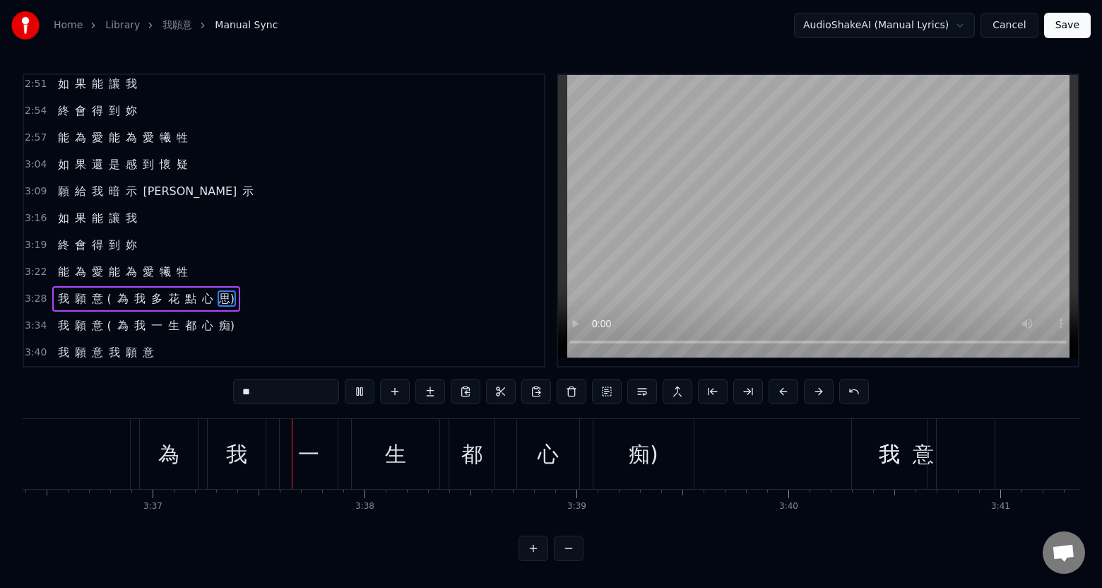
scroll to position [0, 45900]
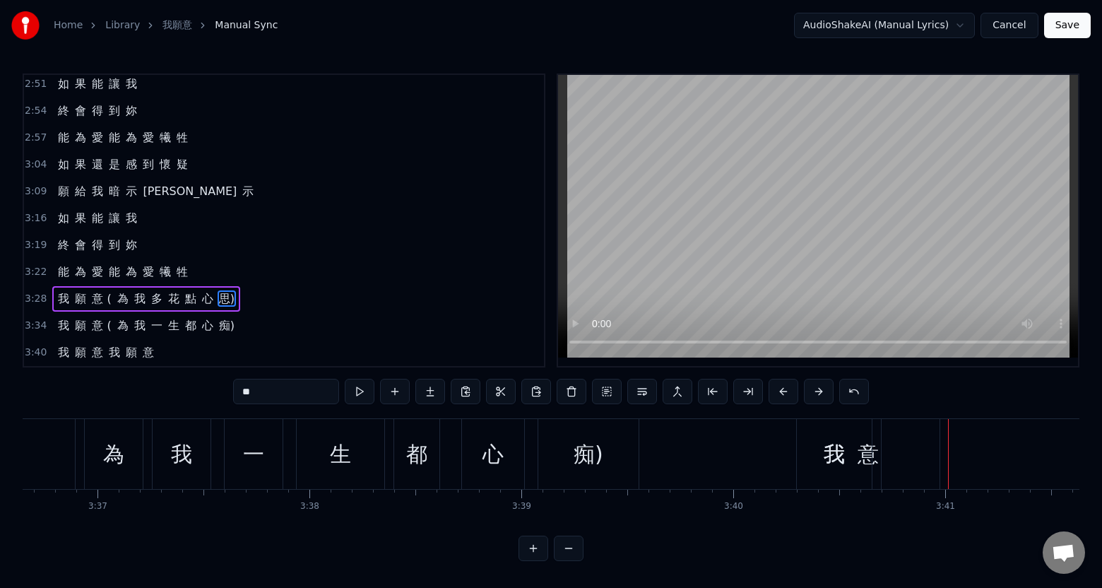
click at [869, 465] on div "我" at bounding box center [834, 454] width 75 height 70
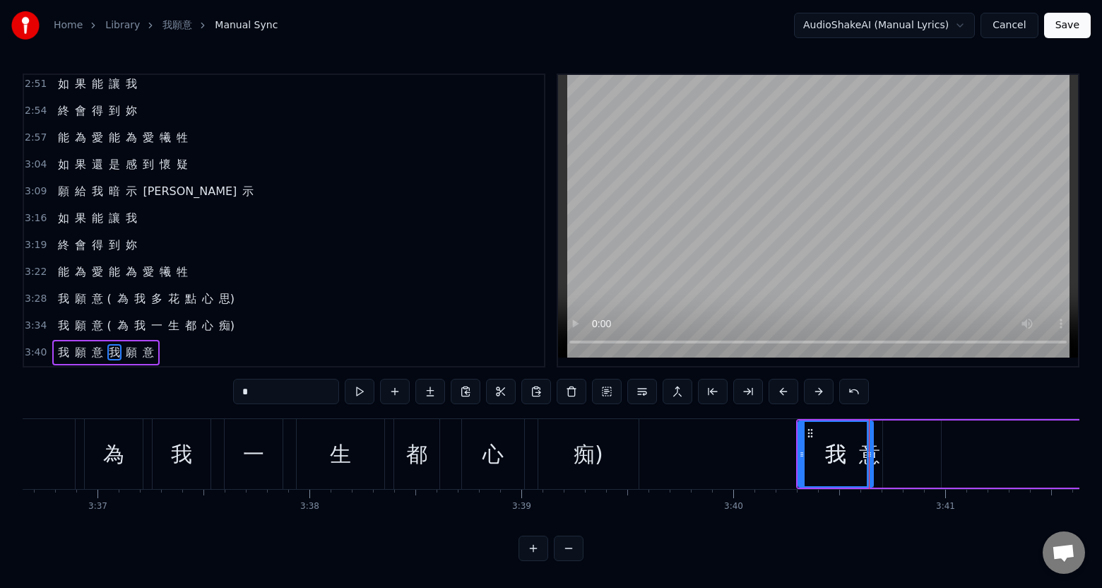
click at [619, 467] on div "痴)" at bounding box center [588, 454] width 100 height 70
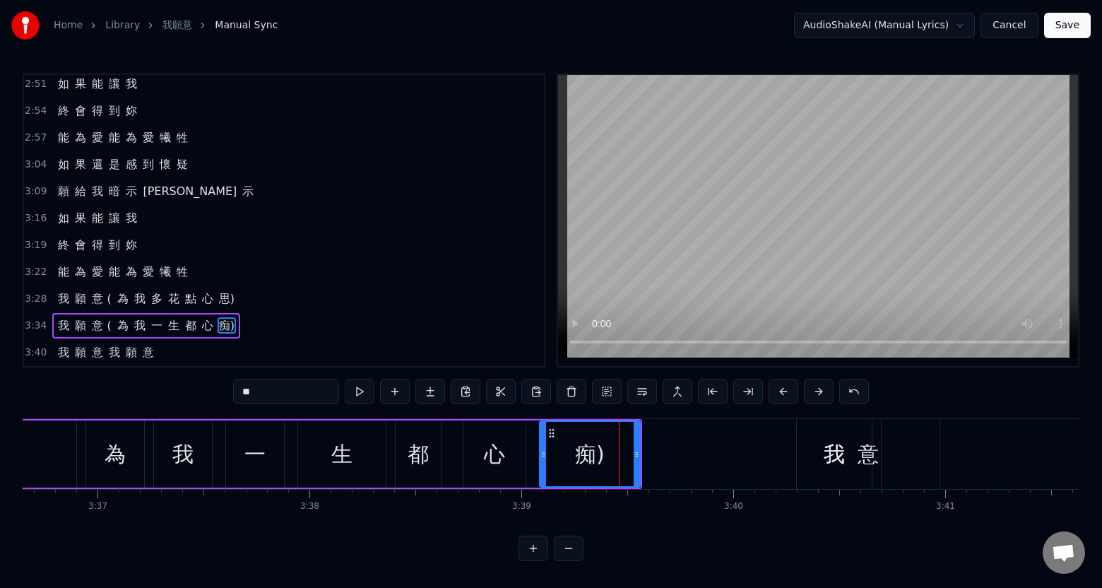
click at [821, 472] on div "我" at bounding box center [834, 454] width 75 height 70
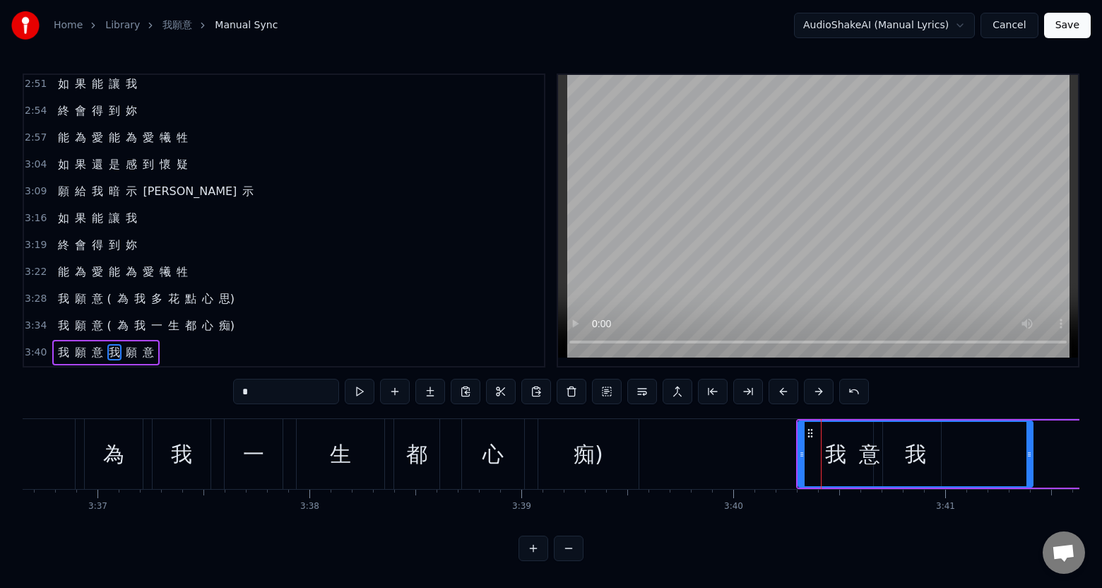
drag, startPoint x: 871, startPoint y: 470, endPoint x: 982, endPoint y: 458, distance: 110.7
click at [1029, 458] on div at bounding box center [1029, 454] width 6 height 64
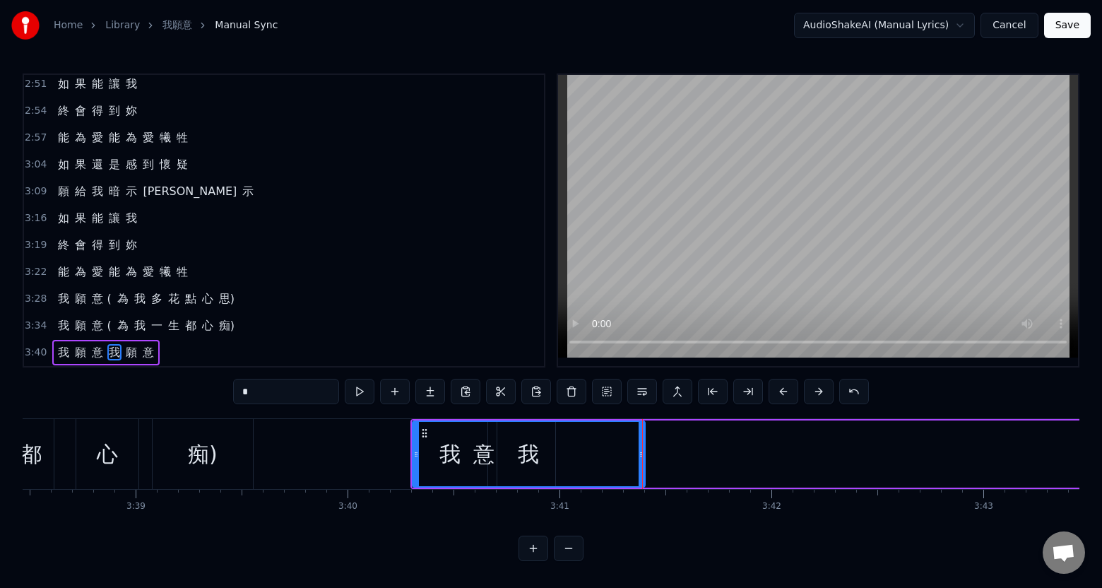
scroll to position [0, 46251]
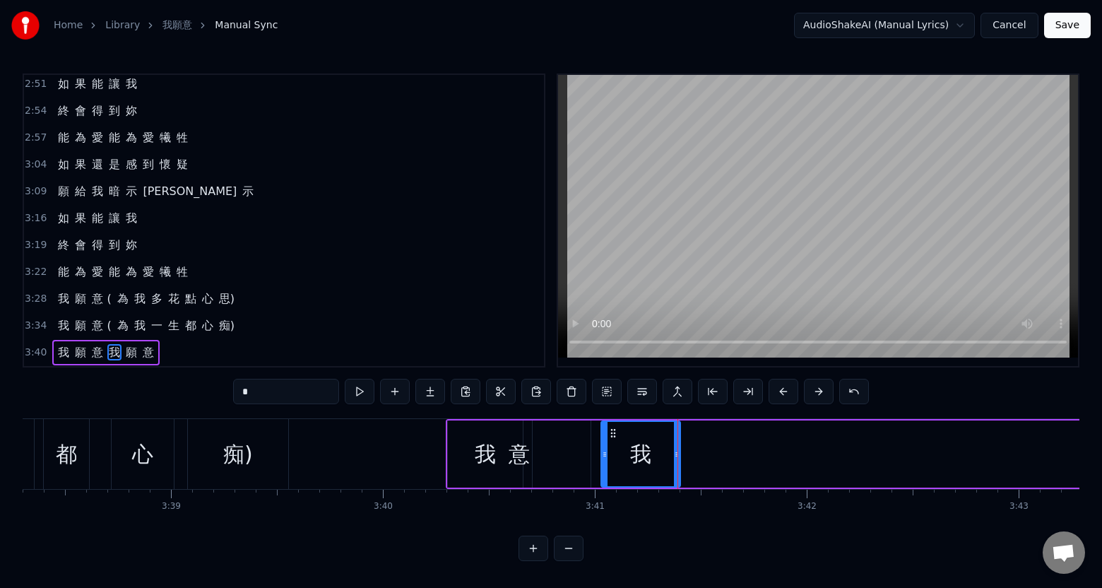
drag, startPoint x: 450, startPoint y: 456, endPoint x: 569, endPoint y: 460, distance: 119.4
click at [516, 463] on div "意" at bounding box center [519, 453] width 143 height 67
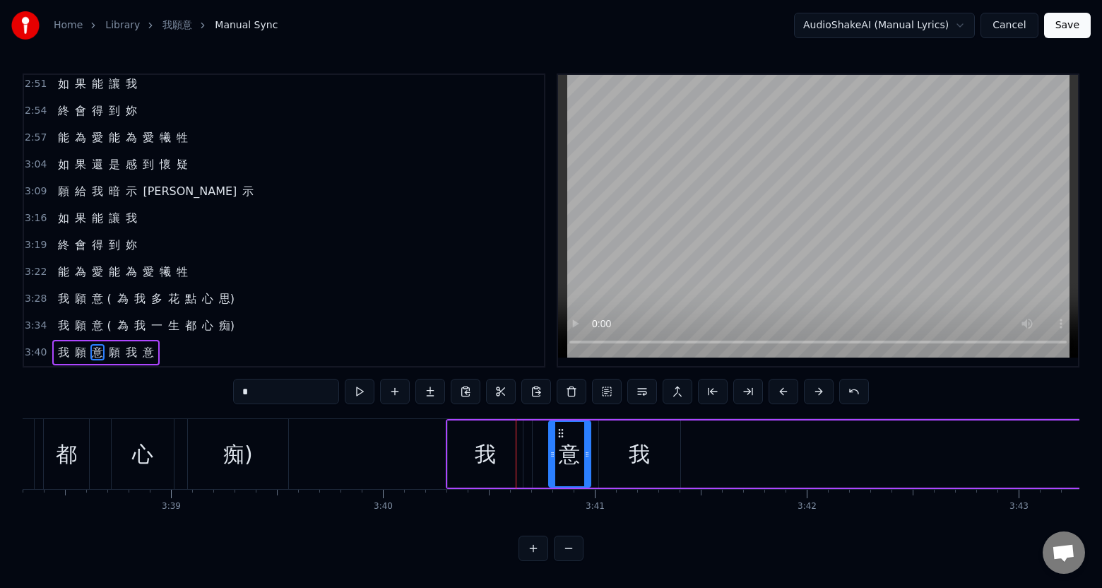
drag, startPoint x: 450, startPoint y: 465, endPoint x: 552, endPoint y: 470, distance: 101.8
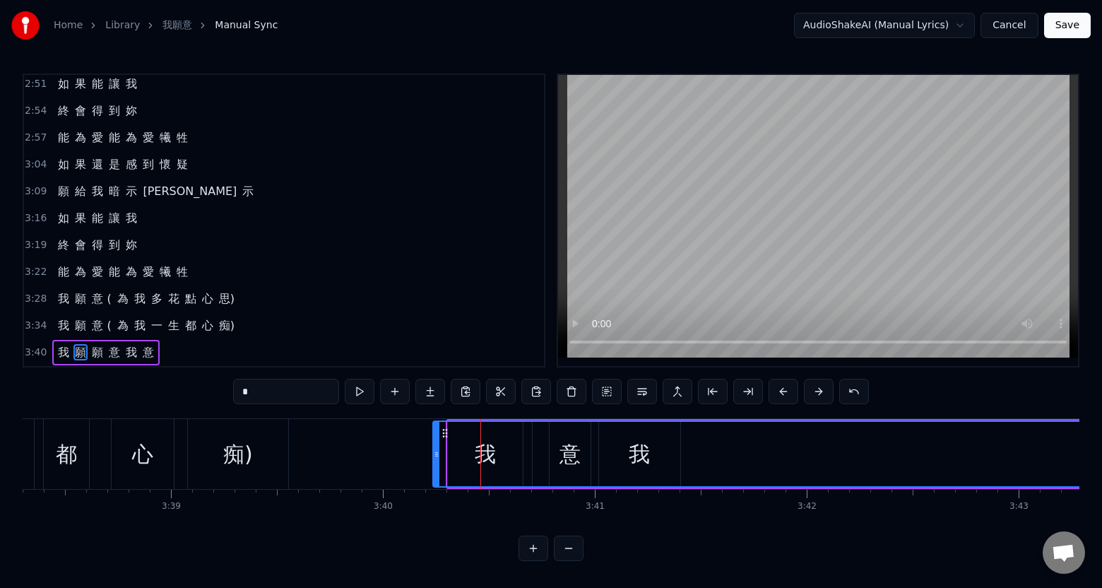
drag, startPoint x: 448, startPoint y: 463, endPoint x: 433, endPoint y: 465, distance: 14.9
click at [434, 465] on div at bounding box center [437, 454] width 6 height 64
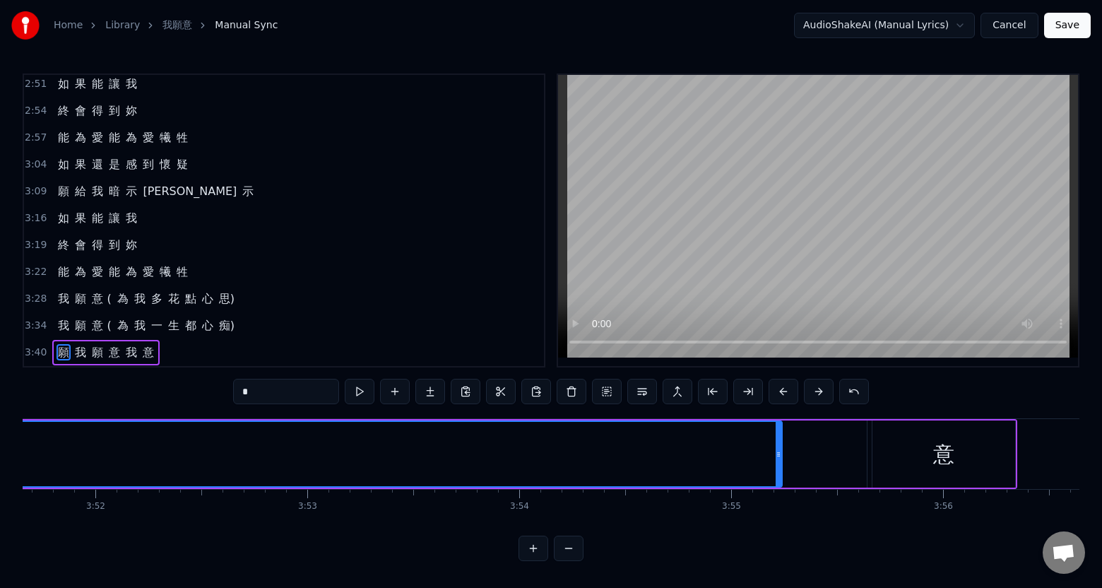
scroll to position [0, 49151]
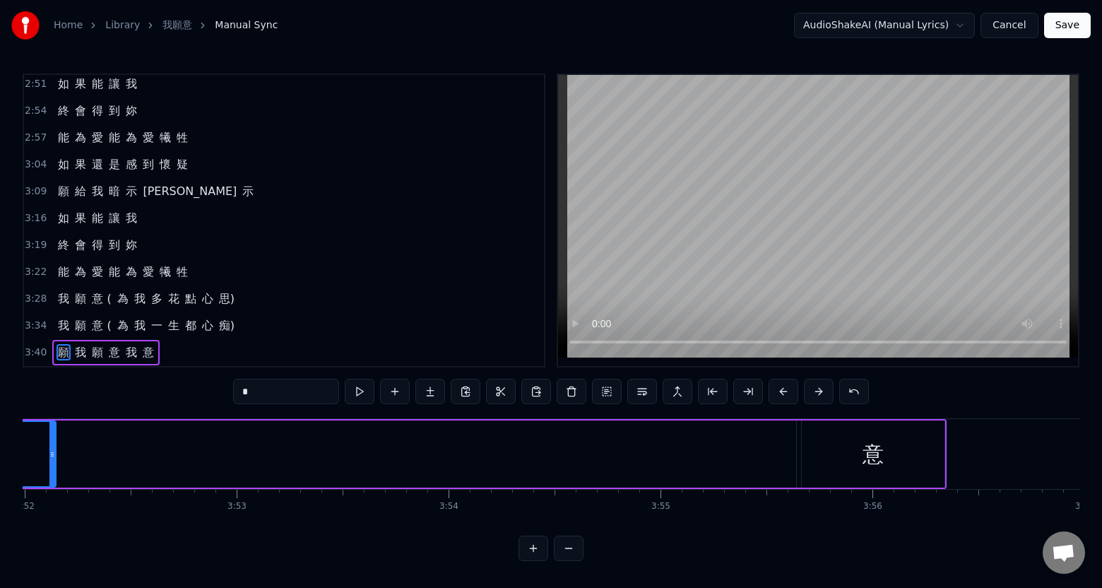
drag, startPoint x: 706, startPoint y: 456, endPoint x: 61, endPoint y: 452, distance: 644.8
click at [52, 450] on div at bounding box center [52, 454] width 6 height 64
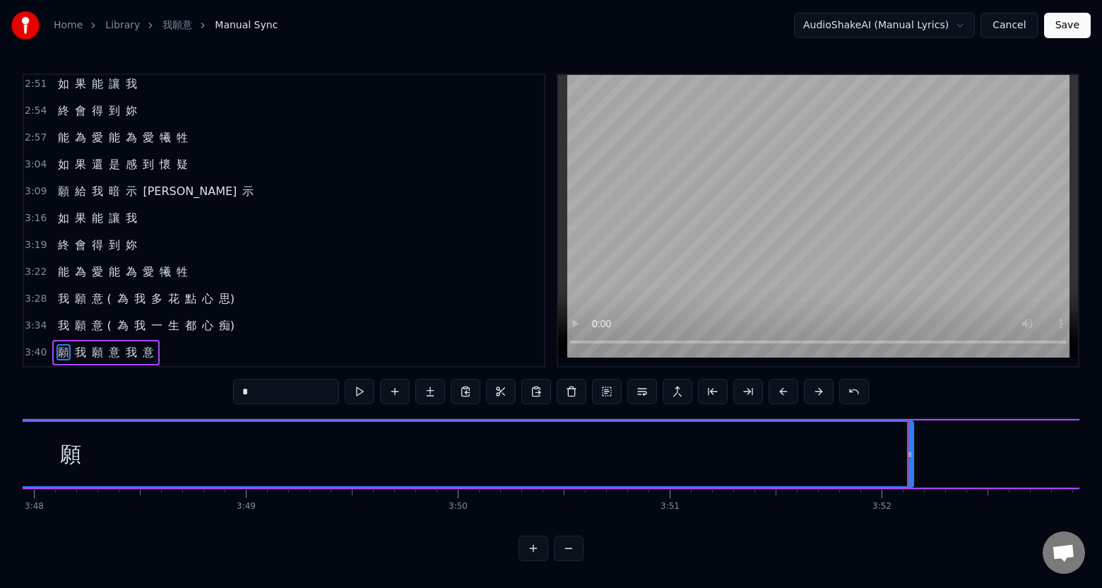
scroll to position [0, 48277]
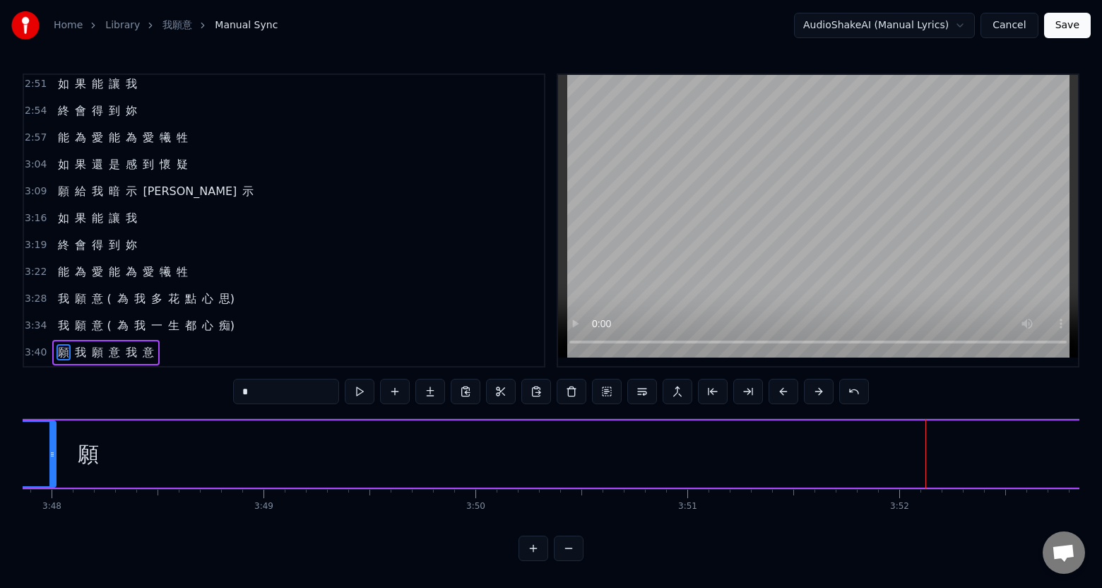
drag, startPoint x: 927, startPoint y: 458, endPoint x: 52, endPoint y: 463, distance: 875.7
click at [52, 463] on div at bounding box center [52, 454] width 6 height 64
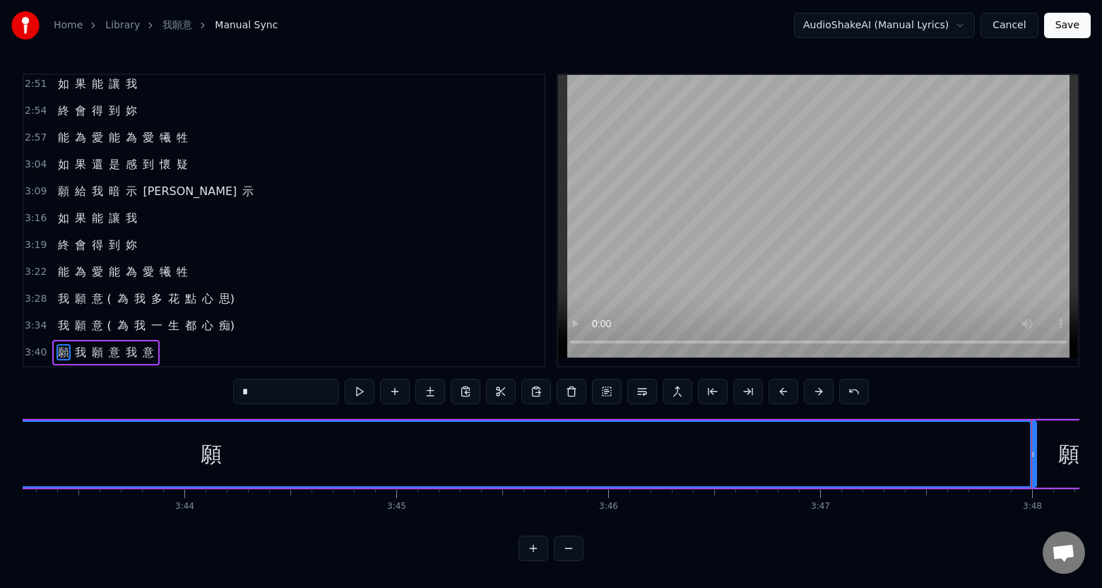
scroll to position [0, 47314]
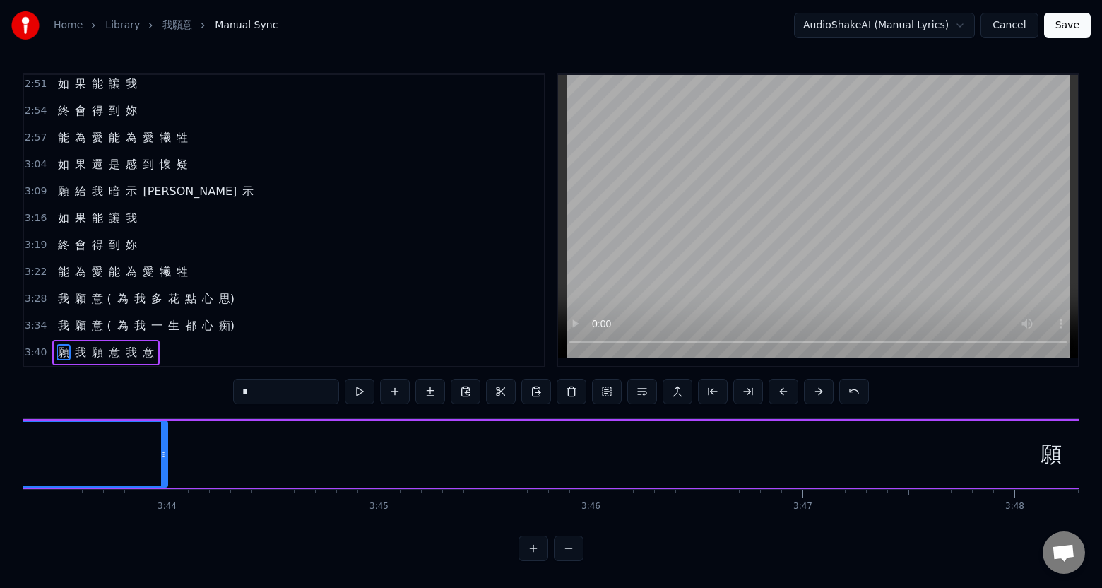
drag, startPoint x: 1014, startPoint y: 466, endPoint x: 249, endPoint y: 485, distance: 765.8
click at [161, 468] on div at bounding box center [164, 454] width 6 height 64
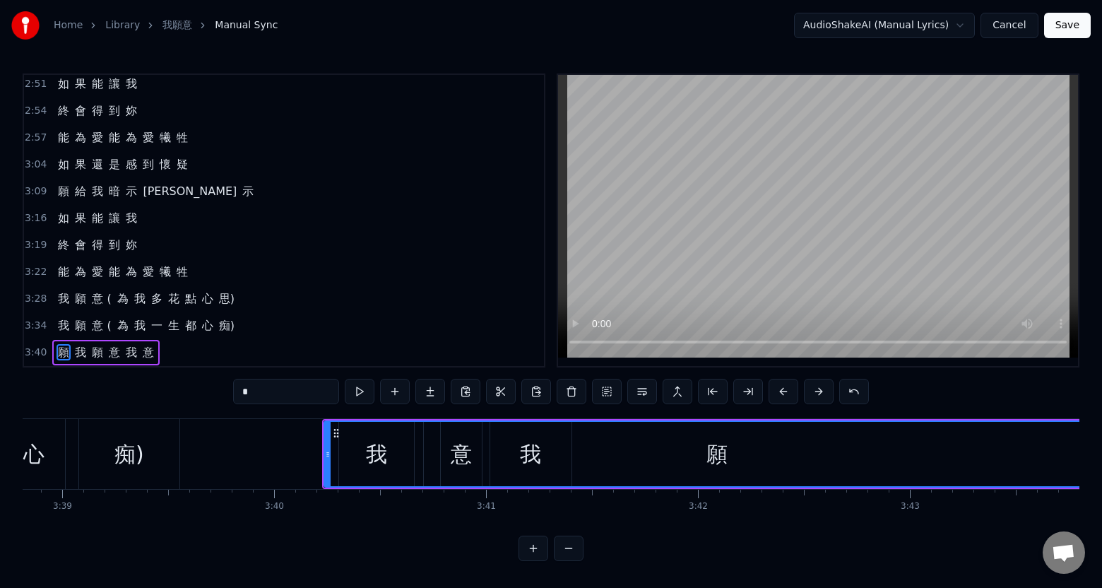
scroll to position [0, 46589]
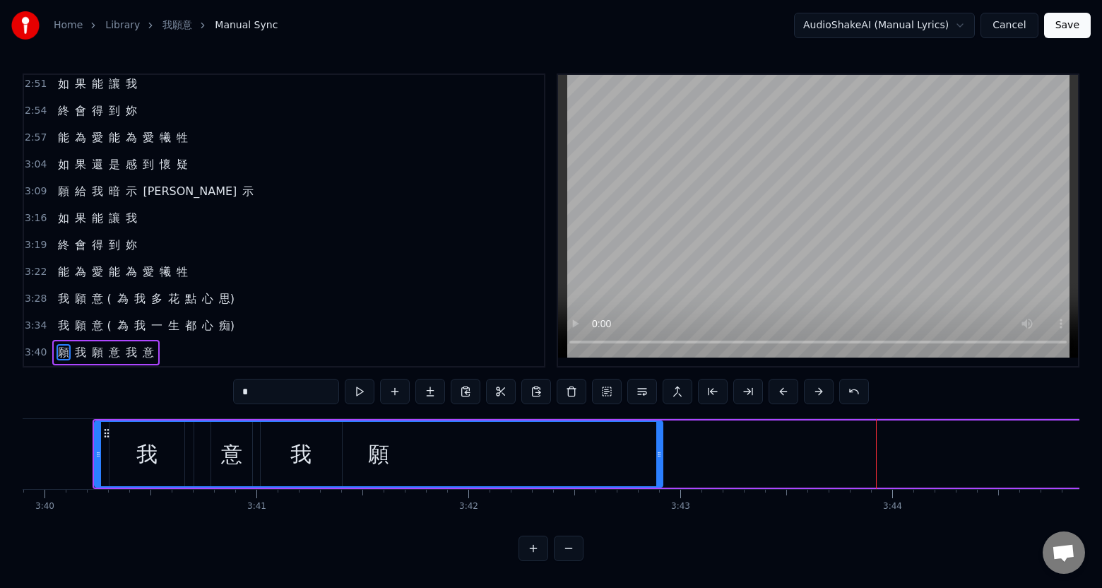
drag, startPoint x: 877, startPoint y: 463, endPoint x: 659, endPoint y: 464, distance: 218.2
click at [659, 464] on div at bounding box center [659, 454] width 6 height 64
drag, startPoint x: 95, startPoint y: 456, endPoint x: 226, endPoint y: 462, distance: 131.5
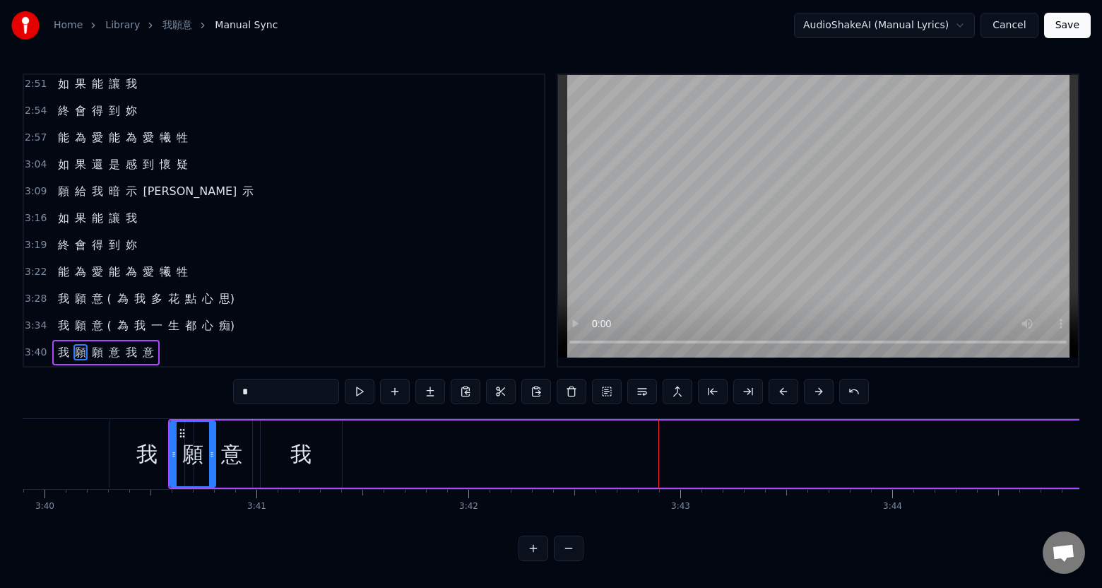
drag, startPoint x: 661, startPoint y: 464, endPoint x: 214, endPoint y: 462, distance: 447.0
click at [214, 462] on div at bounding box center [212, 454] width 6 height 64
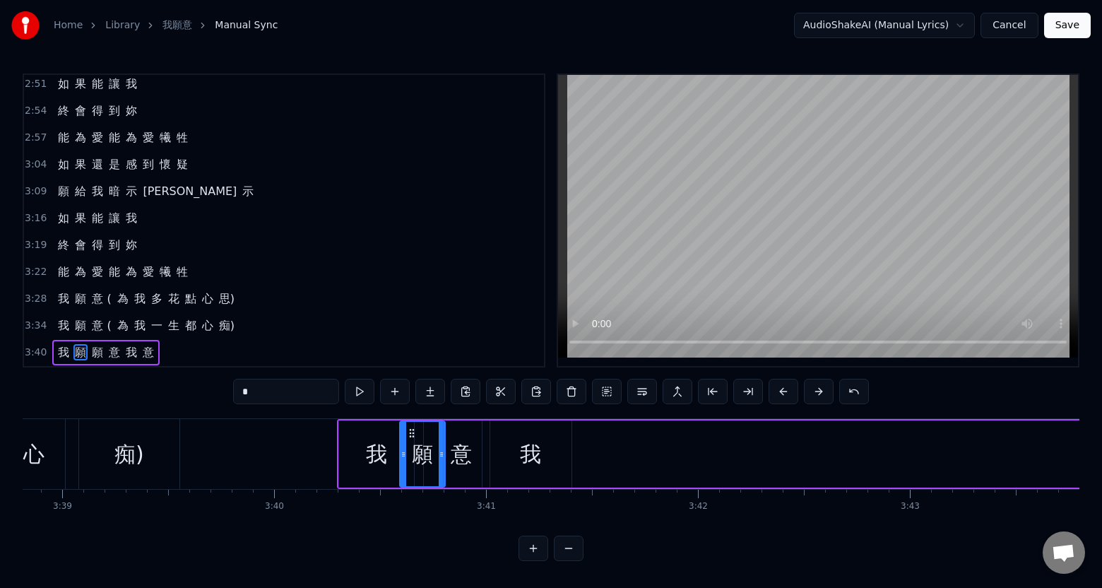
scroll to position [0, 46289]
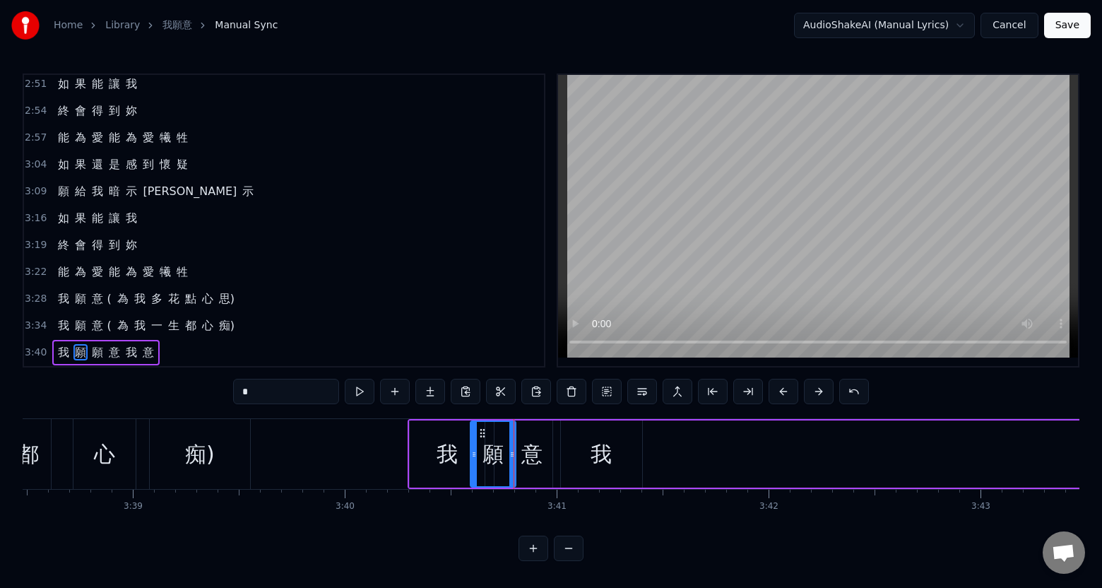
click at [423, 431] on div "我" at bounding box center [447, 453] width 75 height 67
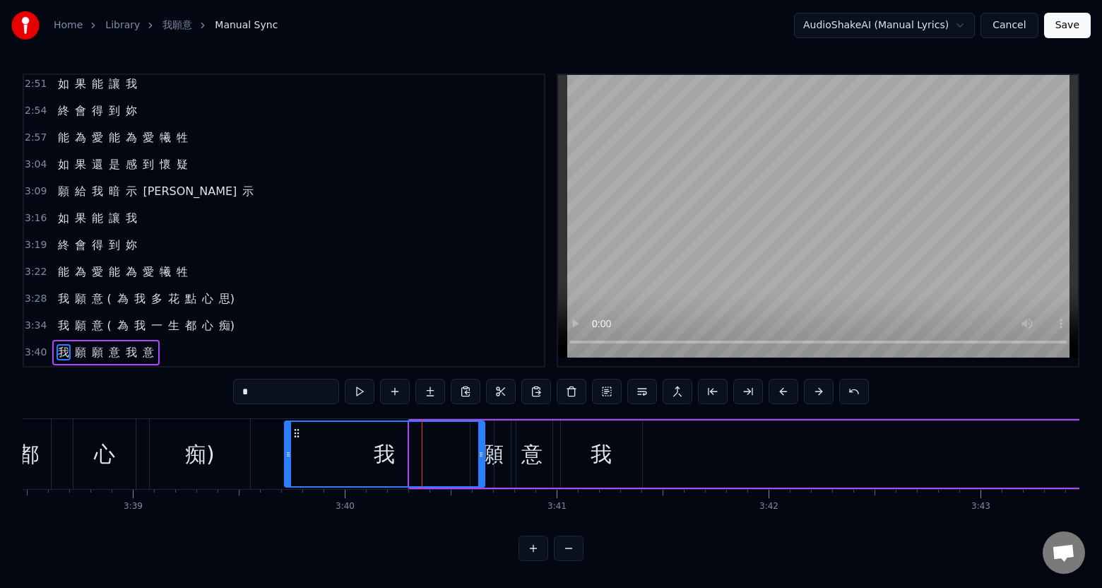
drag, startPoint x: 413, startPoint y: 464, endPoint x: 288, endPoint y: 467, distance: 125.0
click at [288, 467] on div at bounding box center [288, 454] width 6 height 64
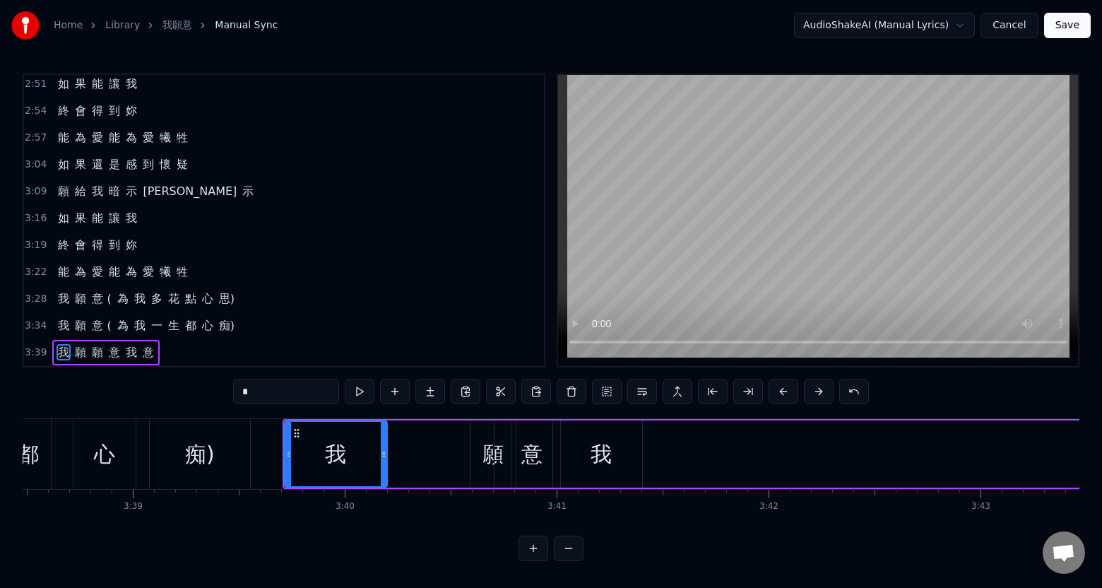
drag, startPoint x: 482, startPoint y: 463, endPoint x: 385, endPoint y: 465, distance: 97.5
click at [385, 465] on div at bounding box center [384, 454] width 6 height 64
click at [477, 468] on div "願" at bounding box center [492, 453] width 45 height 67
type input "*"
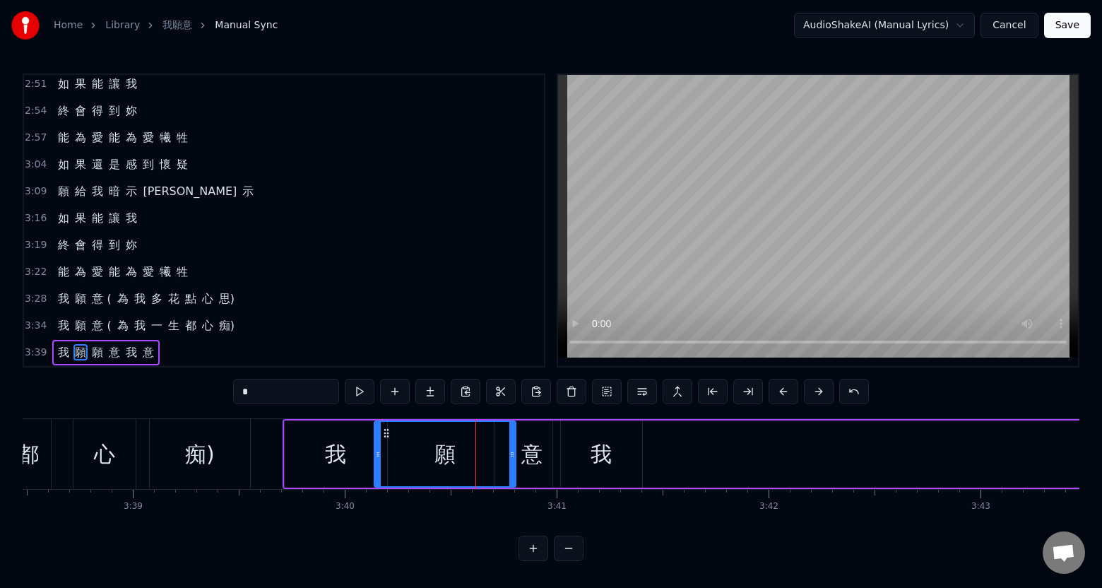
drag, startPoint x: 474, startPoint y: 459, endPoint x: 378, endPoint y: 463, distance: 96.1
click at [378, 463] on div at bounding box center [378, 454] width 6 height 64
drag, startPoint x: 512, startPoint y: 468, endPoint x: 480, endPoint y: 469, distance: 31.8
click at [480, 469] on div at bounding box center [480, 454] width 6 height 64
click at [302, 315] on div "3:34 我 願 意 ( 為 我 一 生 都 心 痴)" at bounding box center [284, 325] width 520 height 27
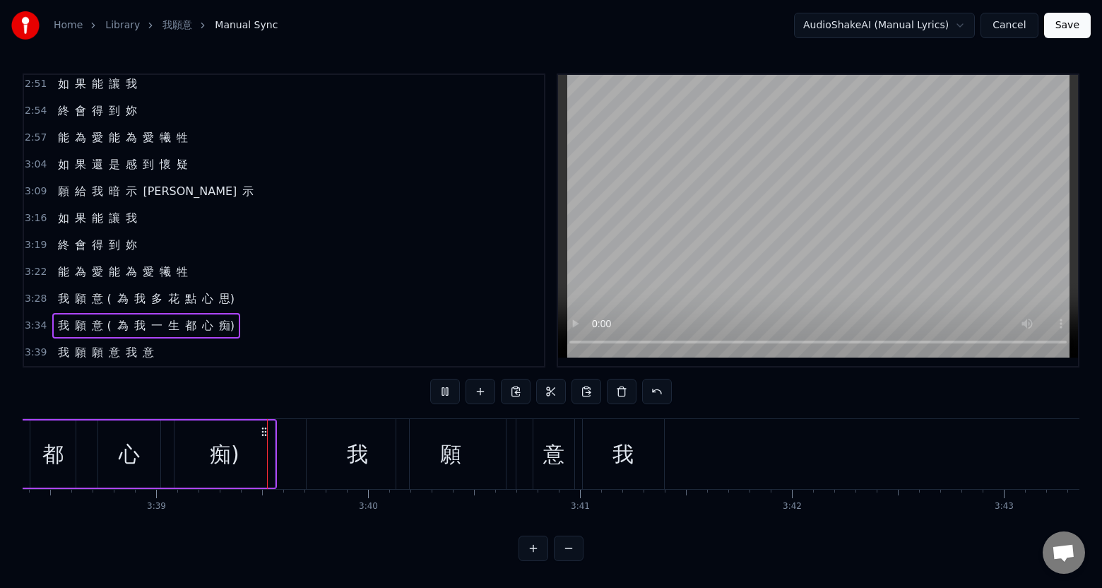
scroll to position [0, 46265]
click at [643, 470] on div "我" at bounding box center [623, 454] width 81 height 70
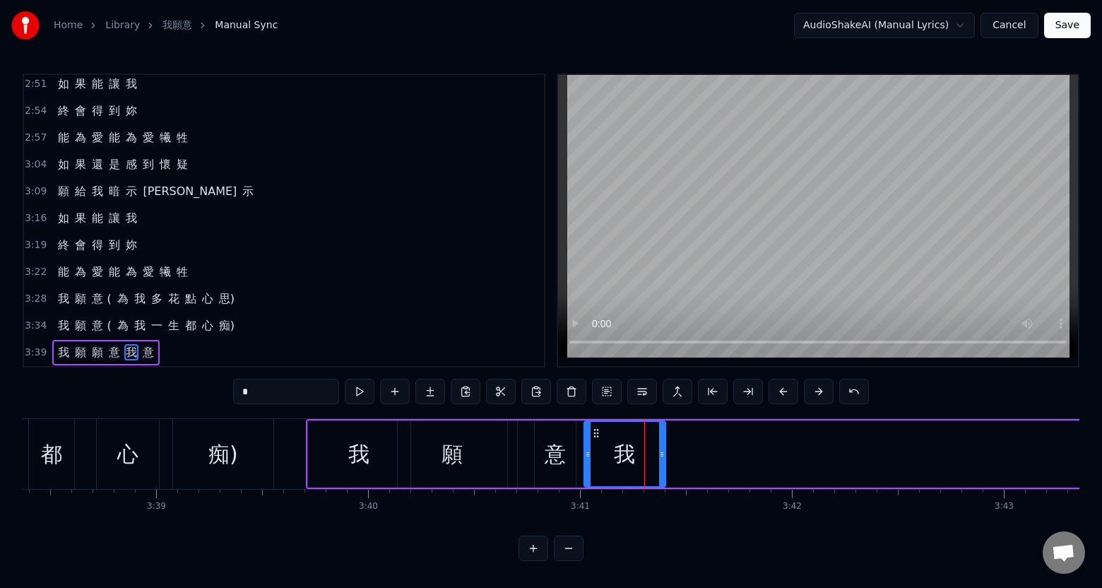
drag, startPoint x: 629, startPoint y: 470, endPoint x: 595, endPoint y: 439, distance: 46.0
click at [595, 439] on div "我" at bounding box center [625, 454] width 80 height 64
click at [638, 469] on div "我" at bounding box center [625, 454] width 80 height 64
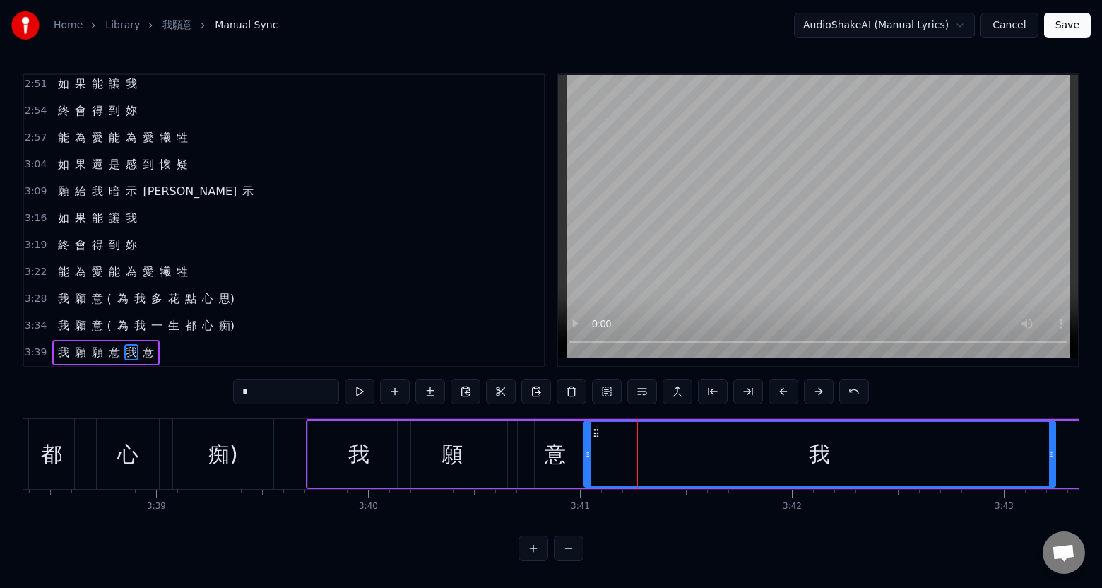
drag, startPoint x: 662, startPoint y: 457, endPoint x: 1052, endPoint y: 458, distance: 389.8
click at [1052, 458] on div at bounding box center [1052, 454] width 6 height 64
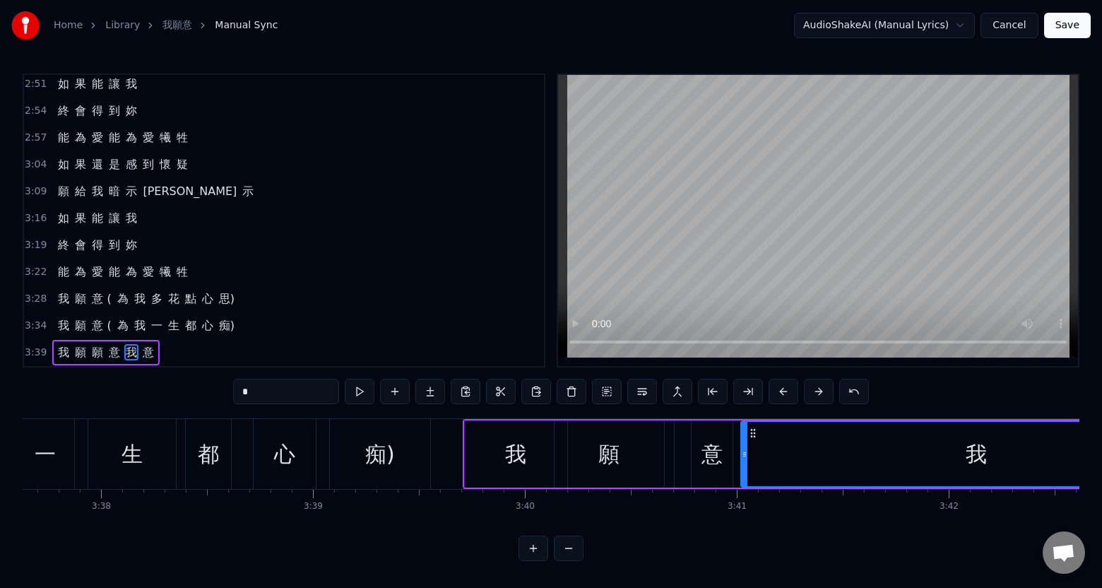
scroll to position [0, 46091]
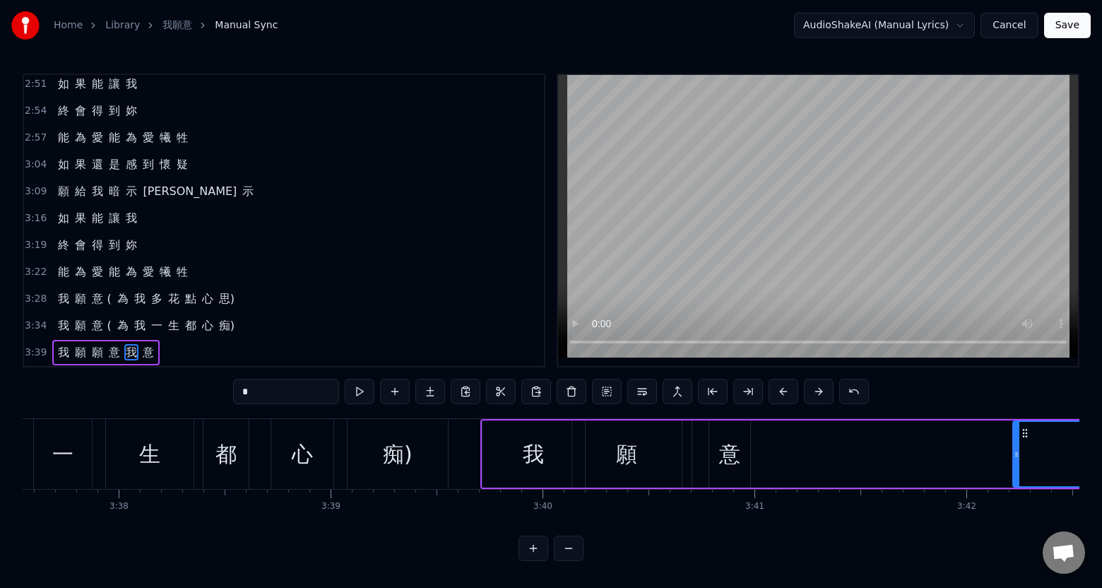
drag, startPoint x: 761, startPoint y: 463, endPoint x: 1016, endPoint y: 471, distance: 254.4
click at [1016, 471] on div at bounding box center [1016, 454] width 6 height 64
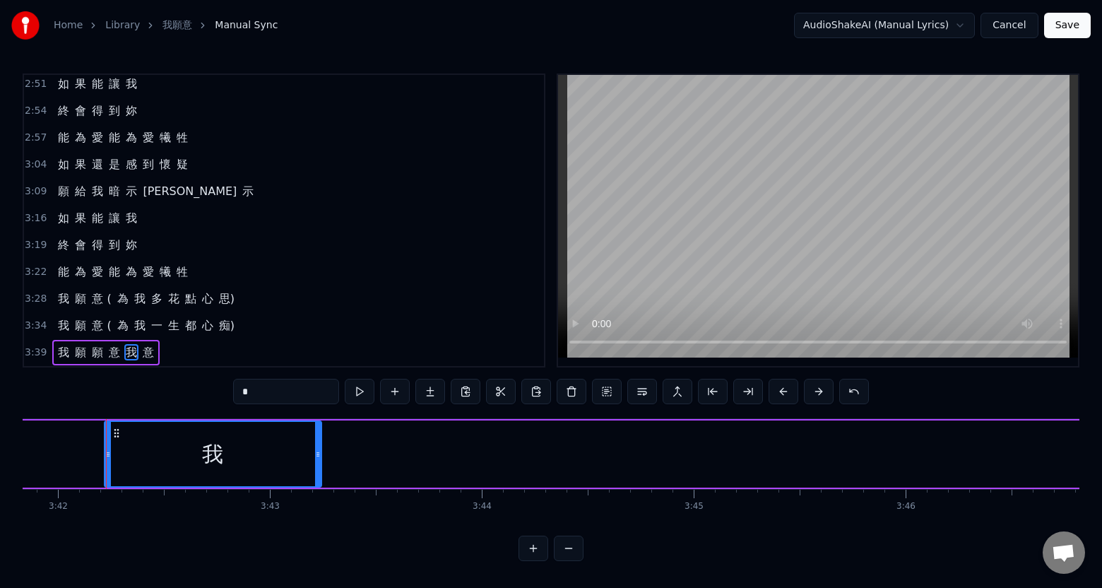
scroll to position [0, 47012]
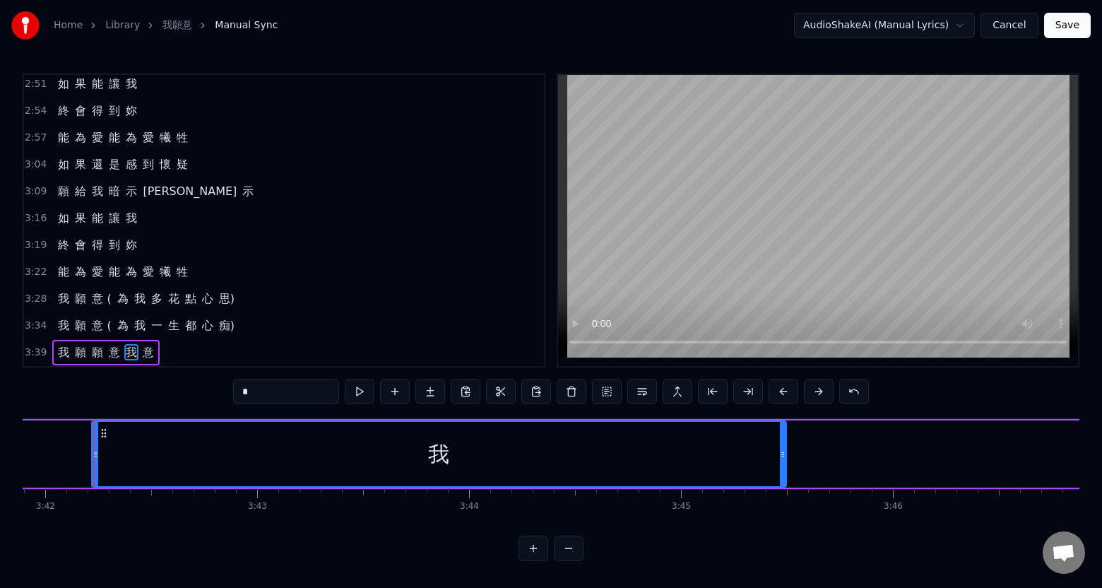
drag, startPoint x: 324, startPoint y: 458, endPoint x: 782, endPoint y: 478, distance: 458.1
click at [783, 478] on div "我" at bounding box center [439, 453] width 696 height 67
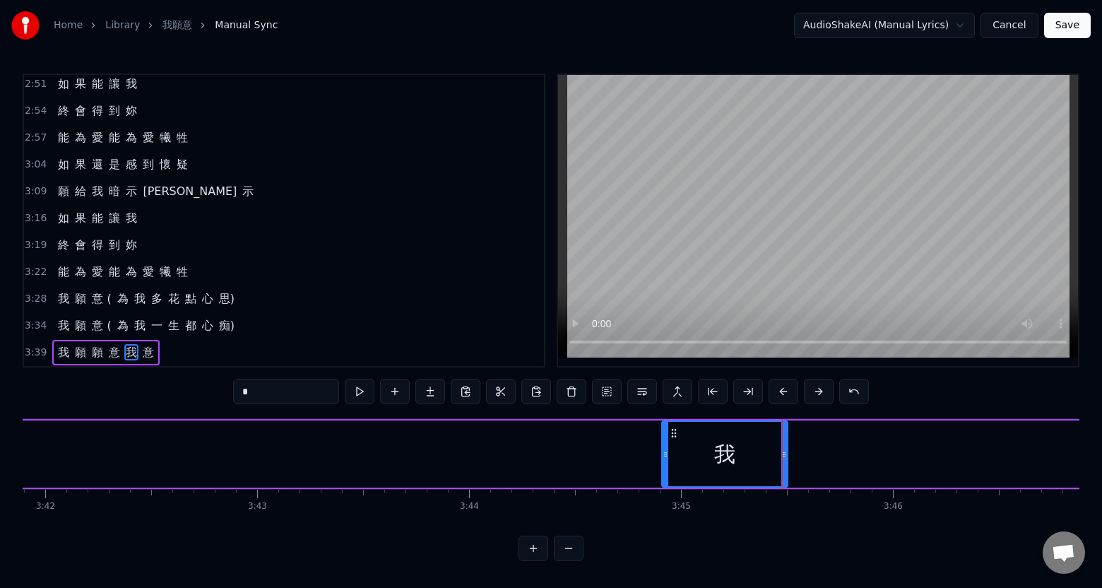
drag, startPoint x: 94, startPoint y: 462, endPoint x: 664, endPoint y: 463, distance: 569.9
click at [664, 463] on div at bounding box center [665, 454] width 6 height 64
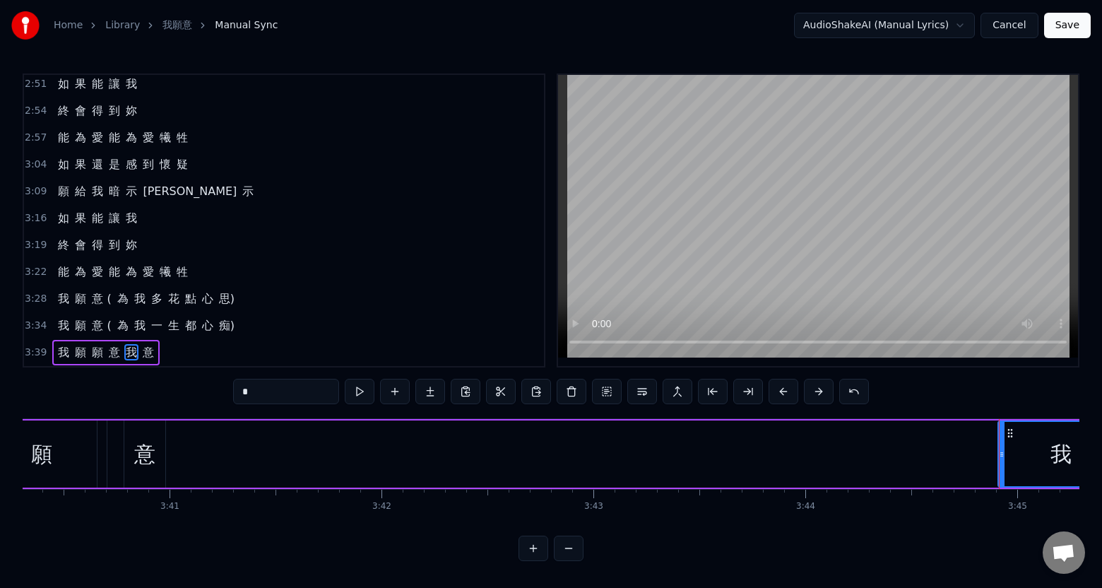
scroll to position [0, 46658]
click at [171, 463] on div "意" at bounding box center [162, 453] width 41 height 67
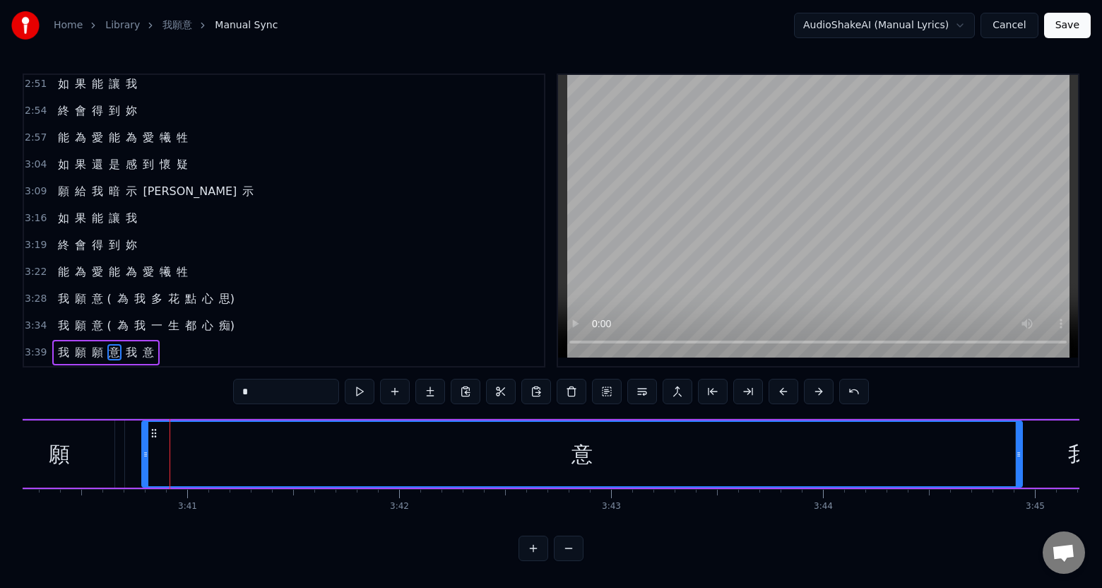
drag, startPoint x: 181, startPoint y: 463, endPoint x: 1020, endPoint y: 468, distance: 839.0
click at [1020, 468] on div at bounding box center [1019, 454] width 6 height 64
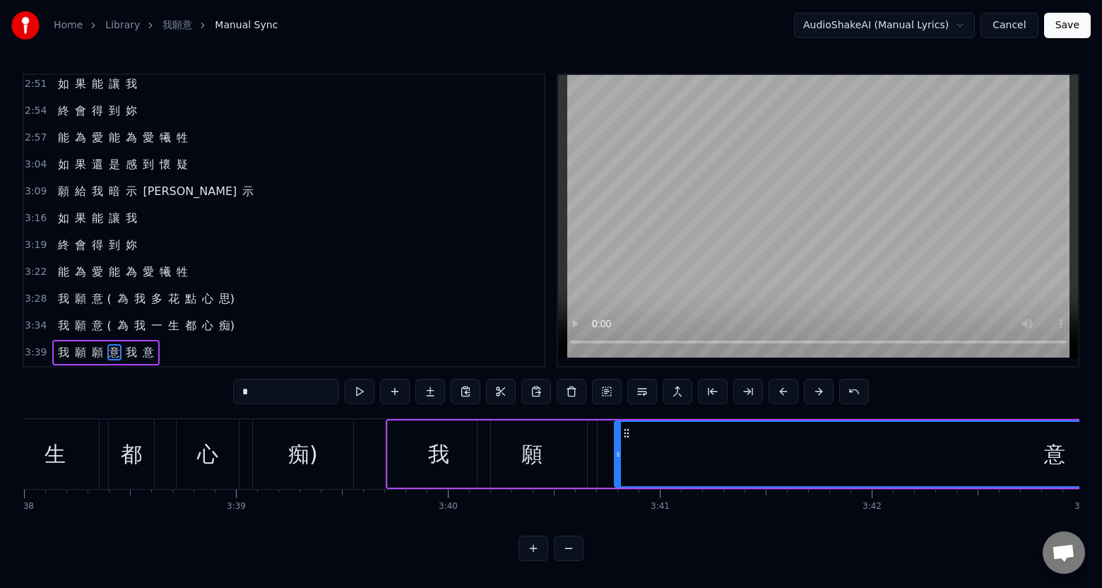
scroll to position [0, 46133]
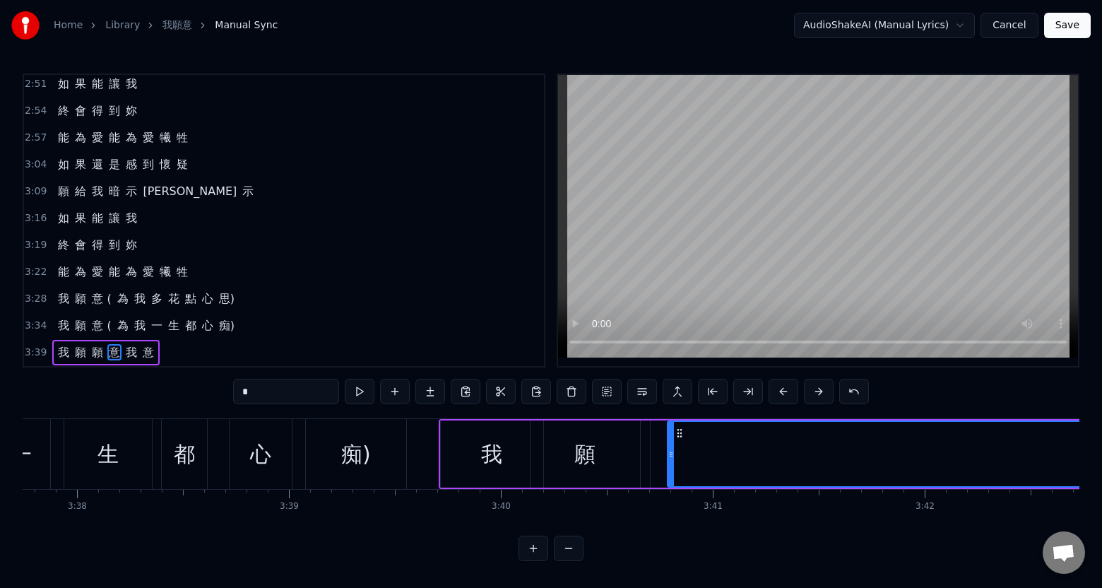
drag, startPoint x: 618, startPoint y: 472, endPoint x: 596, endPoint y: 468, distance: 22.3
click at [618, 471] on div "願" at bounding box center [584, 453] width 109 height 67
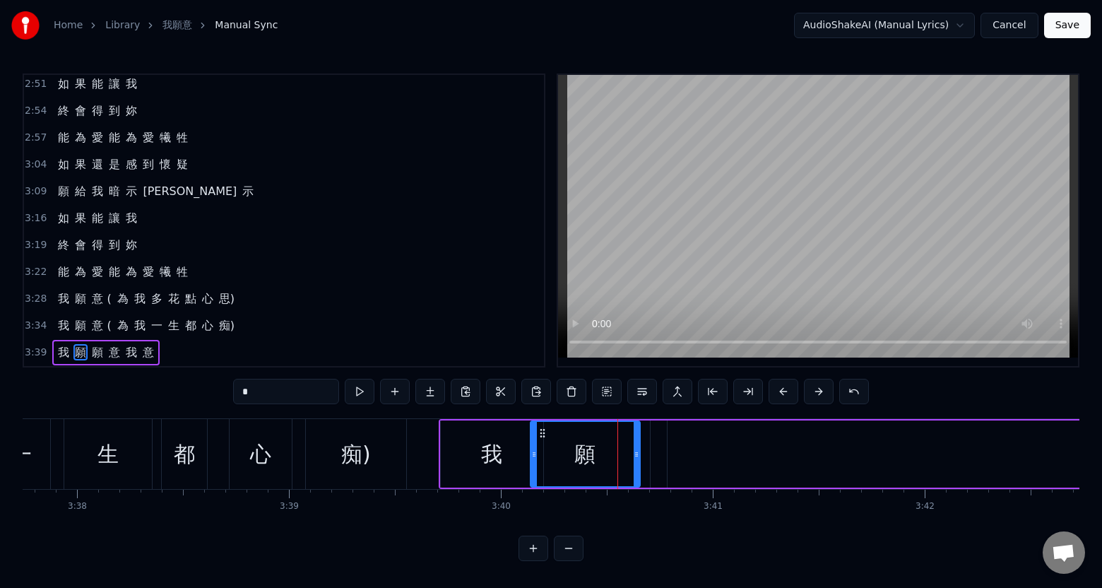
click at [482, 465] on div "我" at bounding box center [492, 453] width 102 height 67
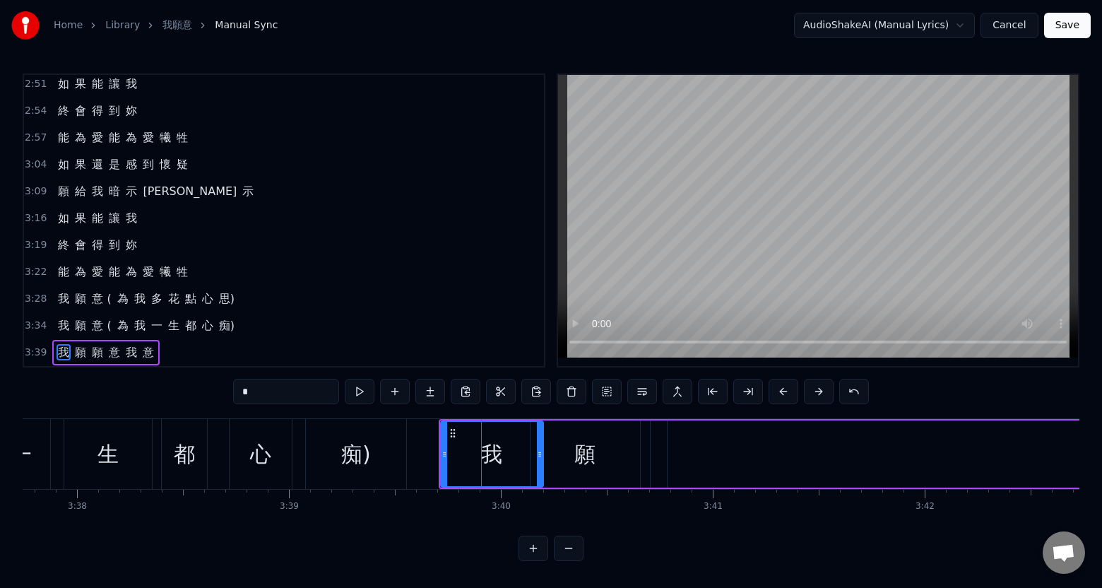
click at [580, 468] on div "願" at bounding box center [584, 453] width 109 height 67
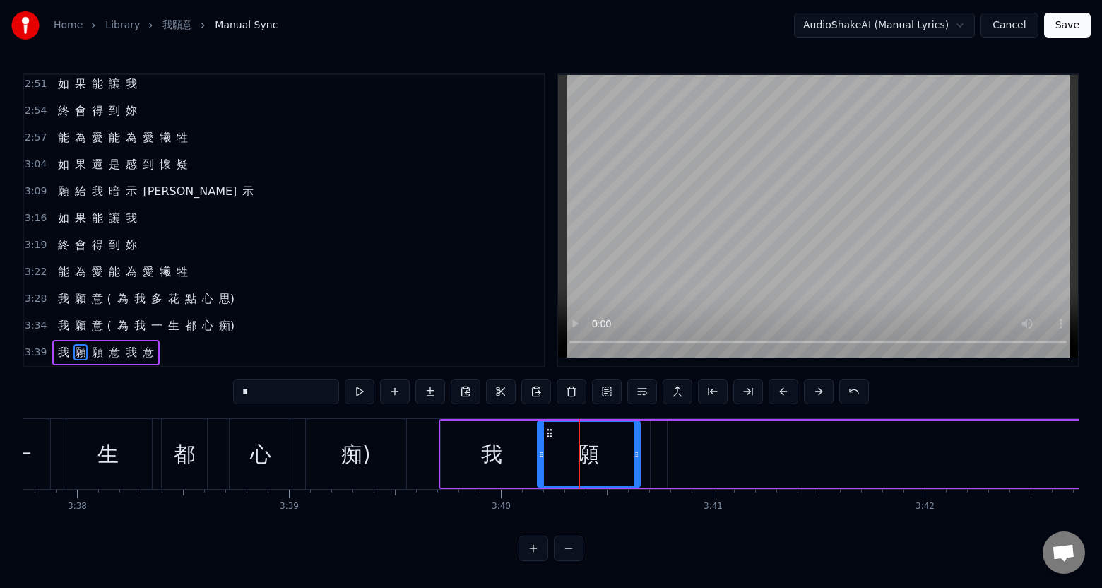
drag, startPoint x: 533, startPoint y: 468, endPoint x: 540, endPoint y: 468, distance: 7.1
click at [540, 468] on div at bounding box center [541, 454] width 6 height 64
click at [514, 472] on div "我" at bounding box center [492, 453] width 102 height 67
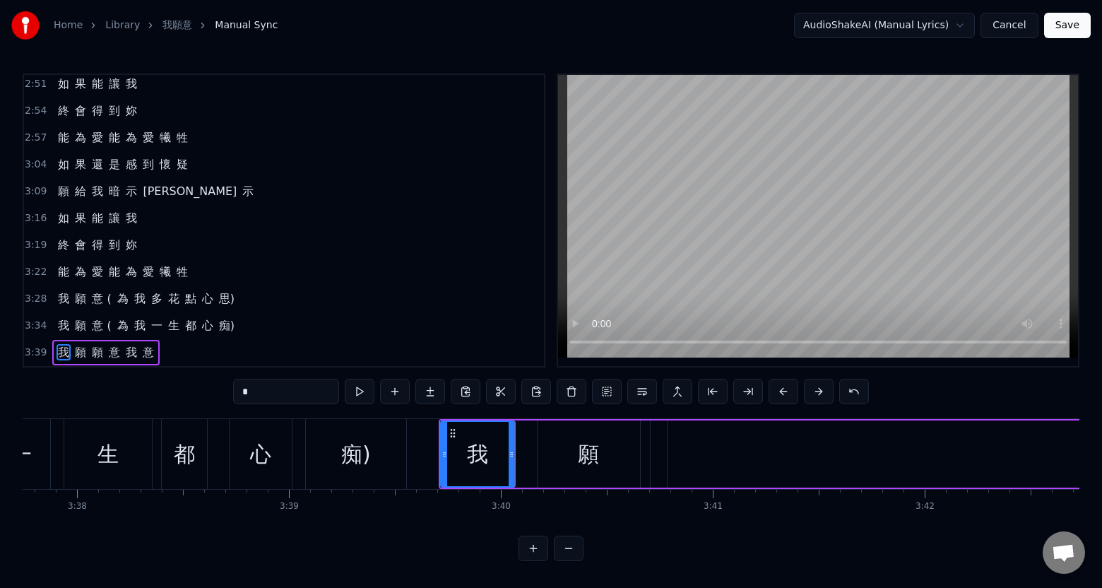
drag, startPoint x: 537, startPoint y: 465, endPoint x: 509, endPoint y: 468, distance: 28.3
click at [509, 468] on div at bounding box center [511, 454] width 6 height 64
click at [805, 458] on div "意" at bounding box center [1107, 453] width 880 height 67
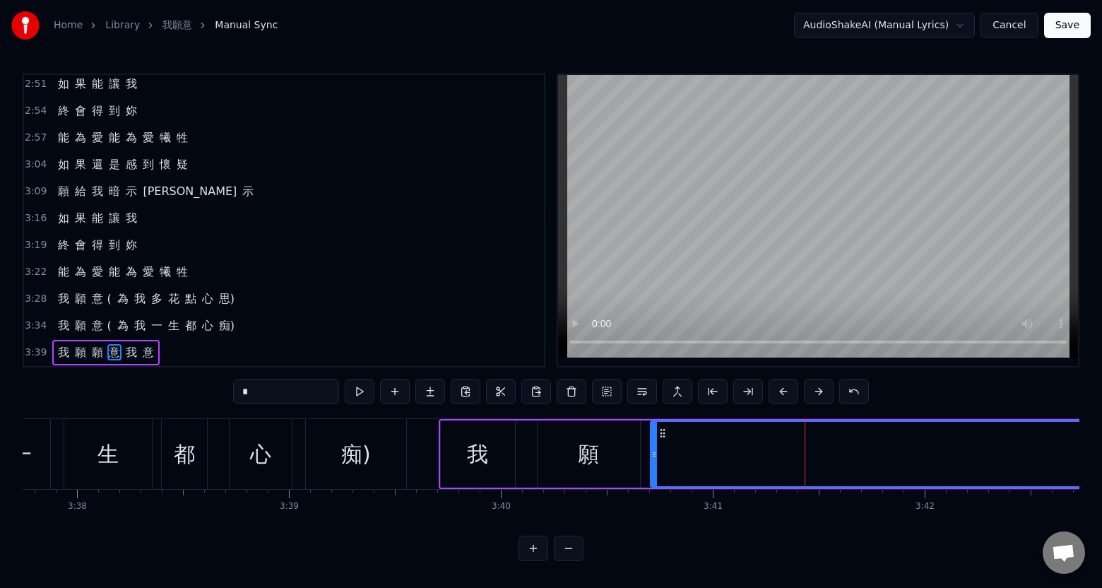
drag, startPoint x: 671, startPoint y: 465, endPoint x: 654, endPoint y: 466, distance: 17.0
click at [654, 466] on div at bounding box center [654, 454] width 6 height 64
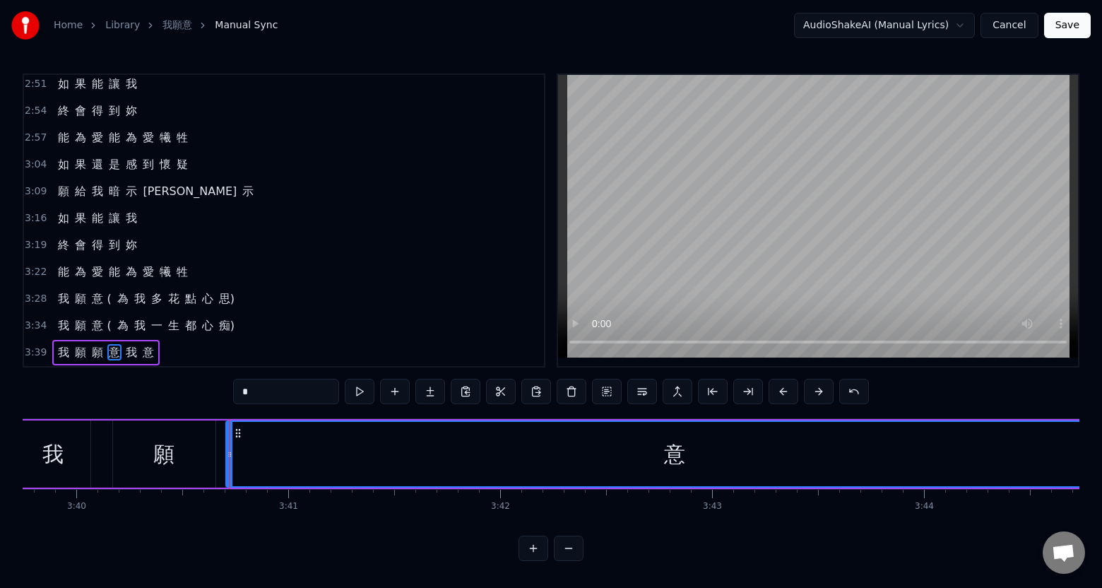
scroll to position [0, 46911]
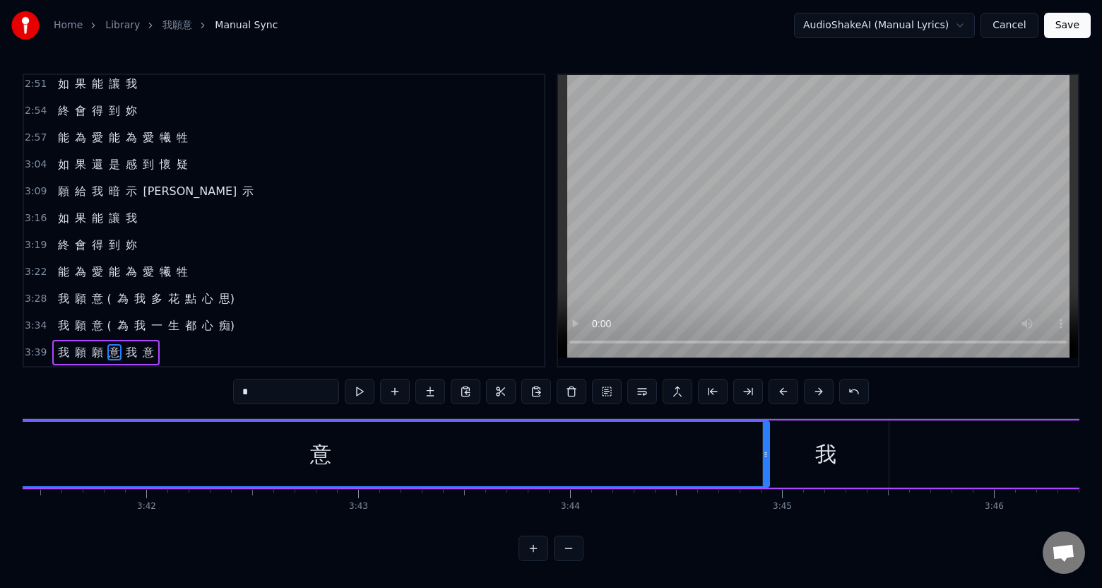
click at [852, 464] on div "我" at bounding box center [826, 453] width 126 height 67
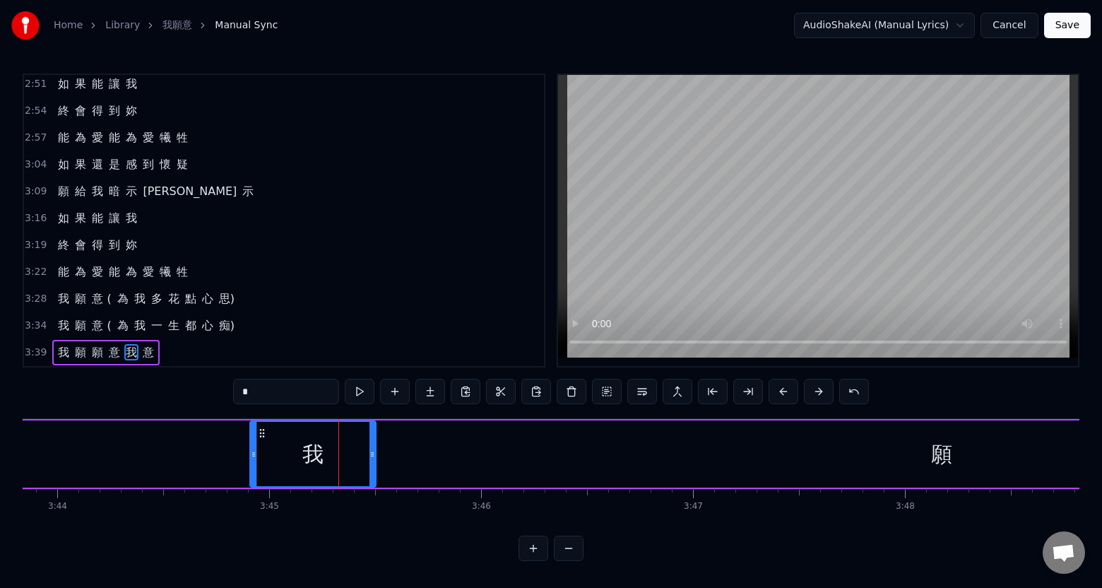
scroll to position [0, 47548]
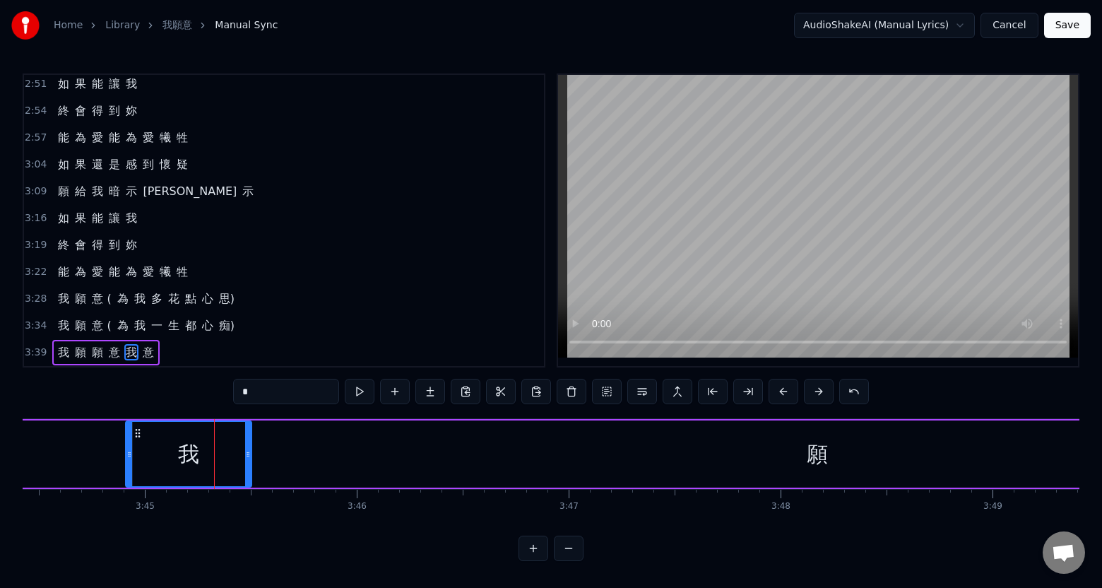
click at [843, 462] on div "願" at bounding box center [817, 453] width 3164 height 67
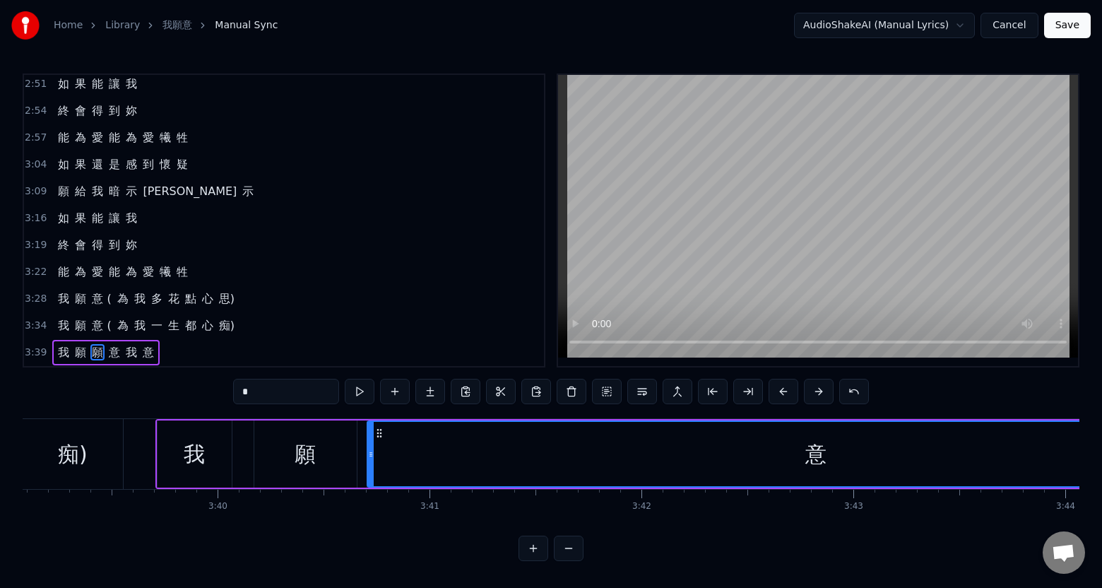
scroll to position [0, 46186]
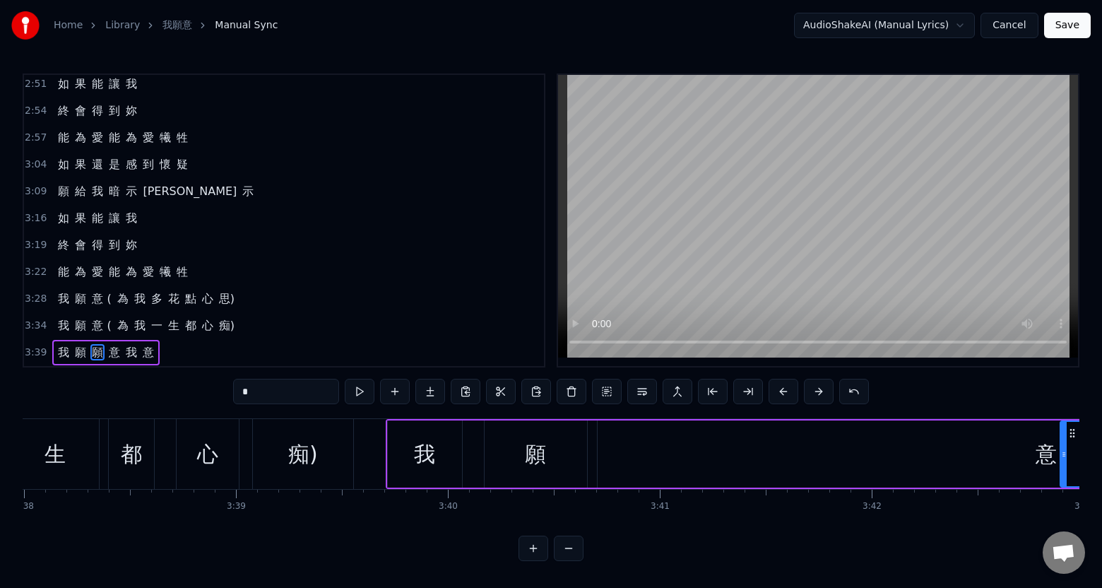
drag, startPoint x: 602, startPoint y: 461, endPoint x: 1064, endPoint y: 454, distance: 462.6
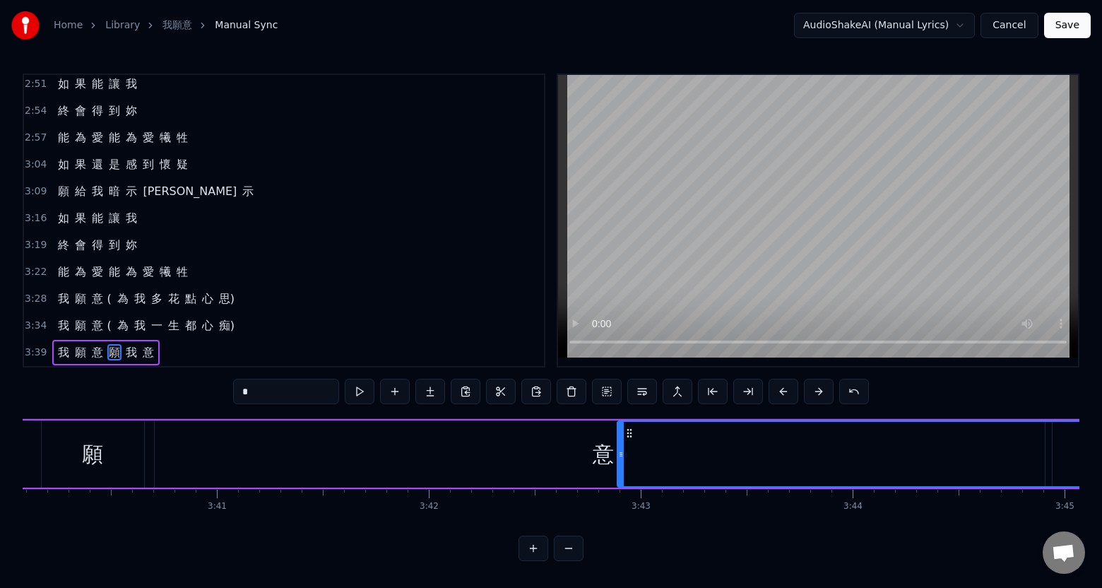
scroll to position [0, 46893]
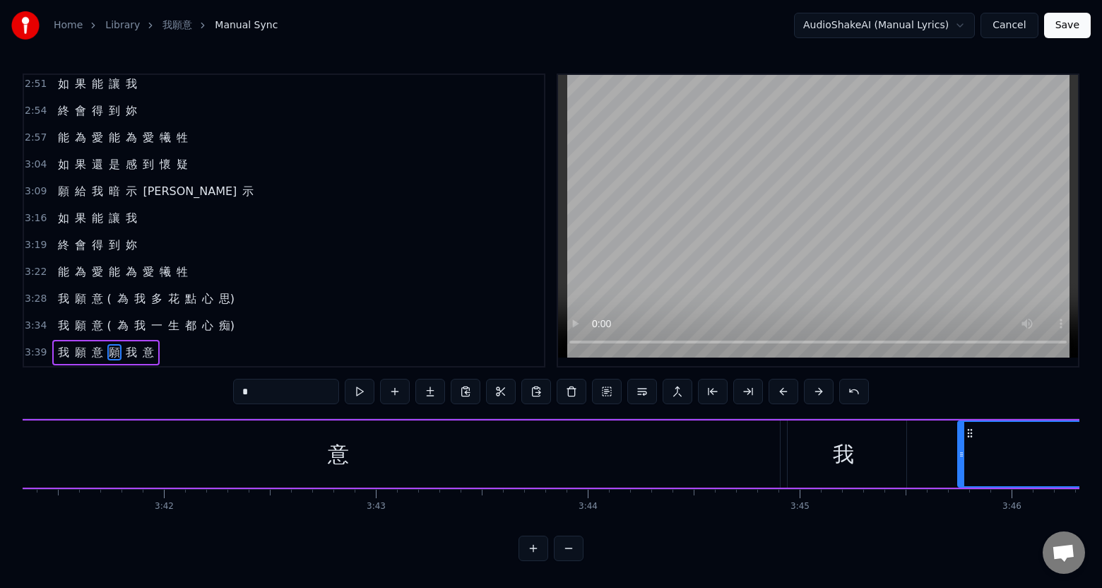
drag, startPoint x: 355, startPoint y: 457, endPoint x: 976, endPoint y: 460, distance: 620.8
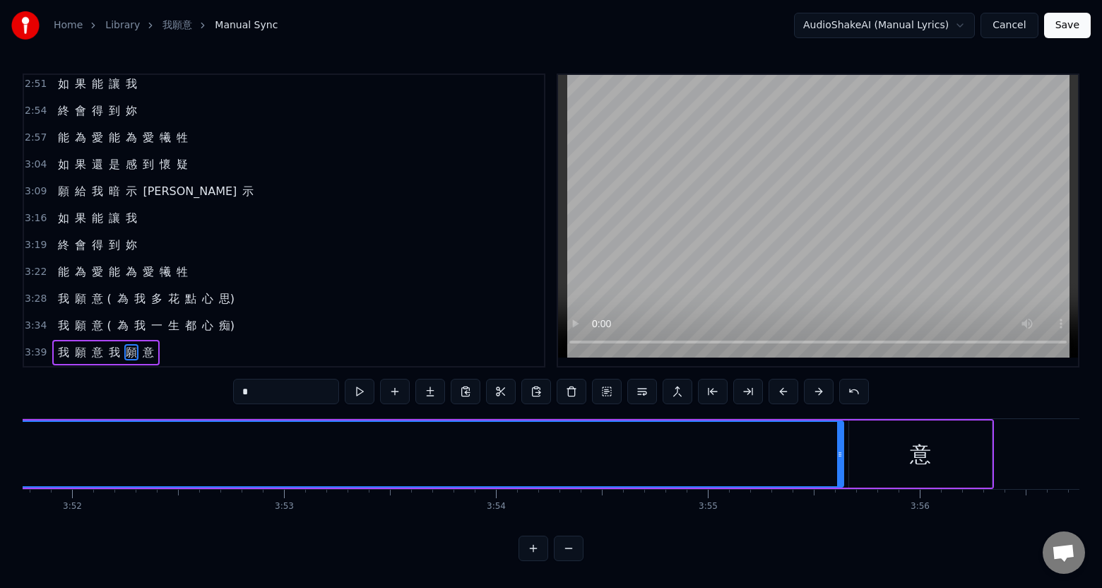
scroll to position [0, 49121]
click at [860, 465] on div "意" at bounding box center [902, 453] width 143 height 67
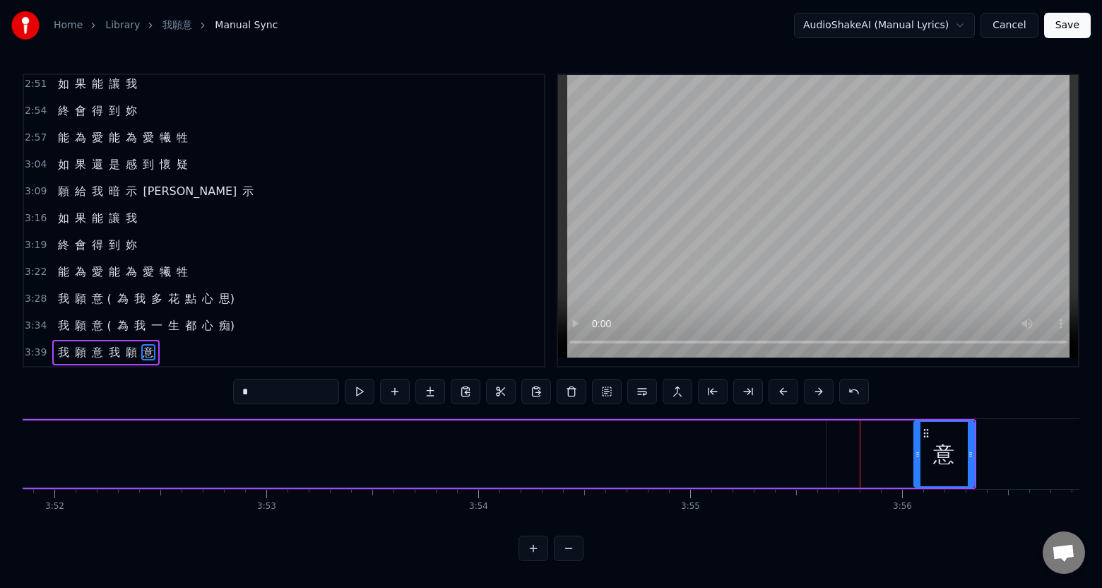
drag, startPoint x: 835, startPoint y: 464, endPoint x: 907, endPoint y: 465, distance: 72.8
click at [917, 467] on div at bounding box center [918, 454] width 6 height 64
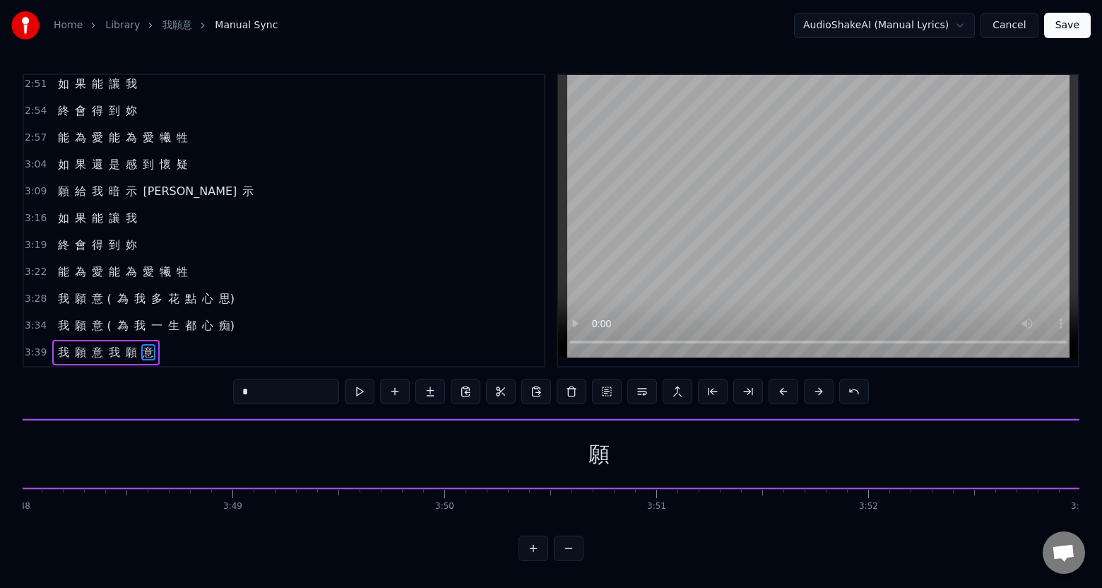
scroll to position [0, 48272]
click at [735, 458] on div "願" at bounding box center [634, 453] width 2081 height 67
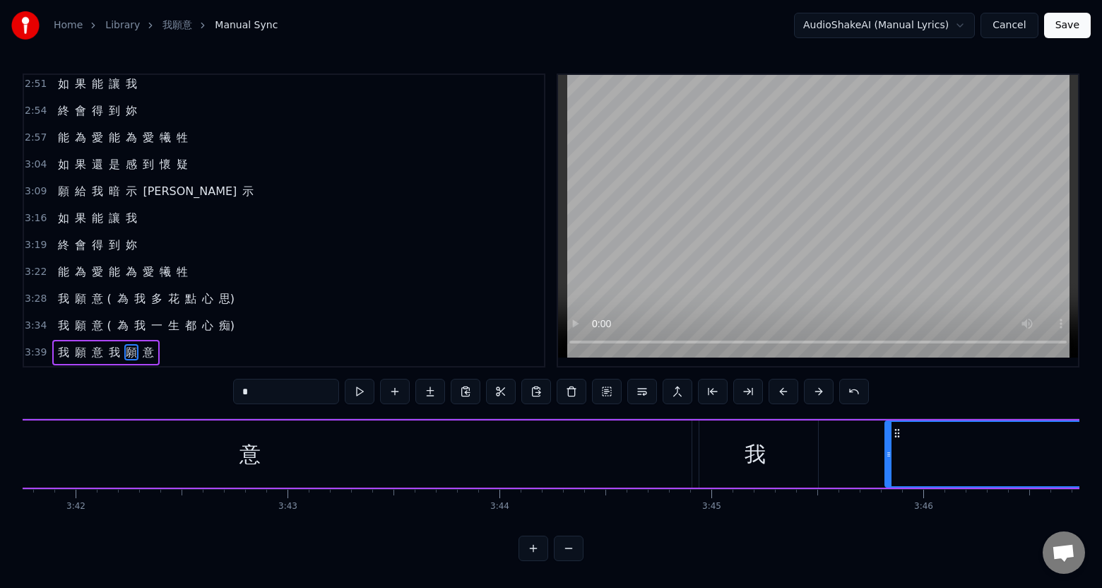
scroll to position [0, 47176]
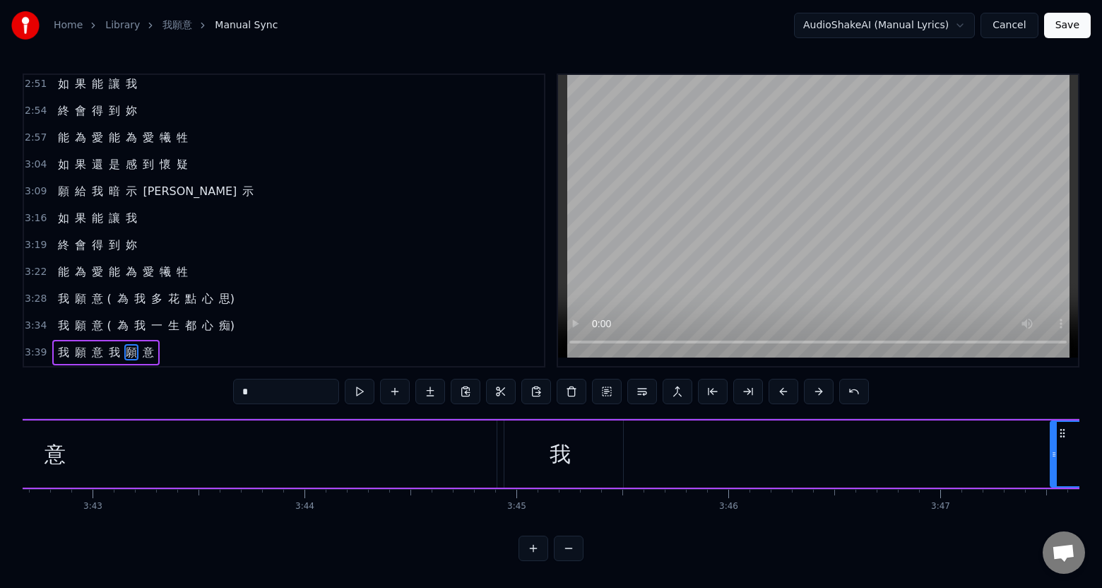
drag, startPoint x: 691, startPoint y: 459, endPoint x: 1052, endPoint y: 456, distance: 360.2
click at [1052, 456] on div at bounding box center [1054, 454] width 6 height 64
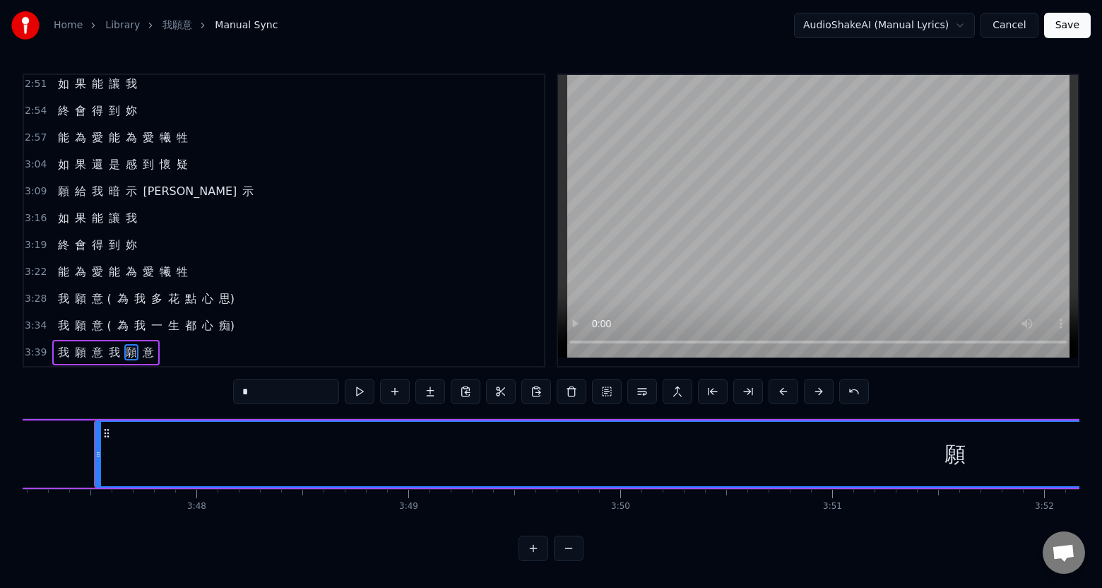
scroll to position [0, 48133]
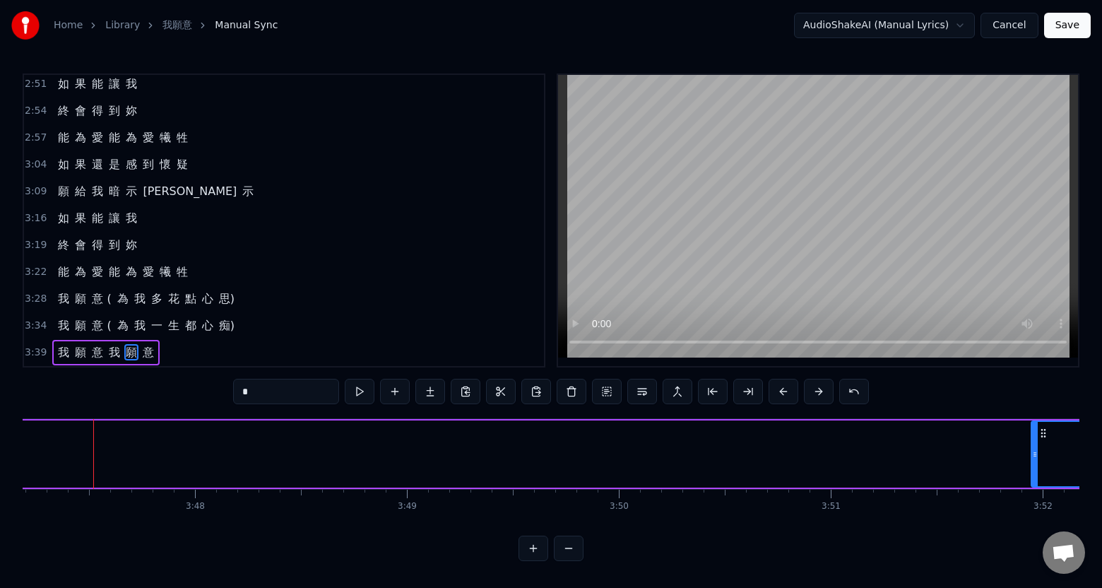
drag, startPoint x: 96, startPoint y: 464, endPoint x: 1012, endPoint y: 506, distance: 916.9
click at [1035, 467] on div at bounding box center [1035, 454] width 6 height 64
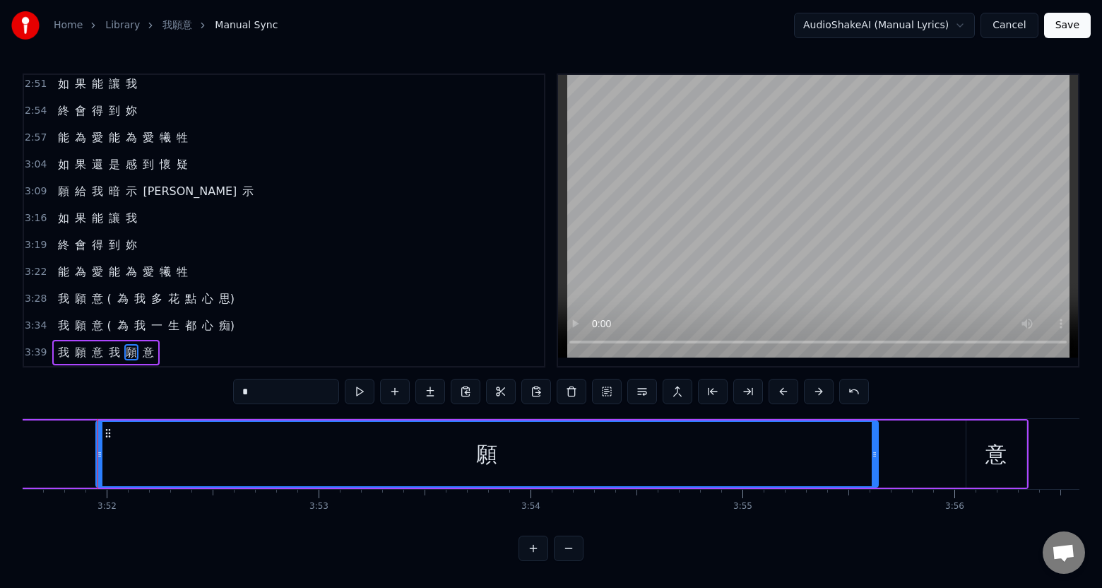
scroll to position [0, 49073]
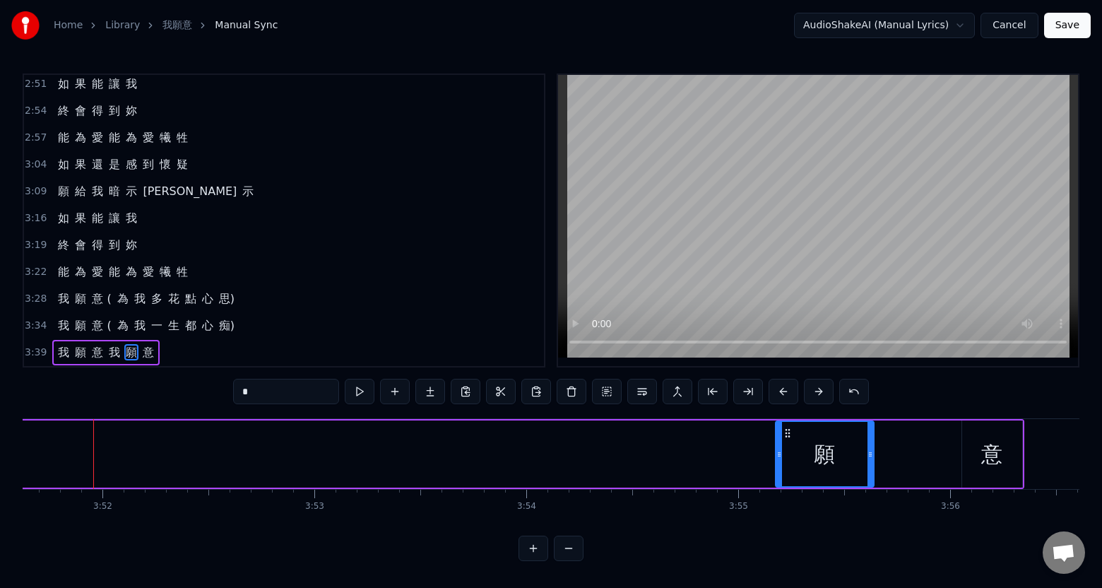
drag, startPoint x: 97, startPoint y: 455, endPoint x: 781, endPoint y: 458, distance: 683.6
click at [781, 458] on div at bounding box center [779, 454] width 6 height 64
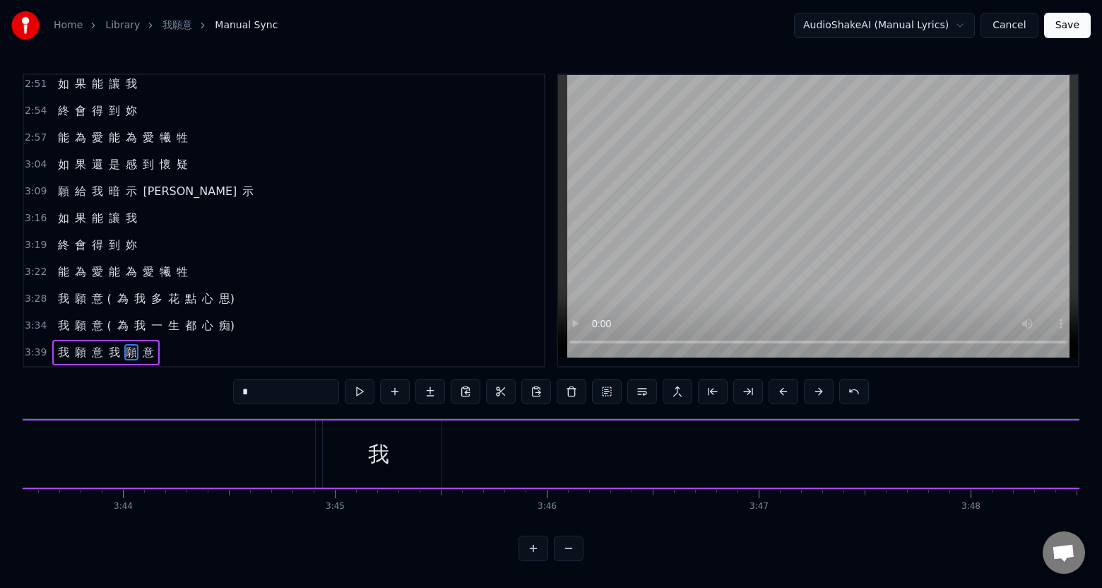
scroll to position [0, 47181]
click at [602, 466] on div "我" at bounding box center [556, 453] width 126 height 67
type input "*"
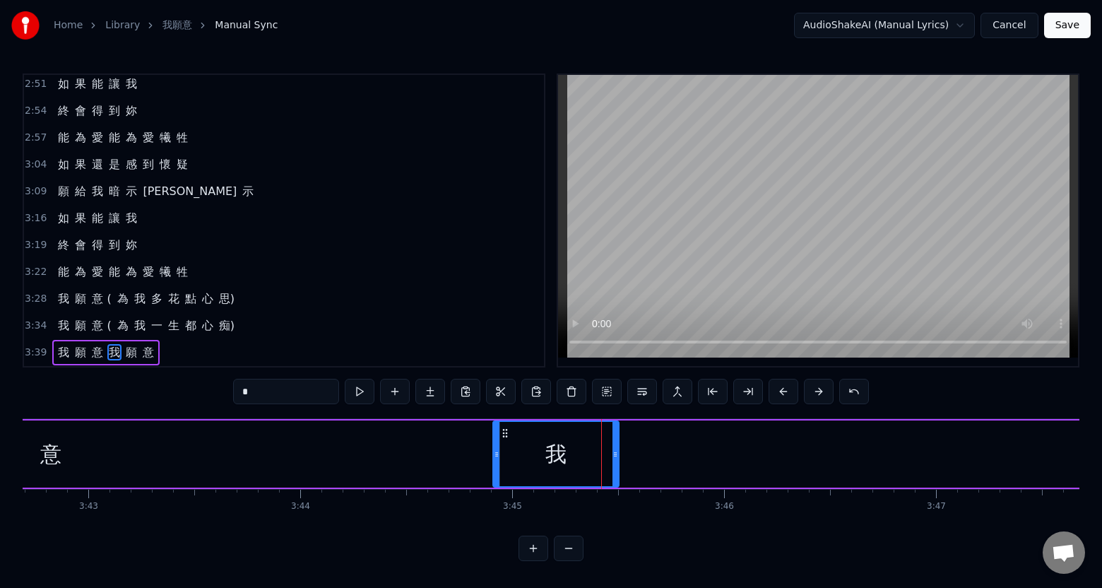
drag, startPoint x: 585, startPoint y: 466, endPoint x: 616, endPoint y: 463, distance: 31.2
click at [616, 463] on div "我" at bounding box center [556, 454] width 124 height 64
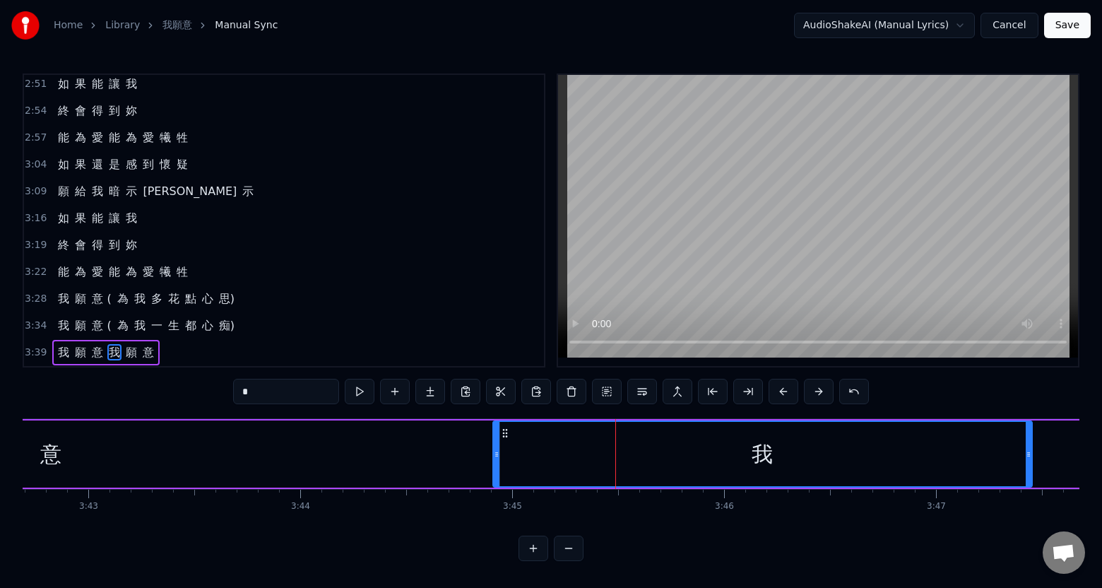
drag, startPoint x: 614, startPoint y: 462, endPoint x: 1027, endPoint y: 459, distance: 413.1
click at [1027, 459] on div at bounding box center [1028, 454] width 6 height 64
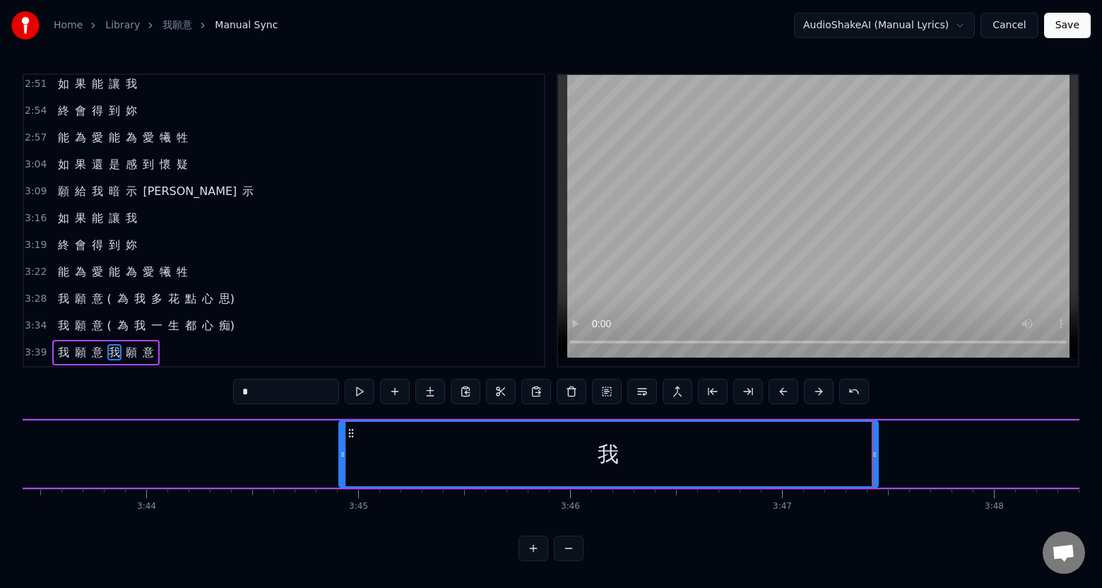
scroll to position [0, 47317]
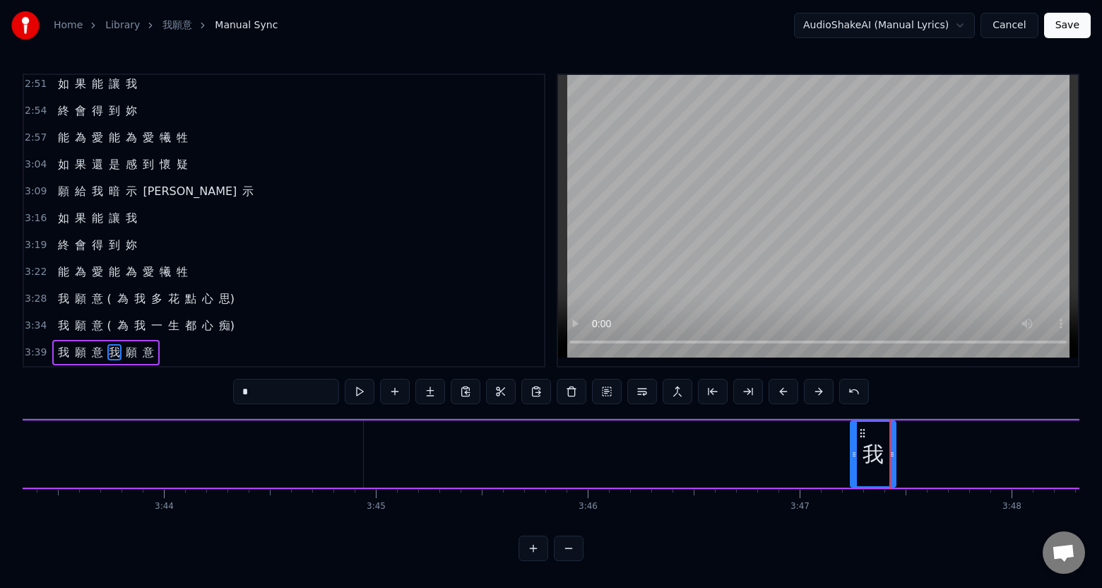
drag, startPoint x: 359, startPoint y: 461, endPoint x: 852, endPoint y: 465, distance: 493.7
click at [852, 465] on div at bounding box center [854, 454] width 6 height 64
drag, startPoint x: 891, startPoint y: 465, endPoint x: 1076, endPoint y: 458, distance: 185.2
click at [1076, 458] on div at bounding box center [1077, 454] width 6 height 64
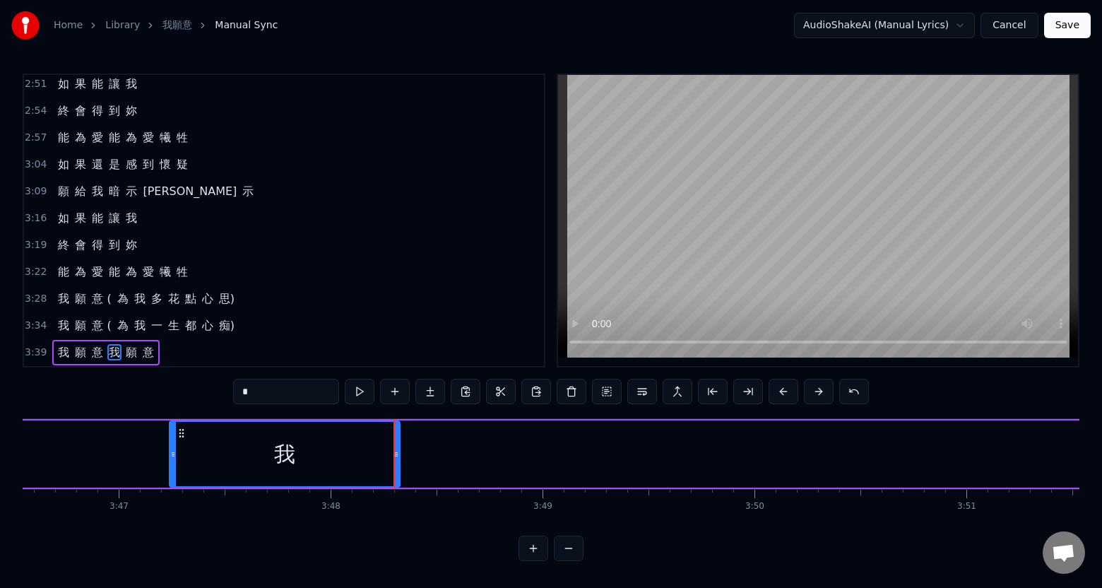
scroll to position [0, 47944]
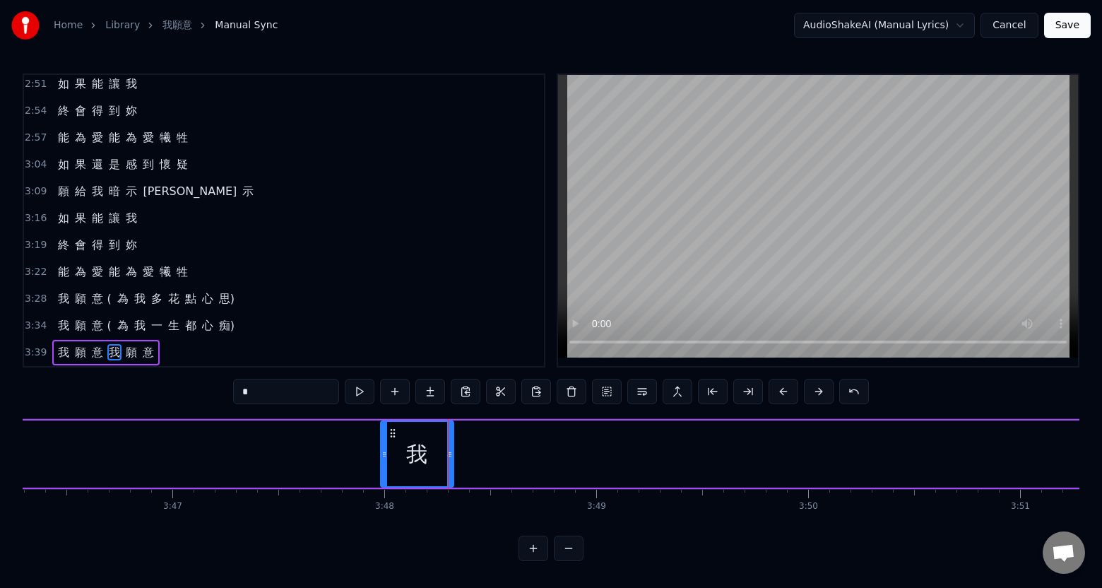
drag, startPoint x: 227, startPoint y: 457, endPoint x: 414, endPoint y: 456, distance: 186.4
click at [383, 463] on div at bounding box center [384, 454] width 6 height 64
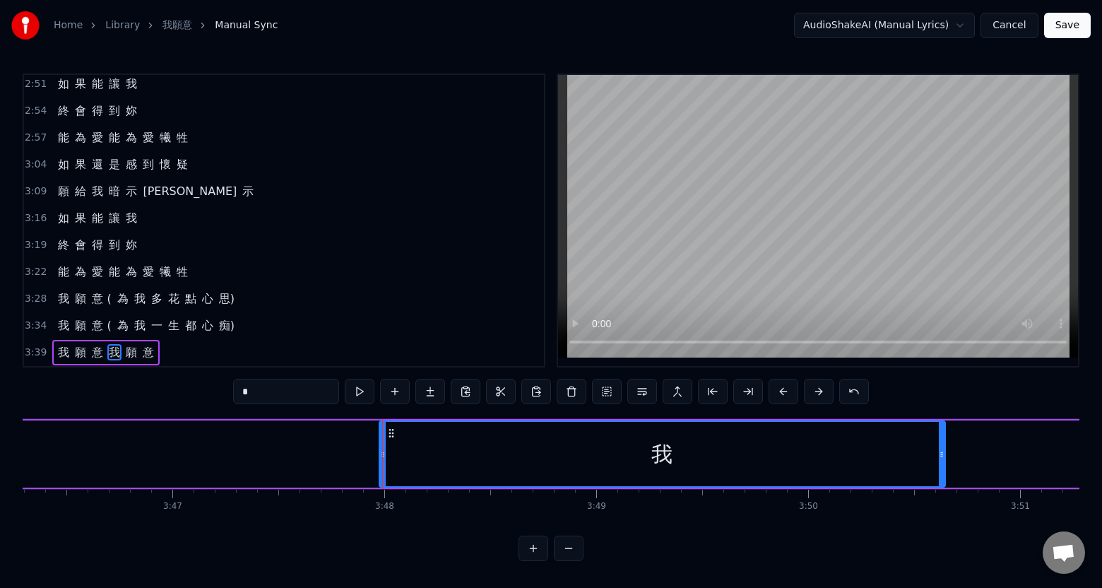
drag, startPoint x: 448, startPoint y: 462, endPoint x: 883, endPoint y: 474, distance: 435.2
click at [939, 466] on div at bounding box center [942, 454] width 6 height 64
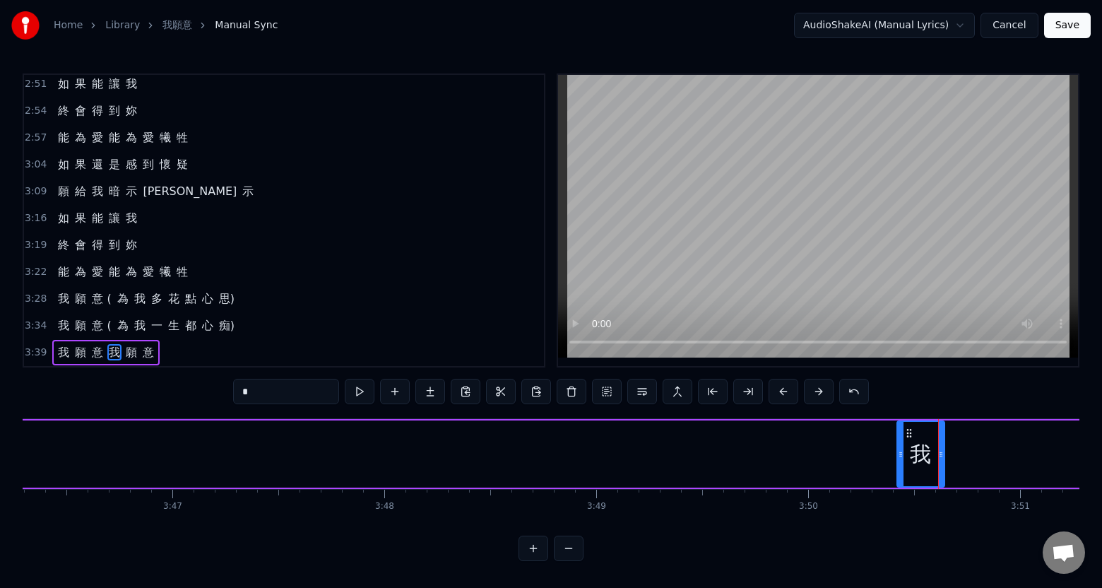
drag, startPoint x: 381, startPoint y: 456, endPoint x: 899, endPoint y: 460, distance: 517.7
click at [899, 460] on div at bounding box center [901, 454] width 6 height 64
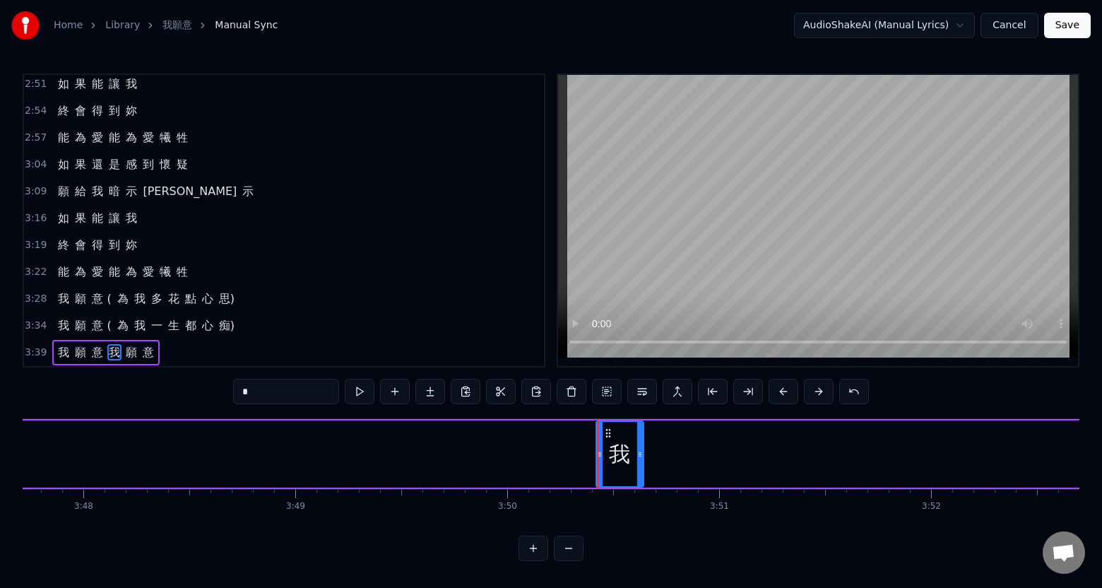
scroll to position [0, 48722]
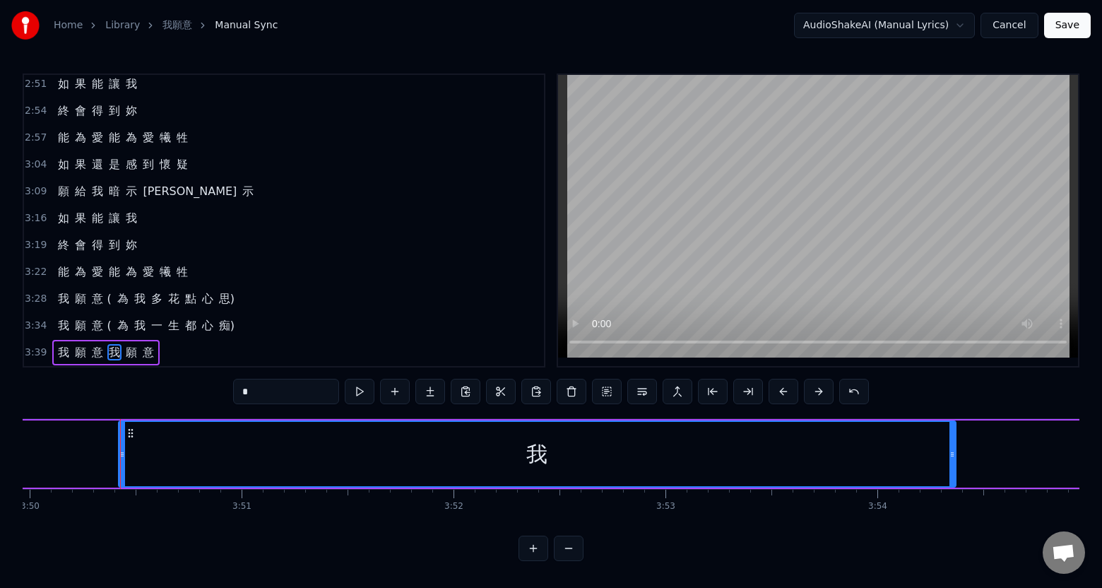
drag, startPoint x: 162, startPoint y: 456, endPoint x: 956, endPoint y: 457, distance: 793.8
click at [955, 457] on div at bounding box center [952, 454] width 6 height 64
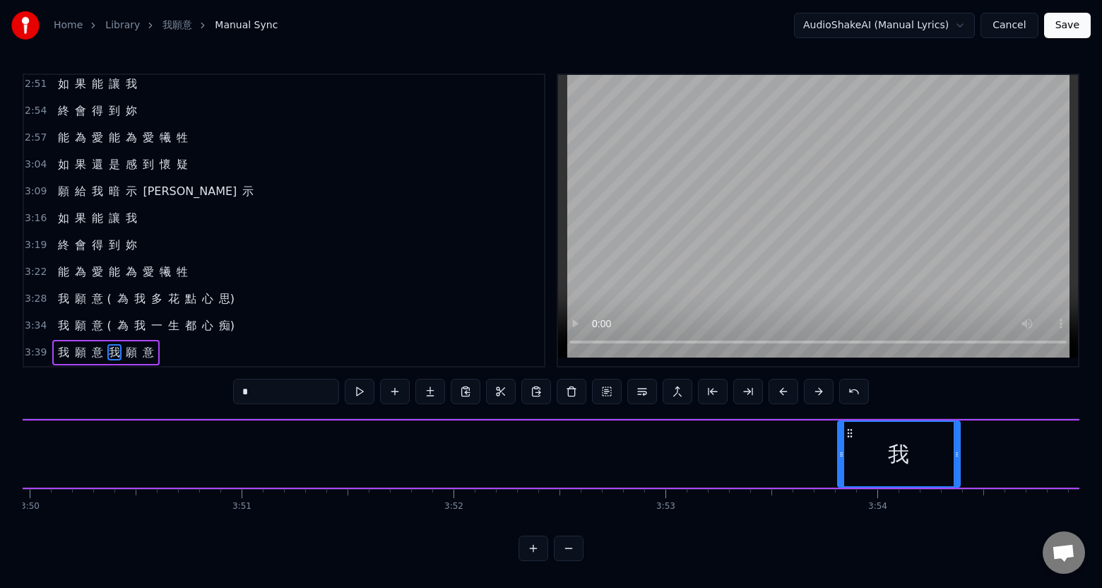
drag, startPoint x: 120, startPoint y: 453, endPoint x: 839, endPoint y: 457, distance: 718.9
click at [839, 457] on div at bounding box center [841, 454] width 6 height 64
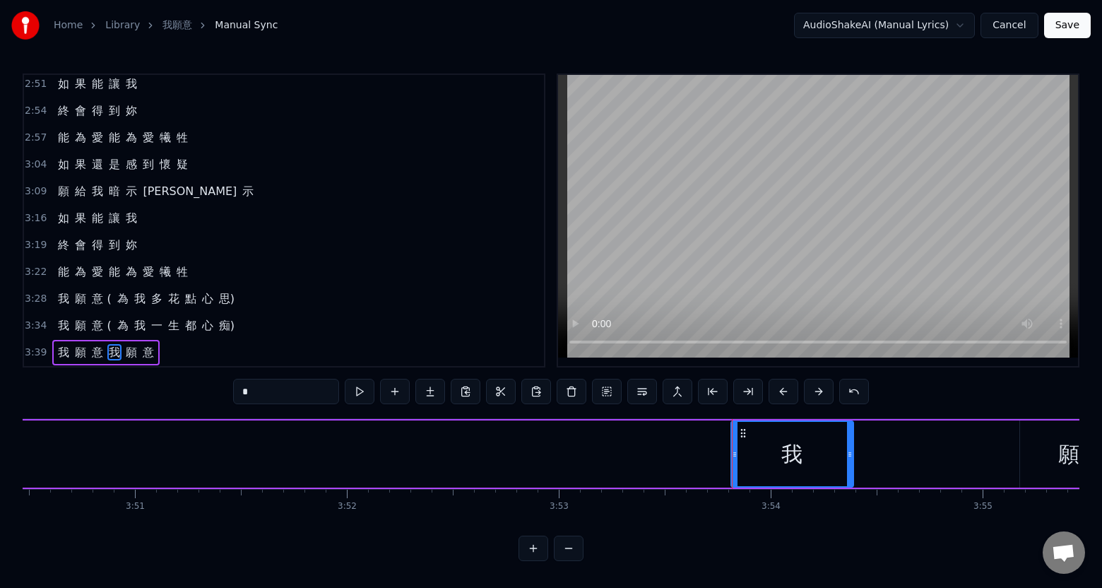
scroll to position [0, 49076]
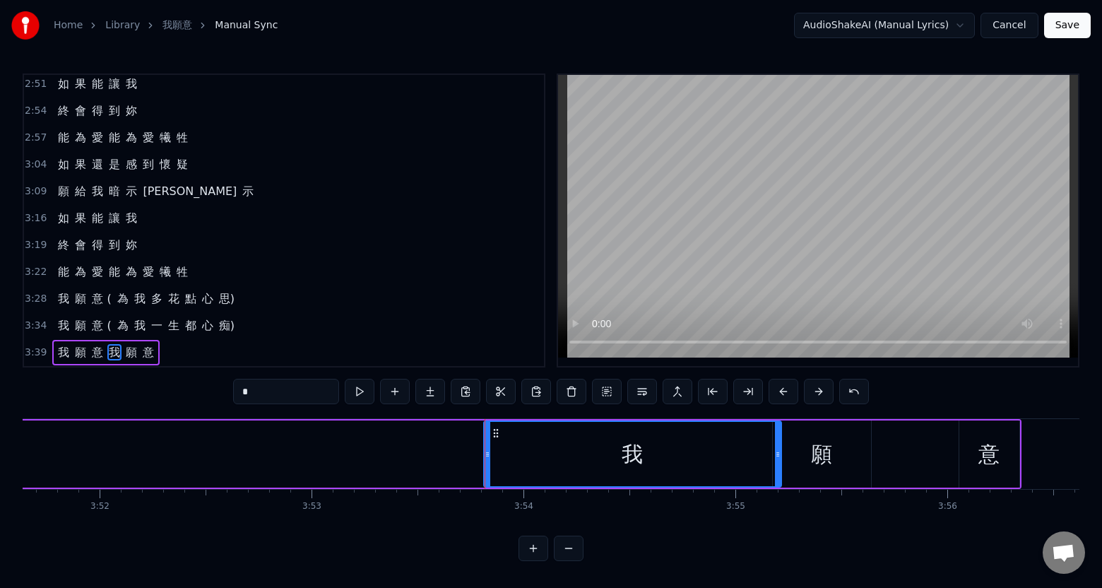
drag, startPoint x: 602, startPoint y: 458, endPoint x: 777, endPoint y: 459, distance: 175.1
click at [777, 459] on div at bounding box center [778, 454] width 6 height 64
drag, startPoint x: 484, startPoint y: 461, endPoint x: 573, endPoint y: 444, distance: 90.0
click at [639, 456] on div at bounding box center [639, 454] width 6 height 64
click at [280, 292] on div "3:28 我 願 意 ( 為 我 多 花 點 心 思)" at bounding box center [284, 298] width 520 height 27
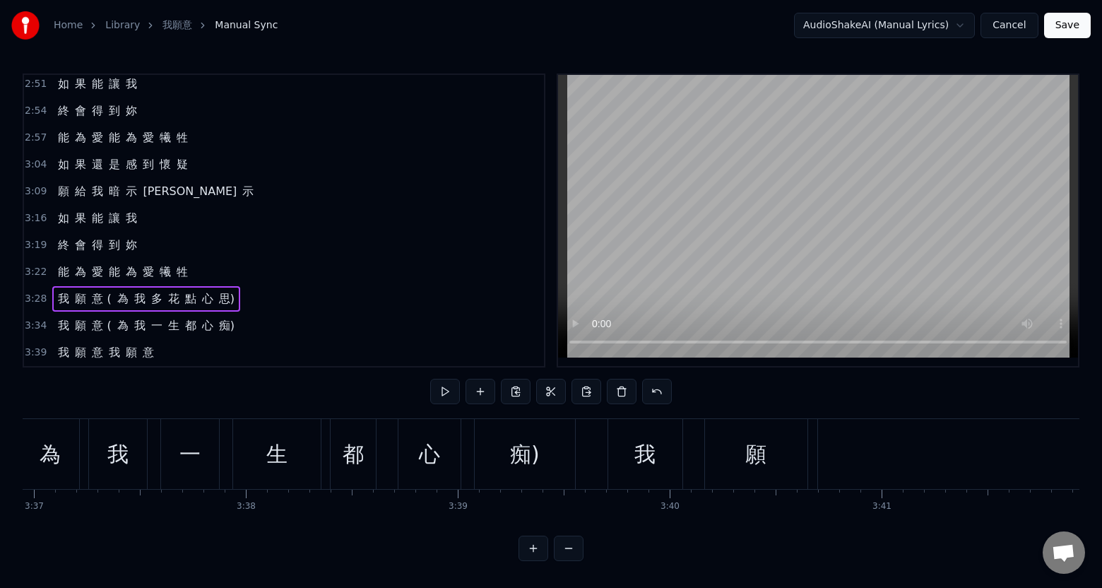
scroll to position [0, 46318]
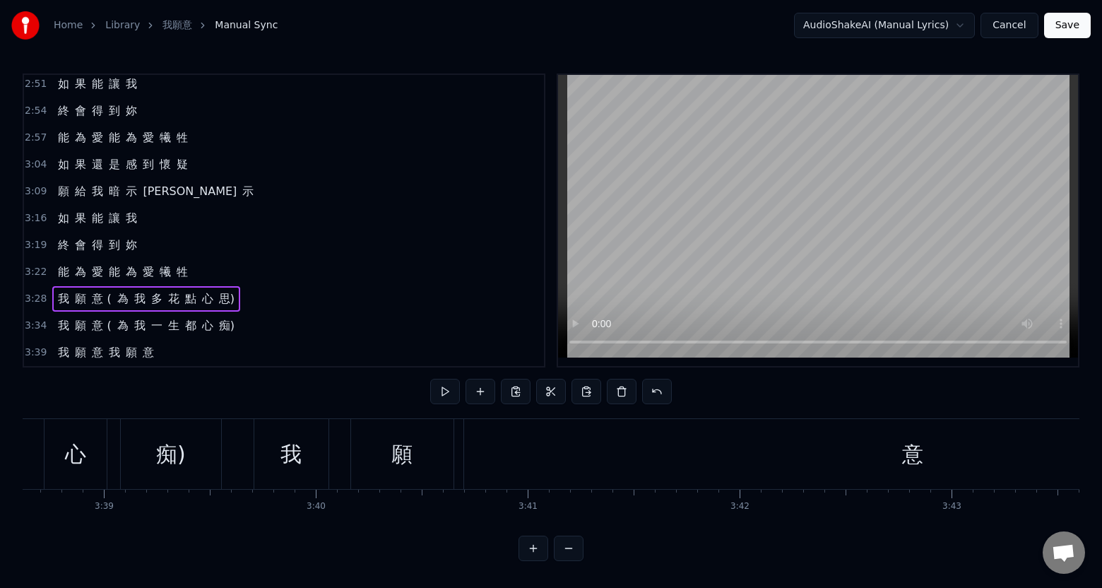
click at [571, 464] on div "意" at bounding box center [912, 454] width 897 height 70
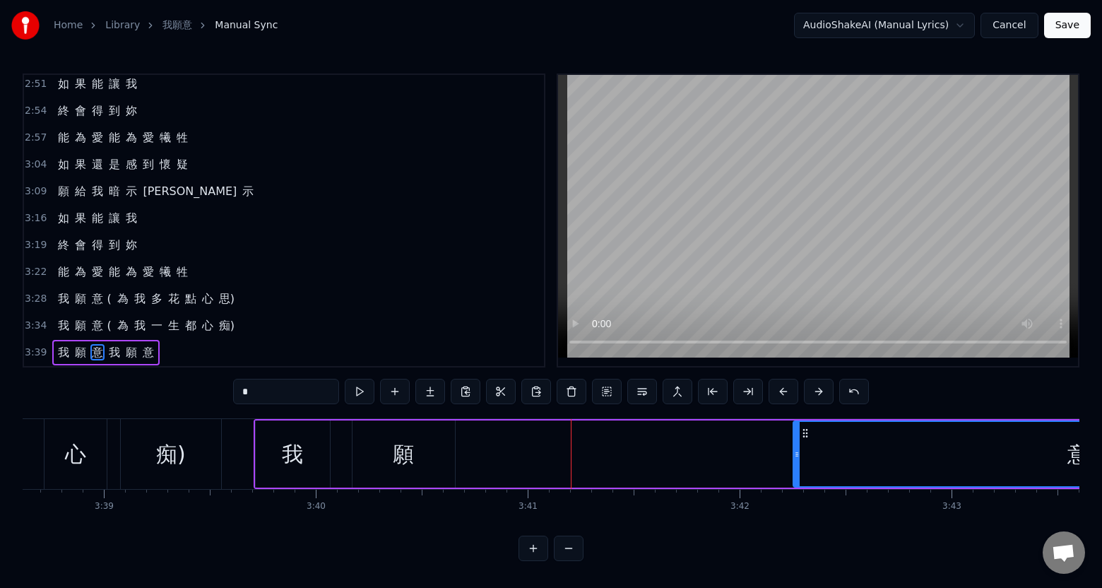
drag, startPoint x: 469, startPoint y: 463, endPoint x: 797, endPoint y: 459, distance: 327.7
click at [797, 459] on div at bounding box center [797, 454] width 6 height 64
drag, startPoint x: 446, startPoint y: 466, endPoint x: 475, endPoint y: 463, distance: 29.2
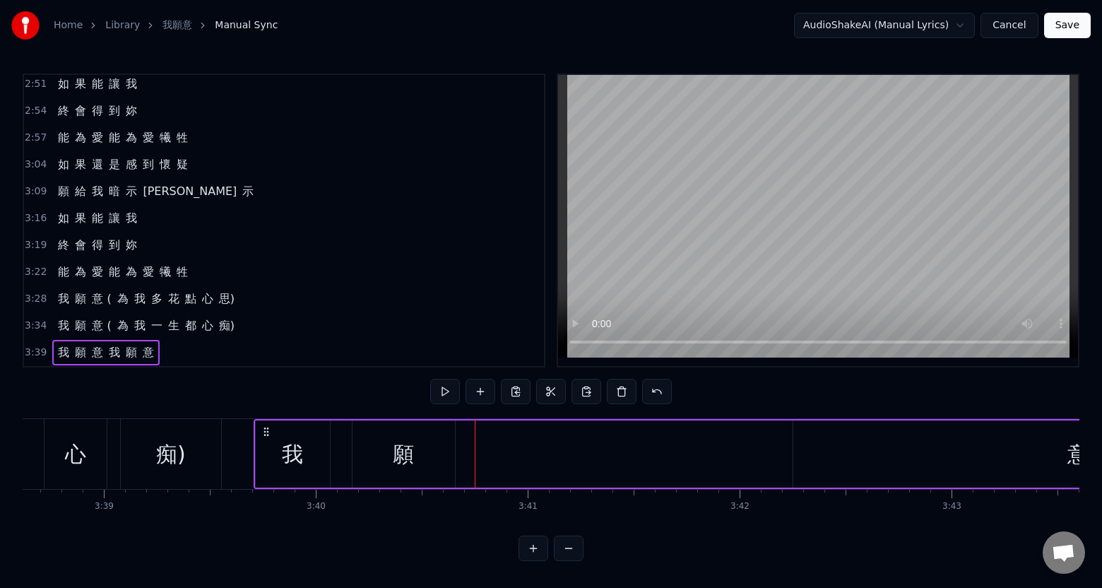
drag, startPoint x: 408, startPoint y: 468, endPoint x: 475, endPoint y: 463, distance: 67.3
click at [441, 470] on div "願" at bounding box center [403, 453] width 102 height 67
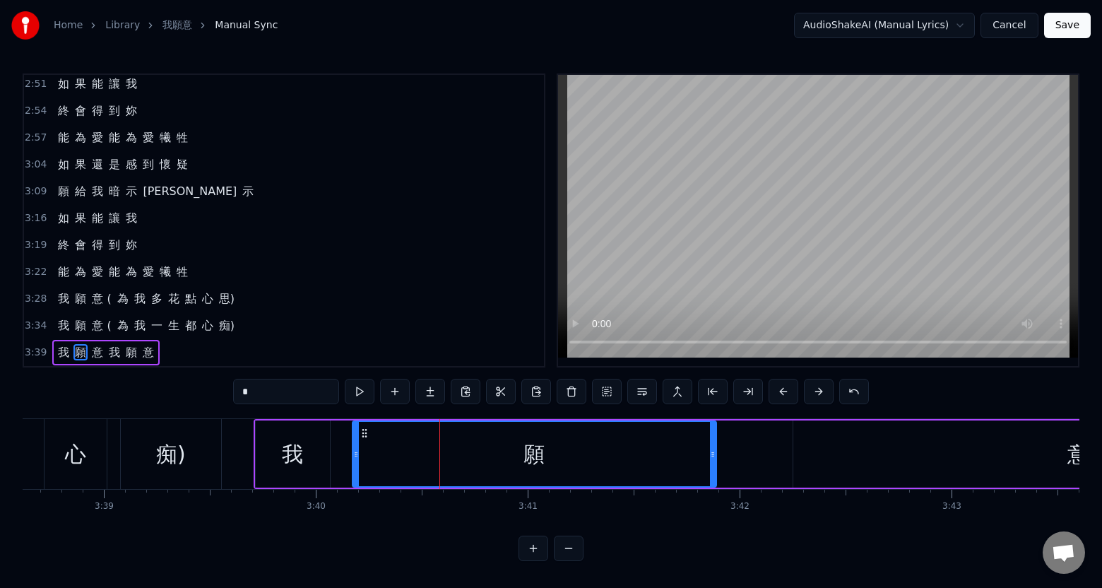
drag, startPoint x: 451, startPoint y: 453, endPoint x: 713, endPoint y: 453, distance: 261.3
click at [713, 453] on div at bounding box center [713, 454] width 6 height 64
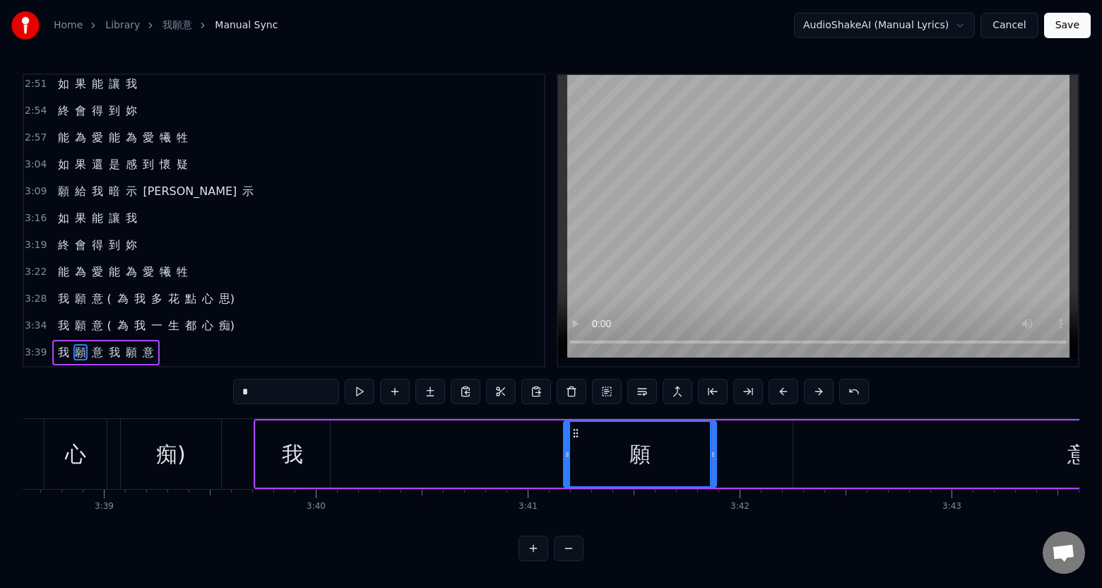
drag, startPoint x: 354, startPoint y: 458, endPoint x: 565, endPoint y: 466, distance: 211.3
click at [565, 466] on div at bounding box center [567, 454] width 6 height 64
click at [310, 469] on div "我" at bounding box center [293, 453] width 74 height 67
type input "*"
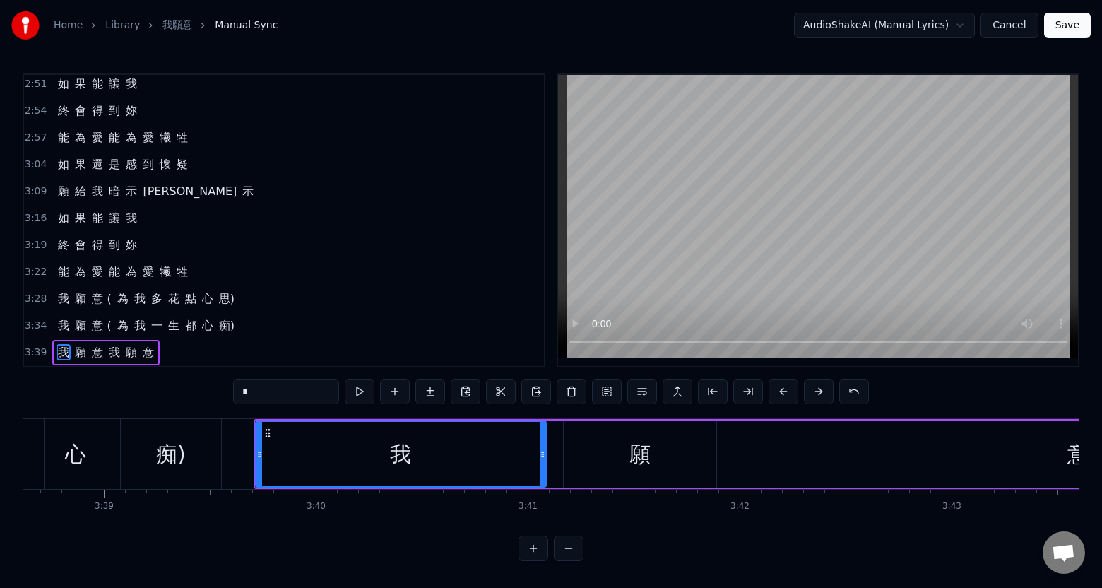
drag, startPoint x: 328, startPoint y: 463, endPoint x: 482, endPoint y: 470, distance: 154.8
click at [542, 463] on div at bounding box center [543, 454] width 6 height 64
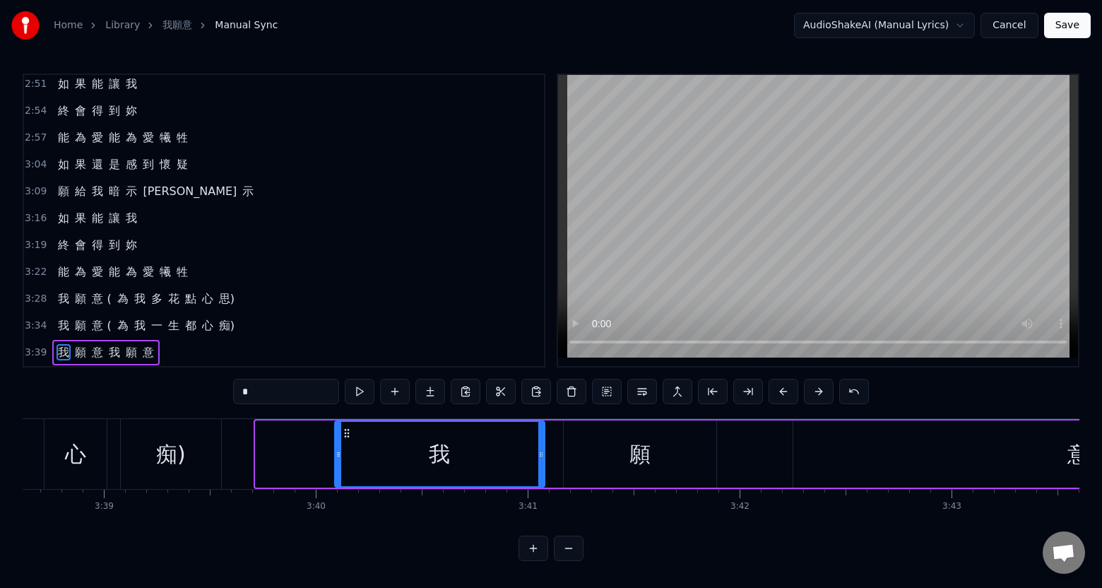
drag, startPoint x: 259, startPoint y: 468, endPoint x: 339, endPoint y: 468, distance: 79.8
click at [338, 468] on div at bounding box center [338, 454] width 6 height 64
click at [307, 312] on div "3:34 我 願 意 ( 為 我 一 生 都 心 痴)" at bounding box center [284, 325] width 520 height 27
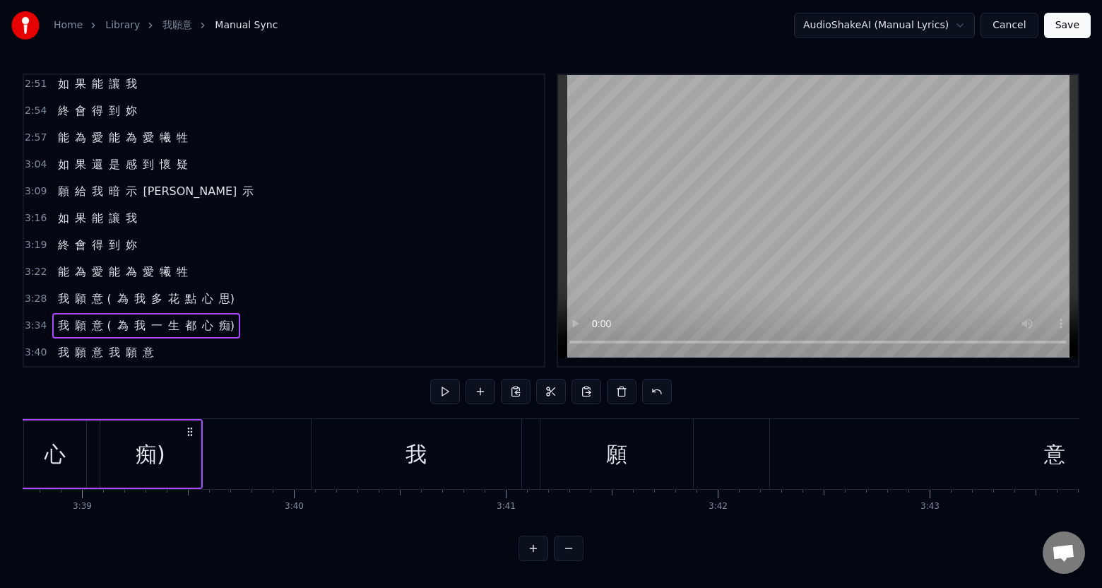
scroll to position [0, 46304]
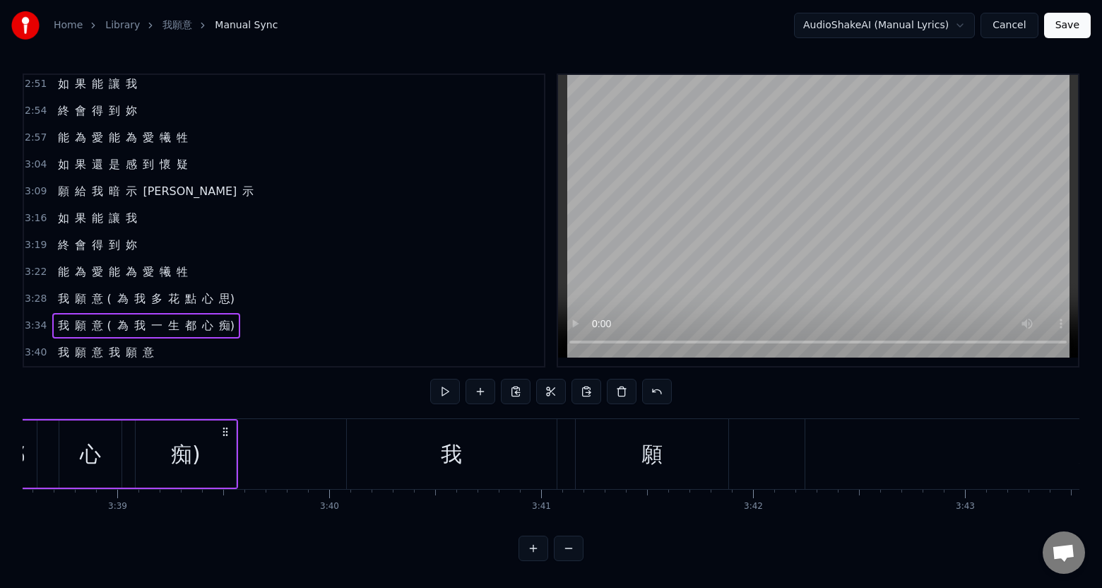
click at [669, 470] on div "願" at bounding box center [652, 454] width 153 height 70
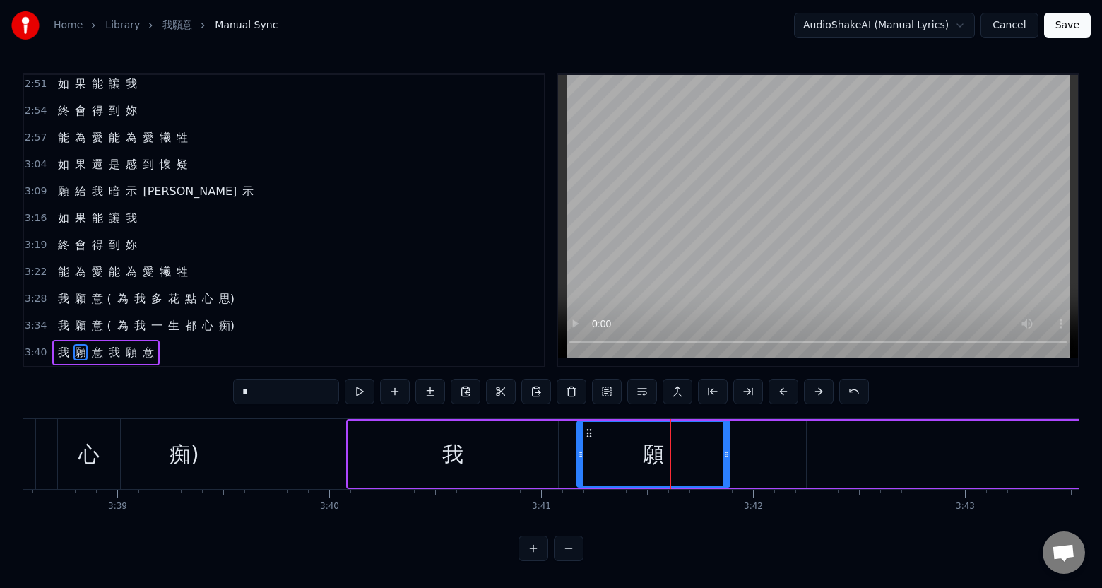
click at [525, 465] on div "我" at bounding box center [453, 453] width 210 height 67
type input "*"
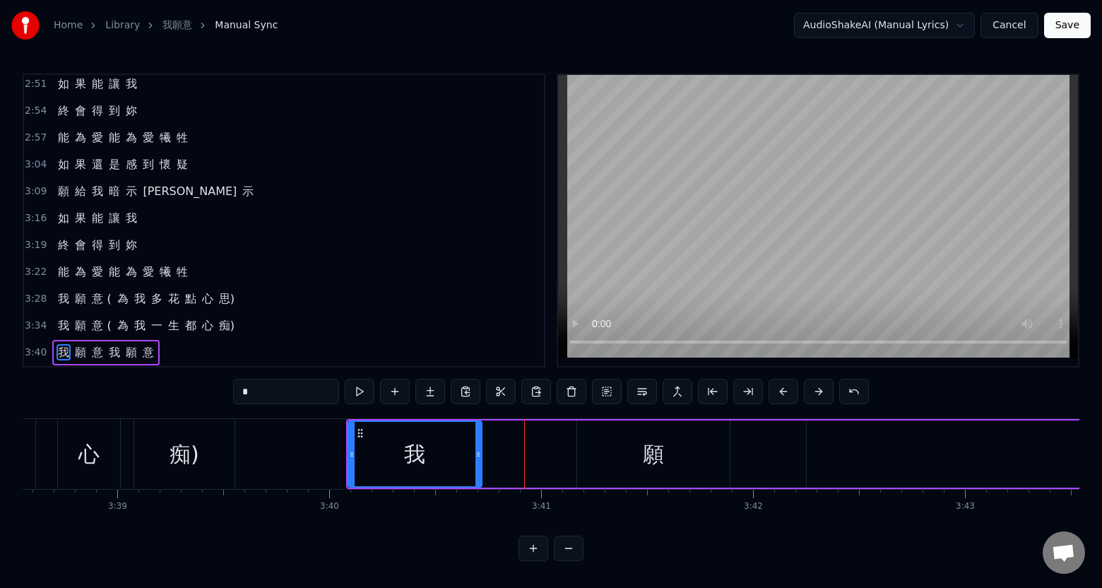
drag, startPoint x: 555, startPoint y: 458, endPoint x: 479, endPoint y: 467, distance: 76.8
click at [479, 467] on div at bounding box center [478, 454] width 6 height 64
drag, startPoint x: 622, startPoint y: 470, endPoint x: 578, endPoint y: 470, distance: 44.5
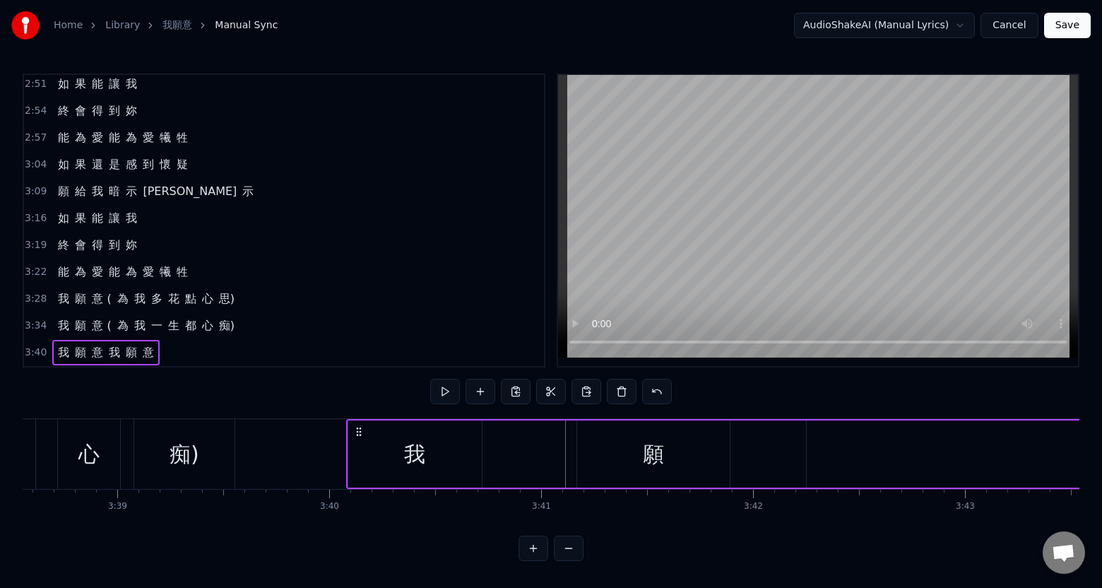
click at [583, 469] on div "願" at bounding box center [653, 453] width 153 height 67
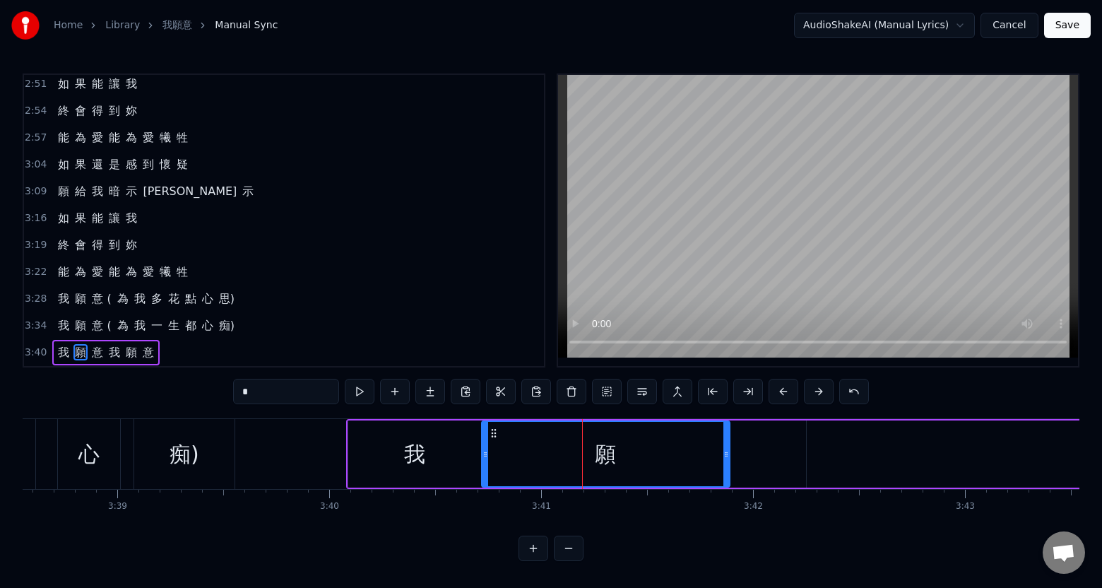
drag, startPoint x: 578, startPoint y: 468, endPoint x: 482, endPoint y: 470, distance: 95.4
click at [482, 470] on div at bounding box center [485, 454] width 6 height 64
drag, startPoint x: 729, startPoint y: 465, endPoint x: 693, endPoint y: 457, distance: 37.0
click at [612, 471] on div "願" at bounding box center [605, 453] width 249 height 67
drag, startPoint x: 724, startPoint y: 453, endPoint x: 595, endPoint y: 460, distance: 128.8
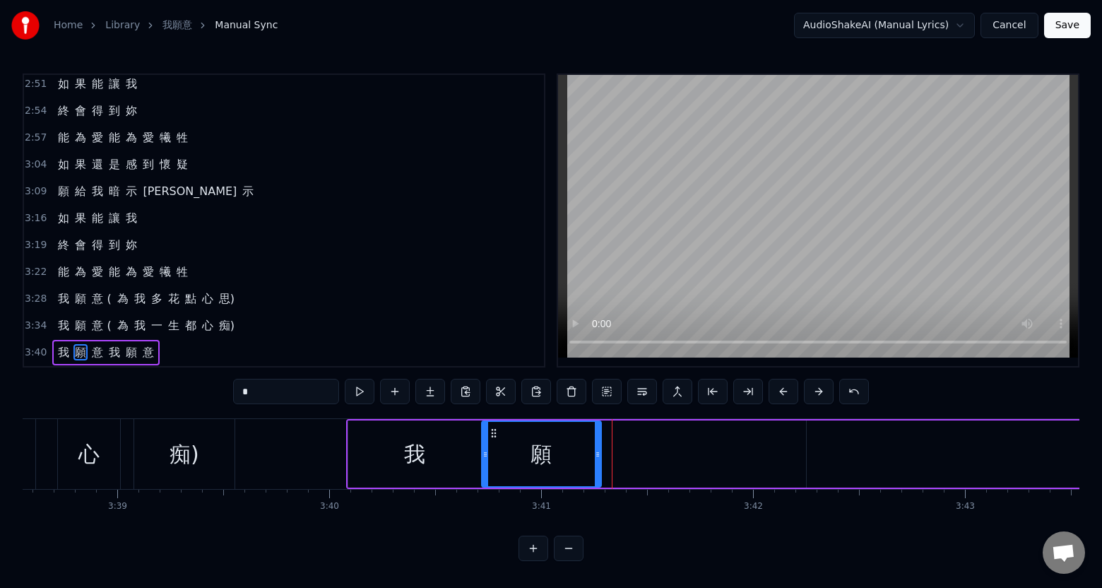
click at [595, 460] on div at bounding box center [598, 454] width 6 height 64
click at [576, 458] on div "願" at bounding box center [541, 454] width 118 height 64
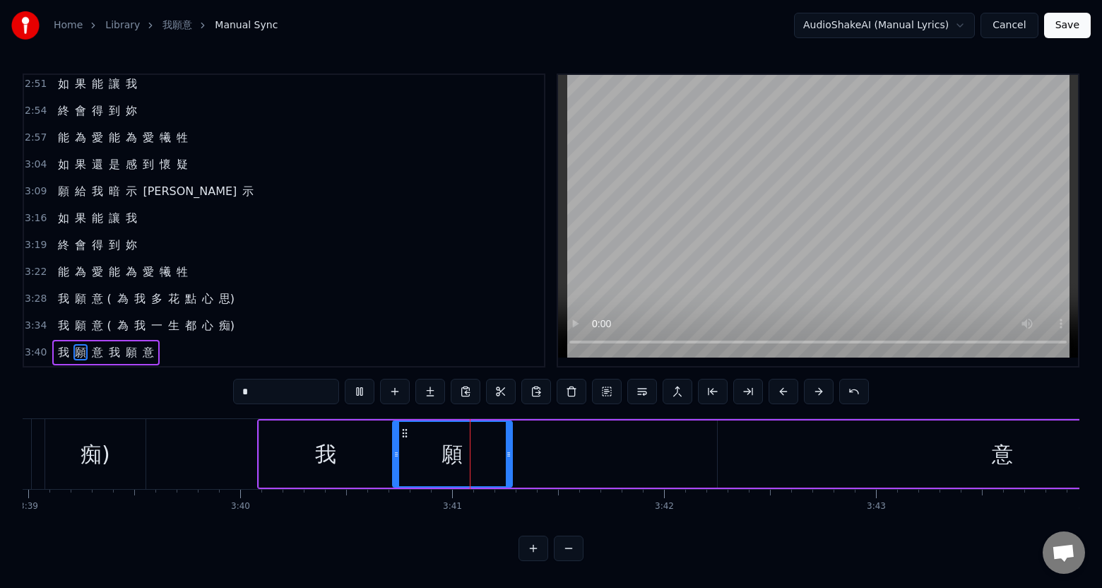
scroll to position [0, 46411]
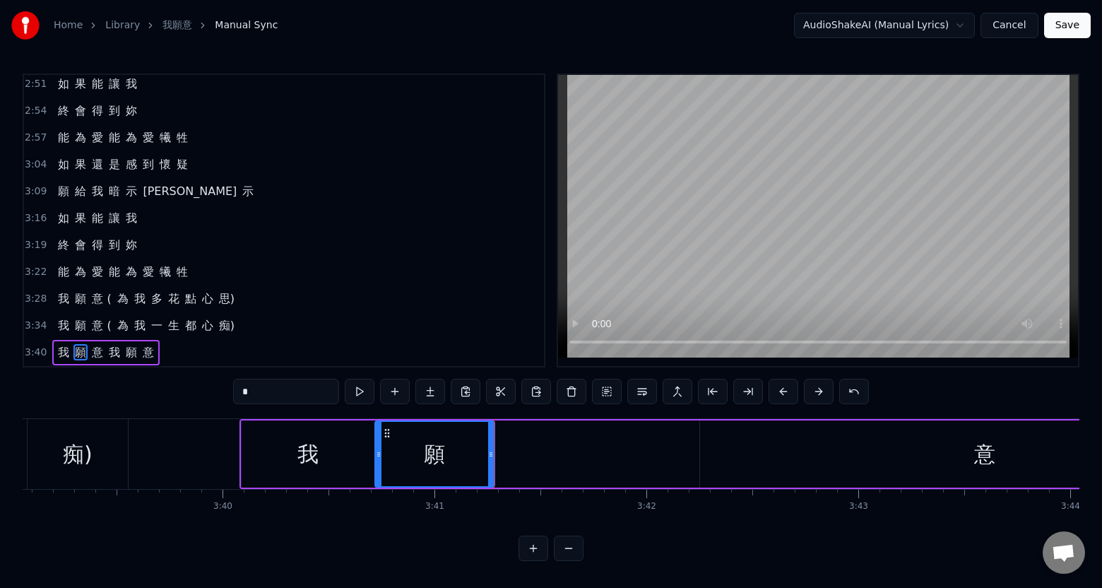
click at [990, 460] on div "意" at bounding box center [984, 454] width 21 height 32
type input "*"
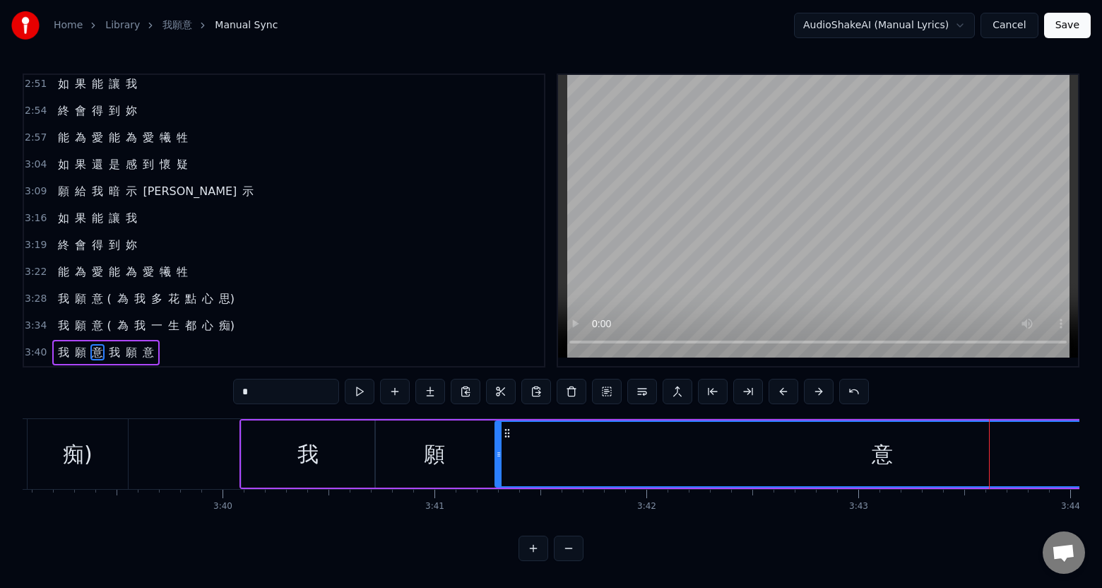
drag, startPoint x: 703, startPoint y: 469, endPoint x: 498, endPoint y: 474, distance: 204.9
click at [498, 474] on div at bounding box center [499, 454] width 6 height 64
click at [261, 339] on div "3:40 我 願 意 我 願 意" at bounding box center [284, 352] width 520 height 27
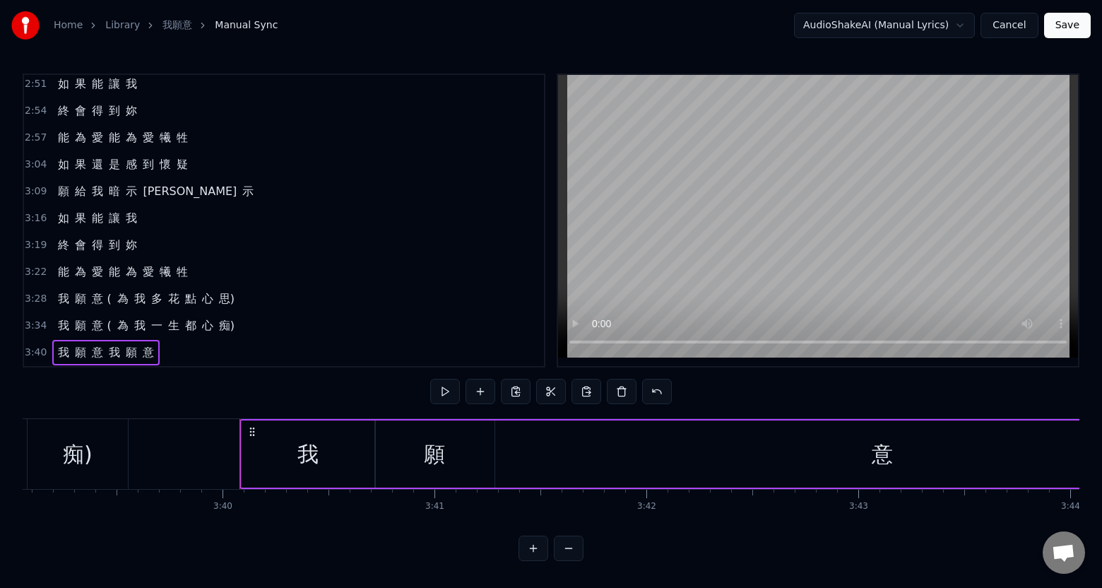
click at [261, 316] on div "3:34 我 願 意 ( 為 我 一 生 都 心 痴)" at bounding box center [284, 325] width 520 height 27
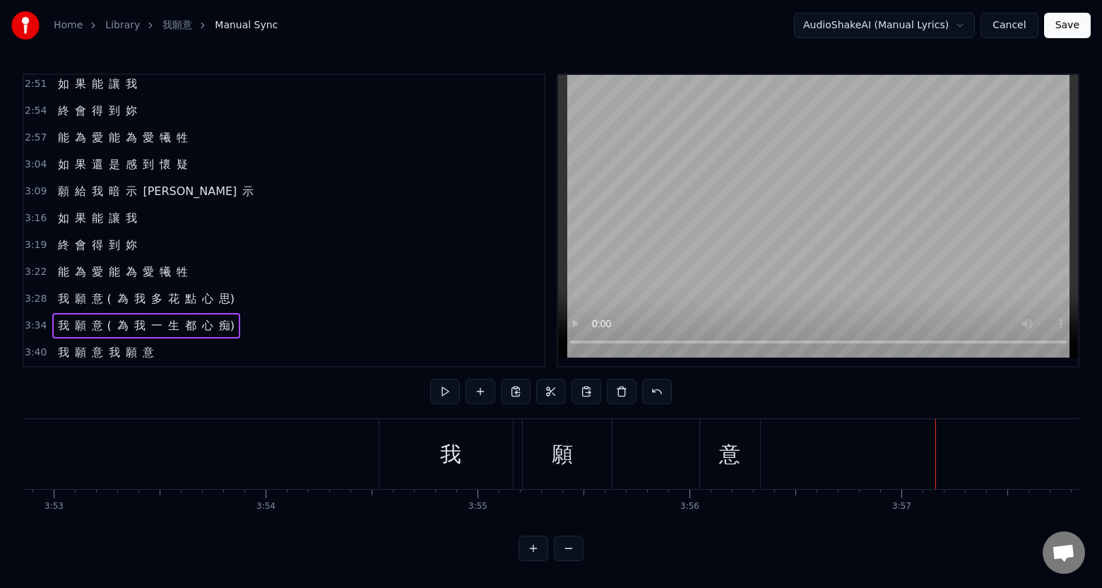
scroll to position [0, 49299]
click at [754, 470] on div "意" at bounding box center [765, 454] width 60 height 70
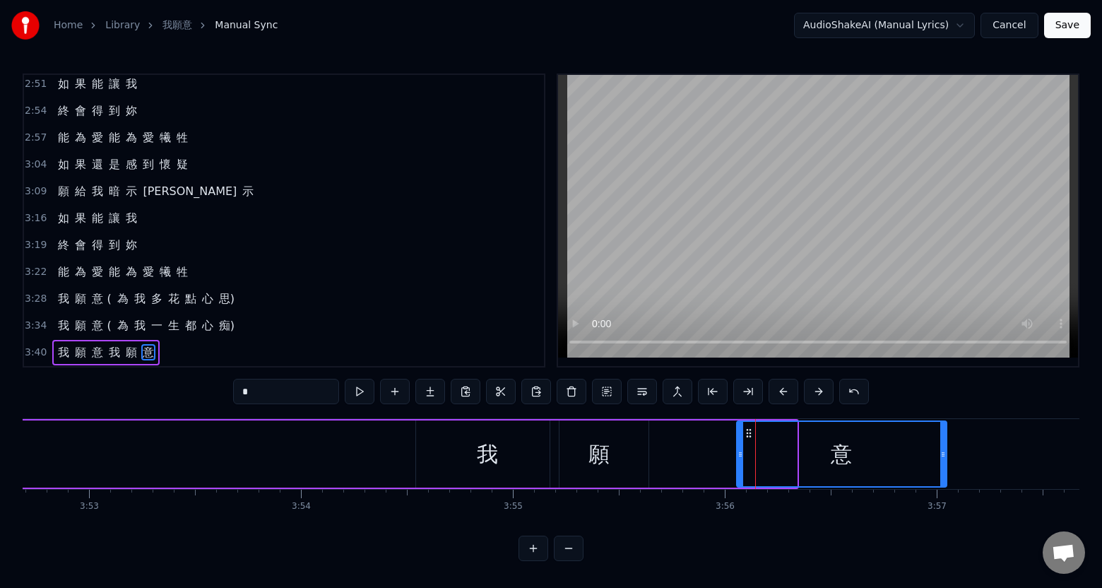
drag, startPoint x: 792, startPoint y: 458, endPoint x: 929, endPoint y: 468, distance: 137.4
click at [941, 466] on div at bounding box center [943, 454] width 6 height 64
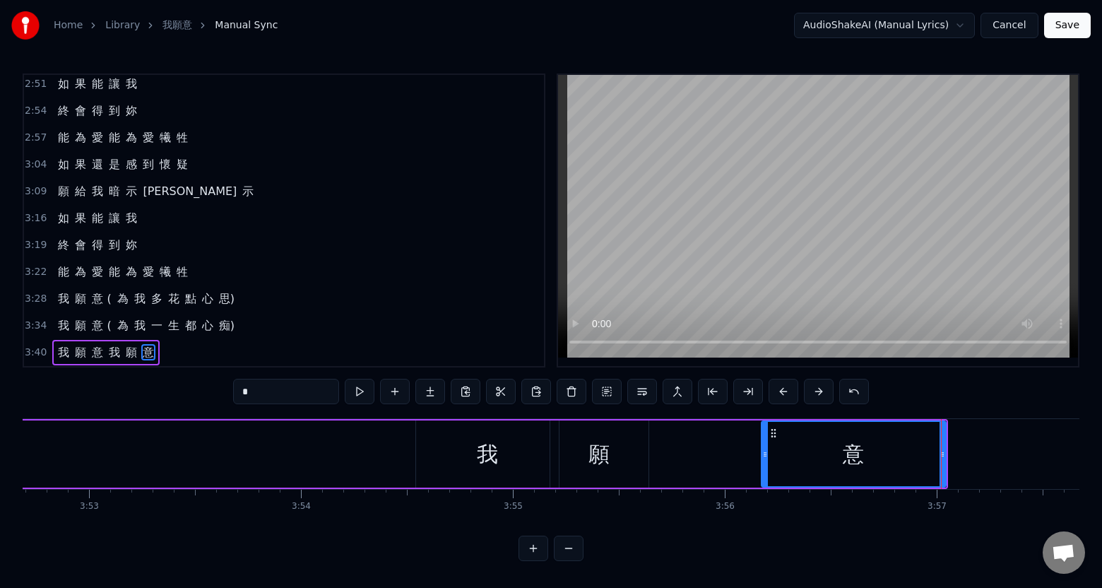
drag, startPoint x: 737, startPoint y: 465, endPoint x: 743, endPoint y: 471, distance: 8.0
click at [763, 468] on div at bounding box center [765, 454] width 6 height 64
click at [638, 466] on div "願" at bounding box center [599, 453] width 98 height 67
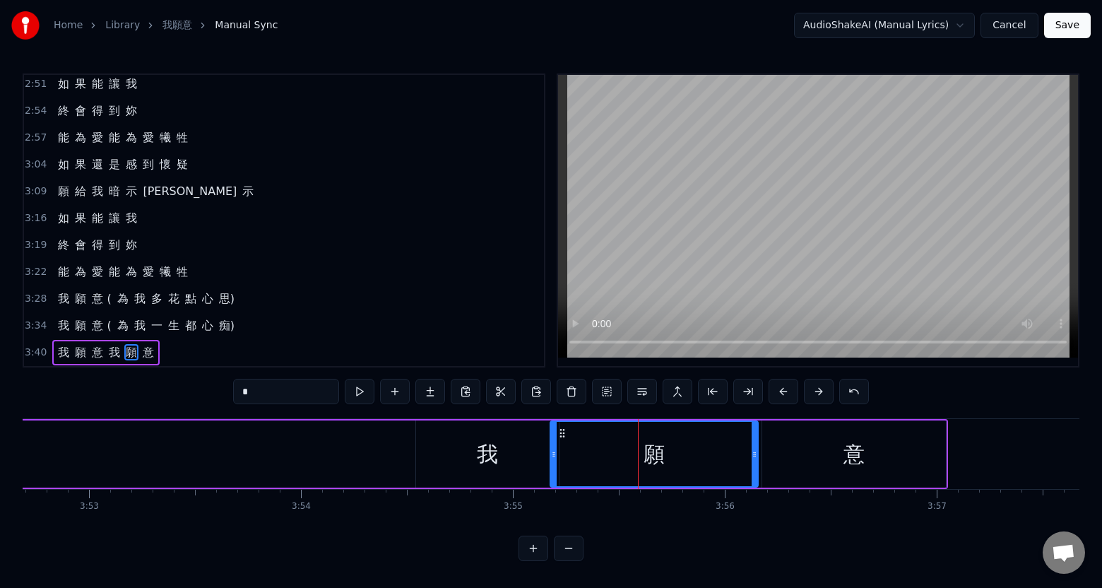
drag, startPoint x: 646, startPoint y: 464, endPoint x: 756, endPoint y: 465, distance: 109.5
click at [756, 465] on div at bounding box center [754, 454] width 6 height 64
drag, startPoint x: 579, startPoint y: 465, endPoint x: 621, endPoint y: 463, distance: 42.4
click at [638, 465] on div "願" at bounding box center [653, 453] width 209 height 67
drag, startPoint x: 554, startPoint y: 460, endPoint x: 671, endPoint y: 452, distance: 116.8
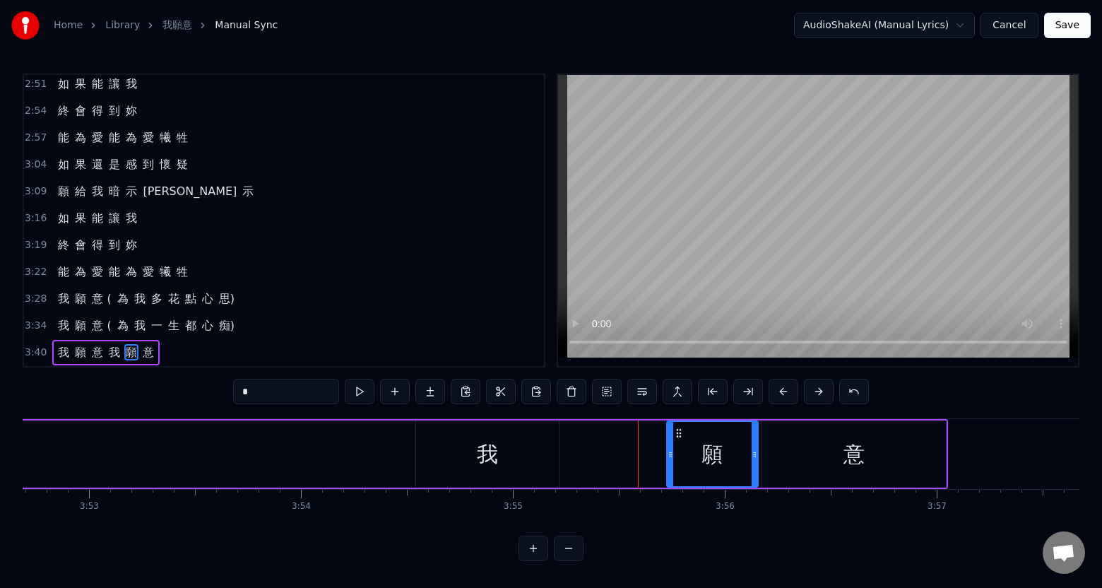
click at [671, 452] on div at bounding box center [670, 454] width 6 height 64
click at [543, 458] on div "我" at bounding box center [487, 453] width 143 height 67
type input "*"
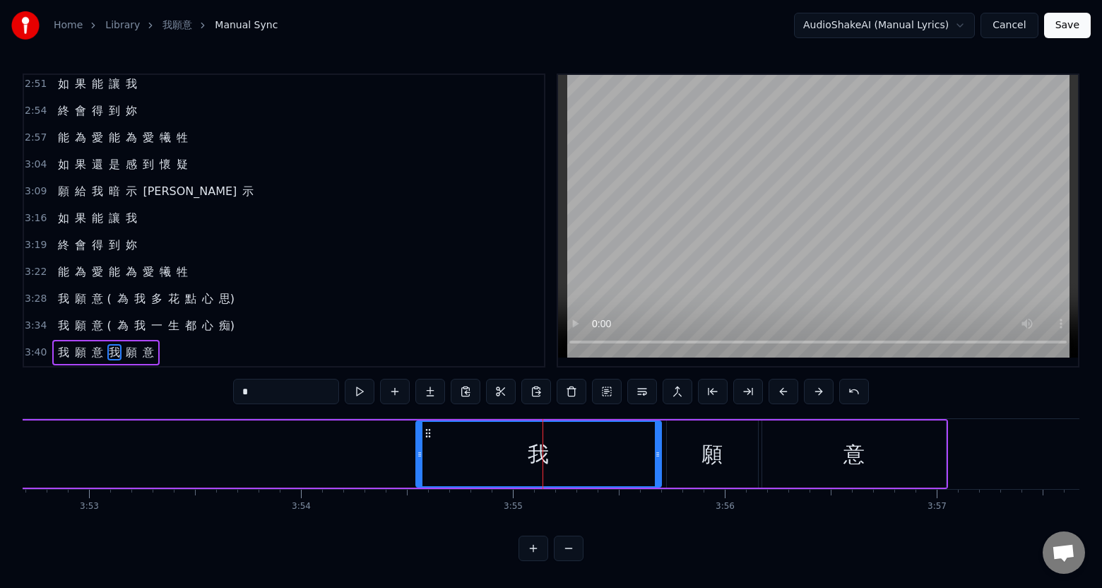
drag, startPoint x: 554, startPoint y: 462, endPoint x: 657, endPoint y: 467, distance: 102.5
click at [657, 467] on div at bounding box center [658, 454] width 6 height 64
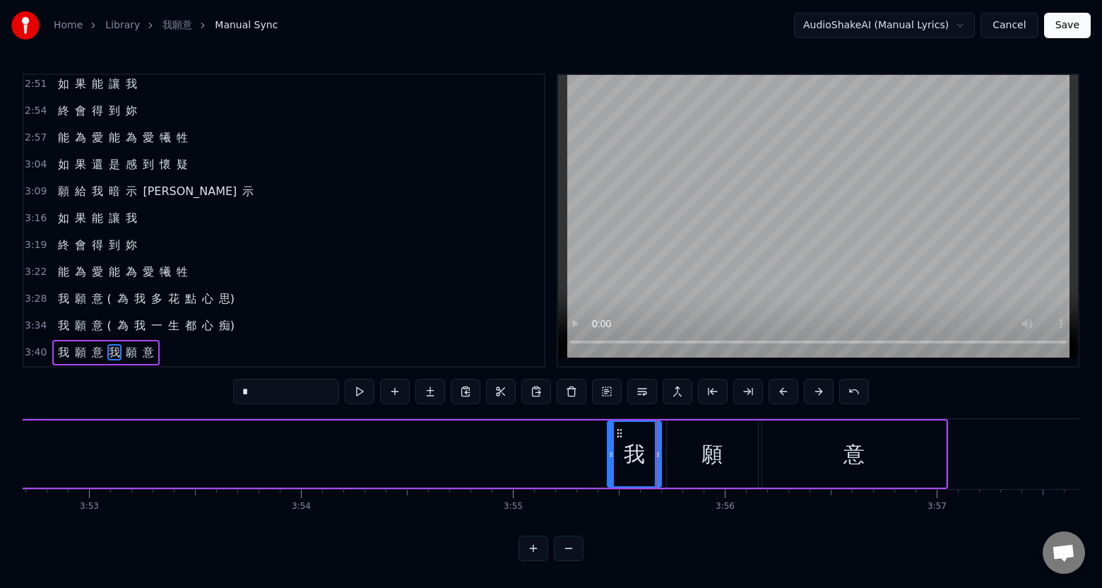
drag, startPoint x: 417, startPoint y: 464, endPoint x: 603, endPoint y: 469, distance: 186.5
click at [608, 469] on div at bounding box center [611, 454] width 6 height 64
click at [294, 322] on div "3:34 我 願 意 ( 為 我 一 生 都 心 痴)" at bounding box center [284, 325] width 520 height 27
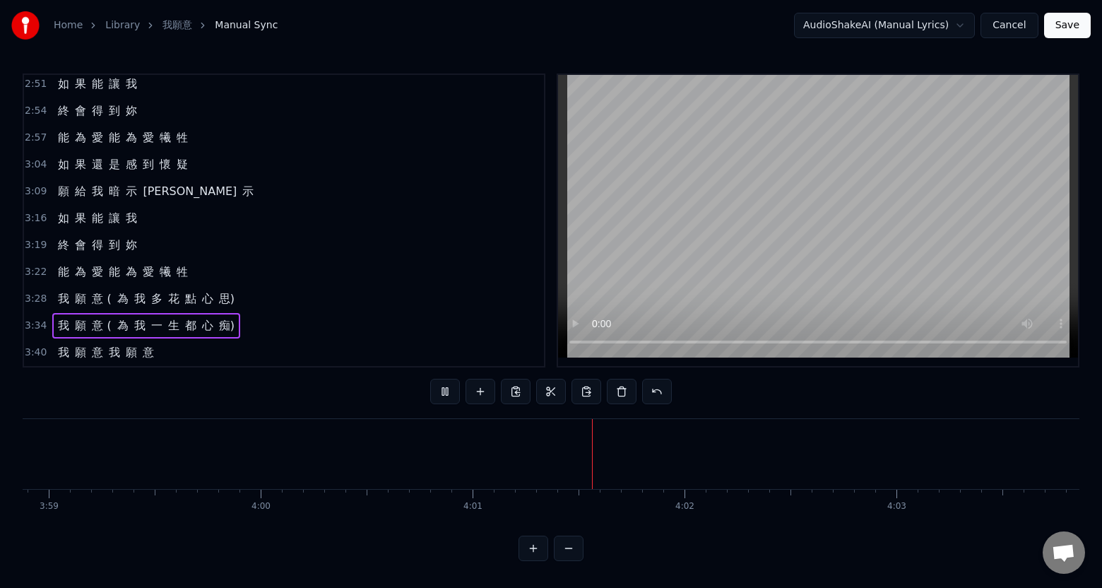
scroll to position [0, 50650]
click at [1073, 23] on button "Save" at bounding box center [1067, 25] width 47 height 25
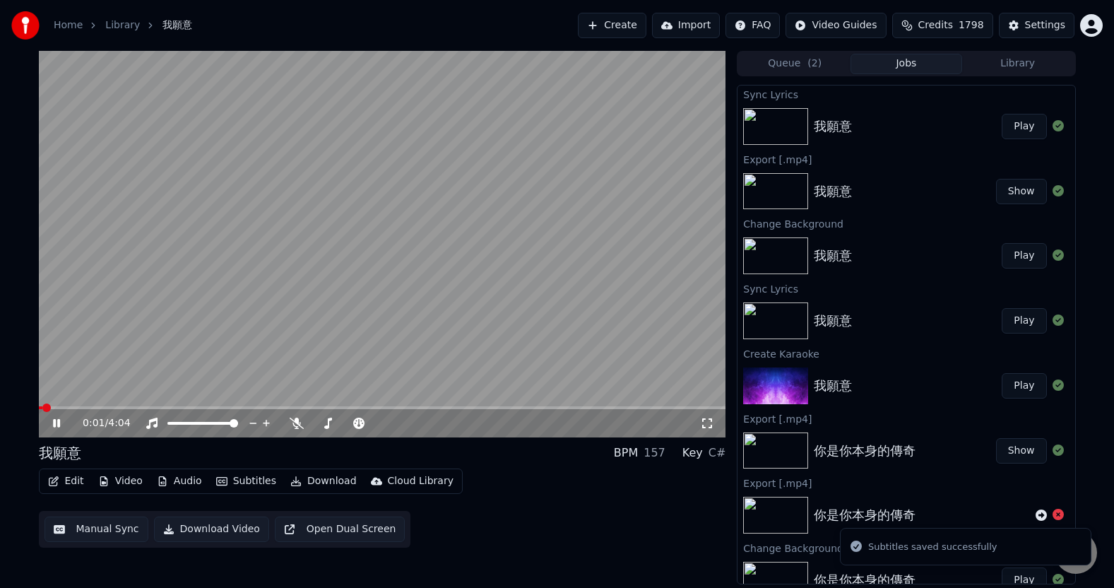
click at [927, 112] on div "我願意 Play" at bounding box center [905, 126] width 337 height 48
click at [80, 408] on span at bounding box center [382, 407] width 687 height 3
click at [61, 419] on icon at bounding box center [66, 422] width 33 height 11
click at [53, 425] on icon at bounding box center [56, 423] width 8 height 10
click at [393, 407] on span at bounding box center [382, 407] width 687 height 3
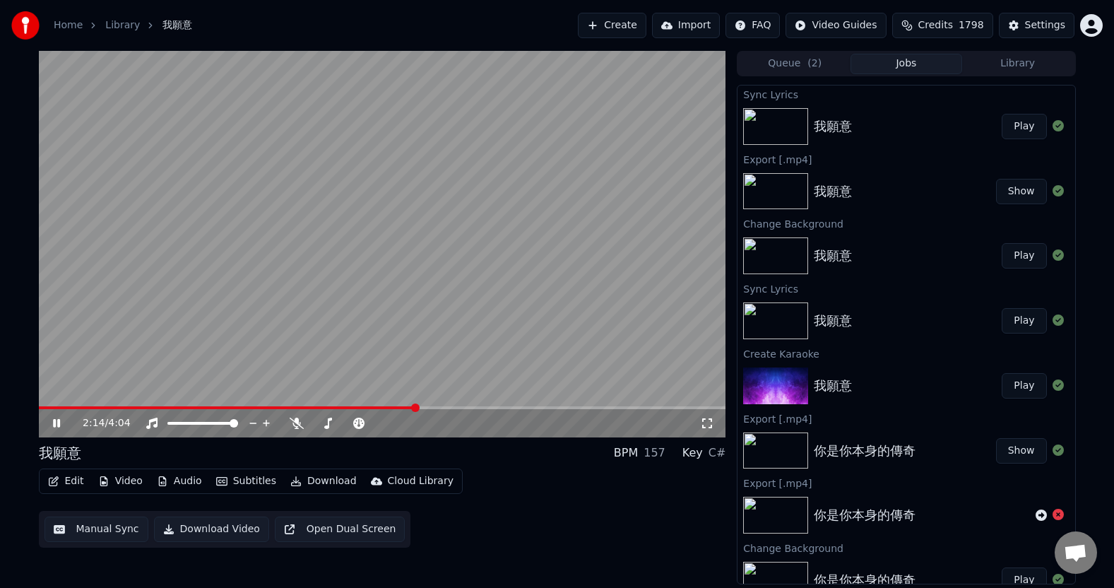
click at [416, 407] on span at bounding box center [382, 407] width 687 height 3
click at [315, 480] on button "Download" at bounding box center [324, 481] width 78 height 20
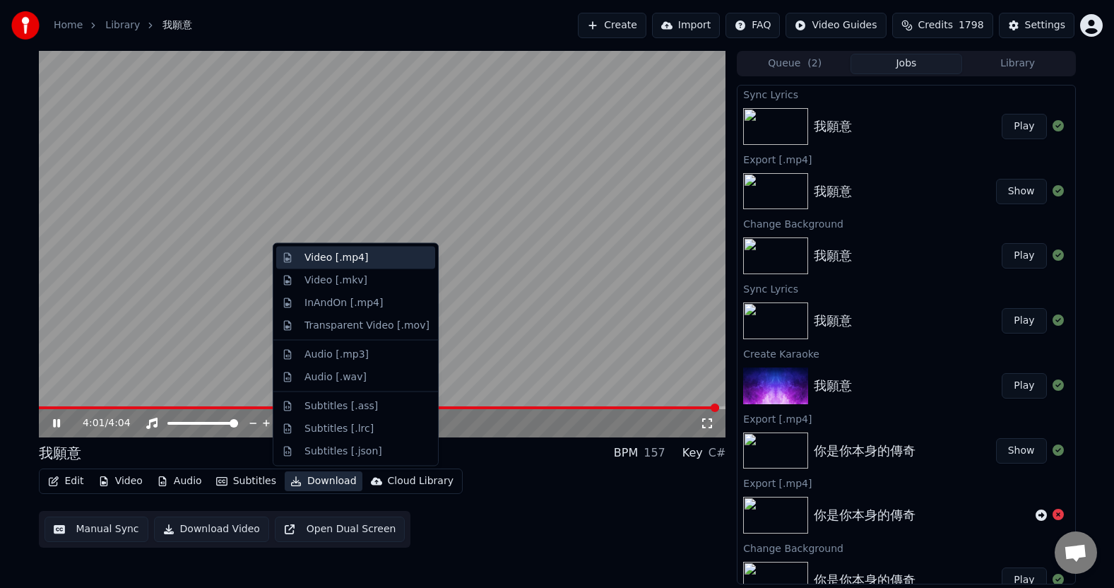
click at [372, 261] on div "Video [.mp4]" at bounding box center [366, 258] width 125 height 14
